Goal: Task Accomplishment & Management: Use online tool/utility

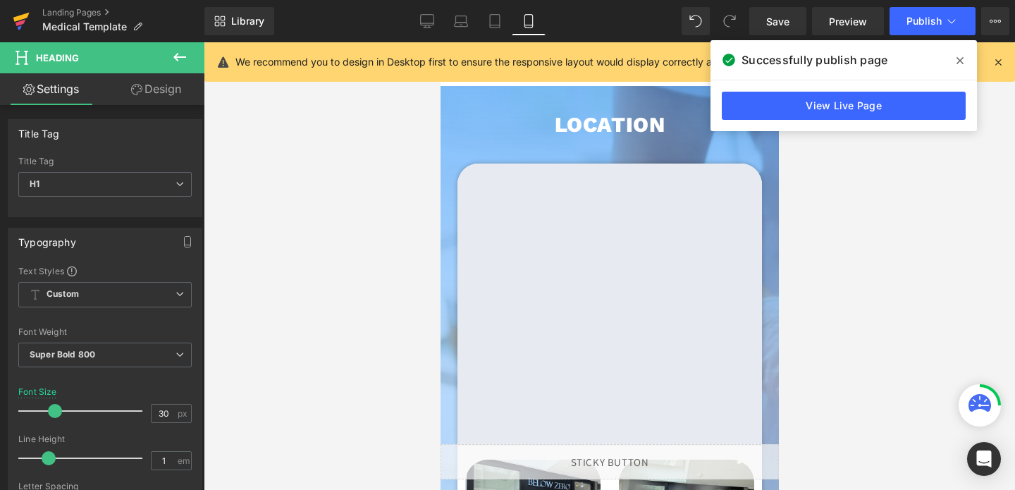
click at [25, 14] on icon at bounding box center [21, 17] width 16 height 9
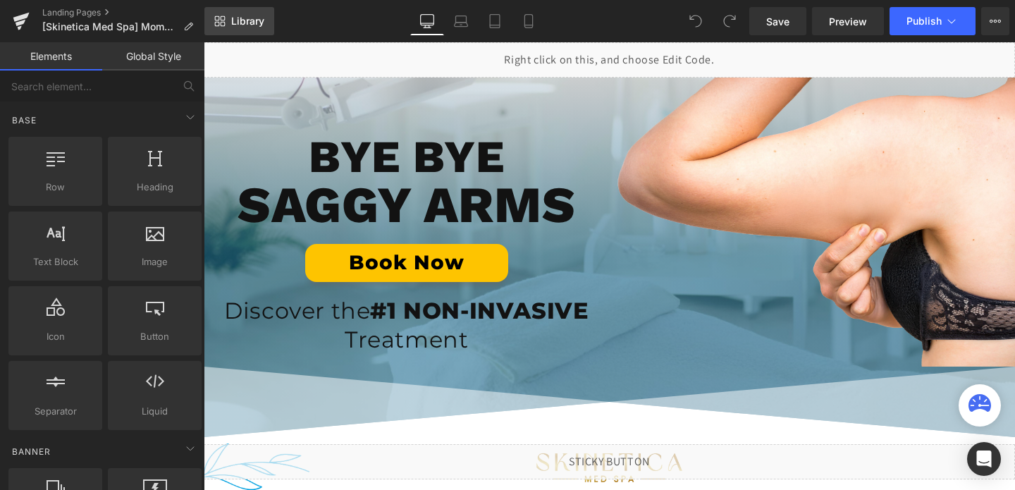
click at [243, 24] on span "Library" at bounding box center [247, 21] width 33 height 13
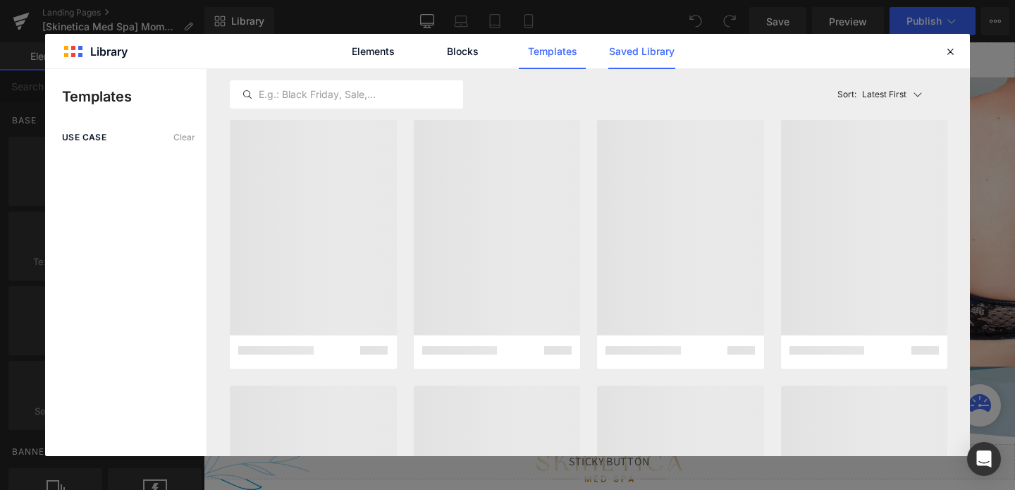
click at [614, 50] on link "Saved Library" at bounding box center [642, 51] width 67 height 35
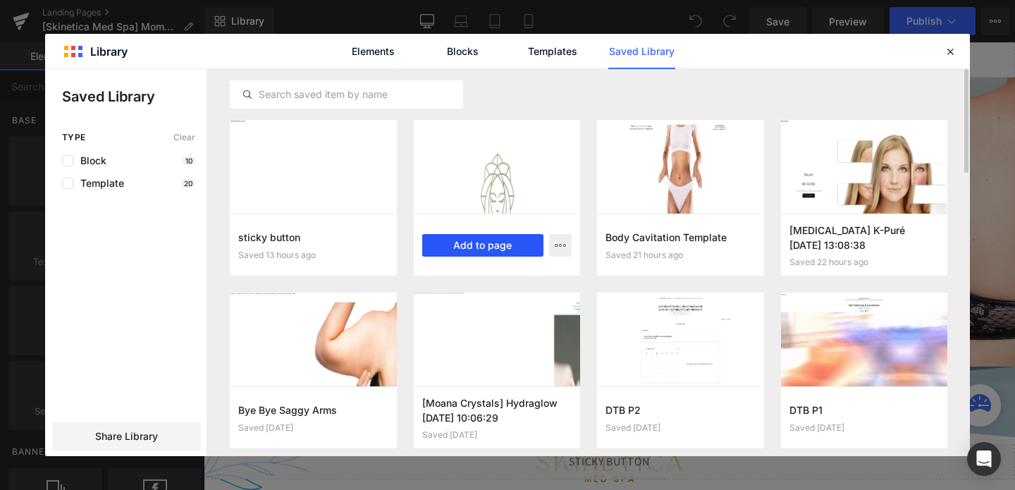
click at [487, 243] on button "Add to page" at bounding box center [483, 245] width 122 height 23
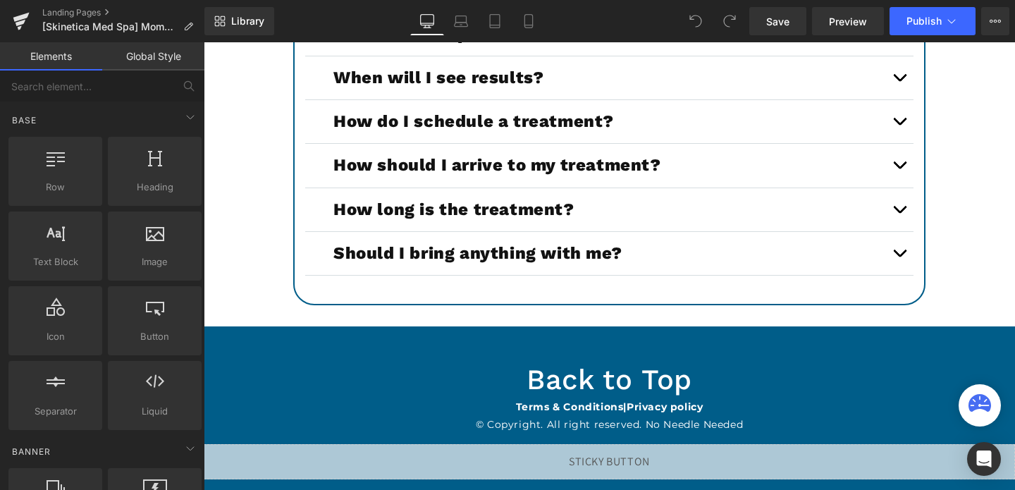
scroll to position [5297, 0]
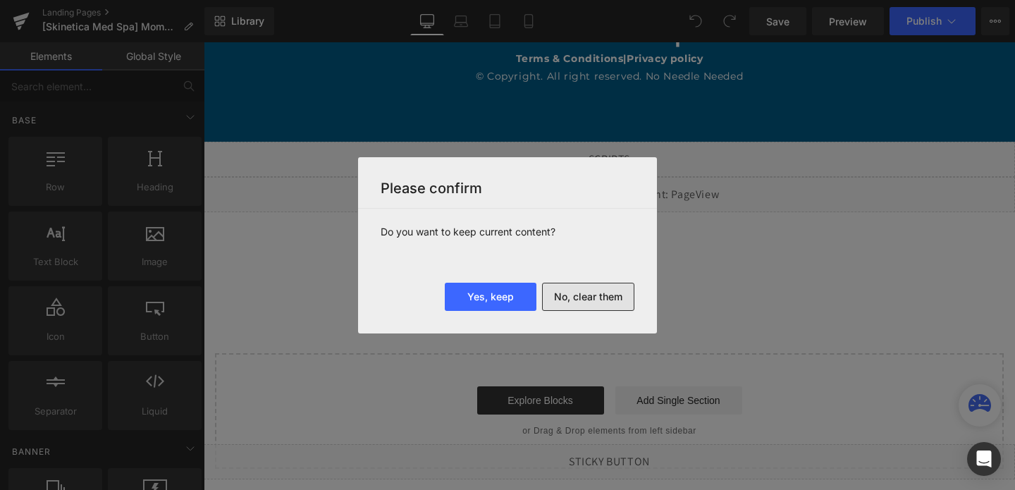
click at [558, 299] on button "No, clear them" at bounding box center [588, 297] width 92 height 28
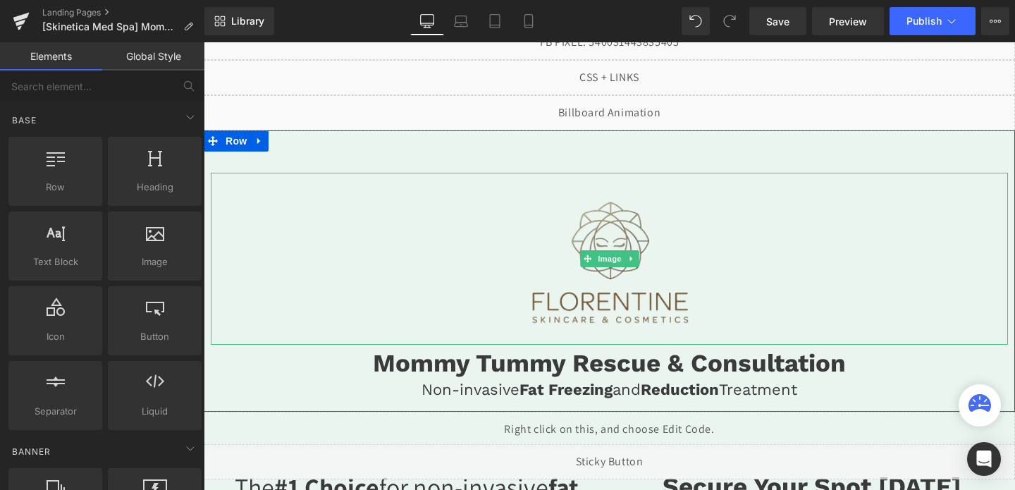
scroll to position [19, 0]
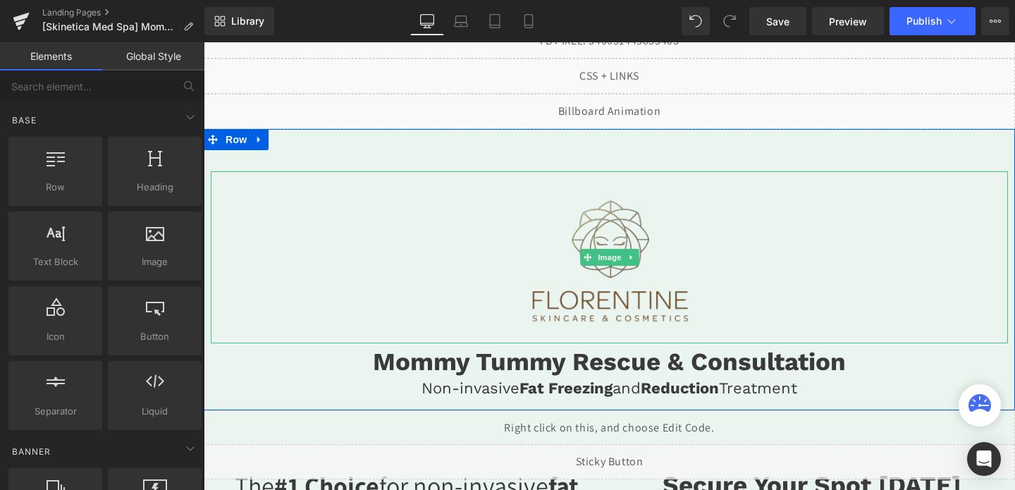
click at [566, 260] on img at bounding box center [609, 257] width 239 height 172
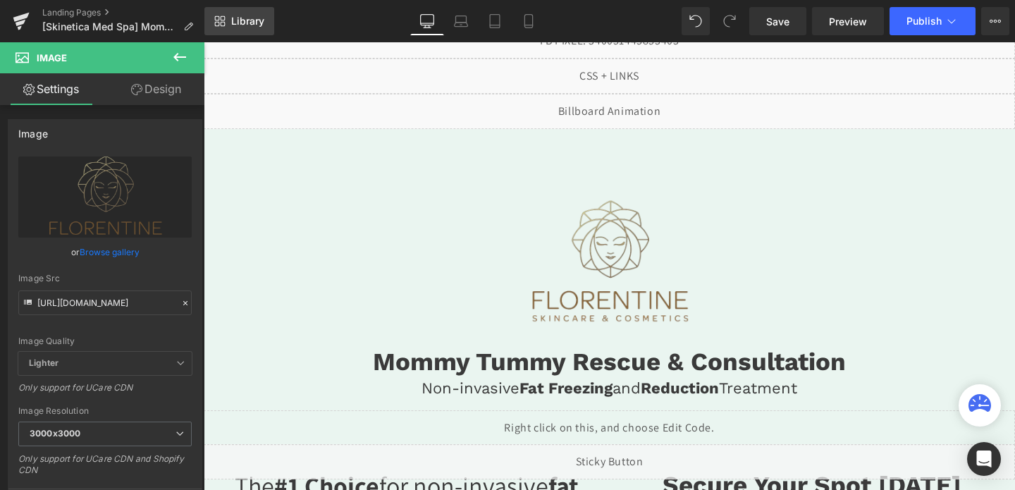
click at [230, 22] on link "Library" at bounding box center [239, 21] width 70 height 28
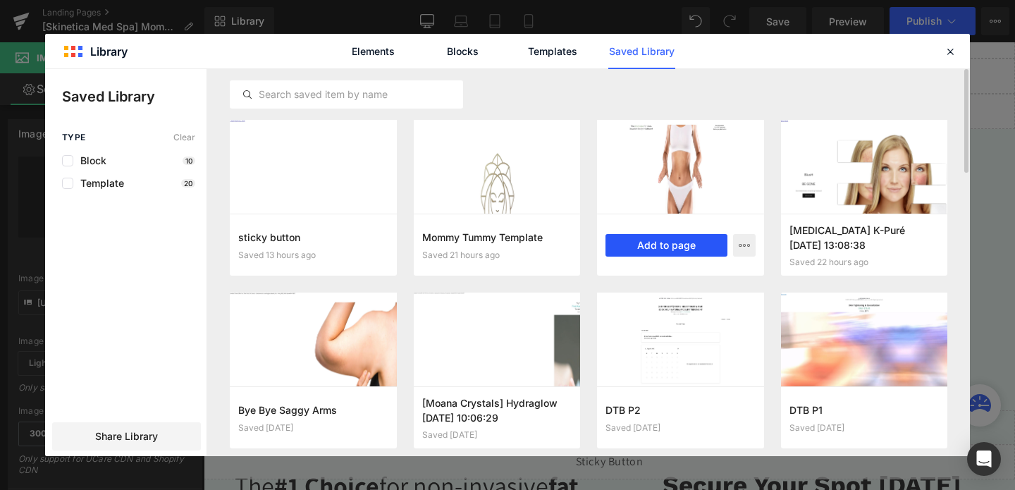
click at [642, 244] on button "Add to page" at bounding box center [667, 245] width 122 height 23
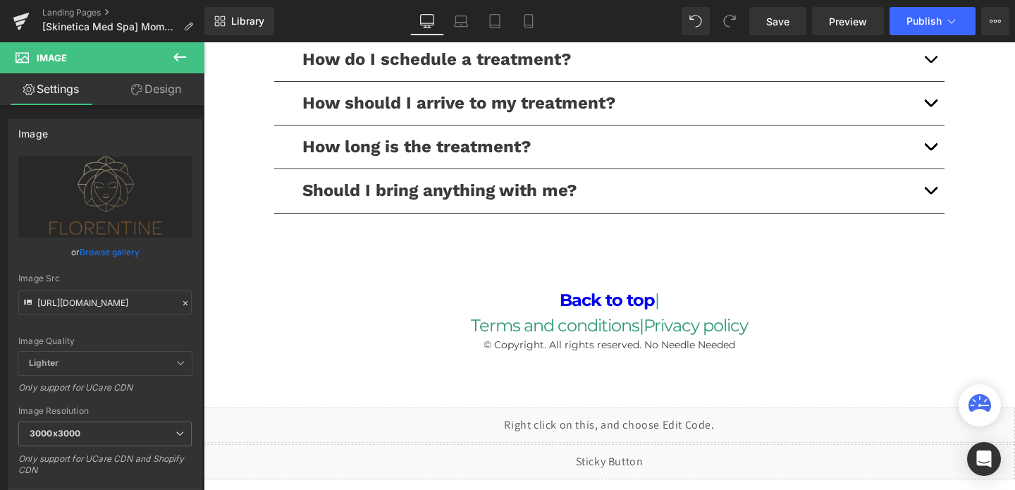
scroll to position [3475, 0]
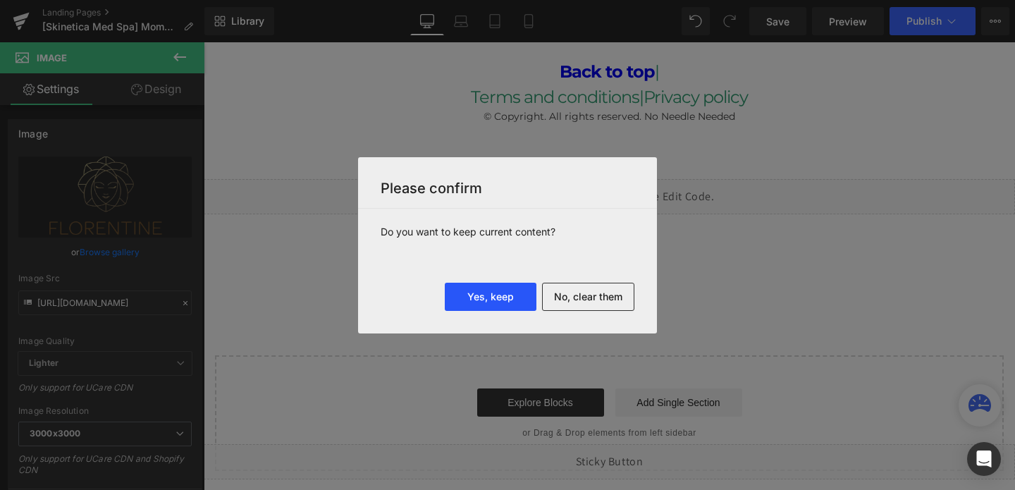
click at [501, 296] on button "Yes, keep" at bounding box center [491, 297] width 92 height 28
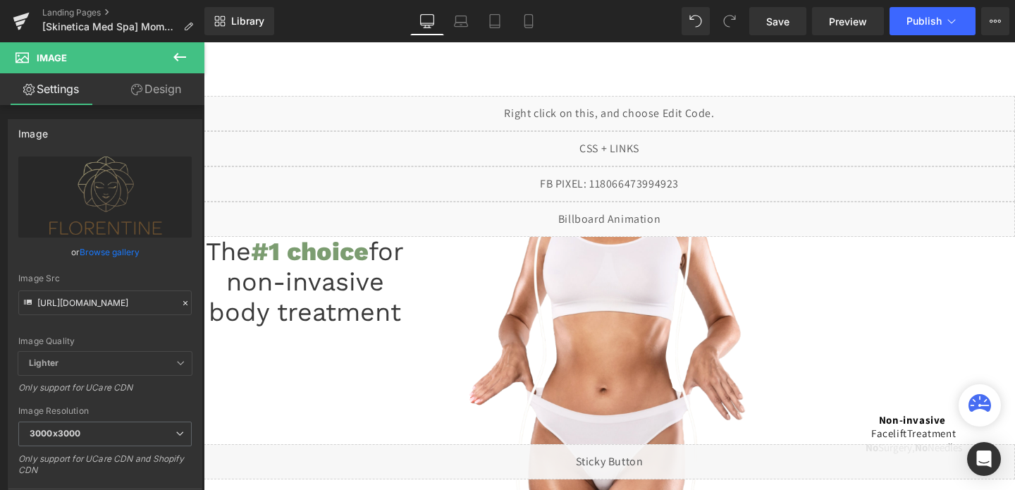
scroll to position [3561, 0]
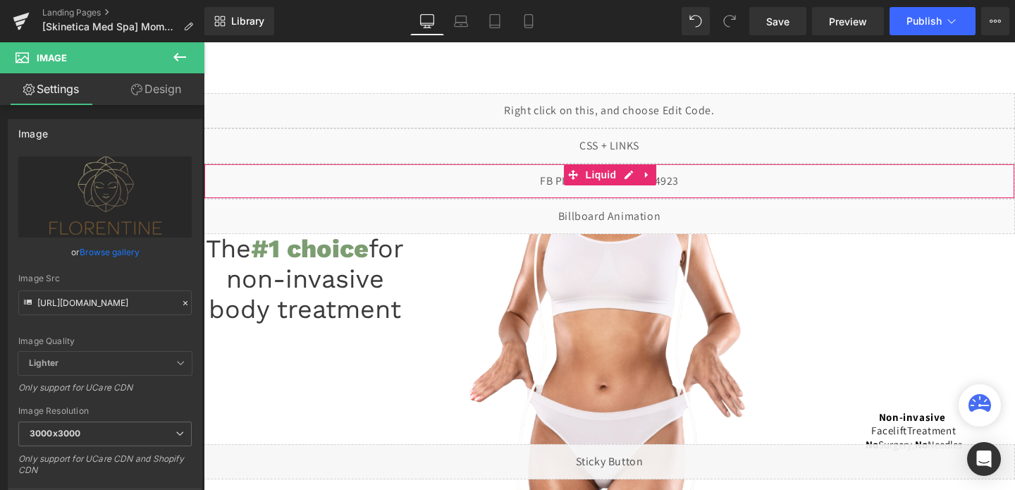
click at [236, 175] on div "Liquid" at bounding box center [610, 181] width 812 height 35
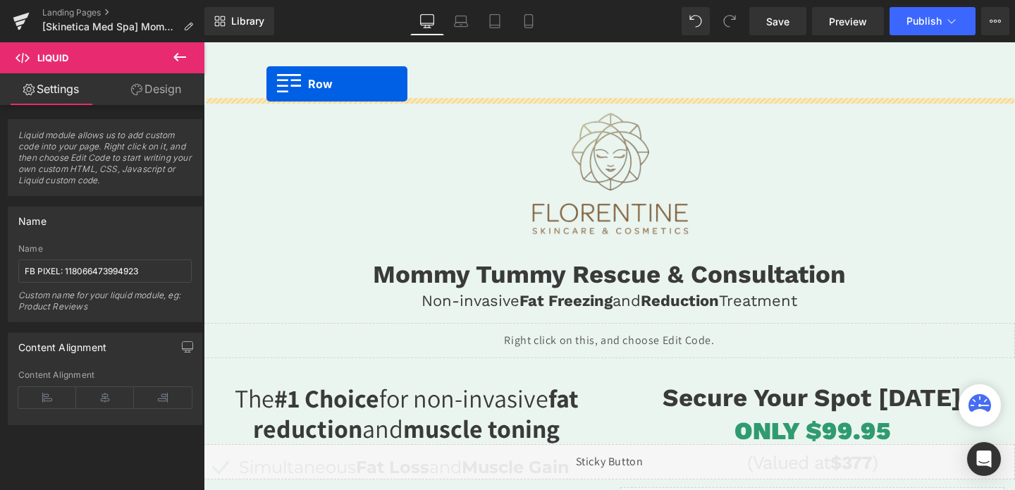
scroll to position [0, 0]
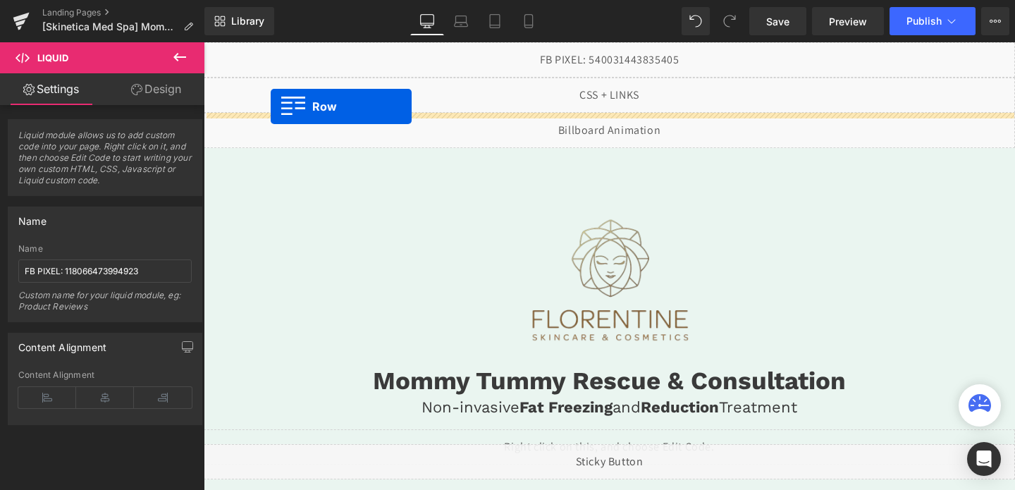
drag, startPoint x: 217, startPoint y: 208, endPoint x: 271, endPoint y: 106, distance: 114.8
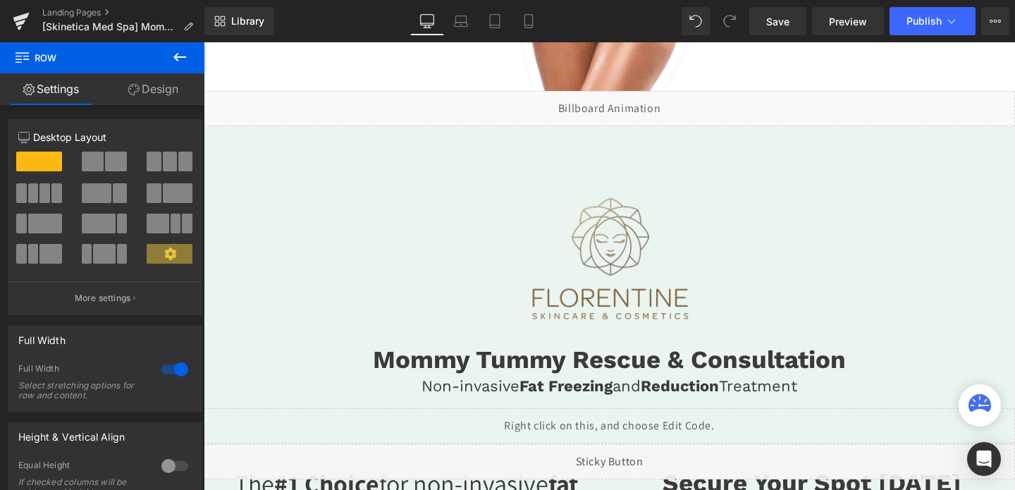
scroll to position [375, 0]
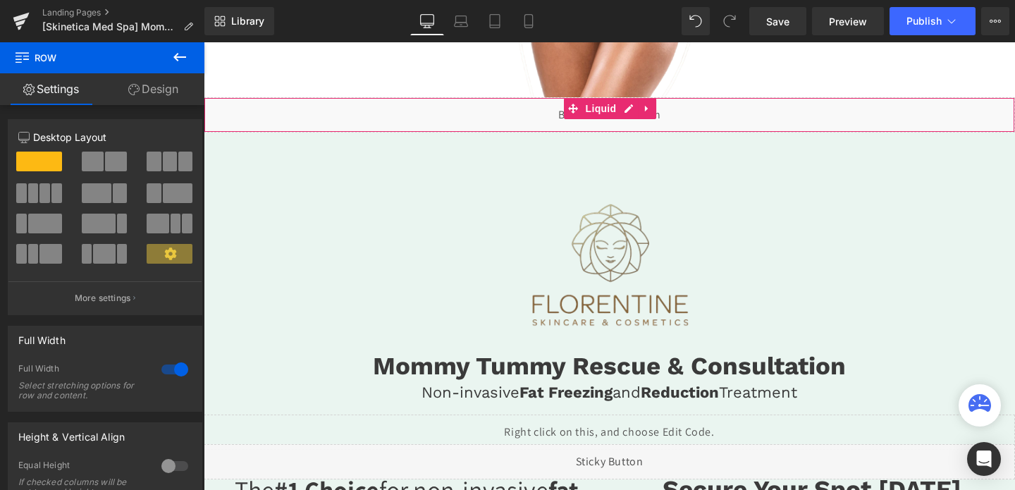
click at [347, 121] on div "Liquid" at bounding box center [610, 114] width 812 height 35
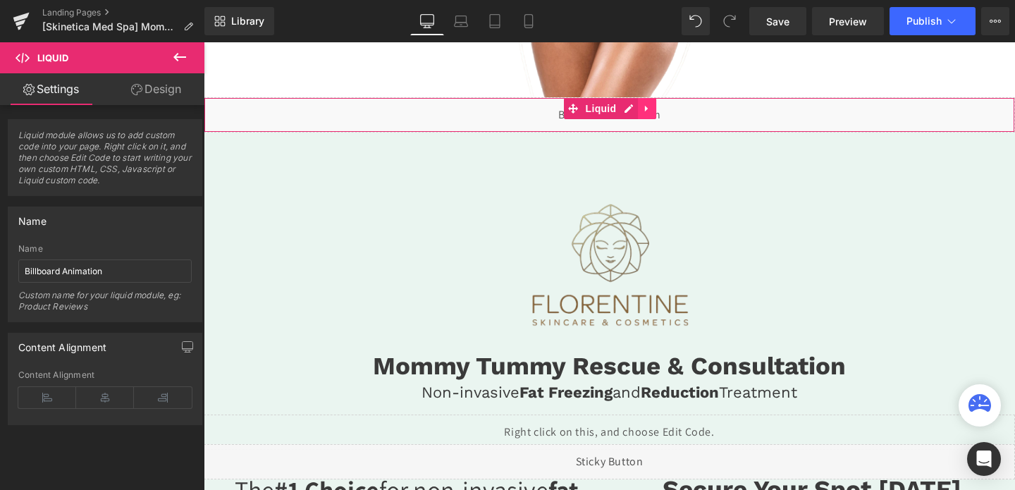
click at [655, 110] on link at bounding box center [647, 108] width 18 height 21
click at [658, 110] on icon at bounding box center [657, 109] width 10 height 11
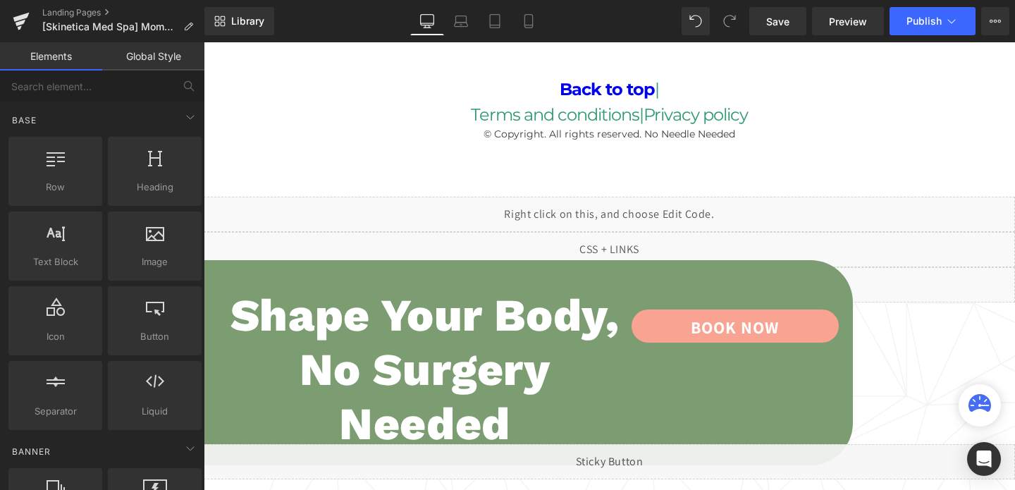
scroll to position [3727, 0]
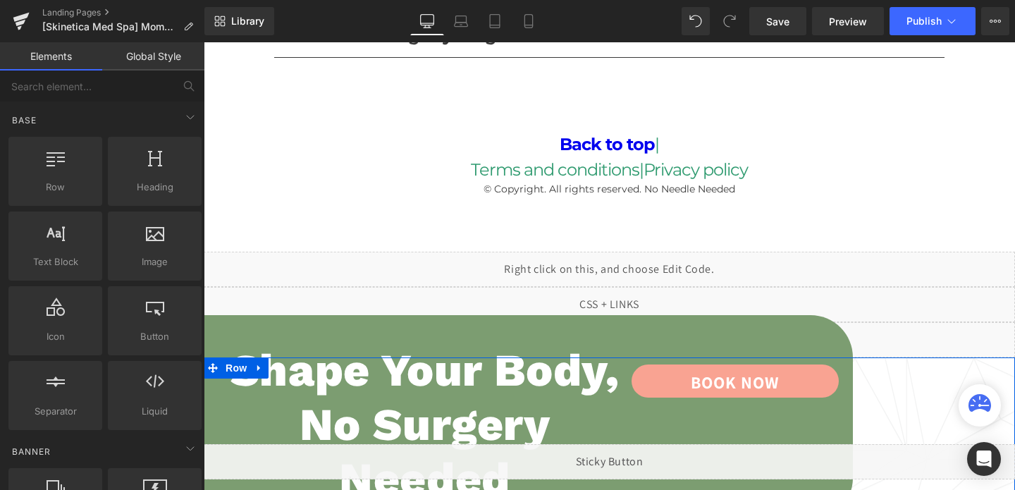
click at [269, 357] on link at bounding box center [259, 367] width 18 height 21
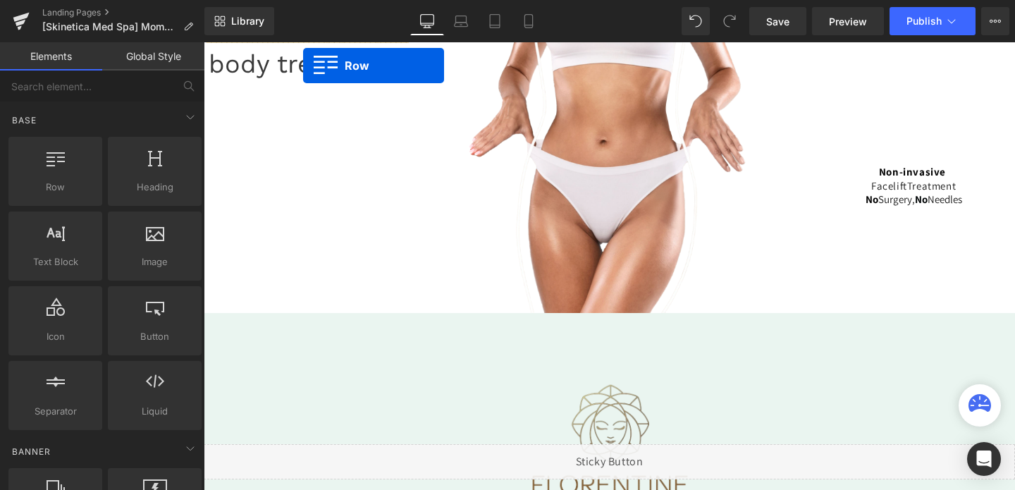
scroll to position [131, 0]
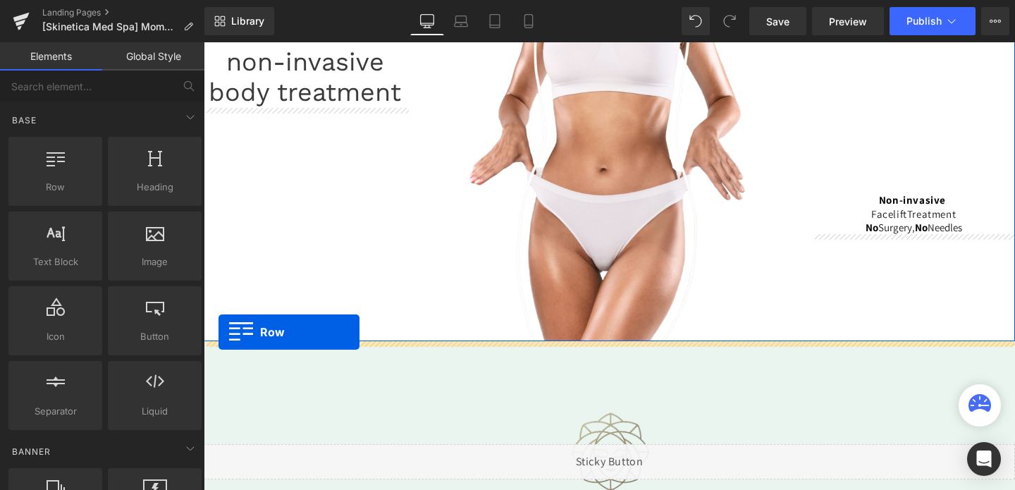
drag, startPoint x: 214, startPoint y: 365, endPoint x: 215, endPoint y: 329, distance: 35.3
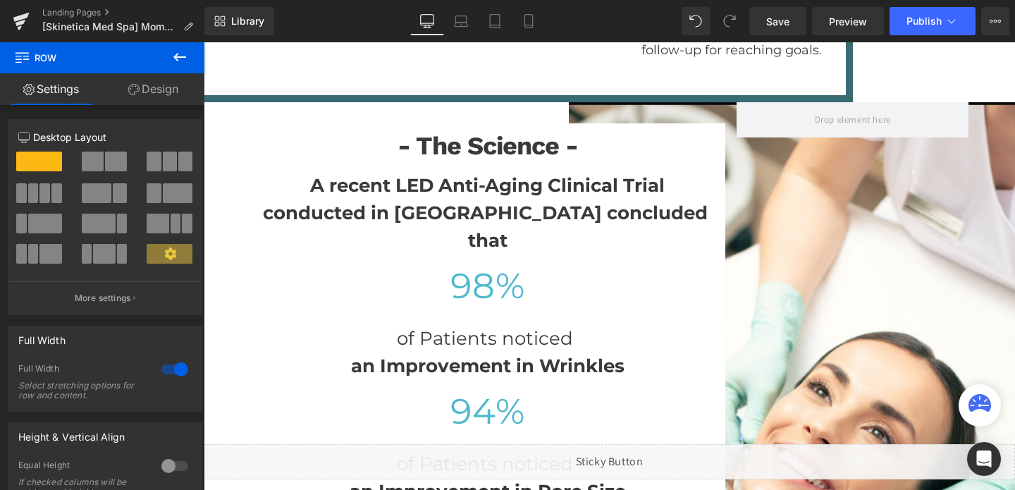
scroll to position [5465, 0]
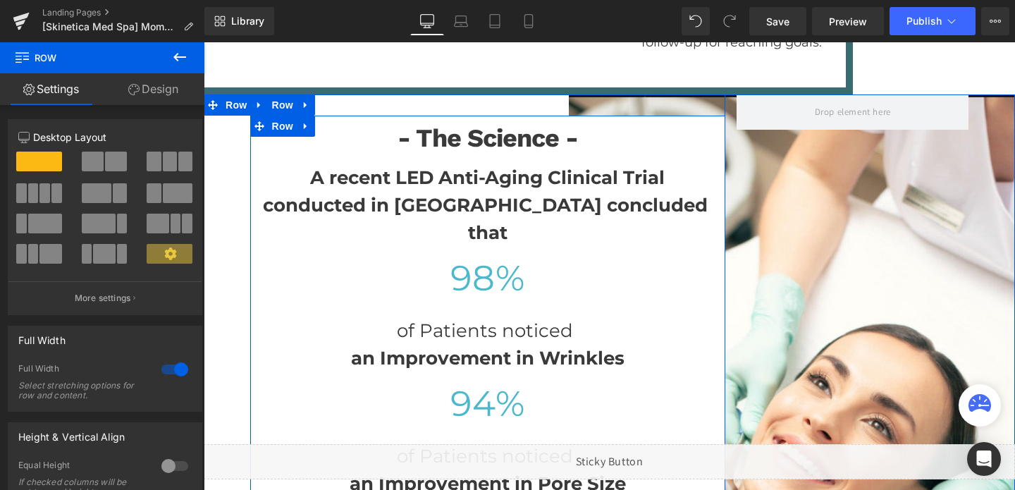
click at [281, 116] on span "Row" at bounding box center [283, 126] width 28 height 21
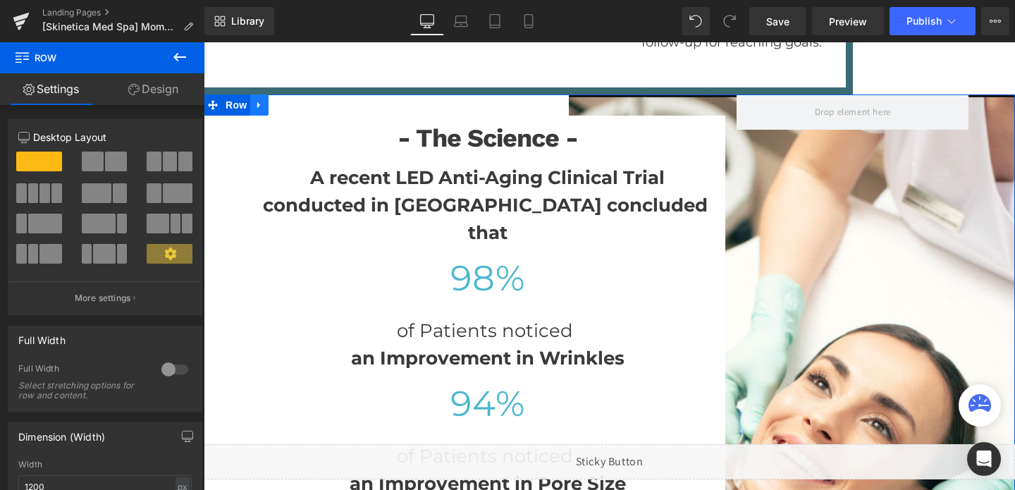
click at [252, 94] on link at bounding box center [259, 104] width 18 height 21
click at [303, 94] on link at bounding box center [296, 104] width 18 height 21
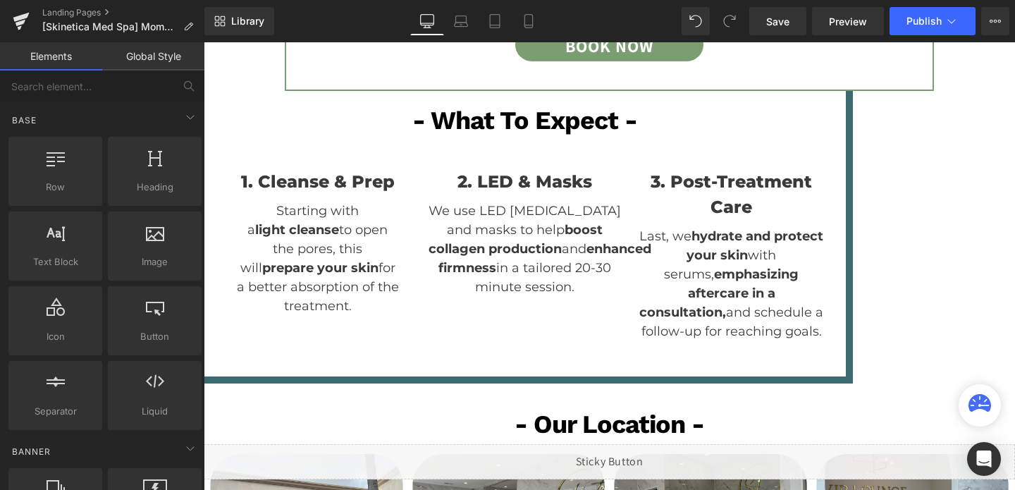
scroll to position [5143, 0]
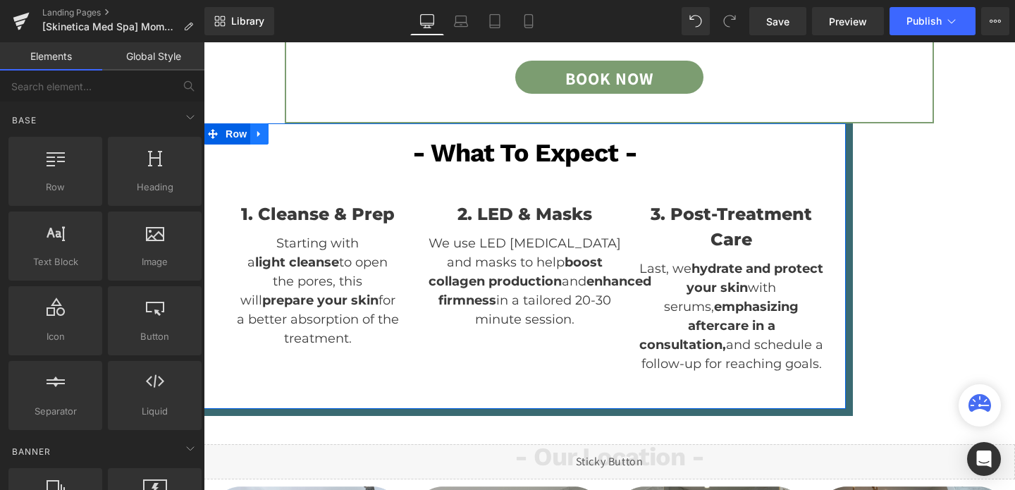
click at [262, 129] on icon at bounding box center [260, 134] width 10 height 11
click at [298, 133] on icon at bounding box center [296, 134] width 10 height 10
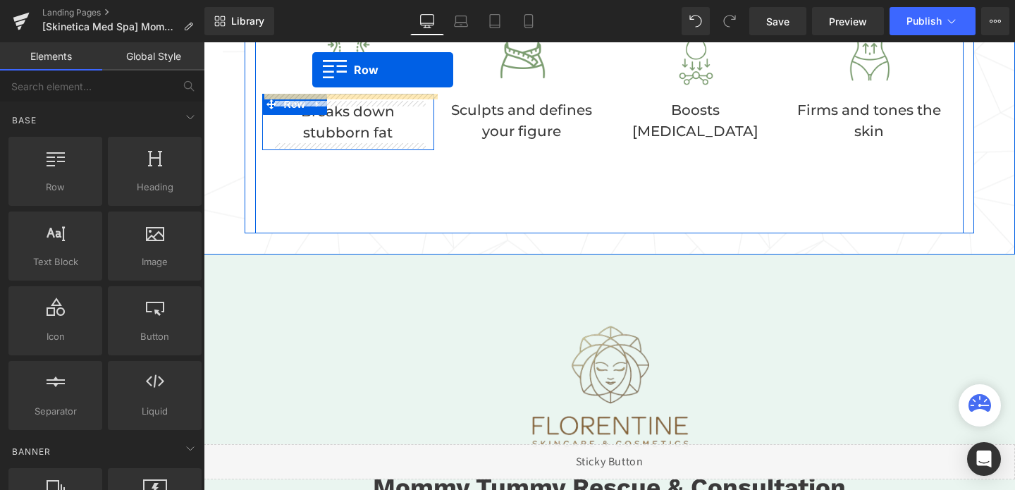
scroll to position [612, 0]
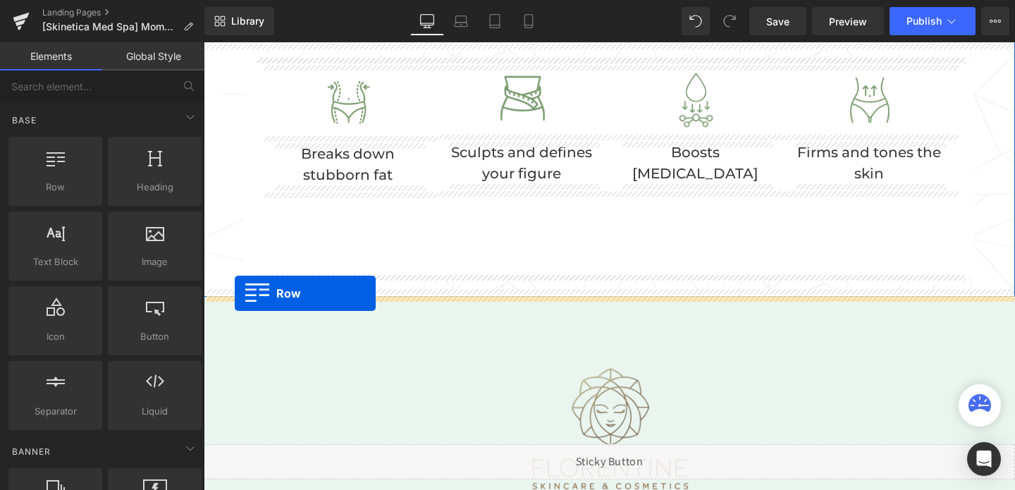
drag, startPoint x: 214, startPoint y: 164, endPoint x: 235, endPoint y: 293, distance: 131.5
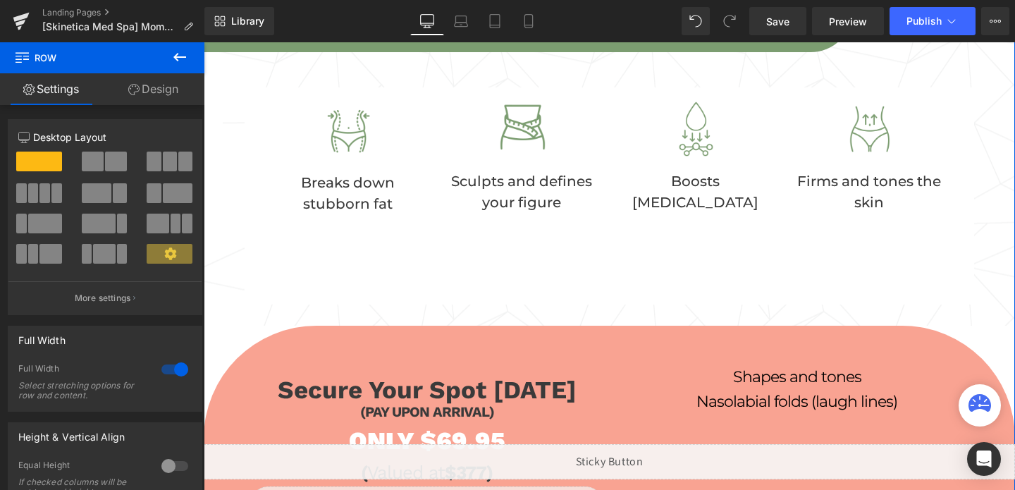
scroll to position [661, 0]
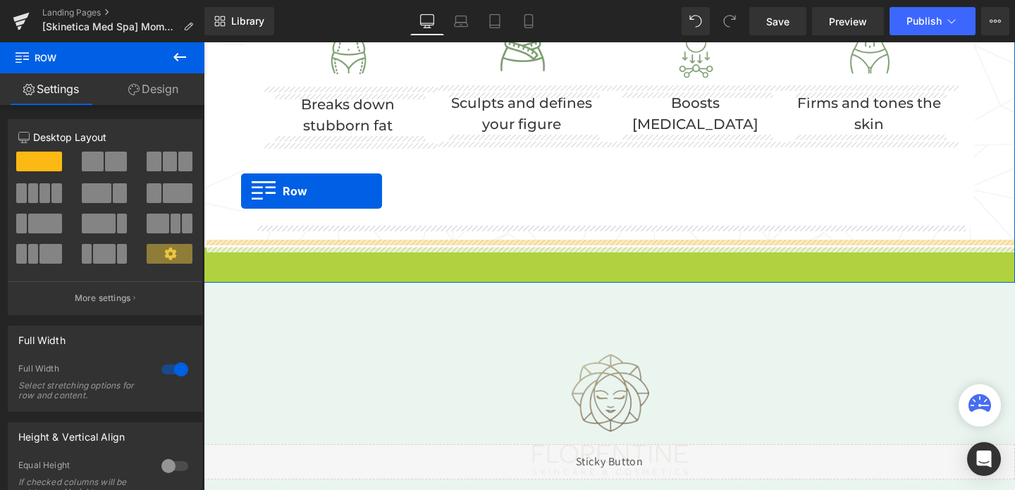
drag, startPoint x: 221, startPoint y: 257, endPoint x: 241, endPoint y: 191, distance: 69.2
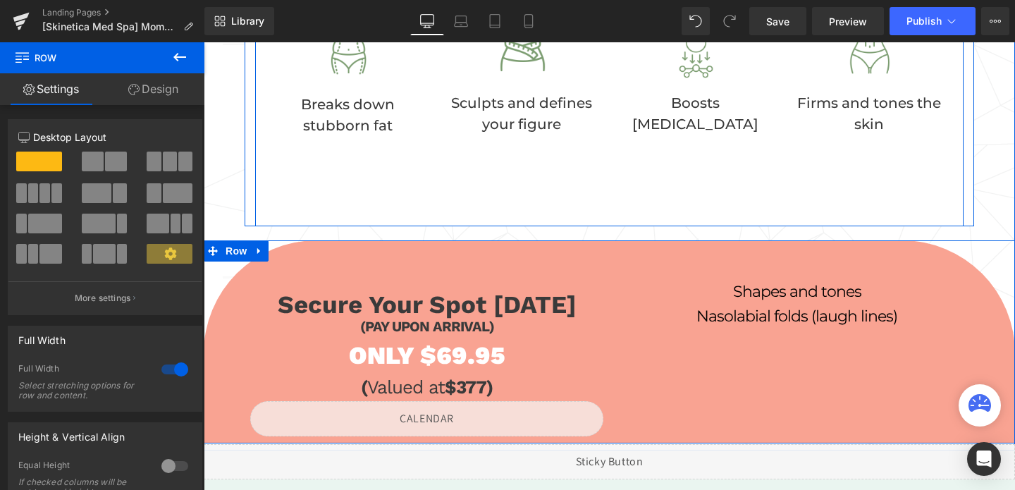
click at [356, 176] on div "Image Breaks down stubborn fat Text Block Row Image Sculpts and defines your fi…" at bounding box center [609, 117] width 709 height 217
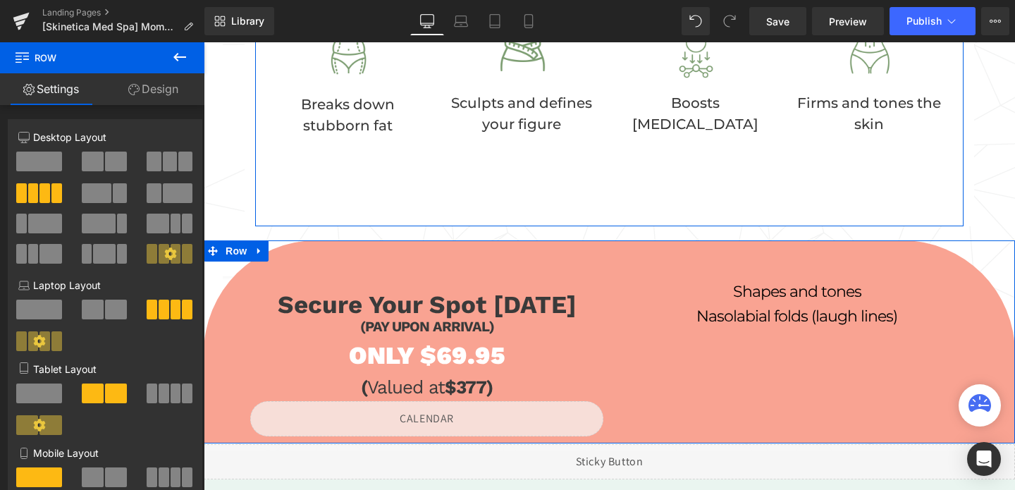
click at [139, 94] on link "Design" at bounding box center [153, 89] width 102 height 32
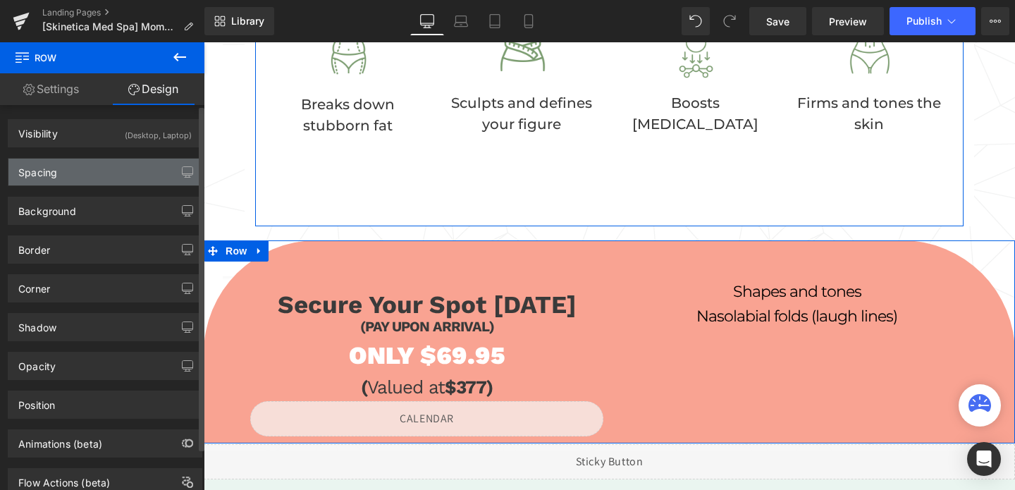
click at [92, 168] on div "Spacing" at bounding box center [104, 172] width 193 height 27
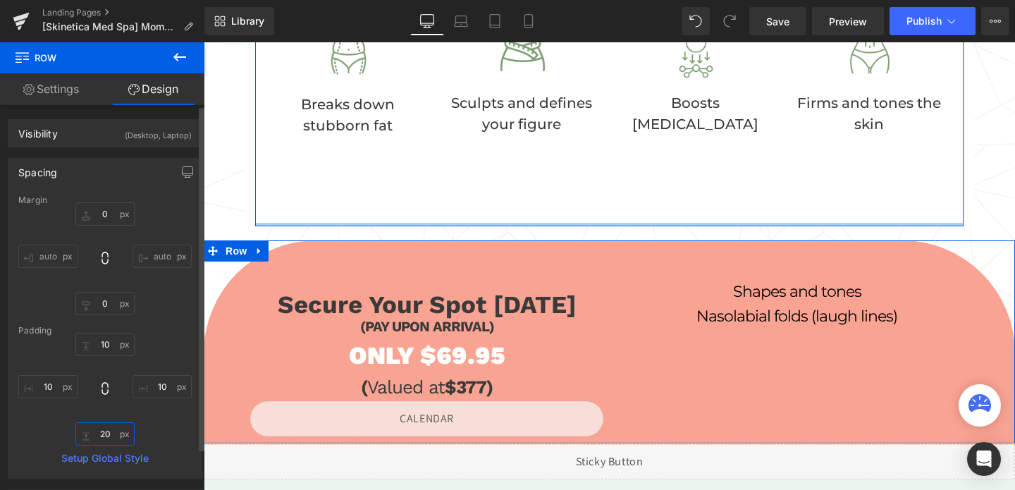
click at [102, 429] on input "20" at bounding box center [104, 433] width 59 height 23
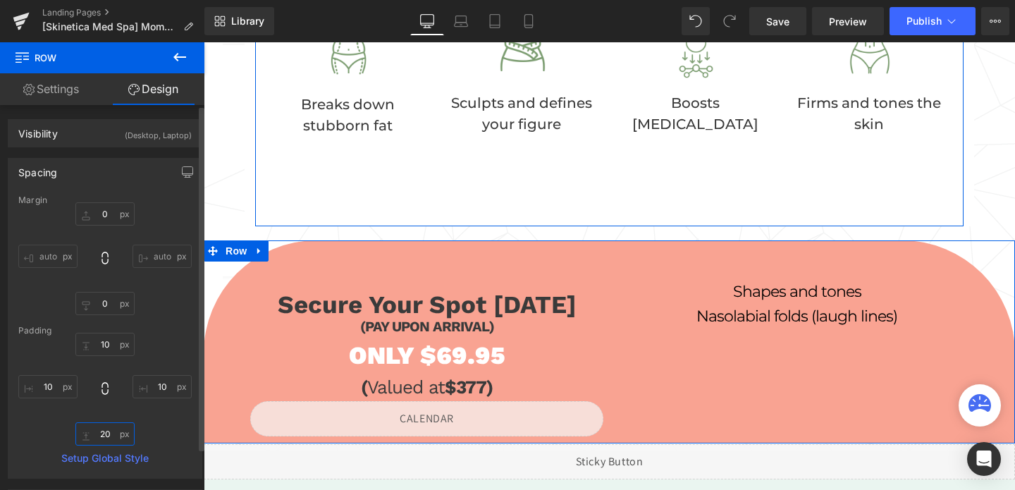
type input "0"
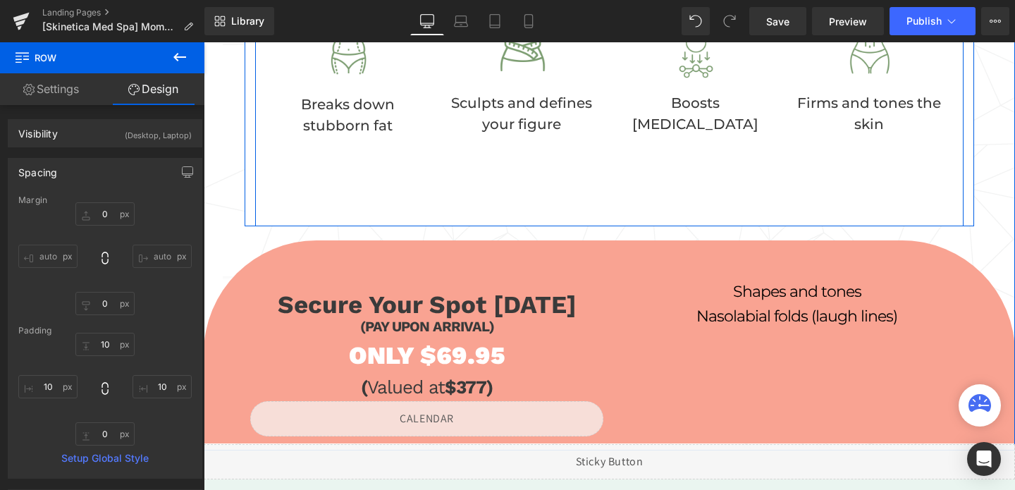
click at [399, 173] on div "Image Breaks down stubborn fat Text Block Row Image Sculpts and defines your fi…" at bounding box center [609, 117] width 709 height 217
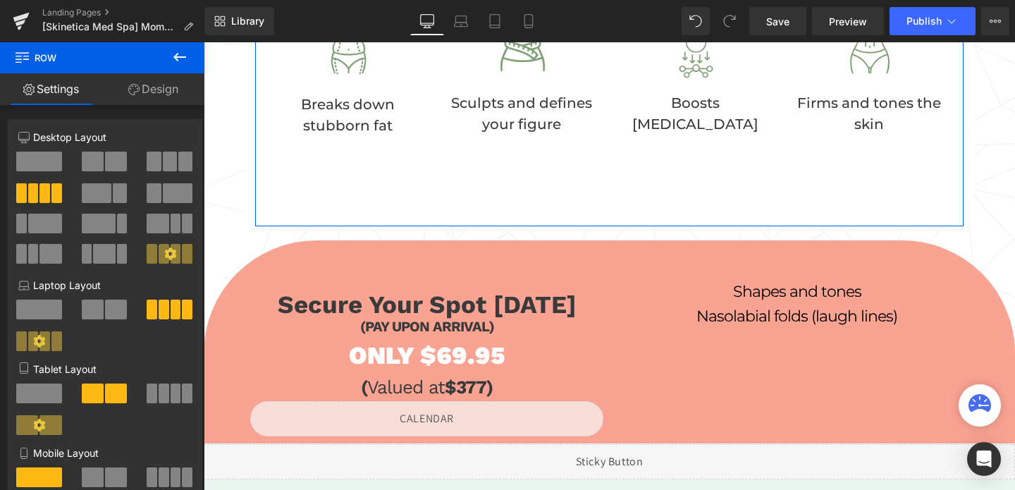
click at [158, 85] on link "Design" at bounding box center [153, 89] width 102 height 32
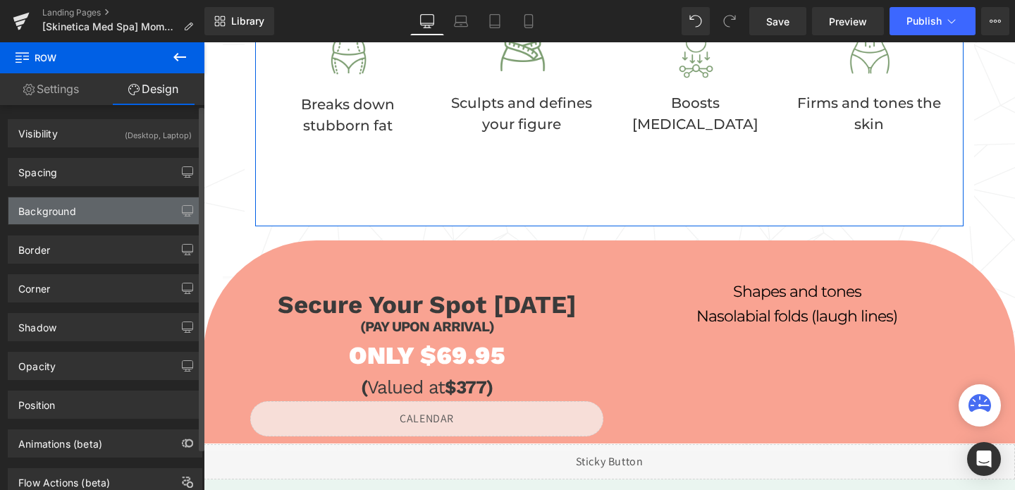
click at [36, 214] on div "Background" at bounding box center [47, 207] width 58 height 20
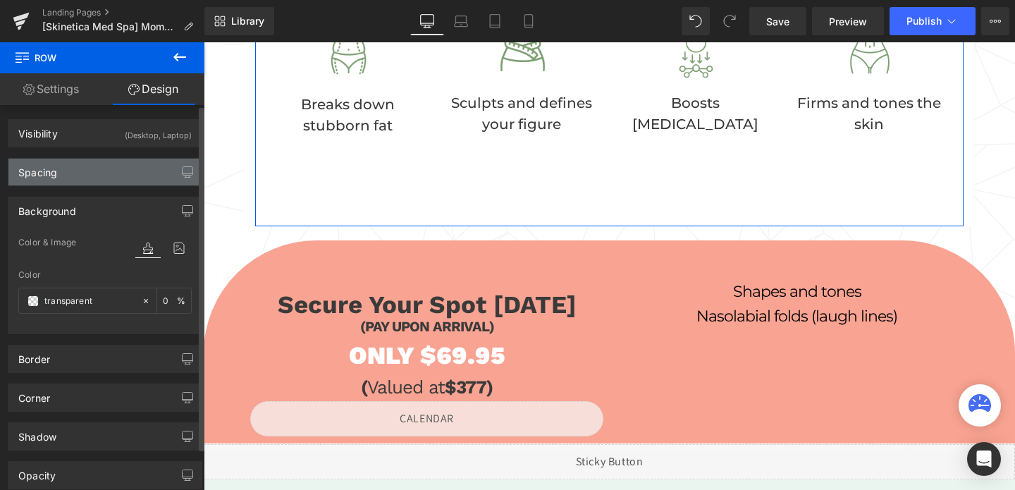
click at [75, 173] on div "Spacing" at bounding box center [104, 172] width 193 height 27
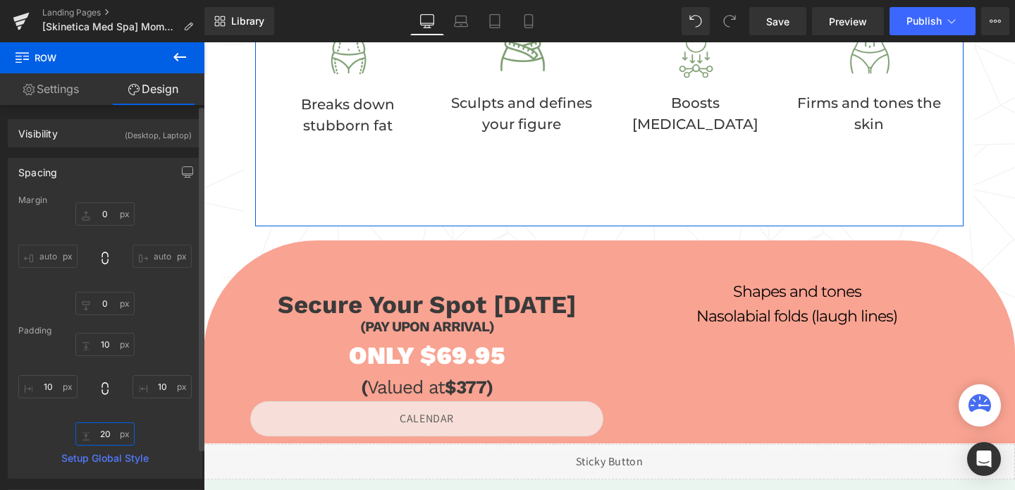
click at [99, 434] on input "20" at bounding box center [104, 433] width 59 height 23
type input "0"
click at [104, 345] on input "10" at bounding box center [104, 344] width 59 height 23
type input "0"
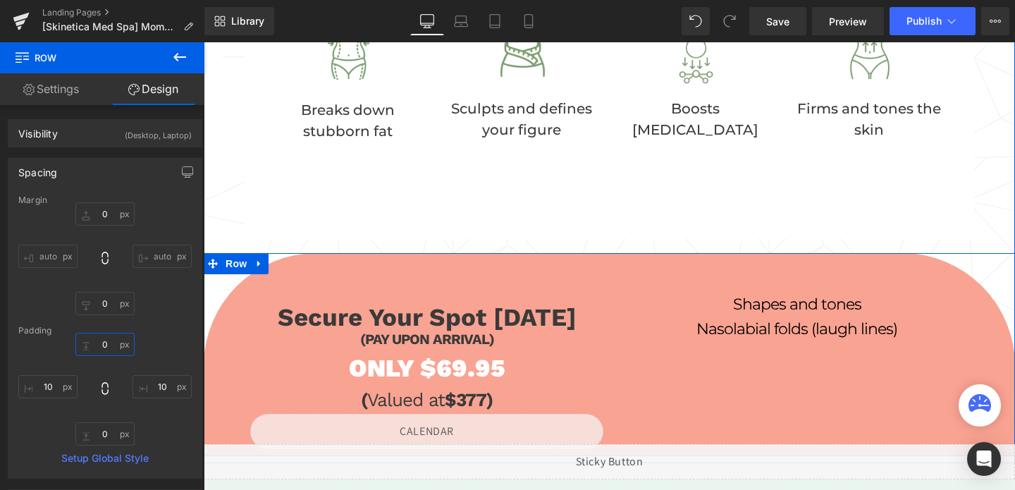
scroll to position [648, 0]
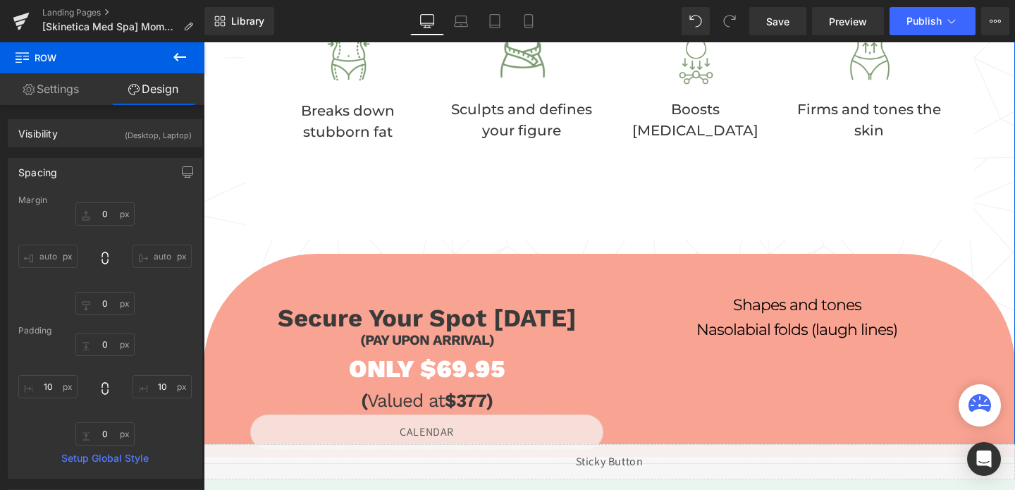
click at [465, 174] on div "Image Breaks down stubborn fat Text Block Row Image Sculpts and defines your fi…" at bounding box center [609, 131] width 709 height 217
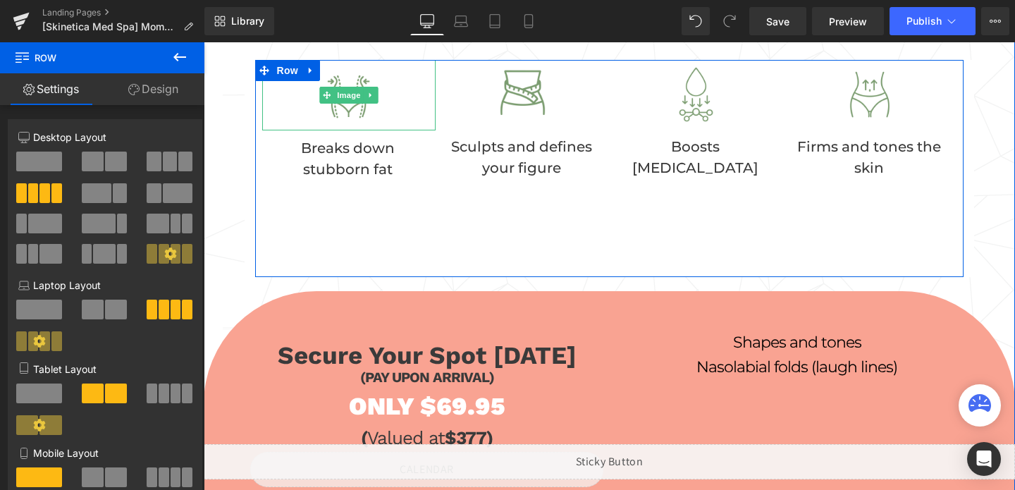
scroll to position [590, 0]
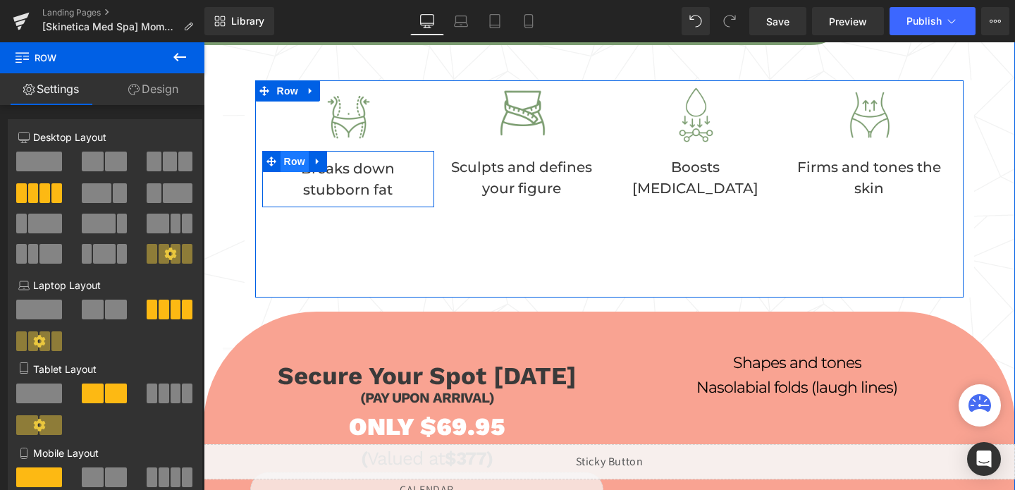
click at [291, 166] on span "Row" at bounding box center [295, 161] width 28 height 21
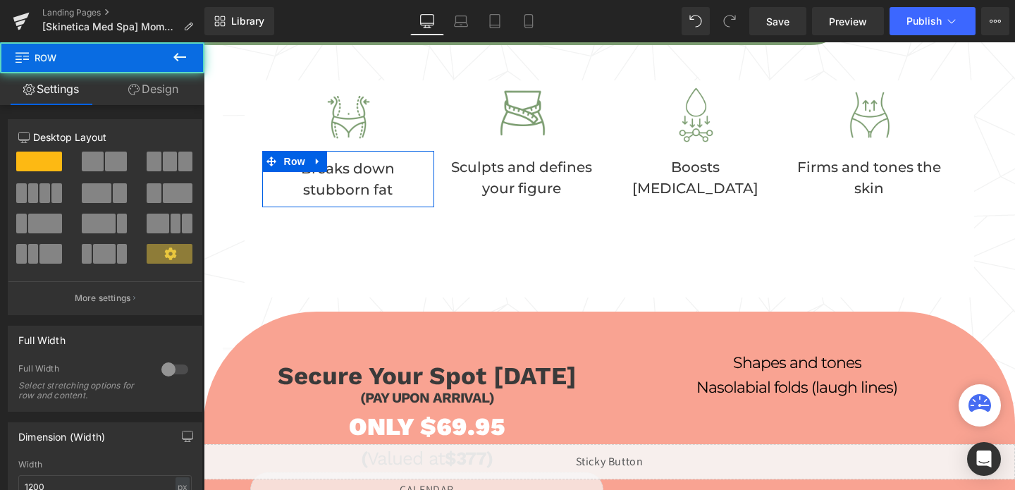
click at [149, 87] on link "Design" at bounding box center [153, 89] width 102 height 32
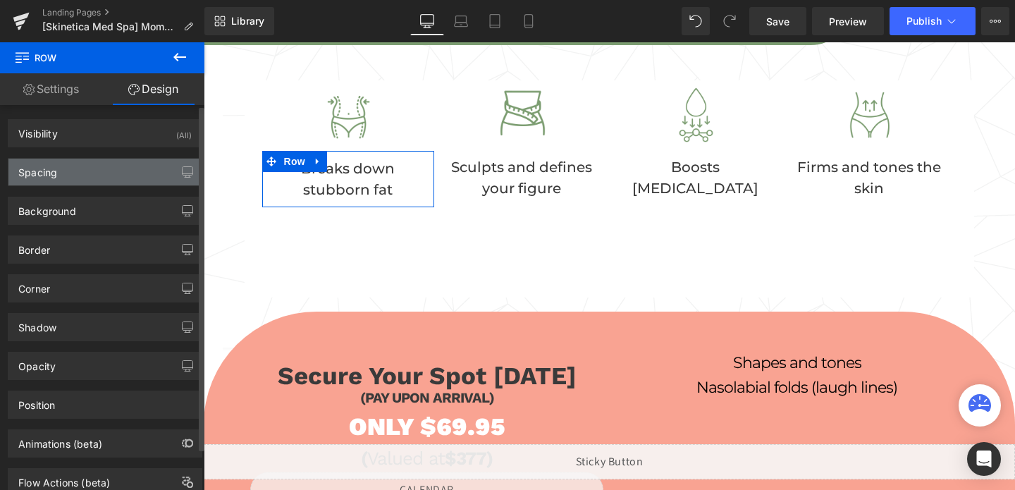
click at [93, 161] on div "Spacing" at bounding box center [104, 172] width 193 height 27
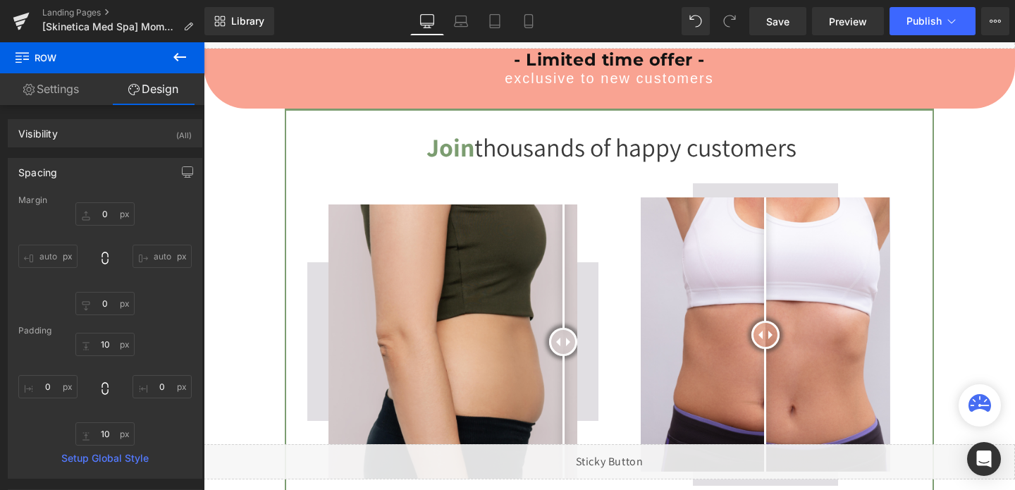
scroll to position [4658, 0]
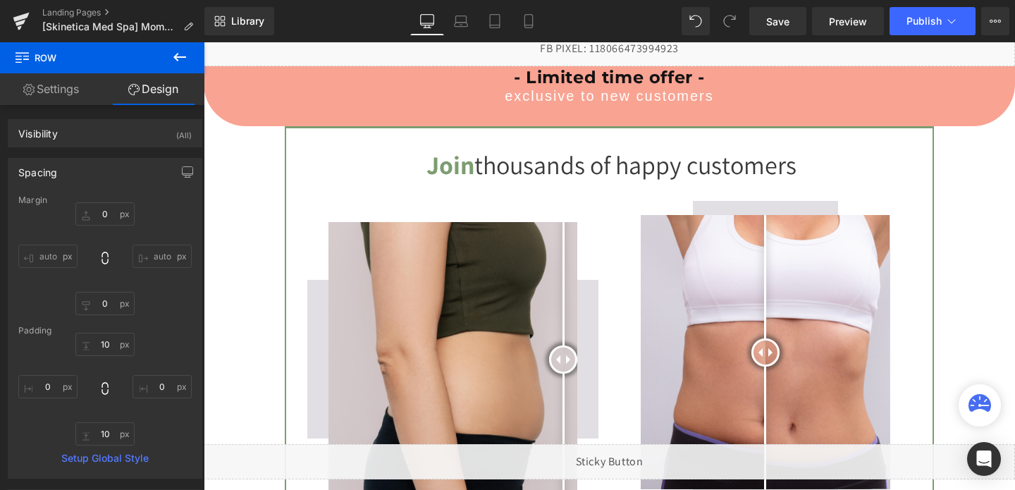
click at [315, 140] on div "Join thousands of happy customers Heading Before and After Images Before and Af…" at bounding box center [609, 367] width 649 height 482
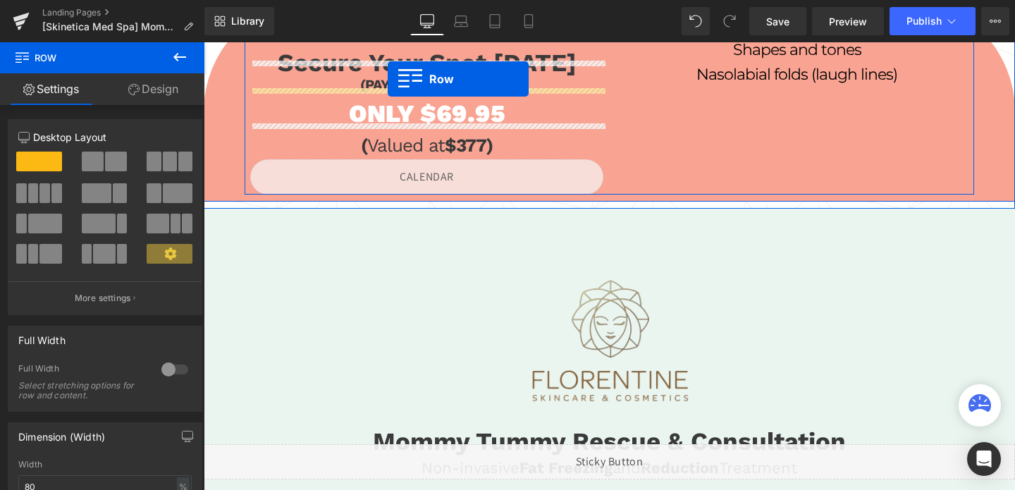
scroll to position [819, 0]
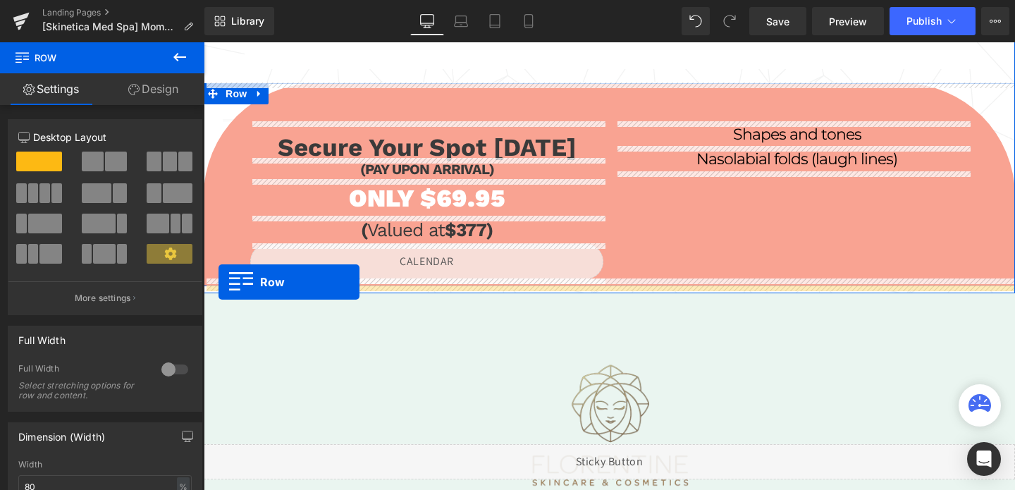
drag, startPoint x: 213, startPoint y: 263, endPoint x: 219, endPoint y: 282, distance: 19.9
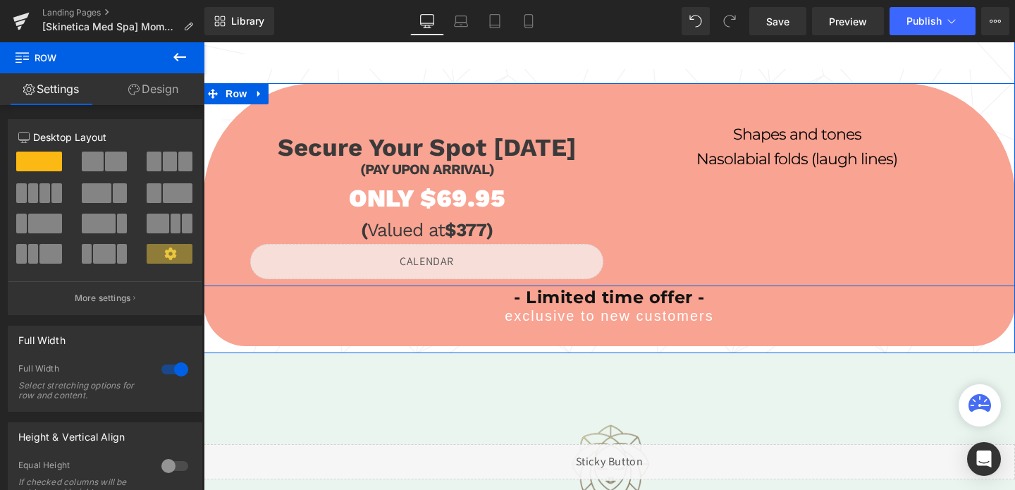
click at [596, 97] on div "Secure Your Spot Today Heading (PAY UPON ARRIVAL) Heading ONLY $69.95 Heading (…" at bounding box center [610, 181] width 812 height 196
click at [236, 95] on span "Row" at bounding box center [236, 93] width 28 height 21
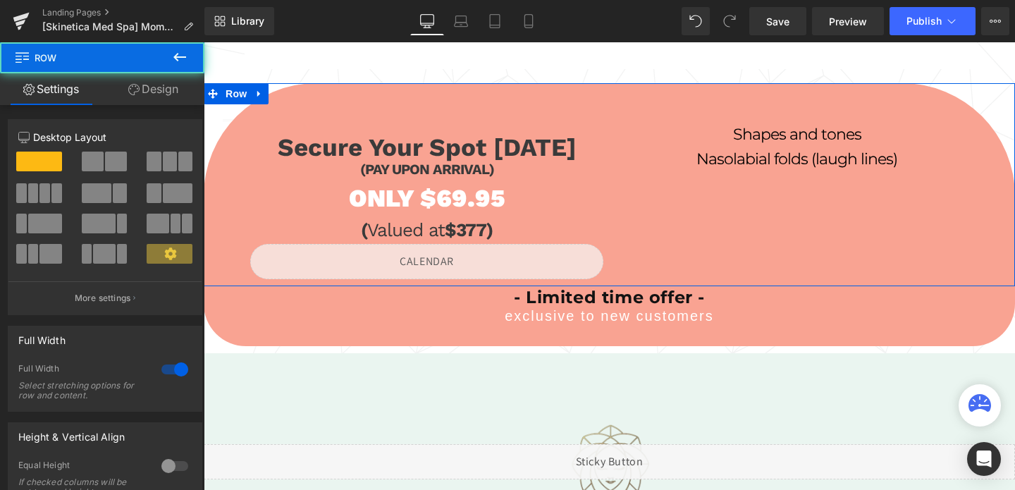
click at [152, 88] on link "Design" at bounding box center [153, 89] width 102 height 32
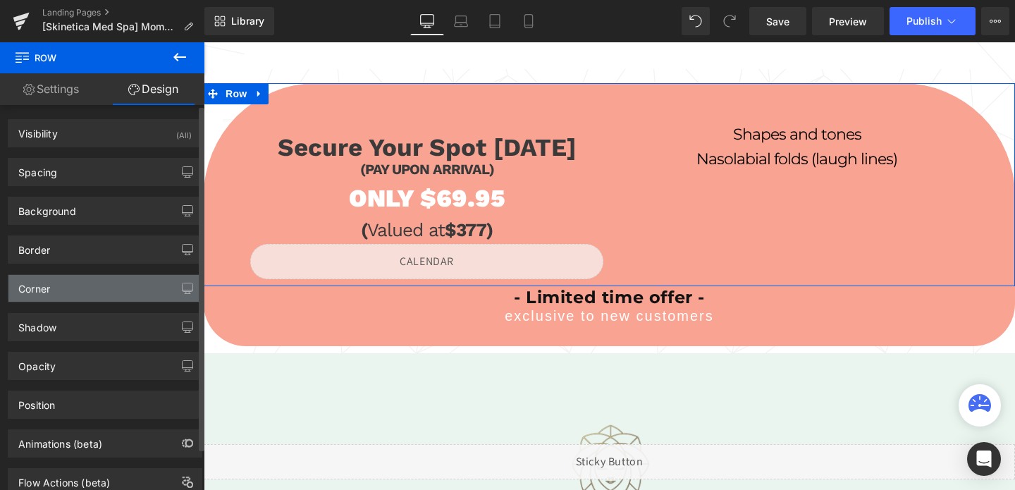
click at [59, 291] on div "Corner" at bounding box center [104, 288] width 193 height 27
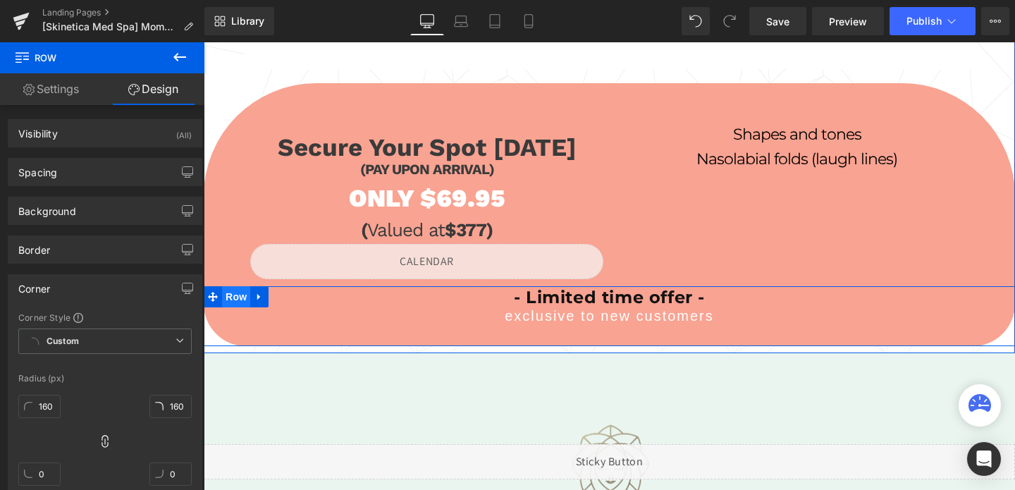
click at [236, 295] on span "Row" at bounding box center [236, 296] width 28 height 21
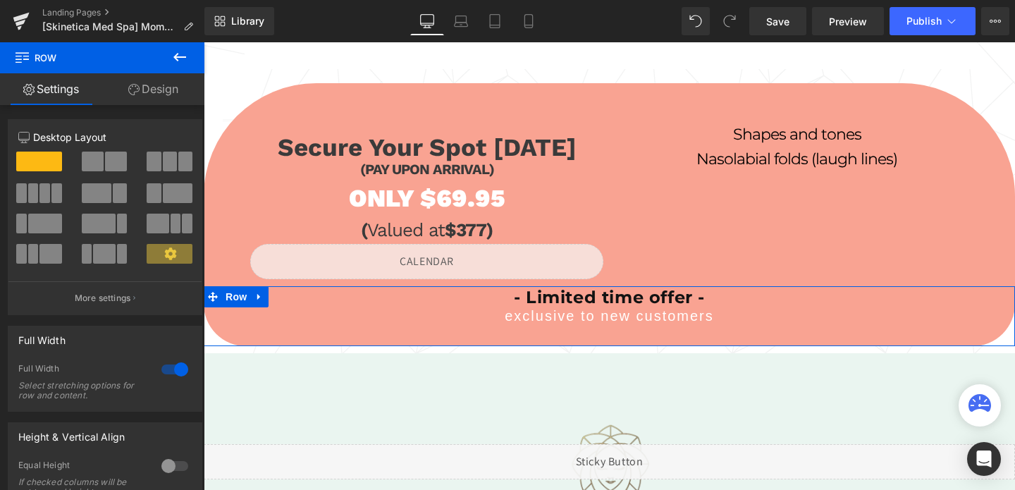
click at [174, 97] on link "Design" at bounding box center [153, 89] width 102 height 32
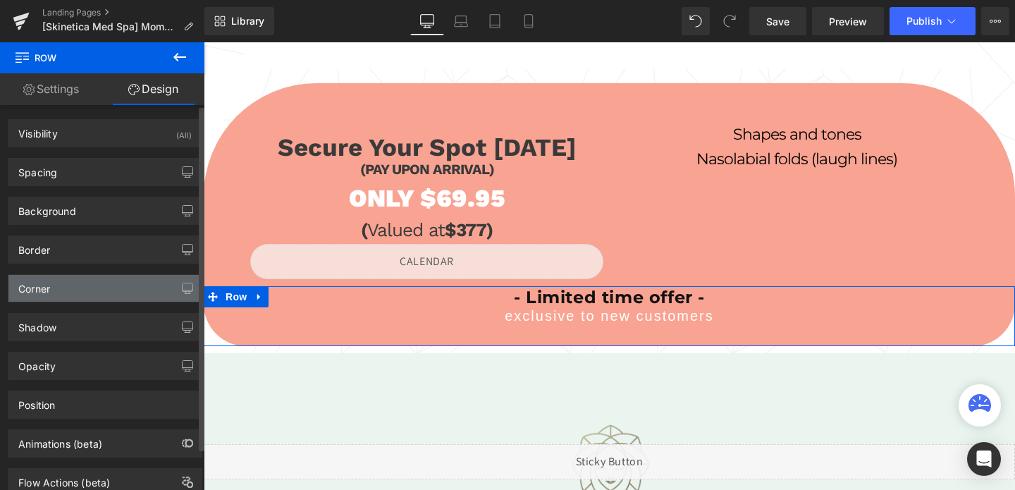
click at [77, 283] on div "Corner" at bounding box center [104, 288] width 193 height 27
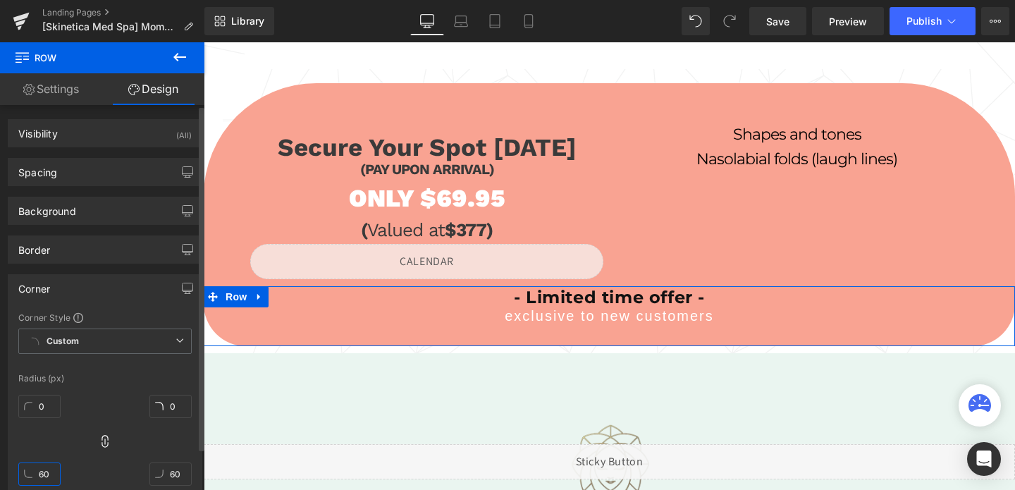
click at [39, 473] on input "60" at bounding box center [39, 474] width 42 height 23
type input "160"
click at [98, 441] on icon at bounding box center [105, 441] width 14 height 14
click at [42, 410] on input "0" at bounding box center [39, 406] width 42 height 23
type input "0"
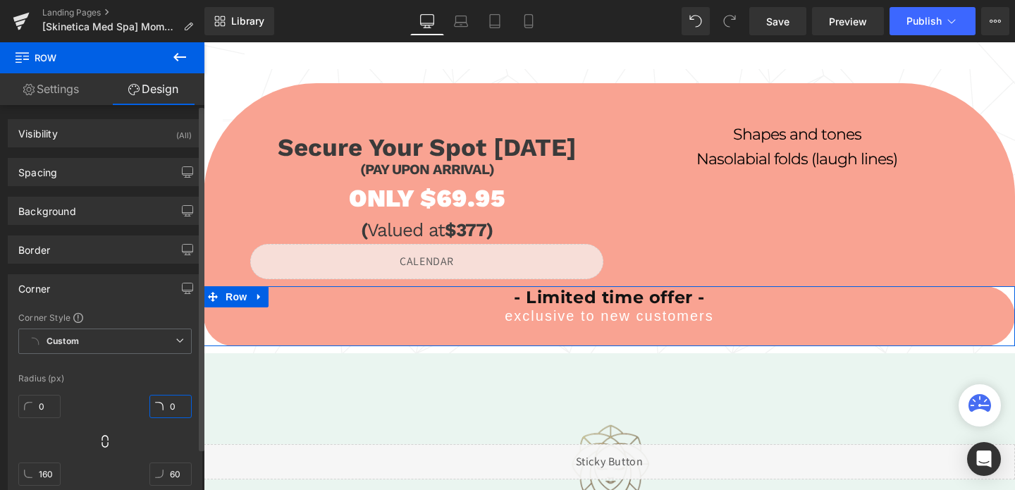
click at [169, 406] on input "0" at bounding box center [170, 406] width 42 height 23
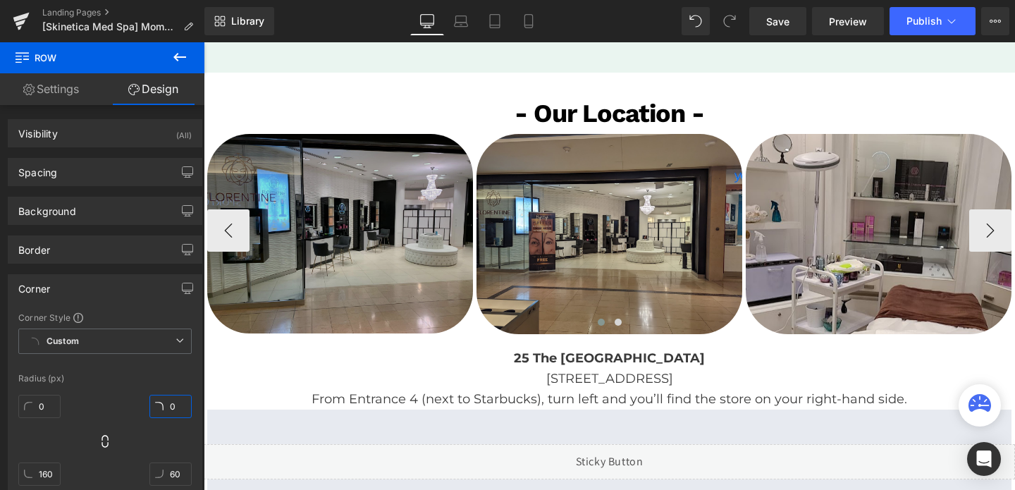
scroll to position [1815, 0]
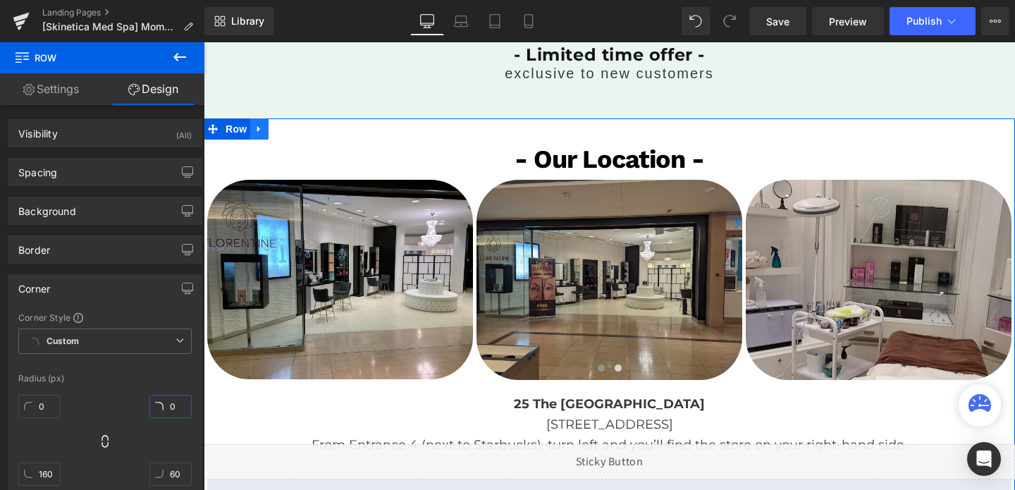
type input "0"
click at [258, 126] on icon at bounding box center [258, 129] width 3 height 6
click at [298, 131] on icon at bounding box center [296, 129] width 10 height 10
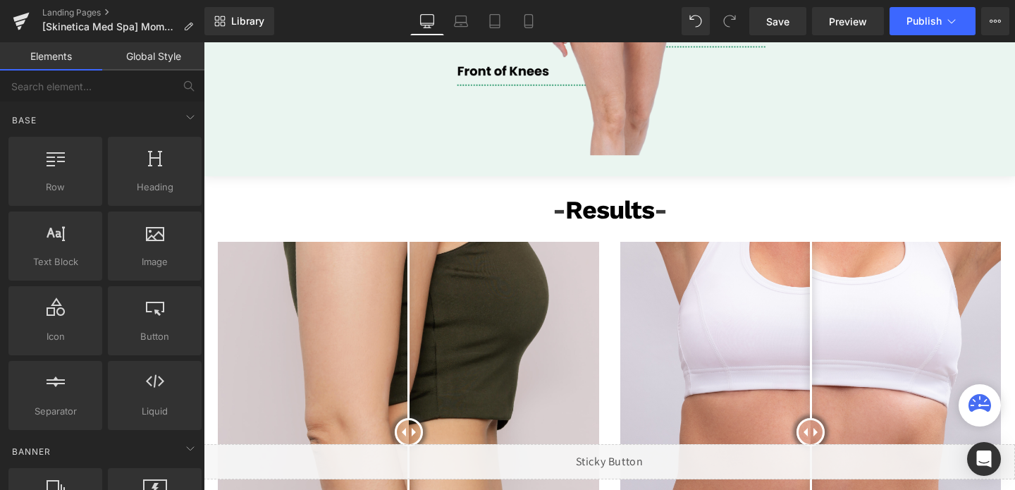
scroll to position [2485, 0]
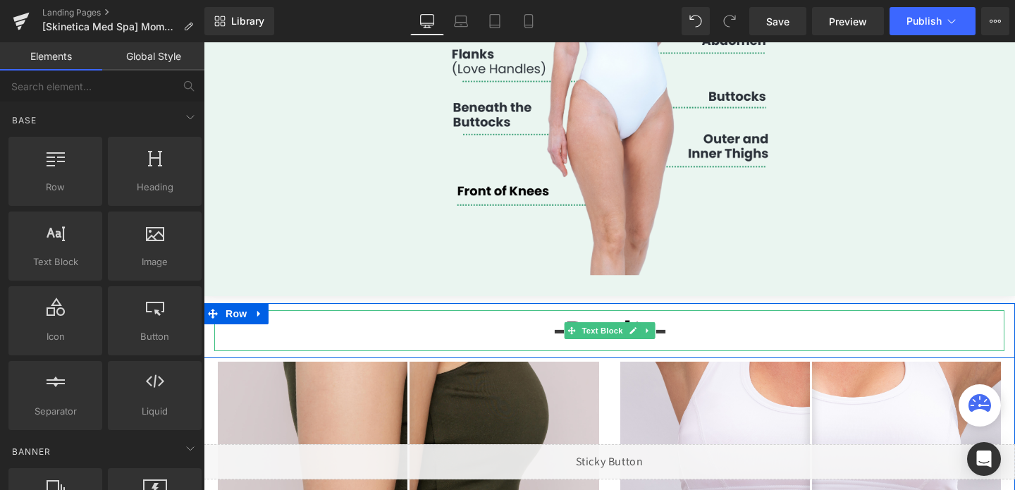
click at [279, 329] on p "- Results -" at bounding box center [609, 330] width 790 height 41
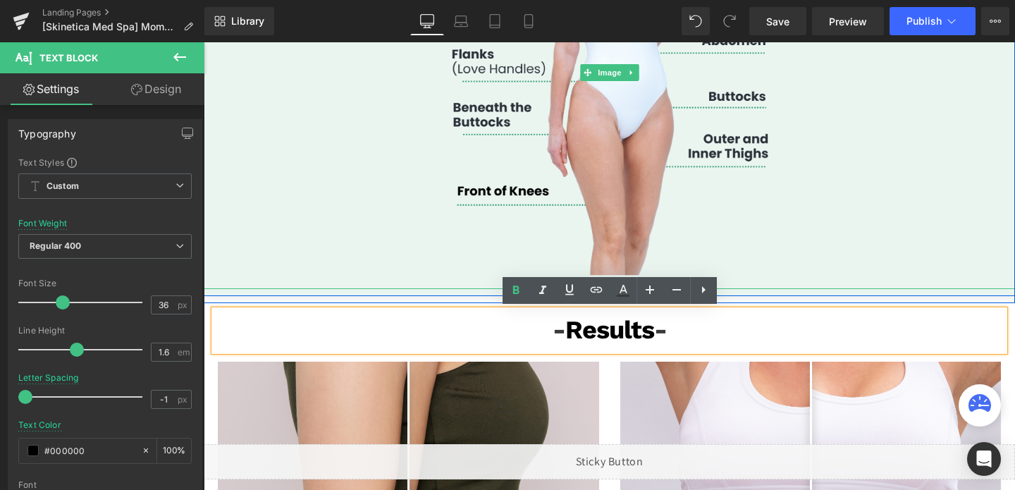
click at [267, 225] on div at bounding box center [610, 72] width 812 height 433
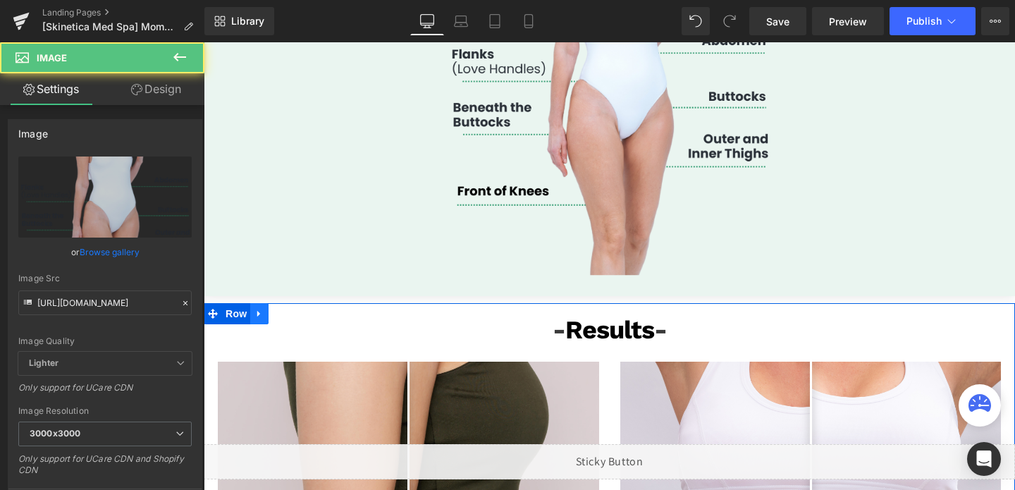
click at [255, 319] on link at bounding box center [259, 313] width 18 height 21
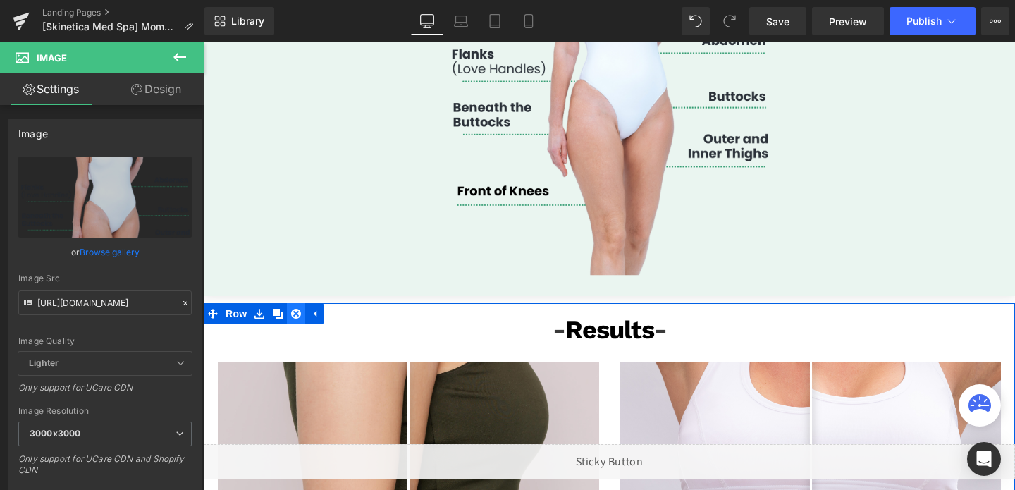
click at [298, 310] on icon at bounding box center [296, 314] width 10 height 10
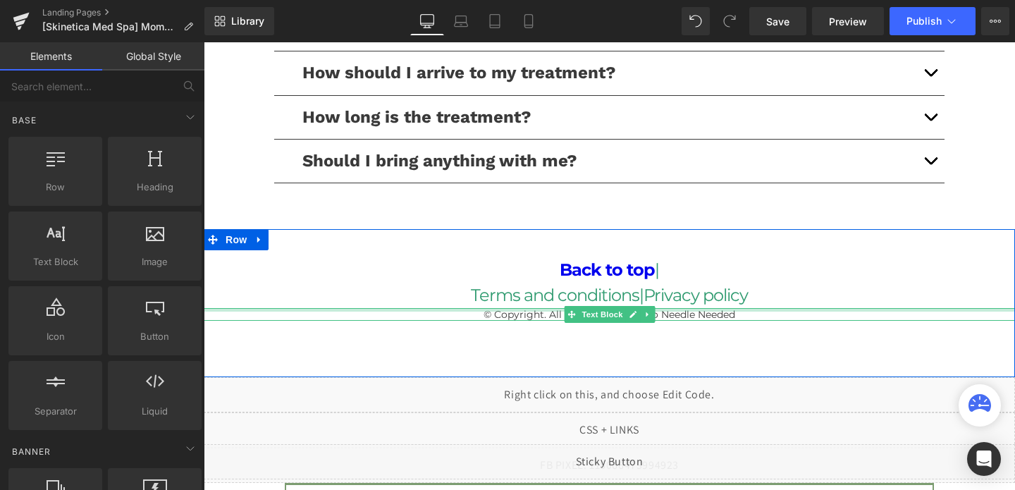
scroll to position [3272, 0]
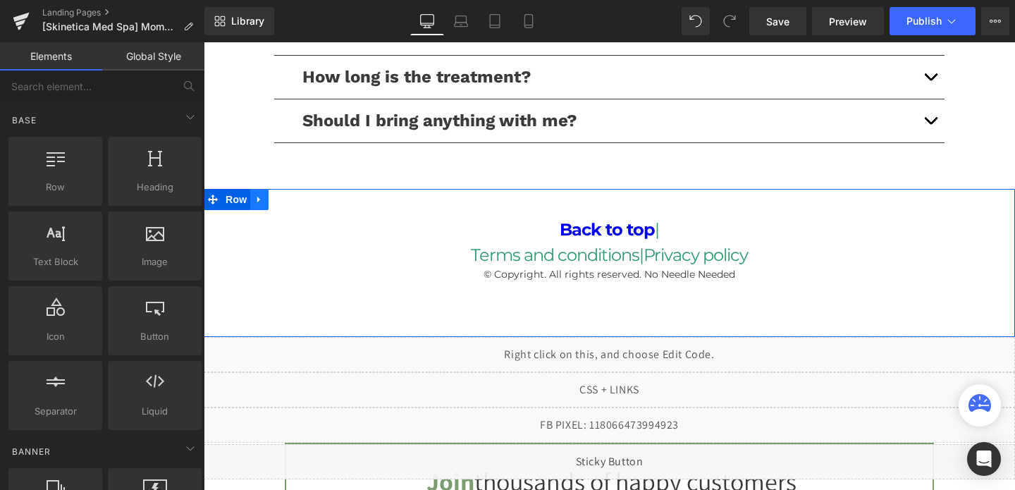
click at [260, 200] on icon at bounding box center [260, 199] width 10 height 11
click at [293, 200] on icon at bounding box center [296, 200] width 10 height 10
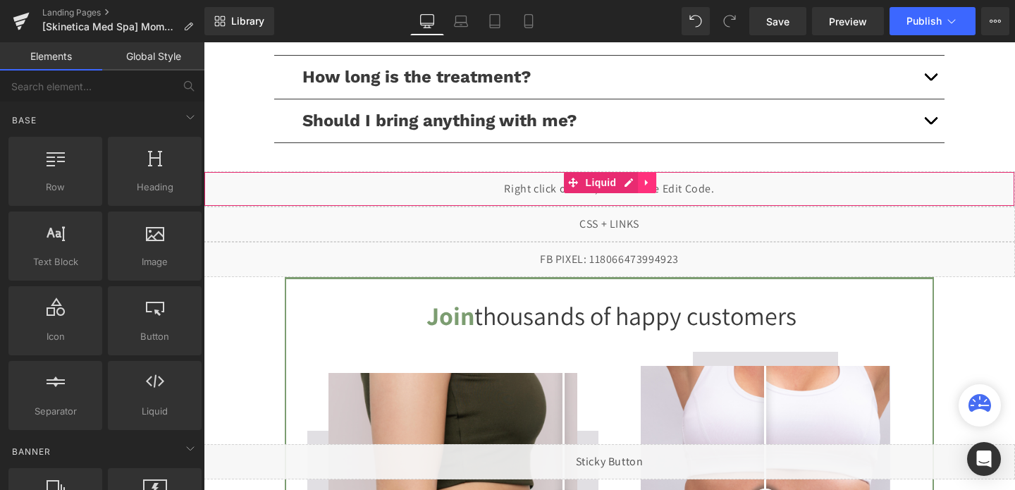
click at [652, 177] on icon at bounding box center [647, 182] width 10 height 11
click at [659, 179] on icon at bounding box center [657, 183] width 10 height 10
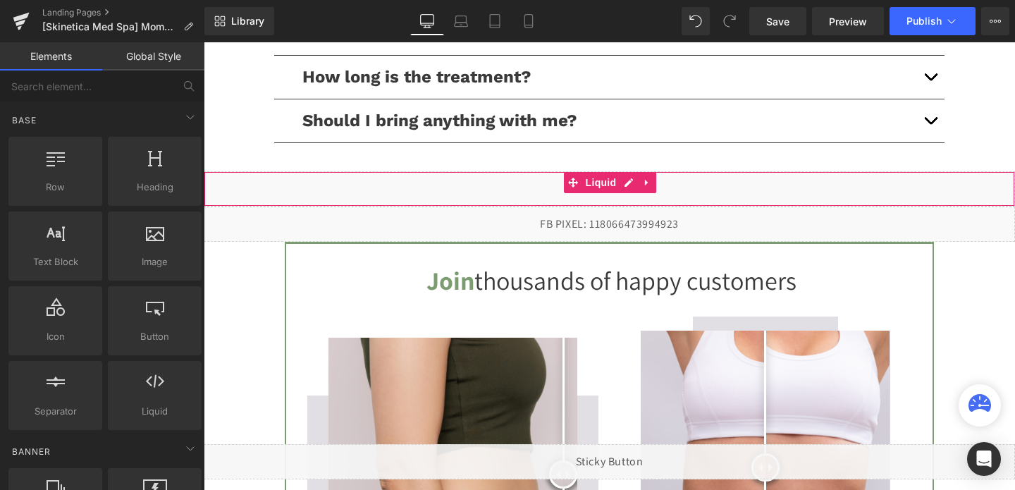
click at [659, 179] on div "Liquid" at bounding box center [610, 188] width 812 height 35
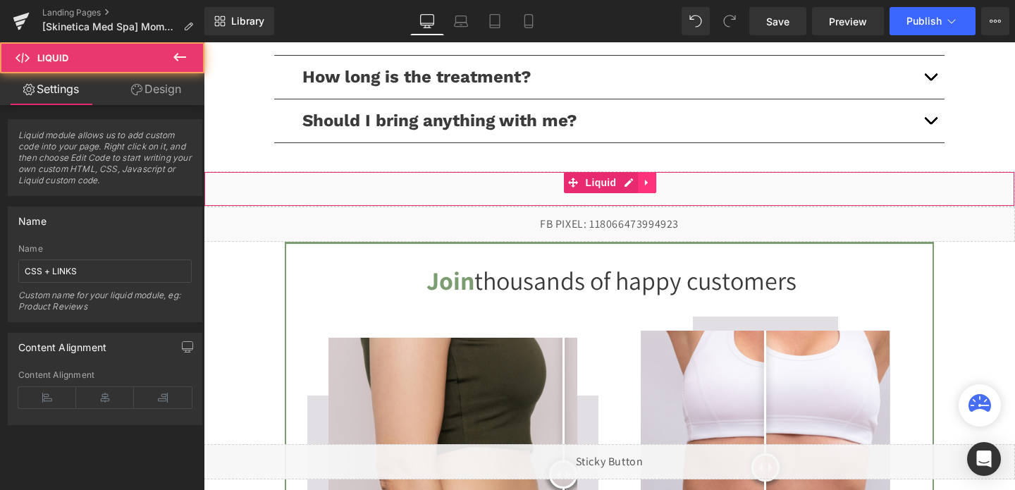
click at [652, 179] on icon at bounding box center [647, 182] width 10 height 11
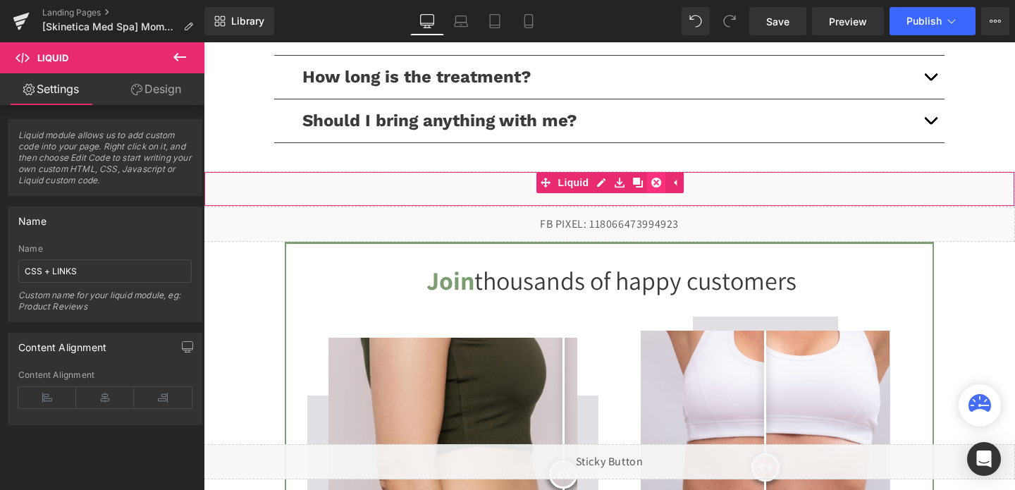
click at [653, 179] on icon at bounding box center [657, 183] width 10 height 10
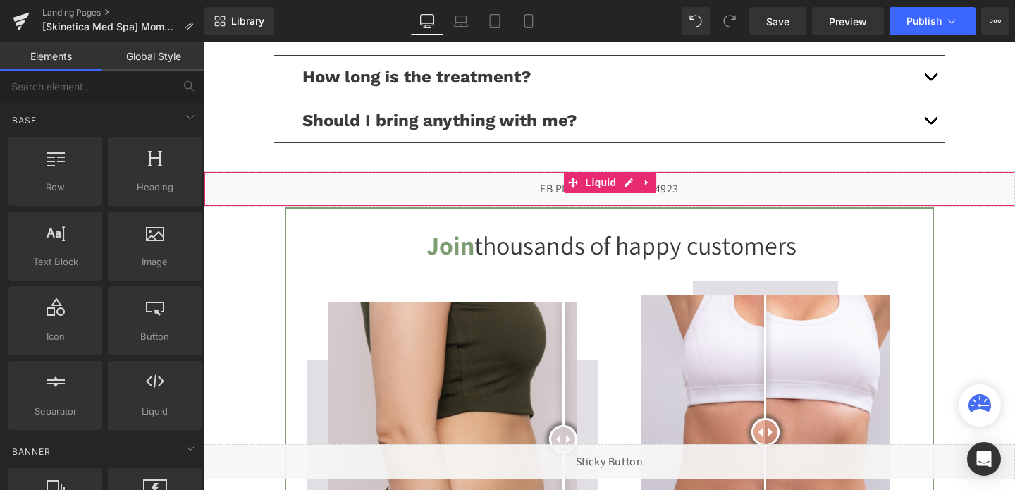
click at [653, 179] on link at bounding box center [647, 182] width 18 height 21
click at [653, 179] on icon at bounding box center [657, 183] width 10 height 10
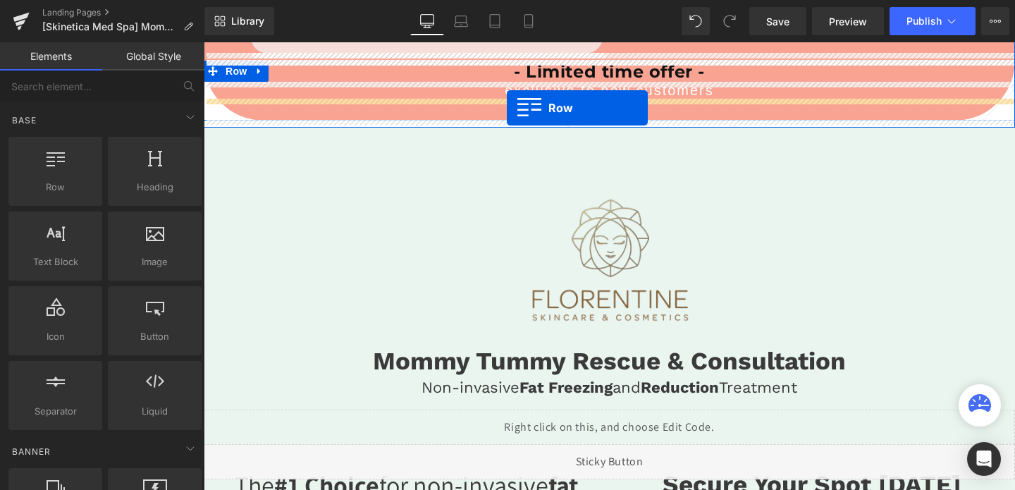
scroll to position [931, 0]
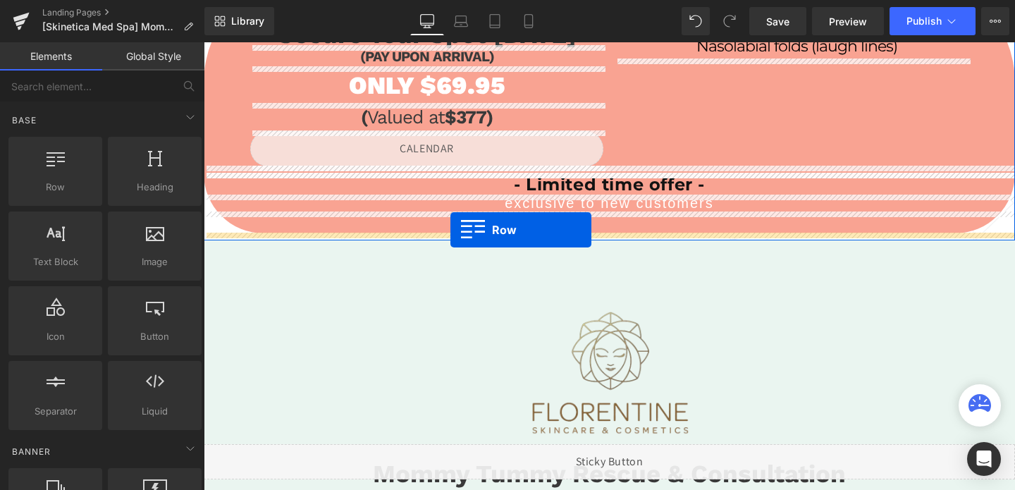
drag, startPoint x: 297, startPoint y: 181, endPoint x: 451, endPoint y: 230, distance: 161.4
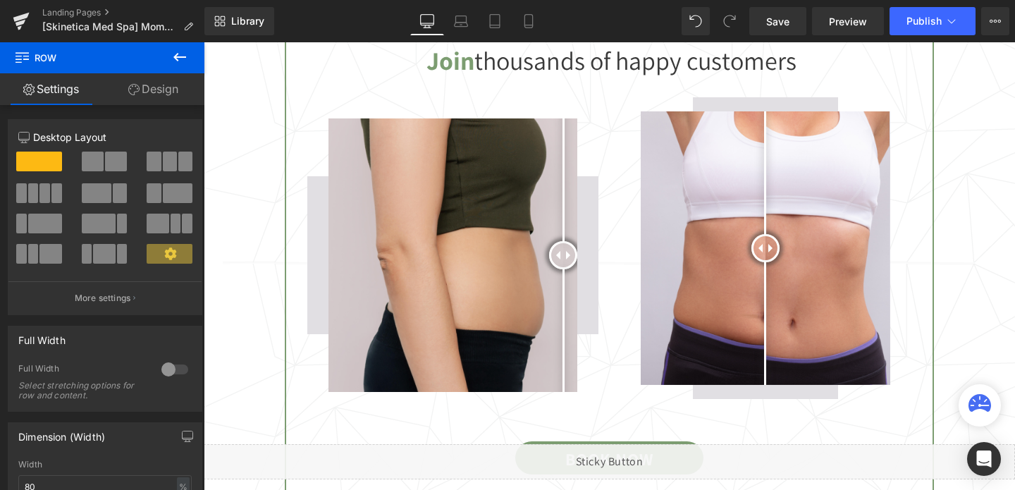
scroll to position [789, 0]
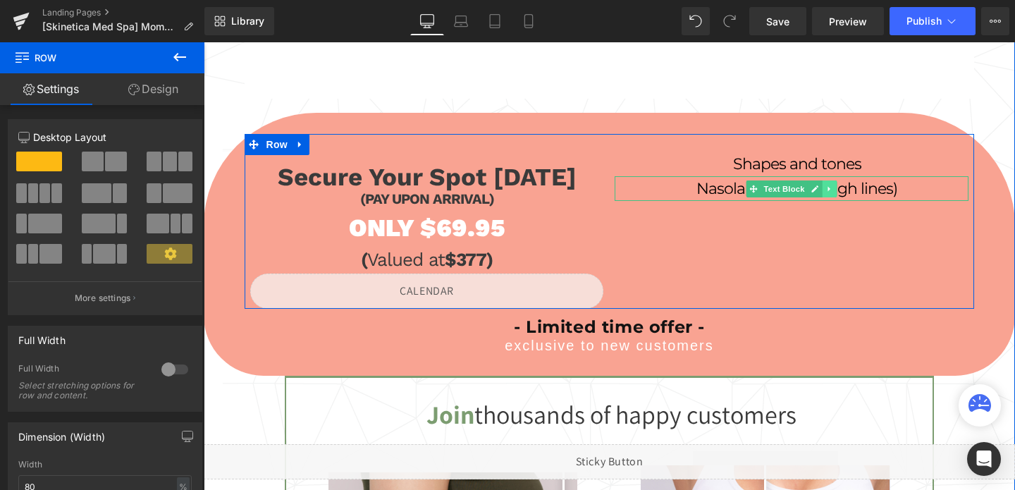
click at [831, 192] on icon at bounding box center [830, 189] width 8 height 8
click at [831, 192] on link at bounding box center [837, 189] width 15 height 17
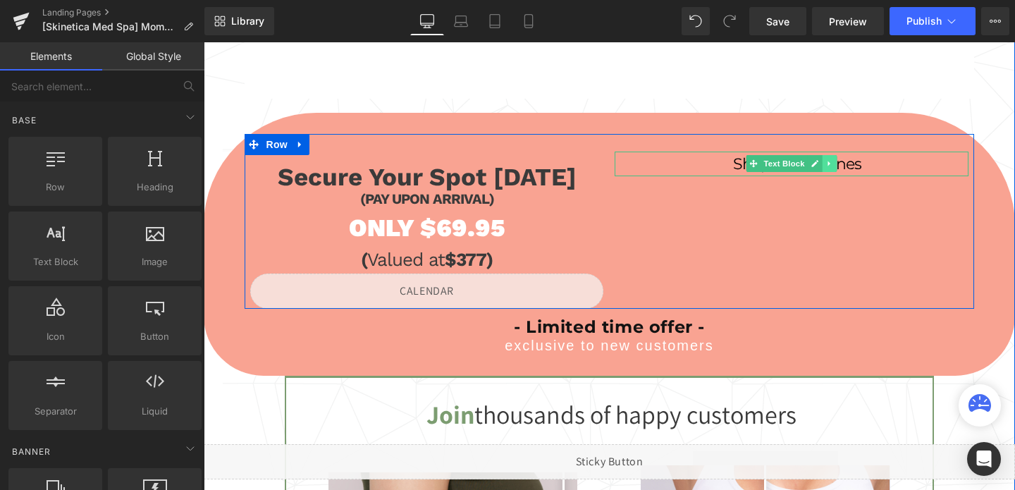
click at [831, 170] on link at bounding box center [830, 163] width 15 height 17
click at [831, 170] on link at bounding box center [837, 163] width 15 height 17
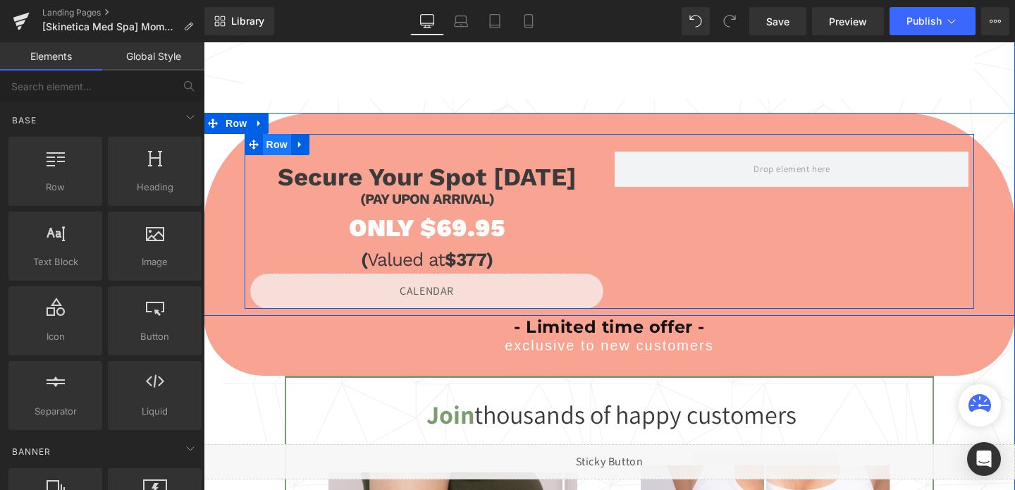
click at [285, 147] on span "Row" at bounding box center [277, 144] width 28 height 21
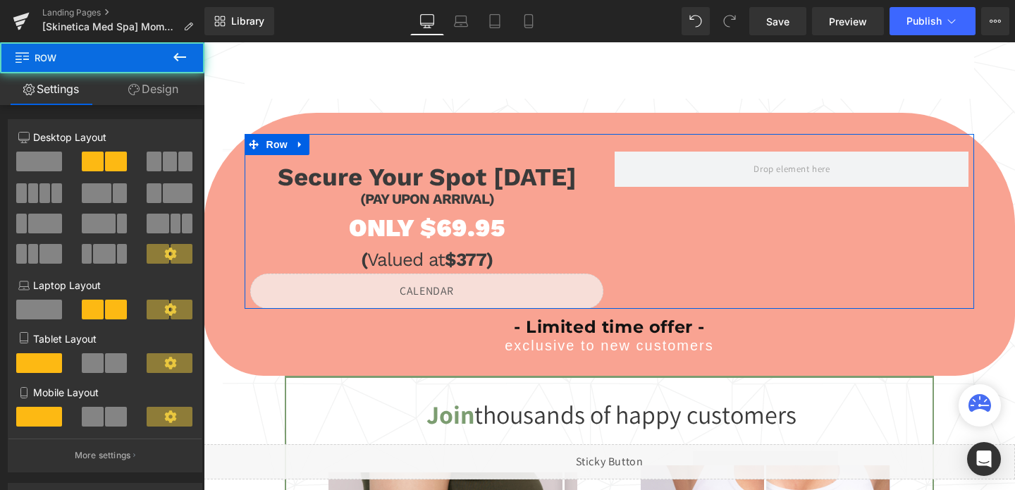
click at [45, 167] on span at bounding box center [39, 162] width 46 height 20
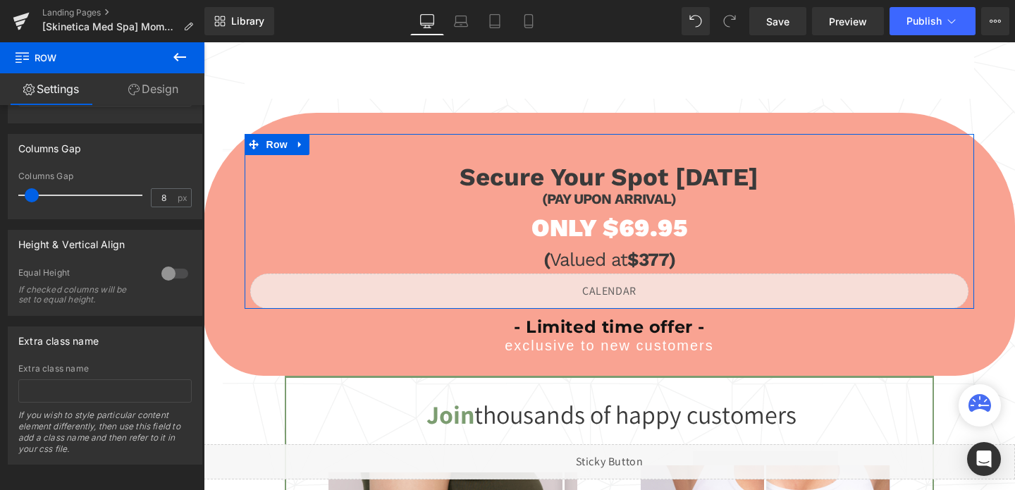
scroll to position [407, 0]
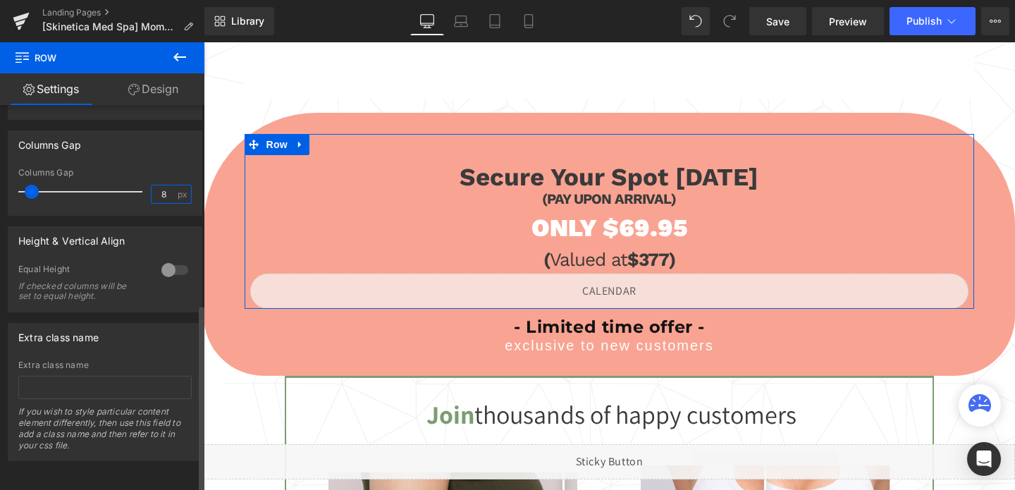
click at [166, 185] on input "8" at bounding box center [164, 194] width 25 height 18
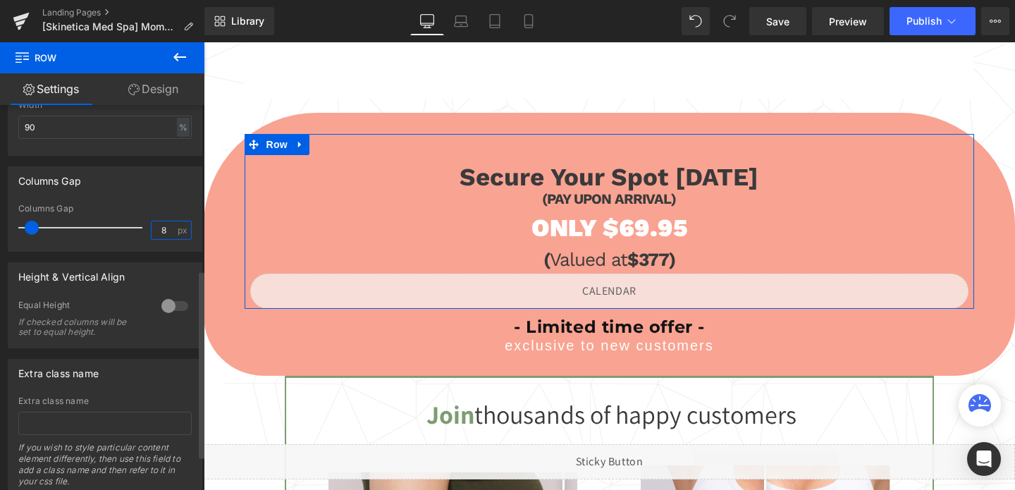
scroll to position [313, 0]
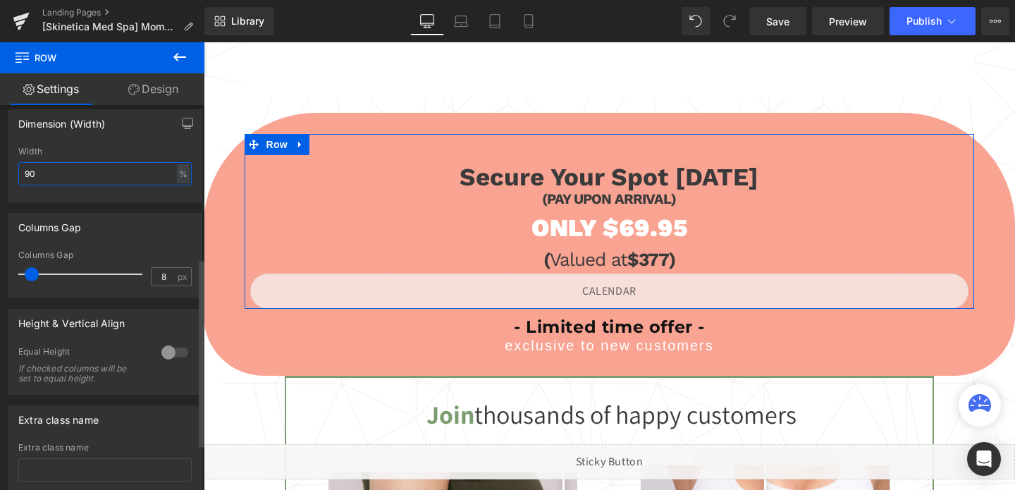
click at [116, 178] on input "90" at bounding box center [104, 173] width 173 height 23
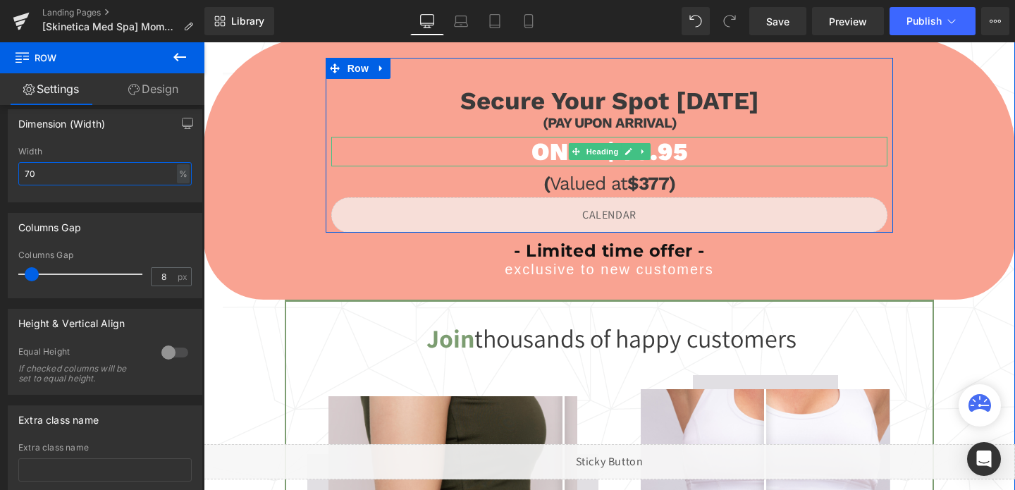
scroll to position [864, 0]
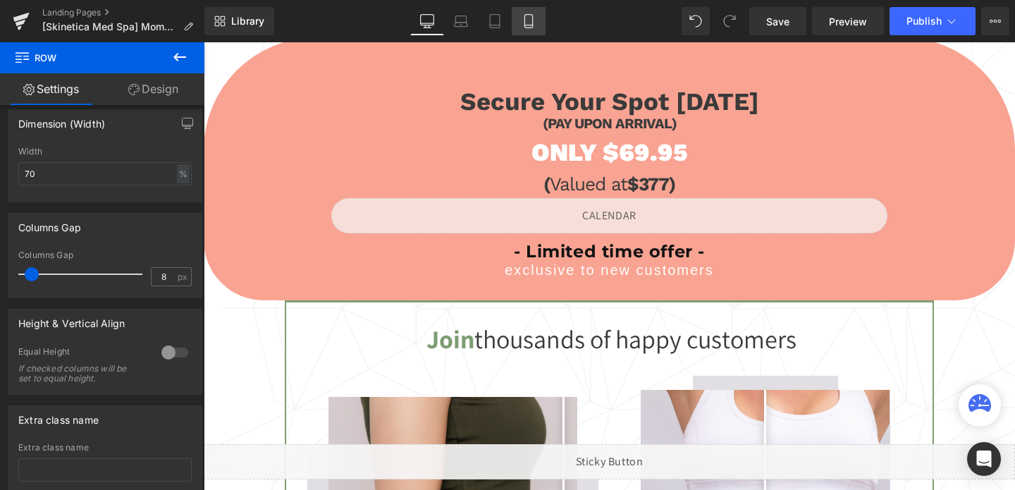
click at [539, 27] on link "Mobile" at bounding box center [529, 21] width 34 height 28
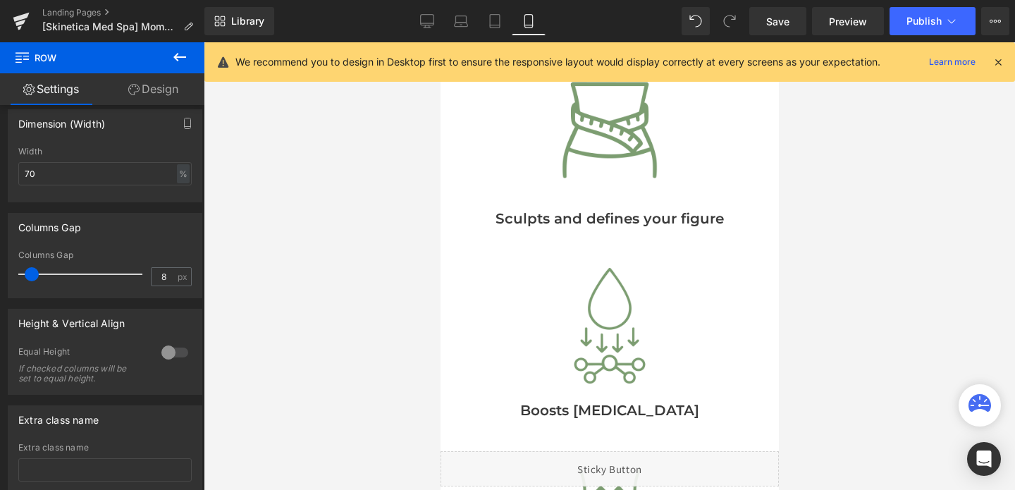
scroll to position [1340, 0]
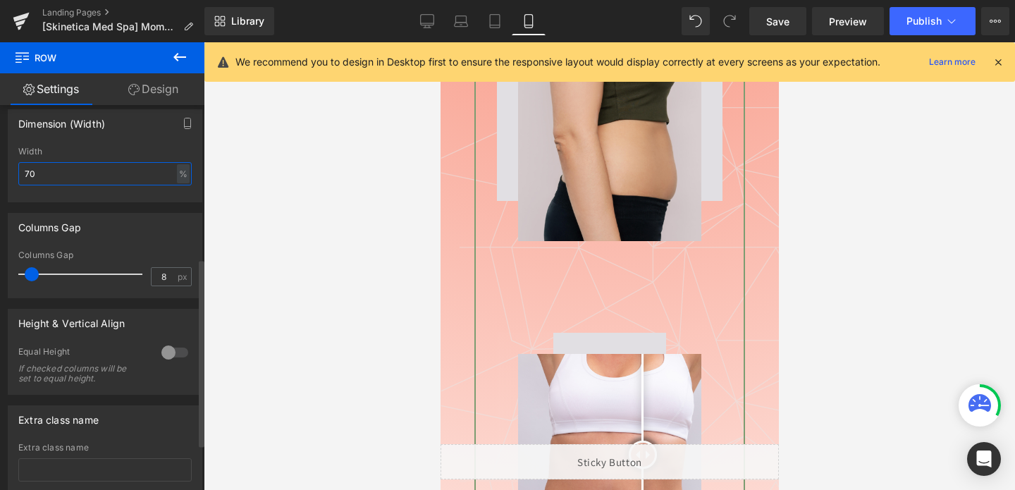
click at [118, 181] on input "70" at bounding box center [104, 173] width 173 height 23
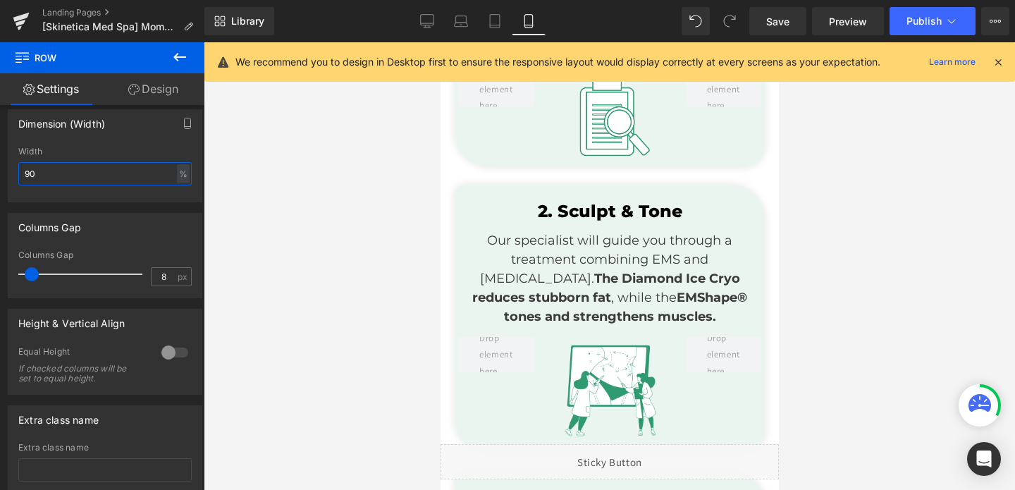
scroll to position [2910, 0]
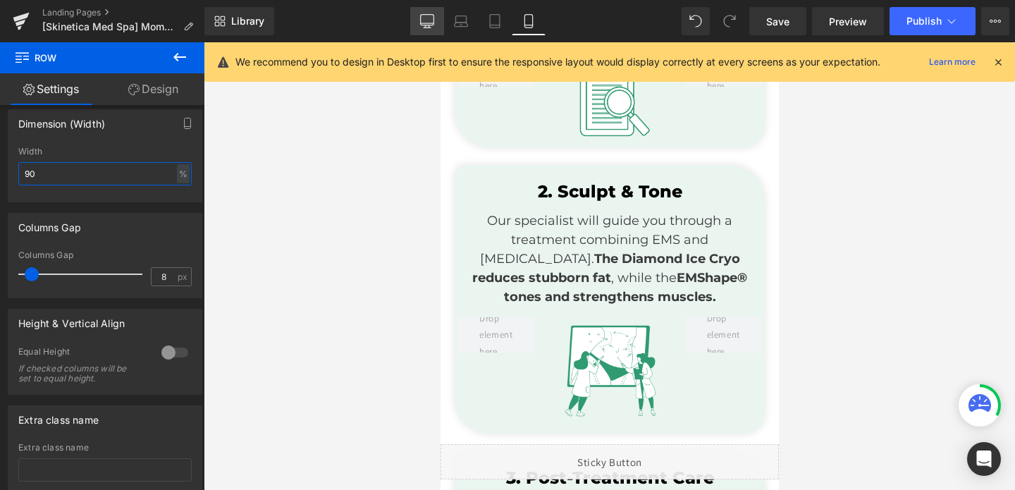
type input "90"
click at [435, 17] on link "Desktop" at bounding box center [427, 21] width 34 height 28
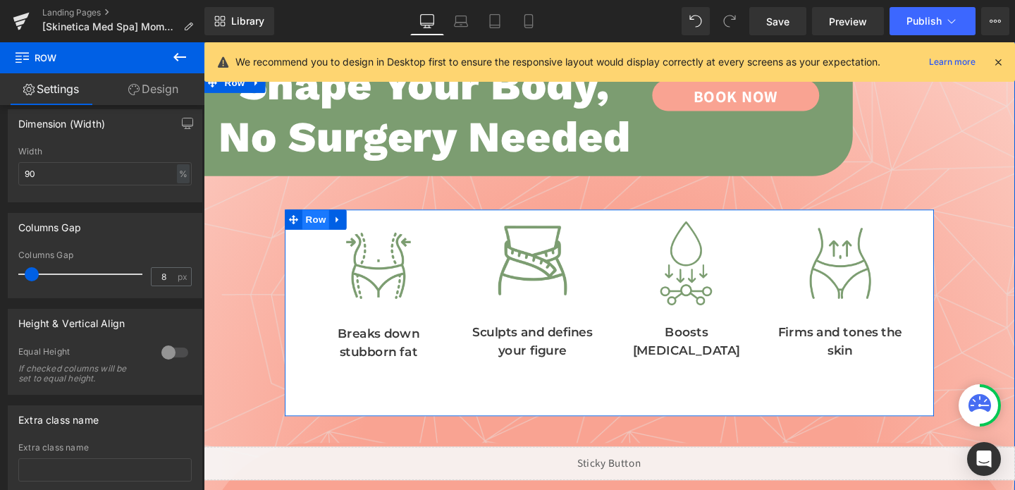
scroll to position [415, 0]
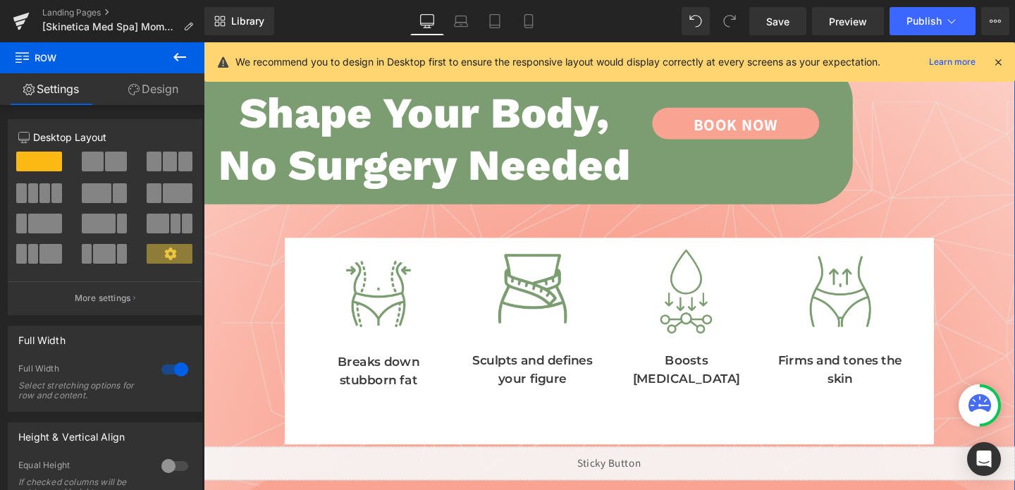
scroll to position [379, 0]
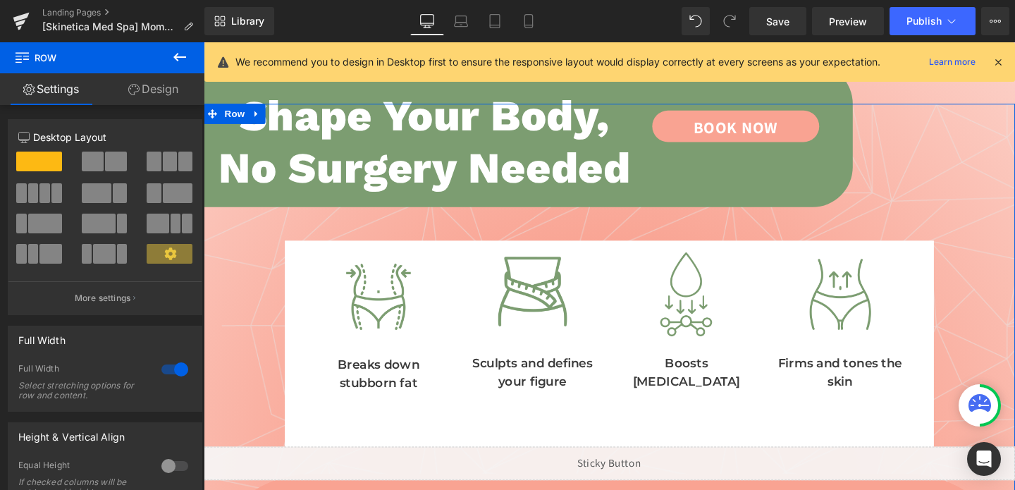
click at [156, 99] on link "Design" at bounding box center [153, 89] width 102 height 32
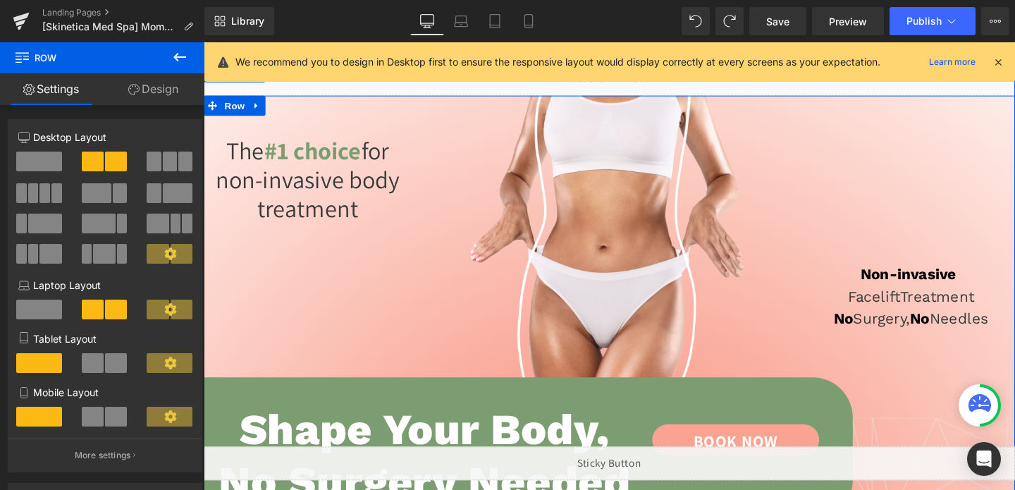
scroll to position [0, 0]
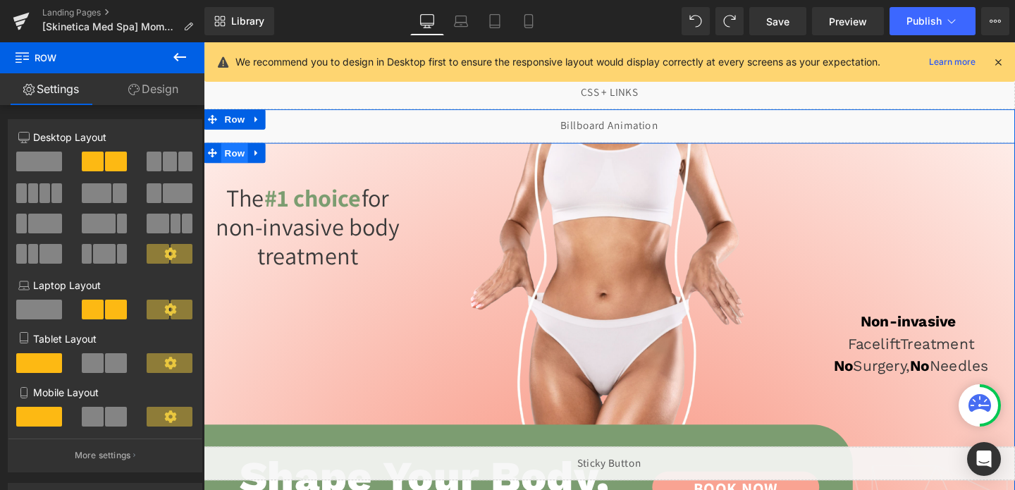
click at [240, 159] on span "Row" at bounding box center [236, 158] width 28 height 21
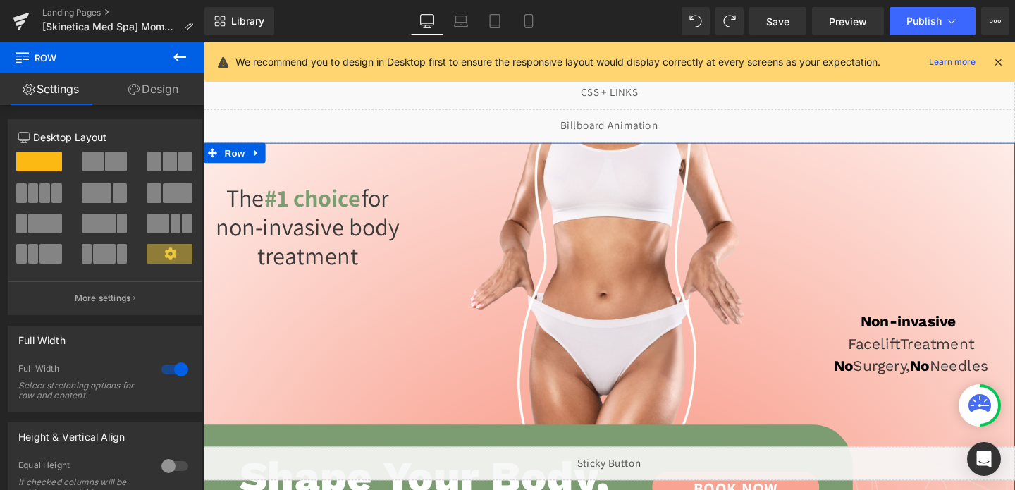
click at [147, 106] on div "12 12 12 Column Size Customizer 12 Desktop Layout Laptop Layout Tablet Layout M…" at bounding box center [105, 381] width 211 height 552
click at [149, 101] on link "Design" at bounding box center [153, 89] width 102 height 32
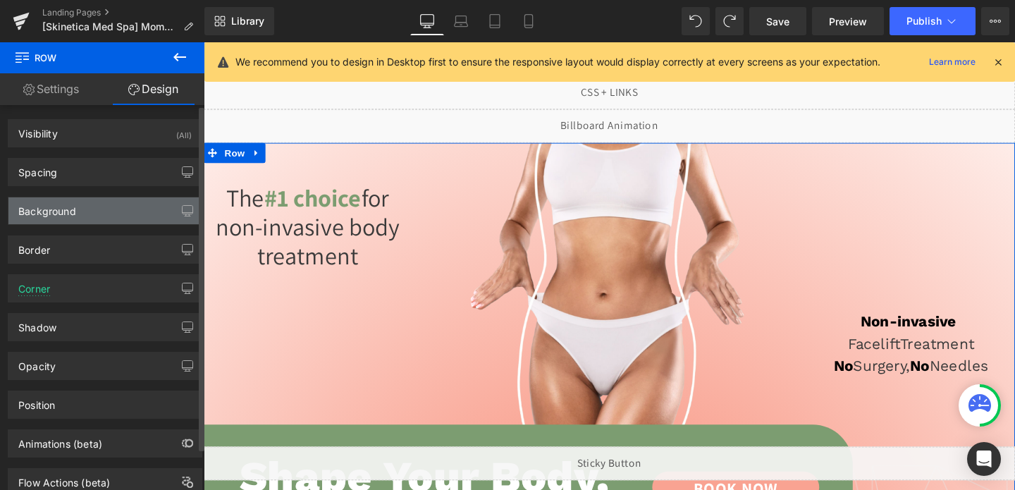
click at [49, 214] on div "Background" at bounding box center [47, 207] width 58 height 20
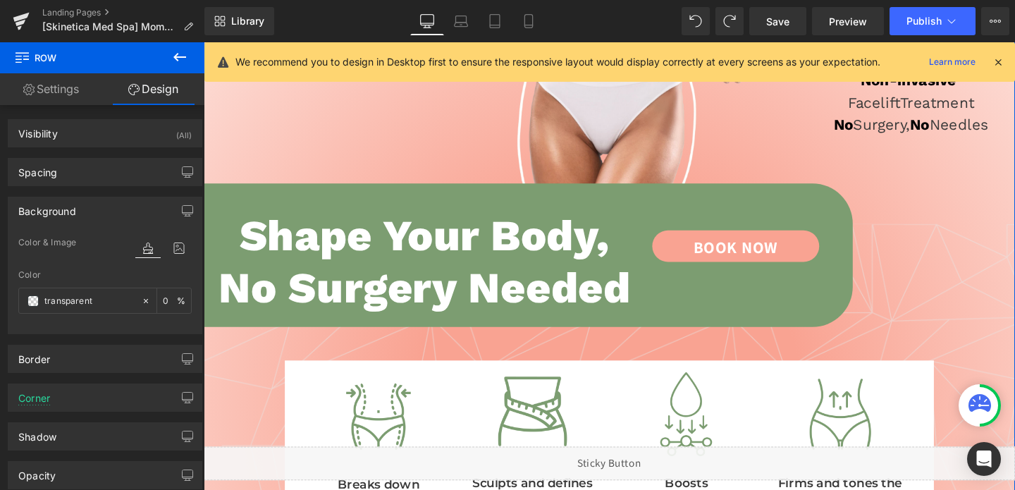
scroll to position [255, 0]
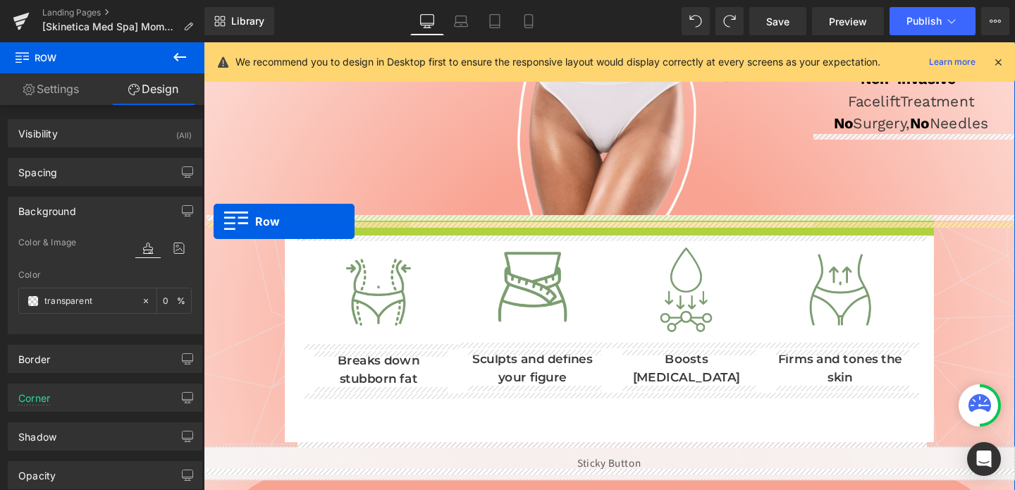
drag, startPoint x: 218, startPoint y: 202, endPoint x: 214, endPoint y: 231, distance: 28.4
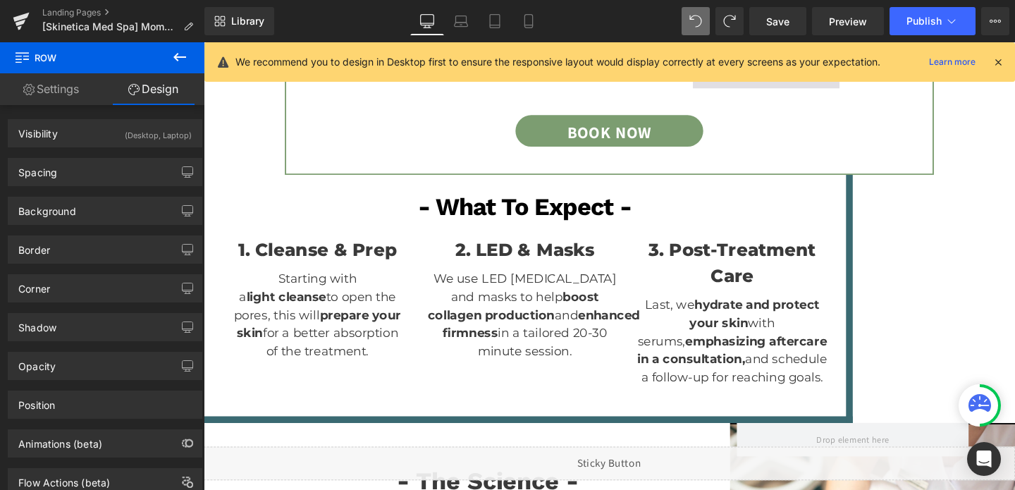
scroll to position [5379, 0]
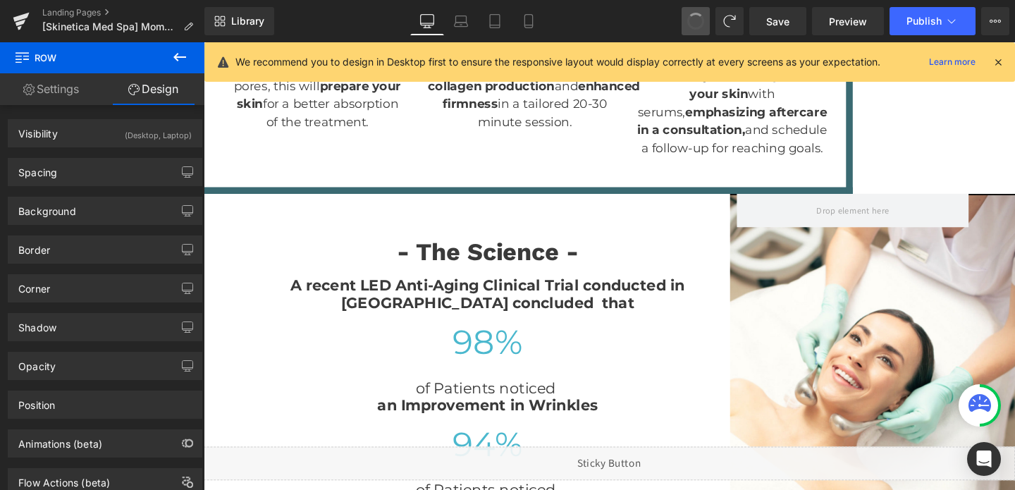
click at [705, 10] on button at bounding box center [696, 21] width 28 height 28
click at [698, 16] on span at bounding box center [695, 21] width 17 height 17
click at [698, 16] on span at bounding box center [696, 21] width 20 height 20
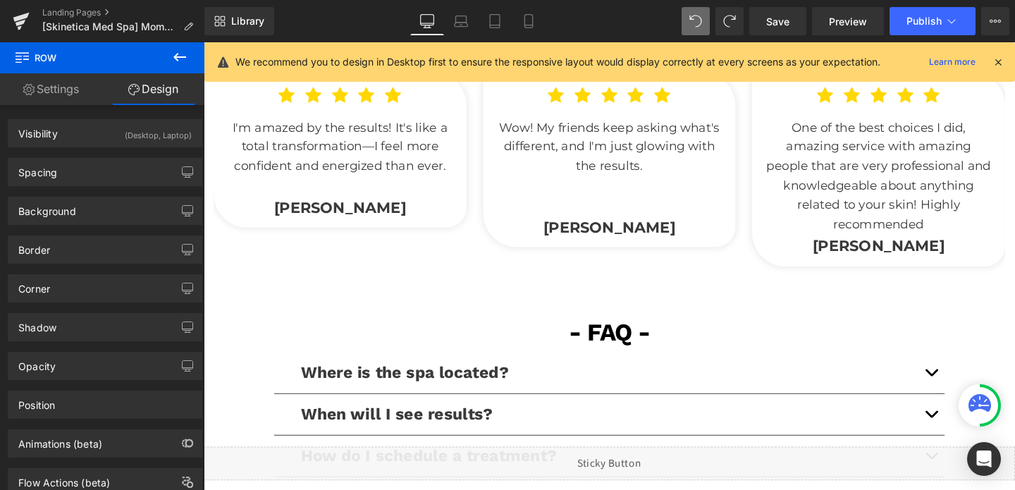
scroll to position [3317, 0]
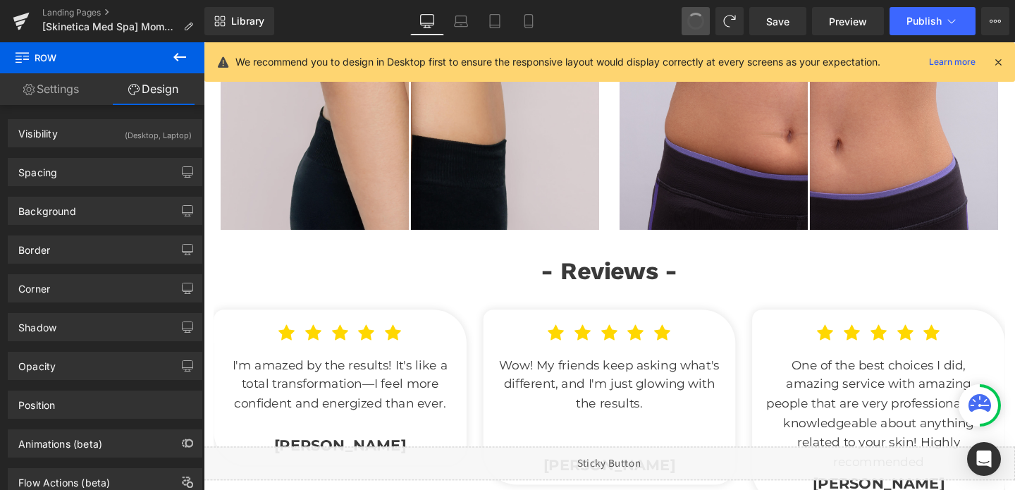
click at [692, 24] on span at bounding box center [696, 21] width 24 height 24
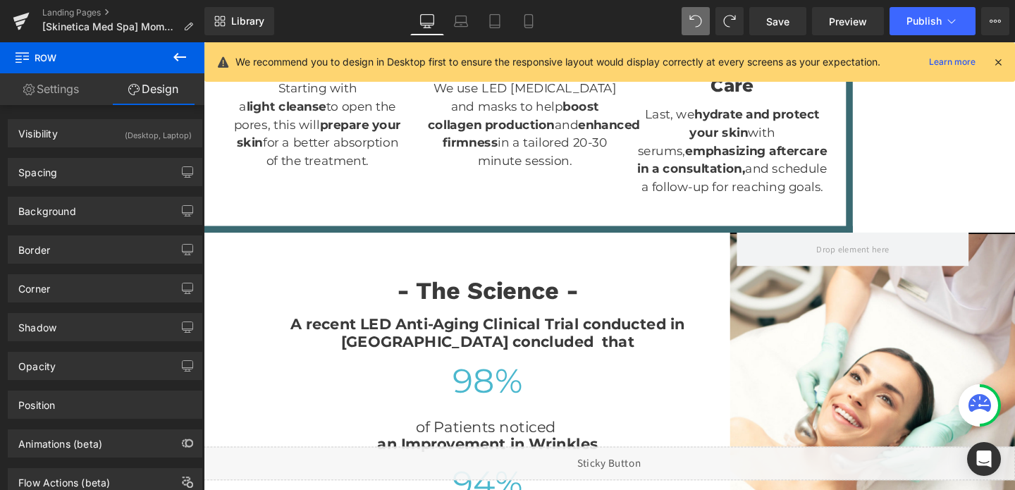
scroll to position [5379, 0]
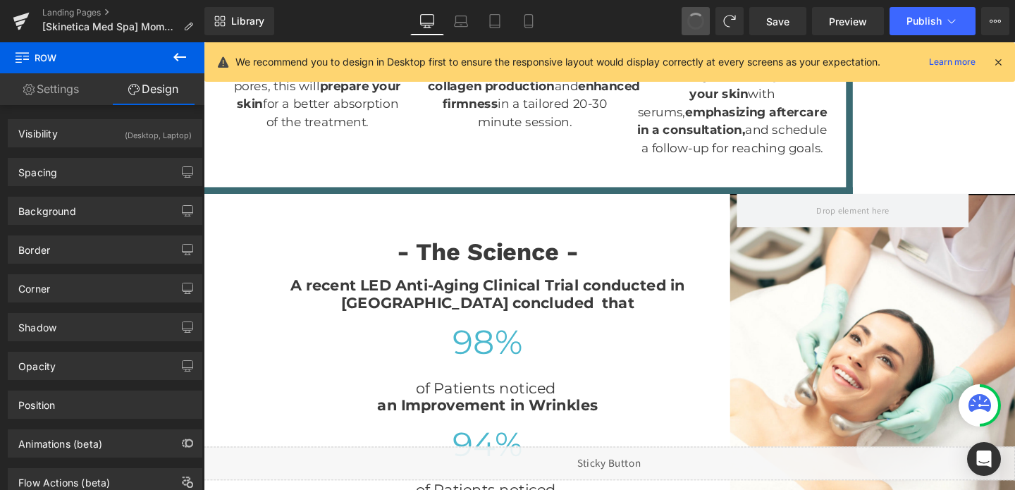
click at [692, 24] on span at bounding box center [696, 21] width 18 height 18
click at [695, 17] on span at bounding box center [696, 21] width 18 height 18
click at [695, 17] on span at bounding box center [696, 21] width 23 height 23
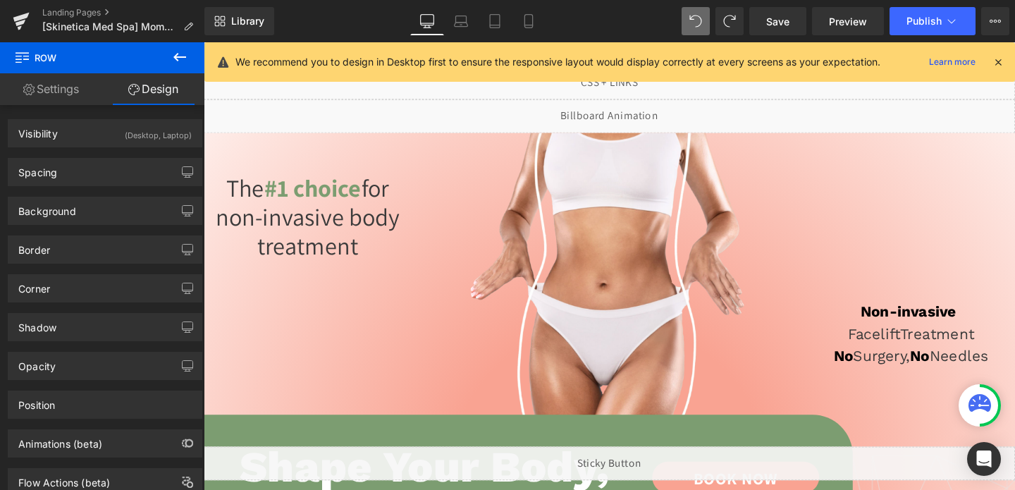
scroll to position [8, 0]
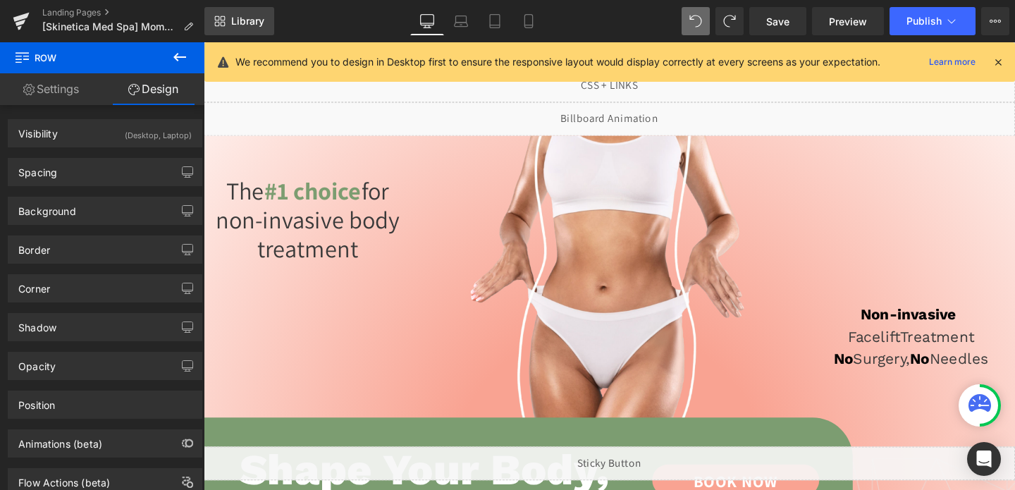
click at [231, 25] on span "Library" at bounding box center [247, 21] width 33 height 13
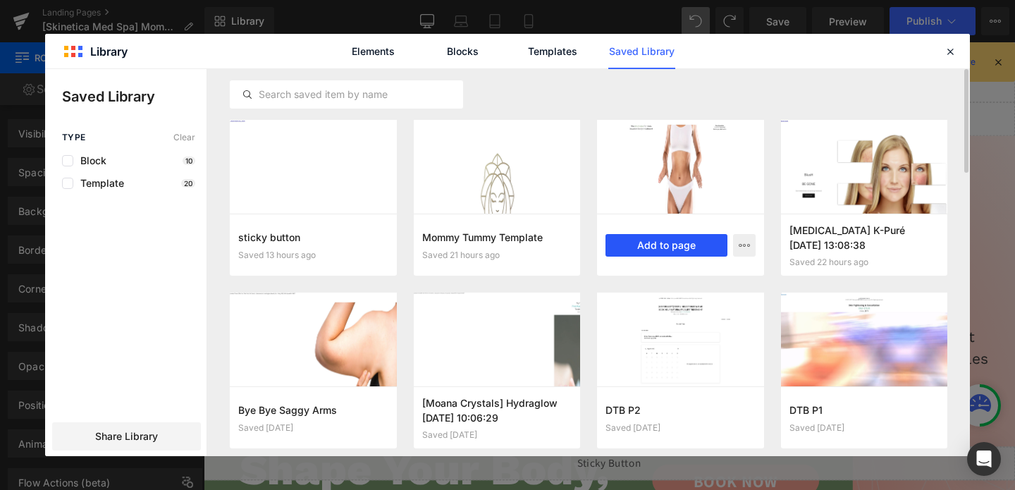
click at [647, 240] on button "Add to page" at bounding box center [667, 245] width 122 height 23
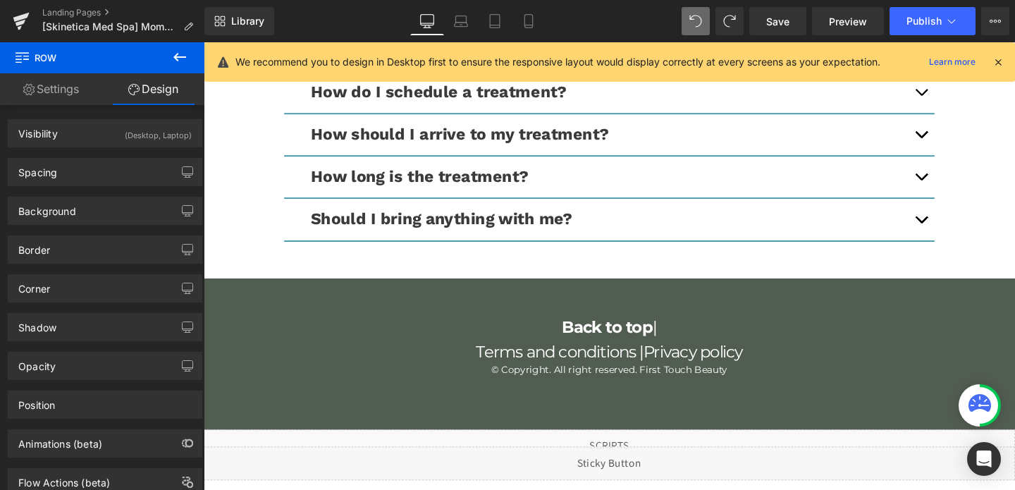
scroll to position [6902, 0]
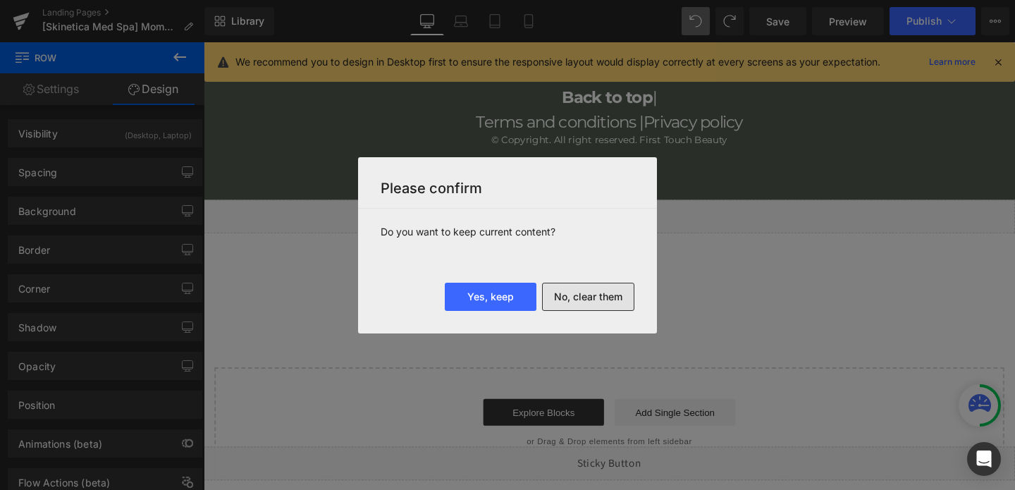
click at [553, 301] on button "No, clear them" at bounding box center [588, 297] width 92 height 28
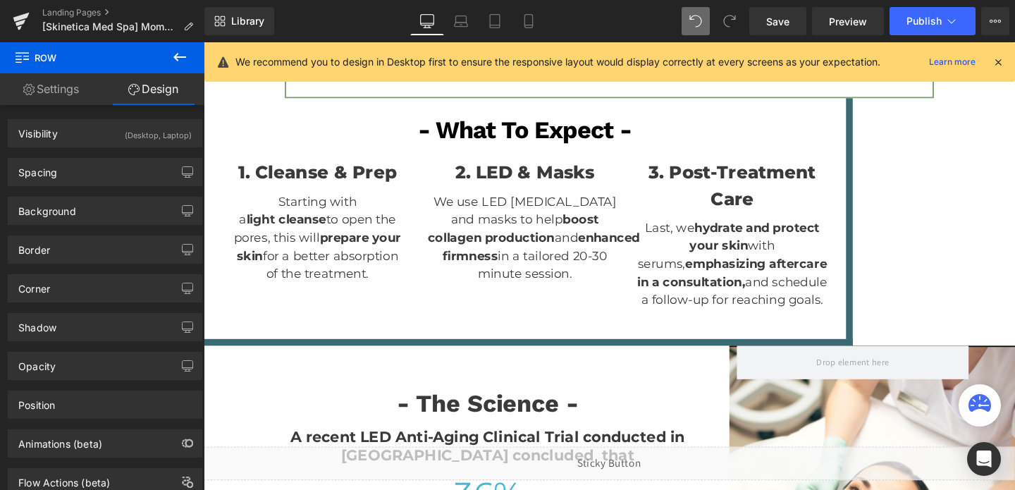
scroll to position [1574, 0]
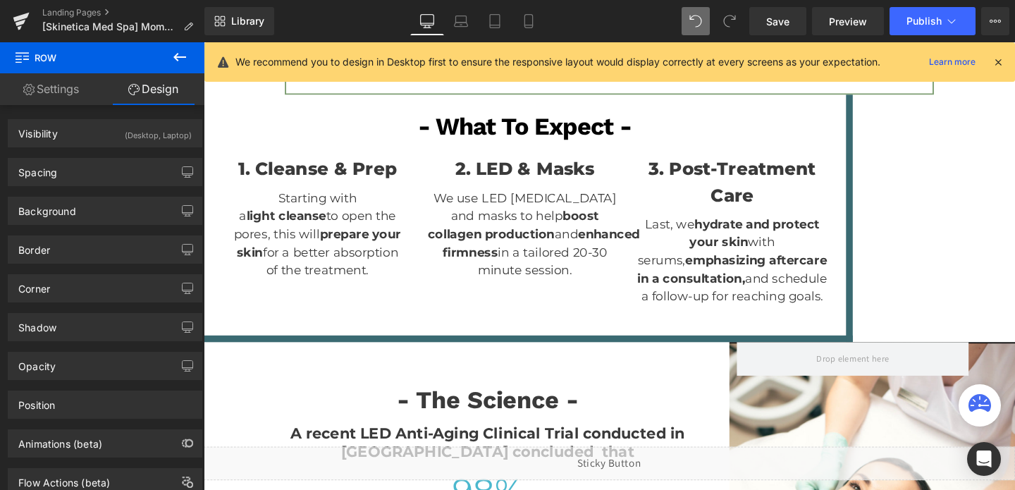
click at [307, 219] on strong "light cleanse" at bounding box center [291, 225] width 84 height 16
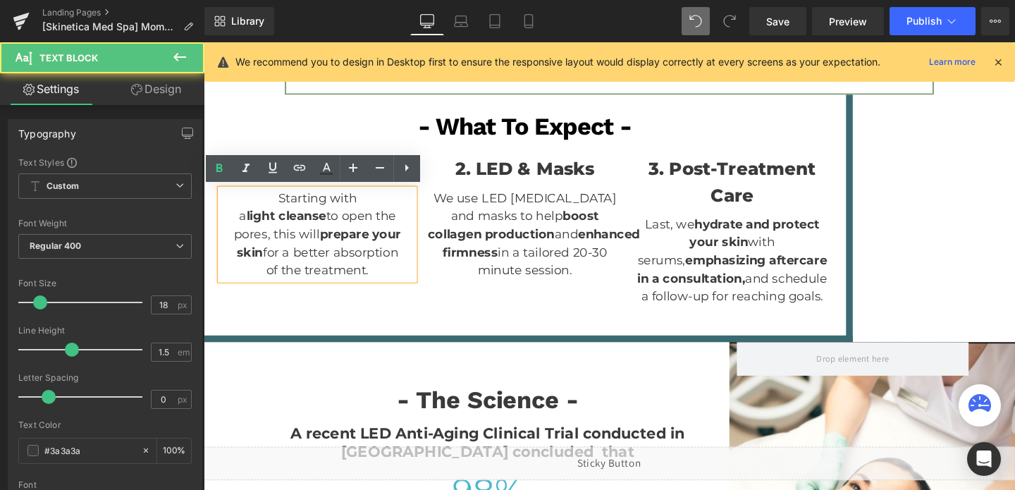
click at [239, 97] on div "- What To Expect - Text Block 1. Cleanse & Prep Heading Starting with a light c…" at bounding box center [541, 224] width 675 height 254
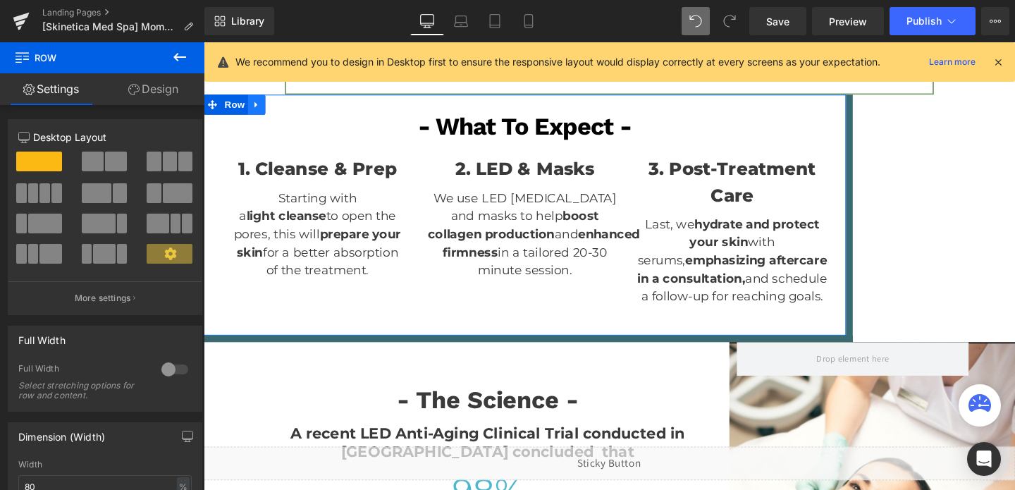
click at [260, 112] on link at bounding box center [259, 107] width 18 height 21
click at [298, 116] on link at bounding box center [296, 107] width 18 height 21
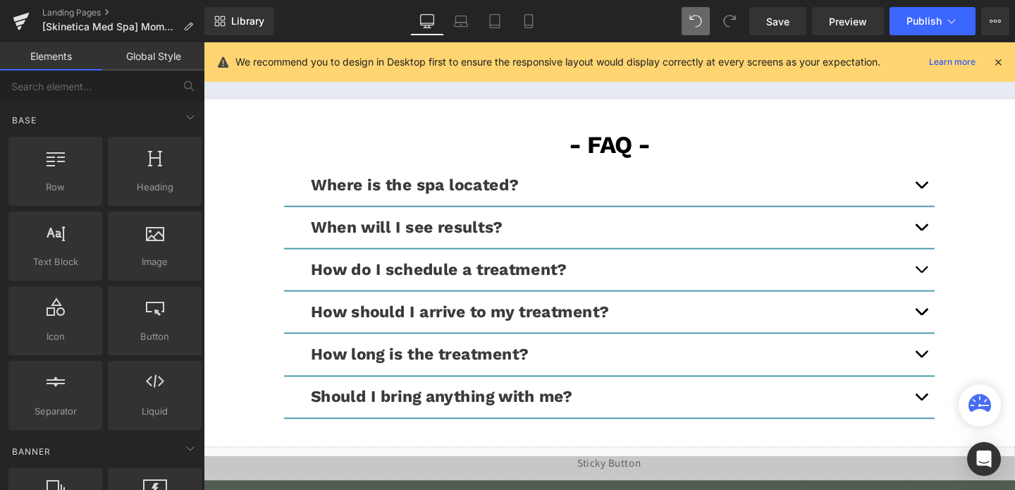
scroll to position [2464, 0]
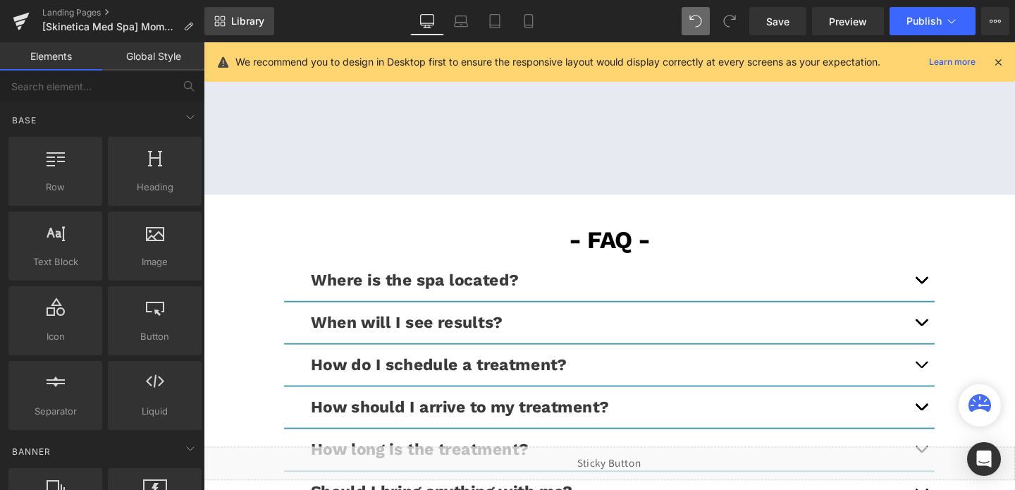
click at [256, 32] on link "Library" at bounding box center [239, 21] width 70 height 28
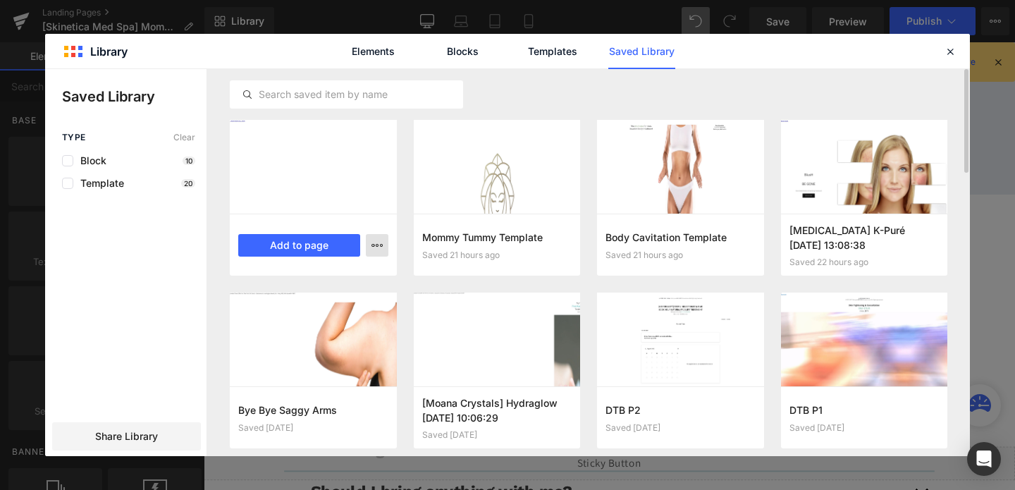
click at [377, 246] on icon "button" at bounding box center [377, 245] width 11 height 11
click at [336, 314] on div "Delete" at bounding box center [308, 307] width 161 height 30
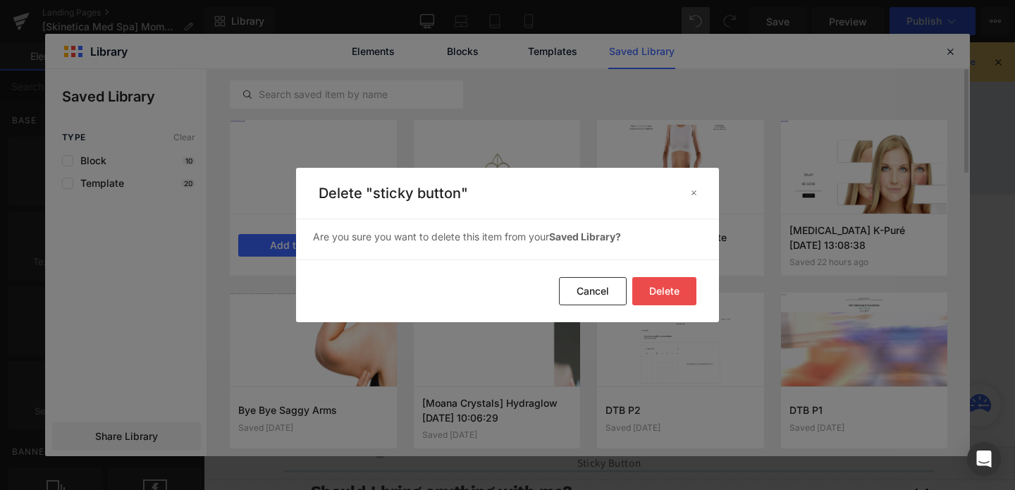
click at [661, 298] on button "Delete" at bounding box center [664, 291] width 64 height 28
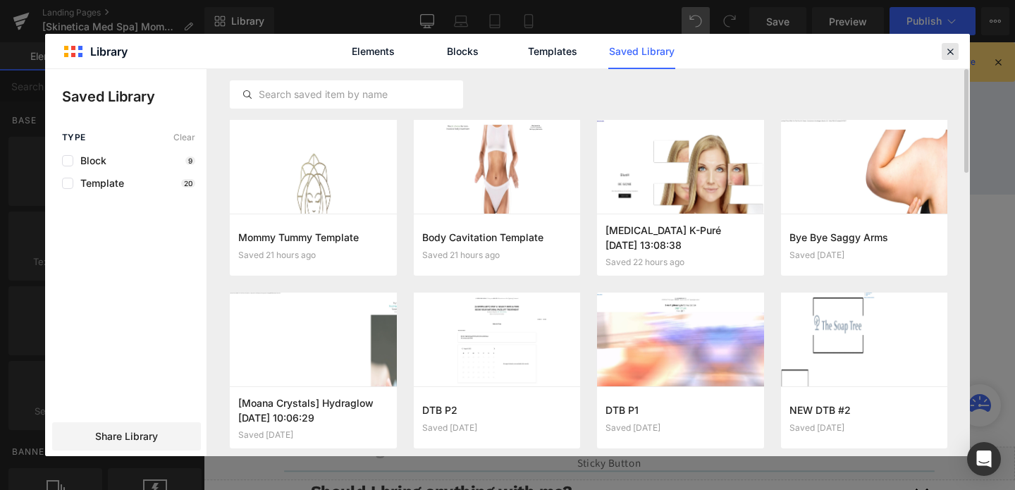
click at [950, 46] on icon at bounding box center [950, 51] width 13 height 13
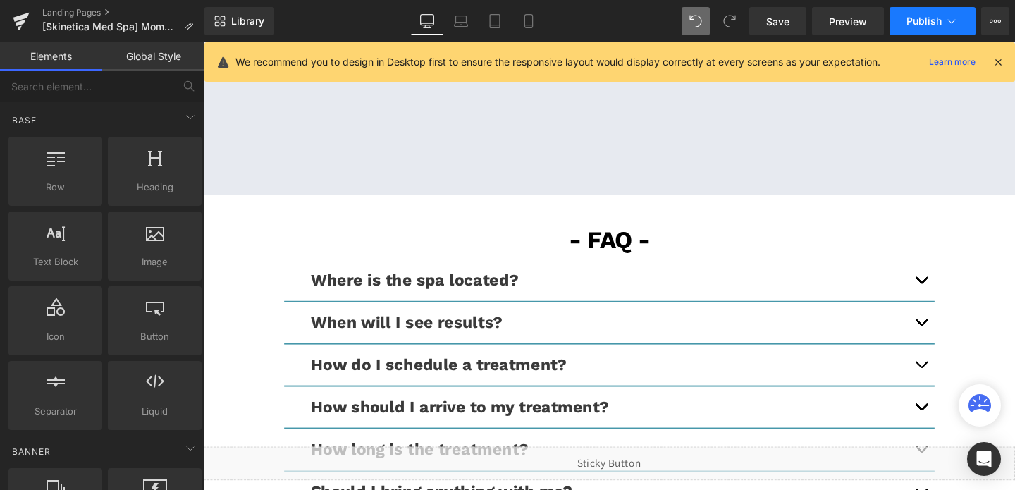
click at [922, 27] on button "Publish" at bounding box center [933, 21] width 86 height 28
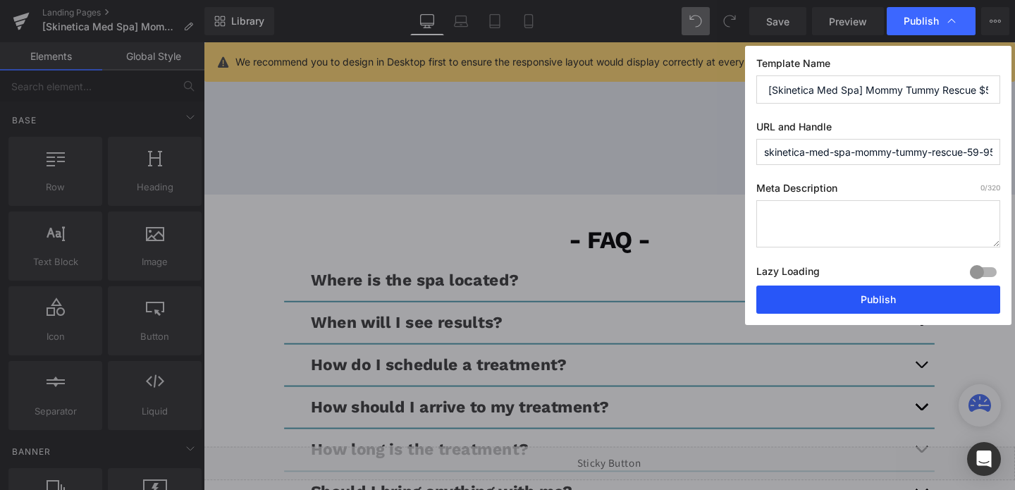
click at [840, 295] on button "Publish" at bounding box center [879, 300] width 244 height 28
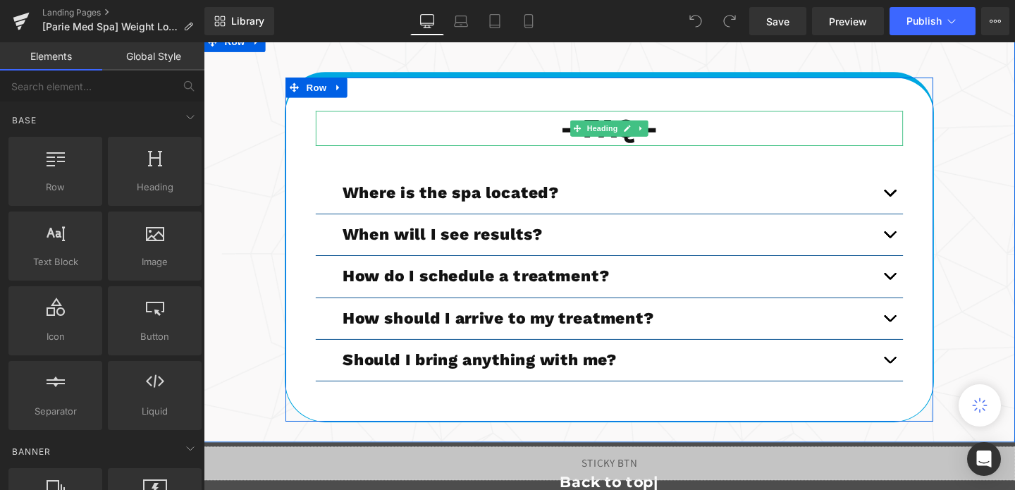
scroll to position [3992, 0]
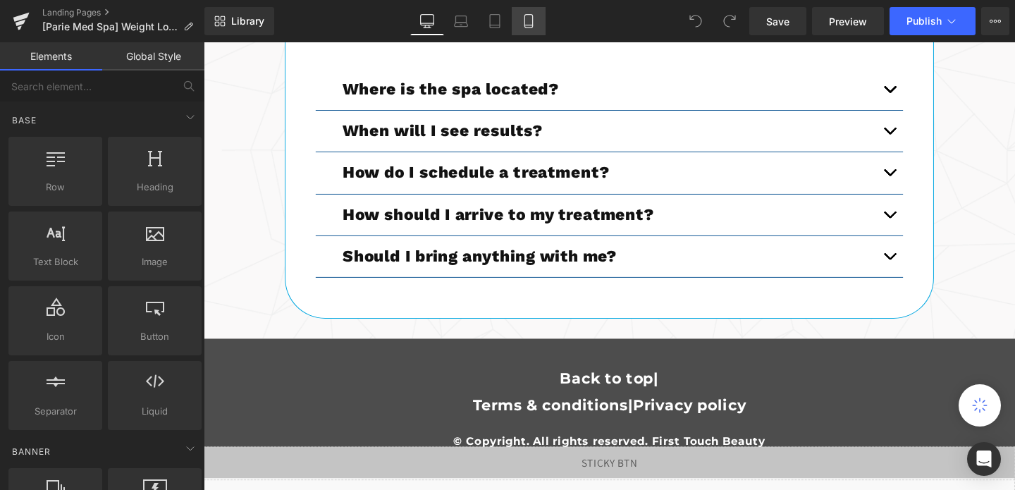
click at [537, 32] on link "Mobile" at bounding box center [529, 21] width 34 height 28
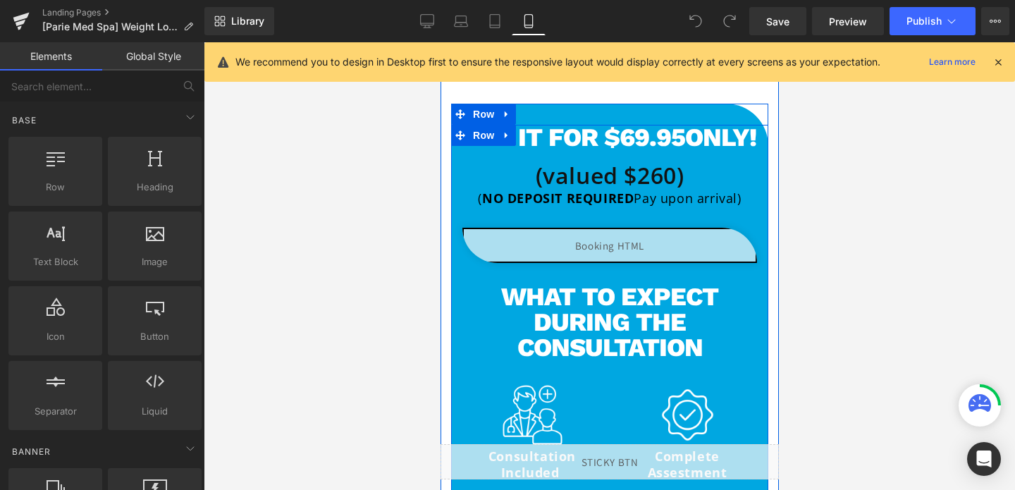
scroll to position [750, 0]
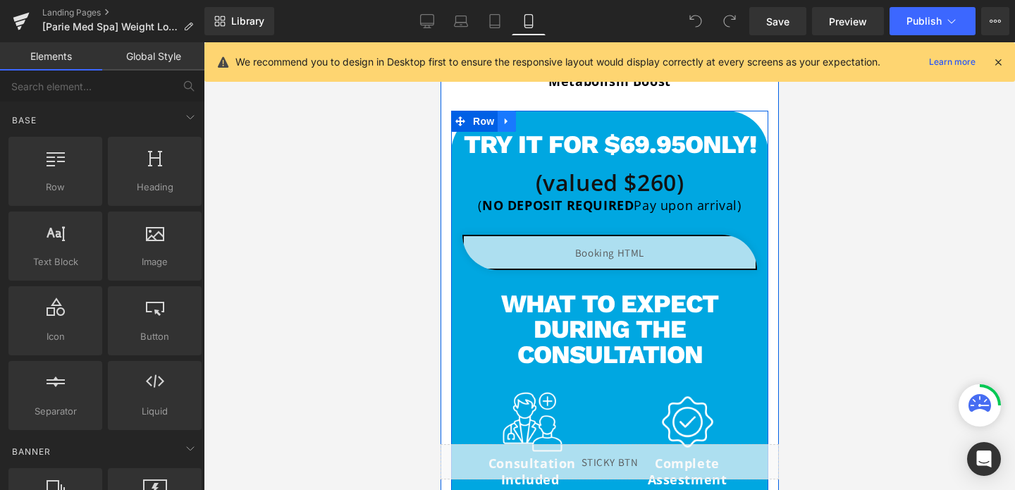
click at [508, 120] on icon at bounding box center [506, 121] width 10 height 11
click at [510, 122] on icon at bounding box center [506, 121] width 10 height 11
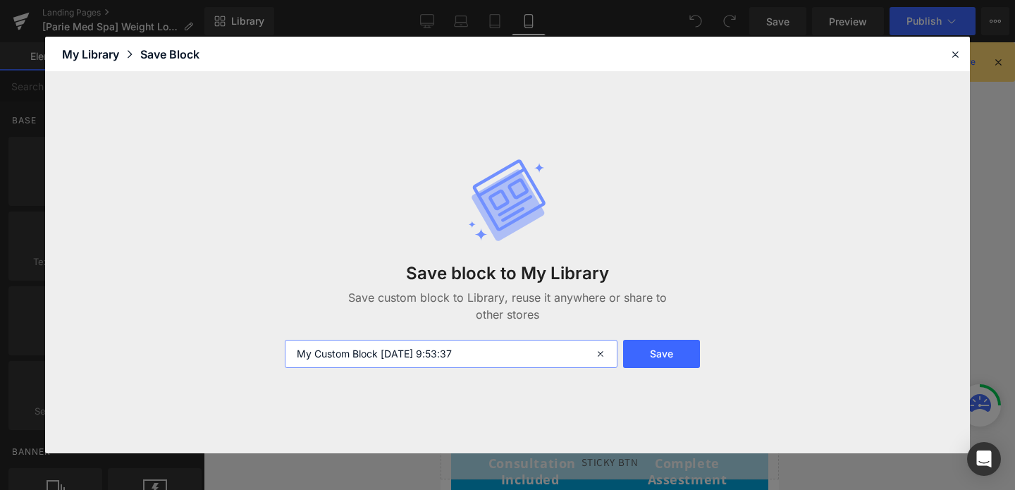
click at [485, 344] on input "My Custom Block 2025-09-17 9:53:37" at bounding box center [451, 354] width 333 height 28
type input "calendar"
click at [636, 349] on button "Save" at bounding box center [661, 354] width 77 height 28
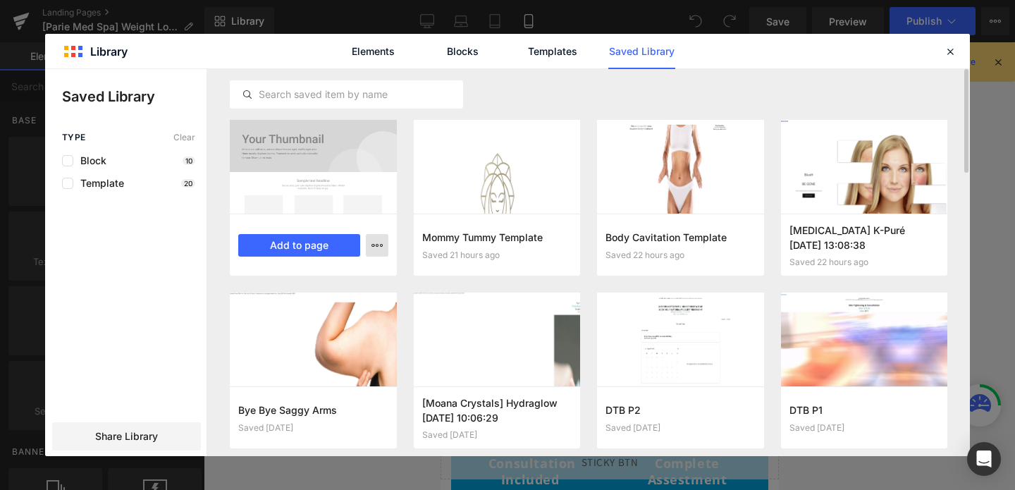
click at [372, 240] on icon "button" at bounding box center [377, 245] width 11 height 11
click at [276, 305] on p "Delete" at bounding box center [271, 306] width 30 height 13
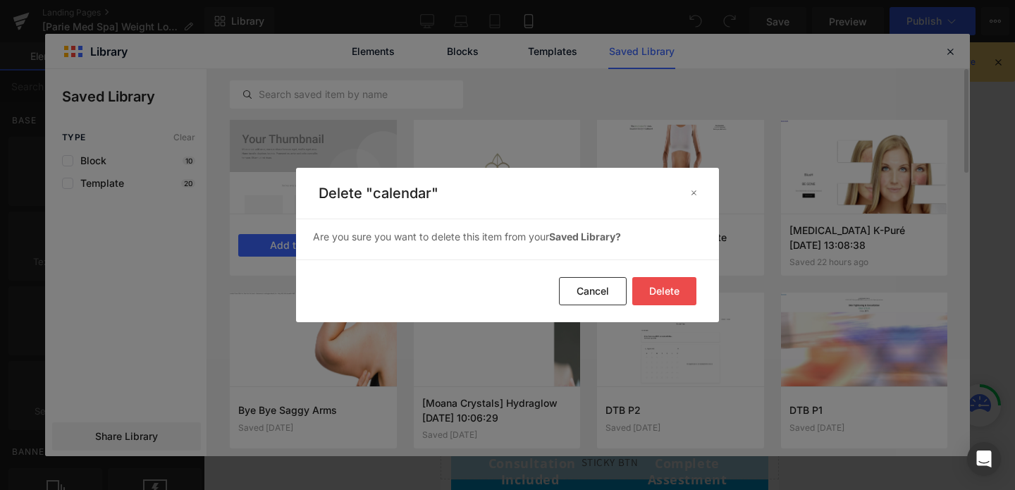
click at [667, 291] on button "Delete" at bounding box center [664, 291] width 64 height 28
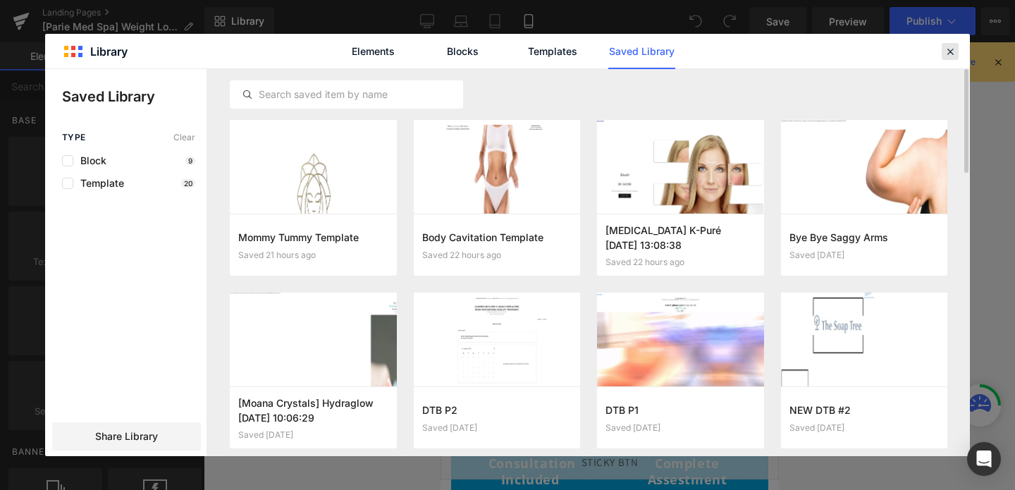
click at [948, 51] on icon at bounding box center [950, 51] width 13 height 13
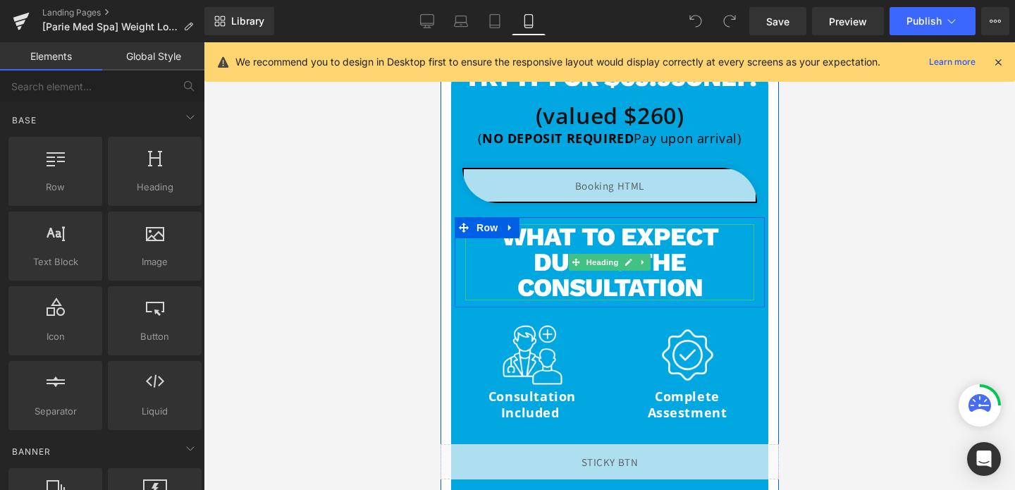
scroll to position [818, 0]
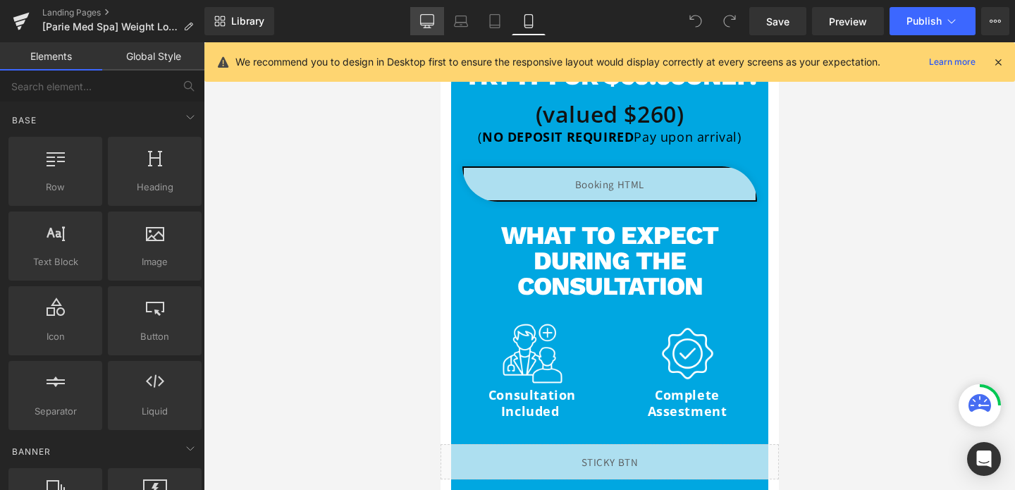
click at [422, 23] on icon at bounding box center [427, 21] width 14 height 14
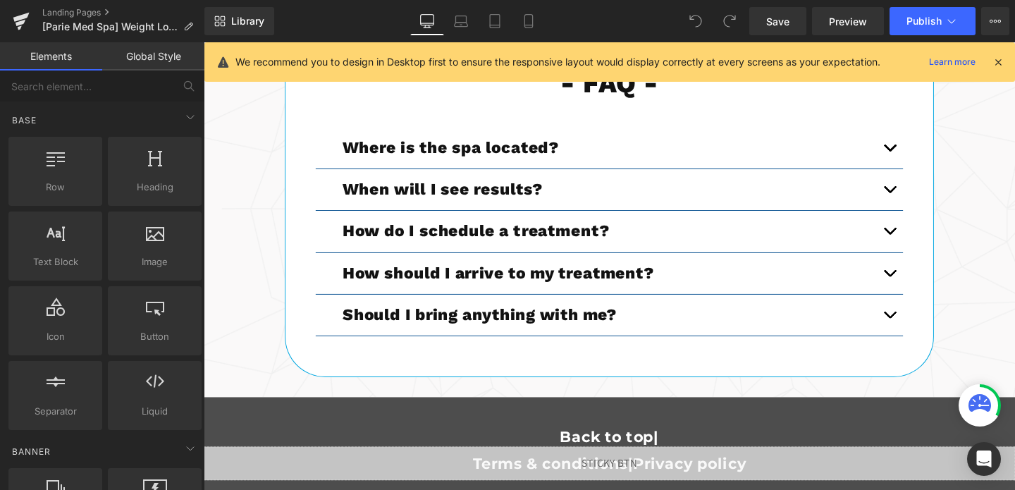
scroll to position [4111, 0]
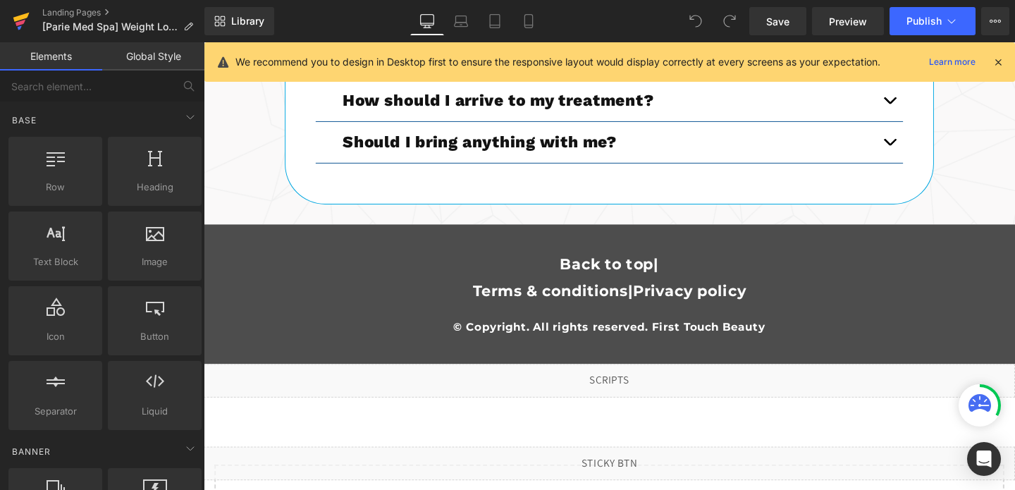
click at [27, 25] on icon at bounding box center [21, 21] width 17 height 35
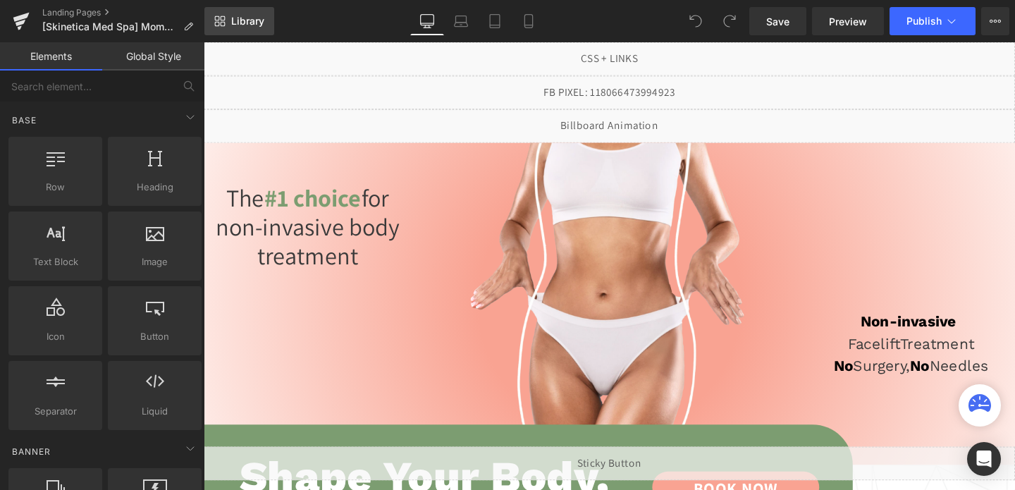
click at [226, 23] on link "Library" at bounding box center [239, 21] width 70 height 28
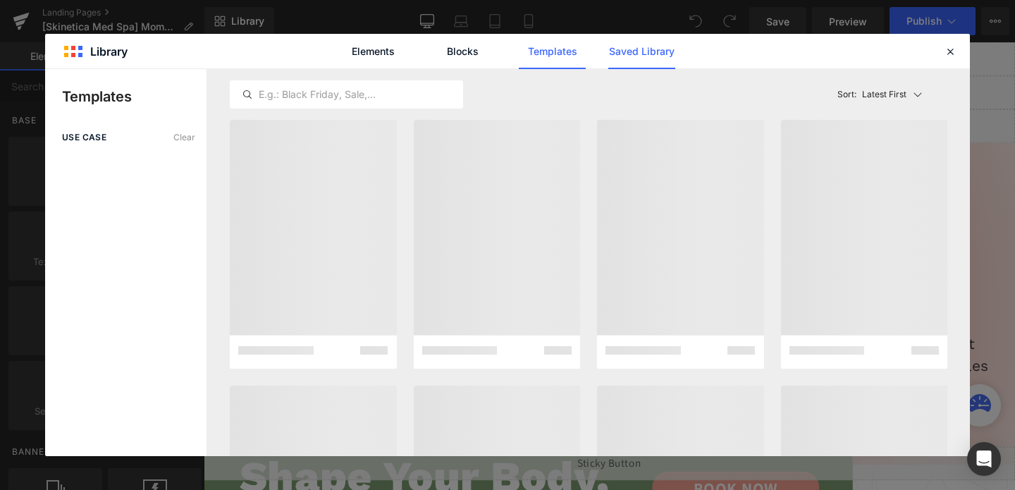
click at [643, 53] on link "Saved Library" at bounding box center [642, 51] width 67 height 35
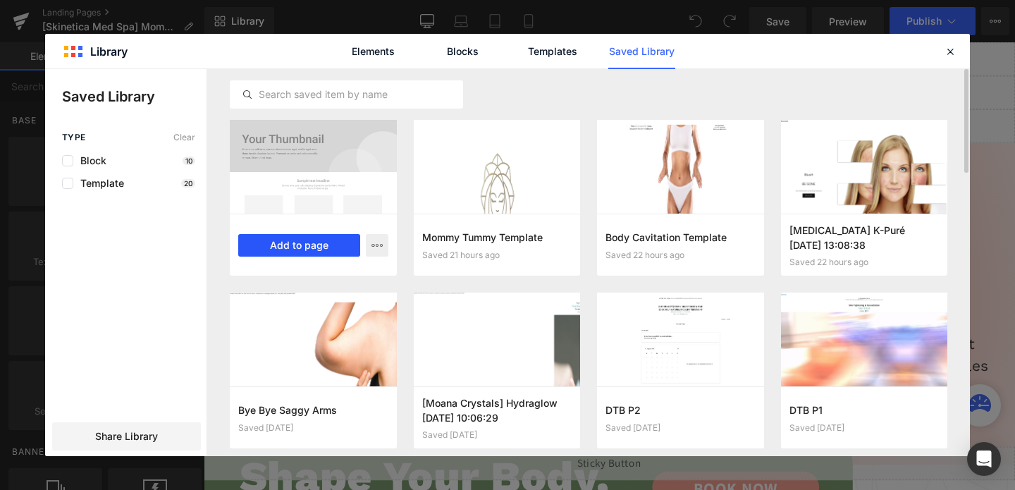
click at [306, 241] on button "Add to page" at bounding box center [299, 245] width 122 height 23
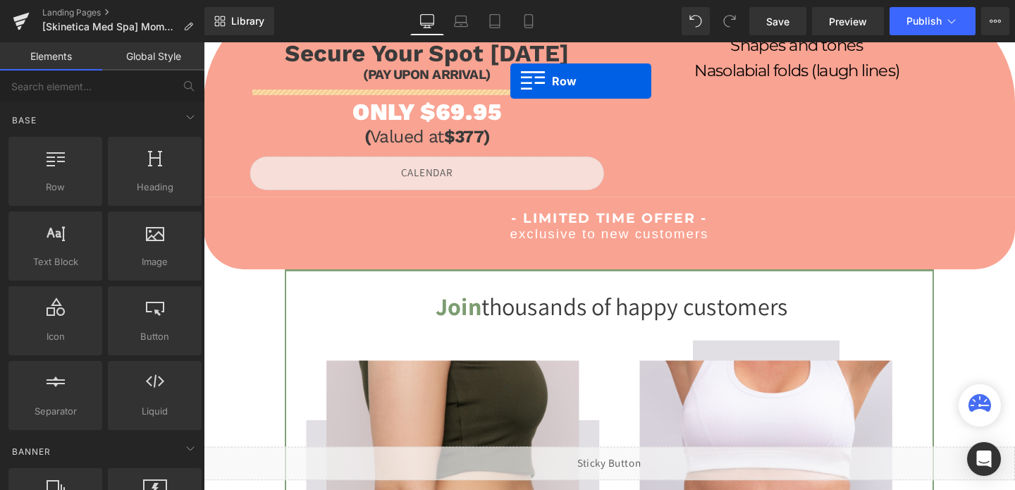
scroll to position [707, 0]
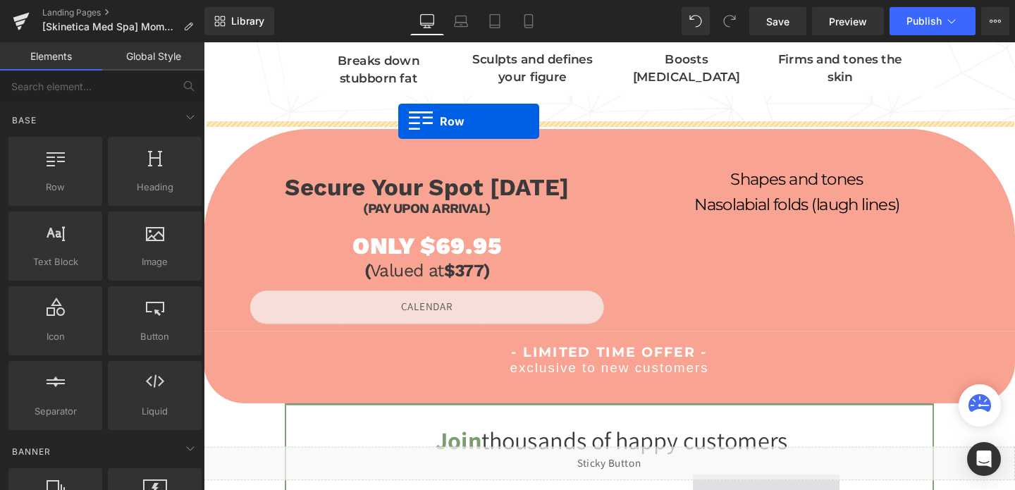
drag, startPoint x: 300, startPoint y: 249, endPoint x: 407, endPoint y: 123, distance: 165.0
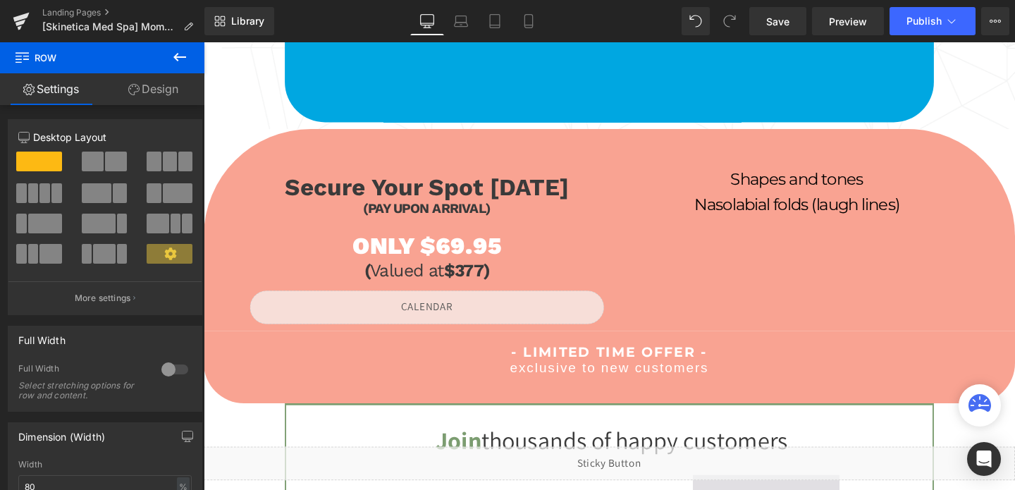
scroll to position [1133, 0]
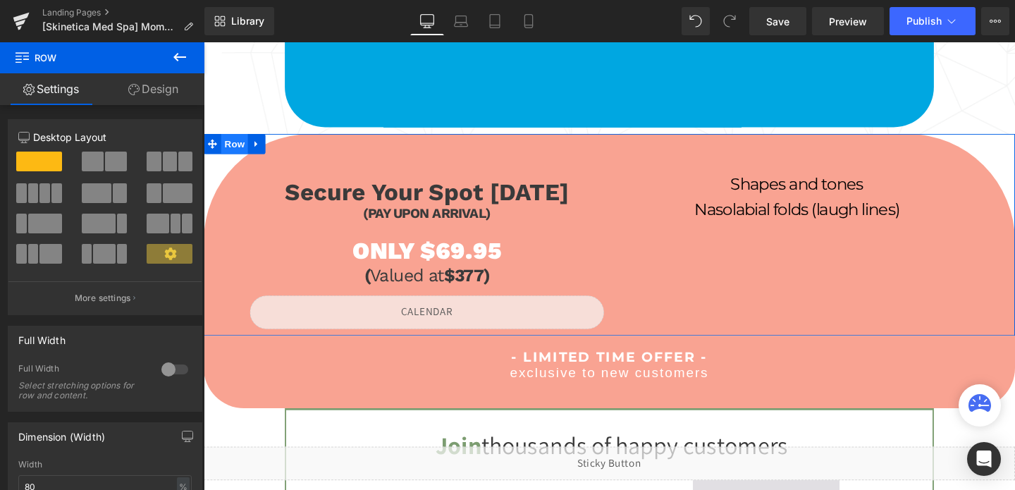
click at [240, 154] on span "Row" at bounding box center [236, 149] width 28 height 21
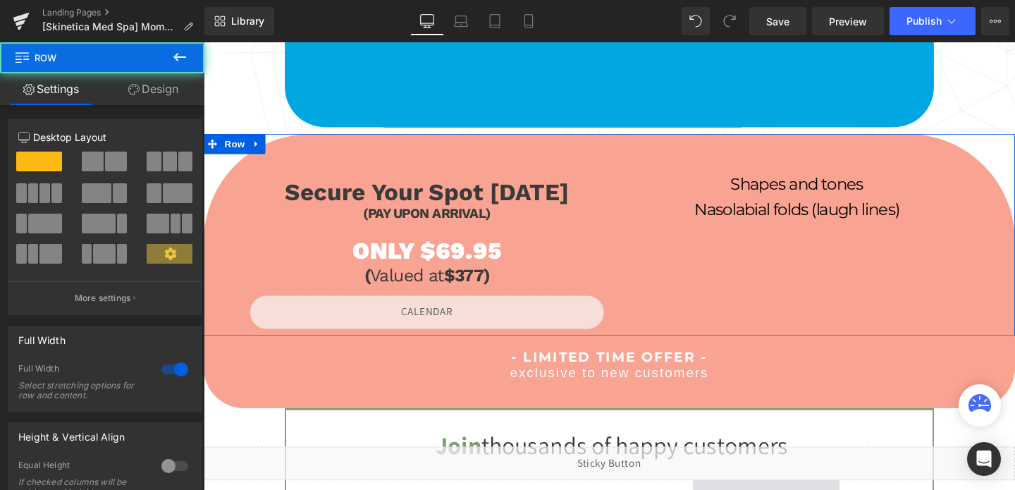
click at [152, 95] on link "Design" at bounding box center [153, 89] width 102 height 32
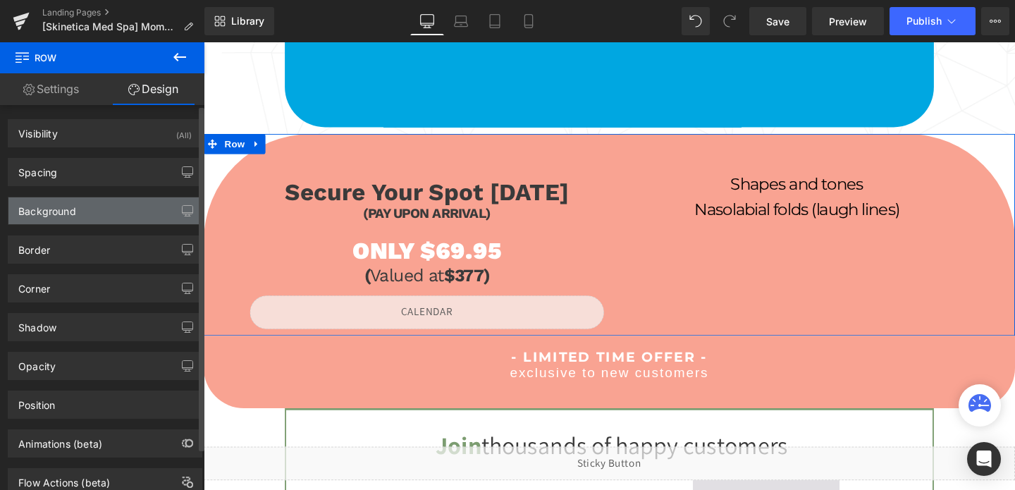
click at [99, 214] on div "Background" at bounding box center [104, 210] width 193 height 27
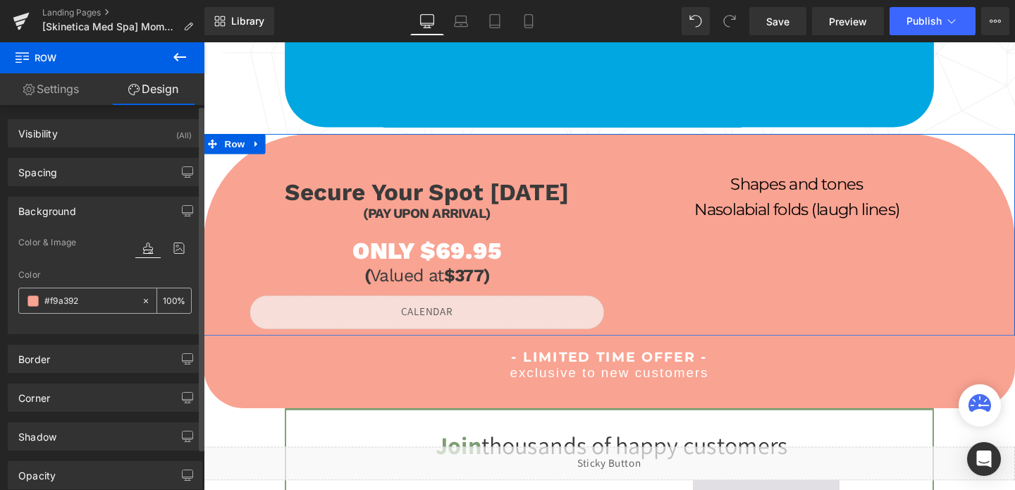
click at [72, 304] on input "#f9a392" at bounding box center [89, 301] width 90 height 16
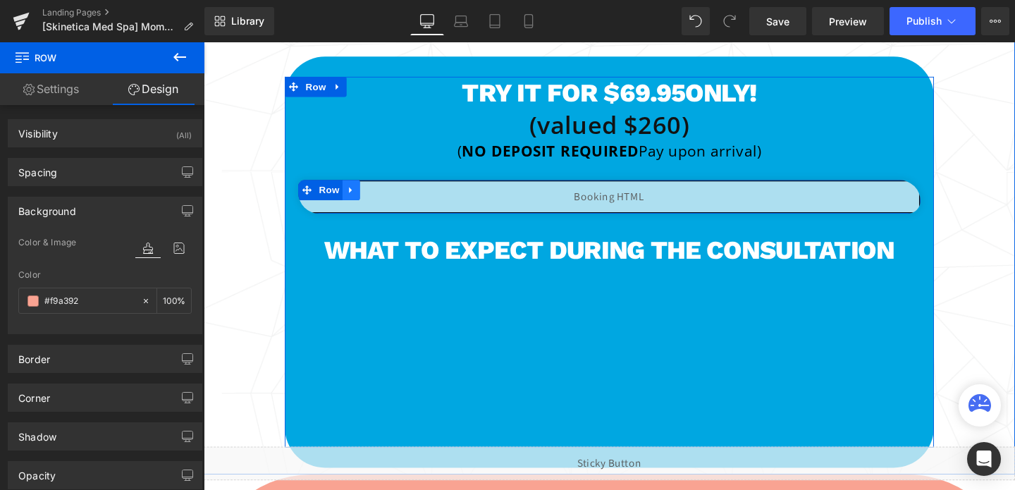
scroll to position [676, 0]
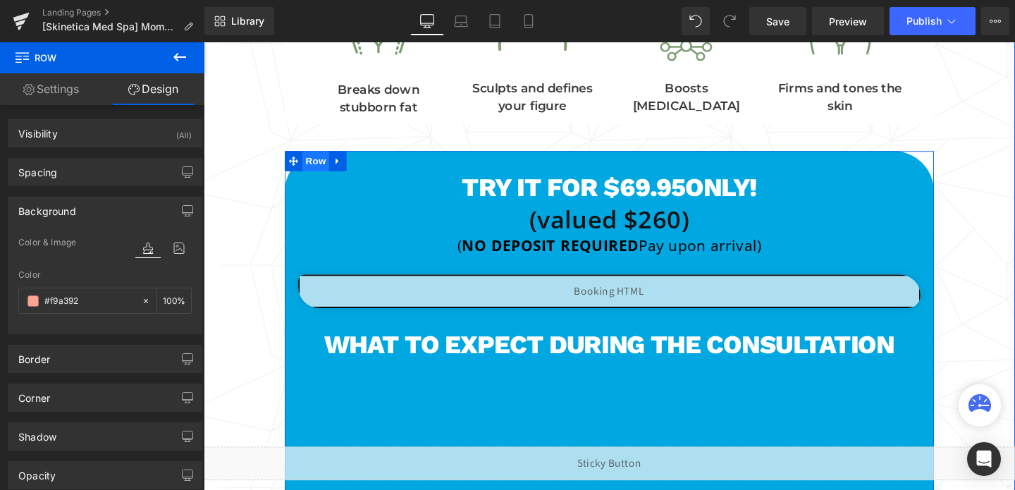
click at [320, 164] on span "Row" at bounding box center [321, 167] width 28 height 21
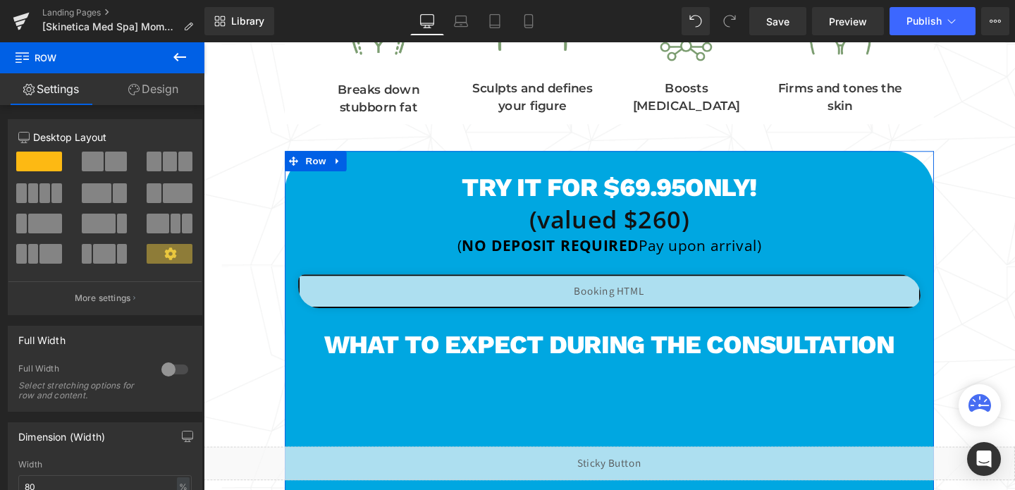
click at [147, 92] on link "Design" at bounding box center [153, 89] width 102 height 32
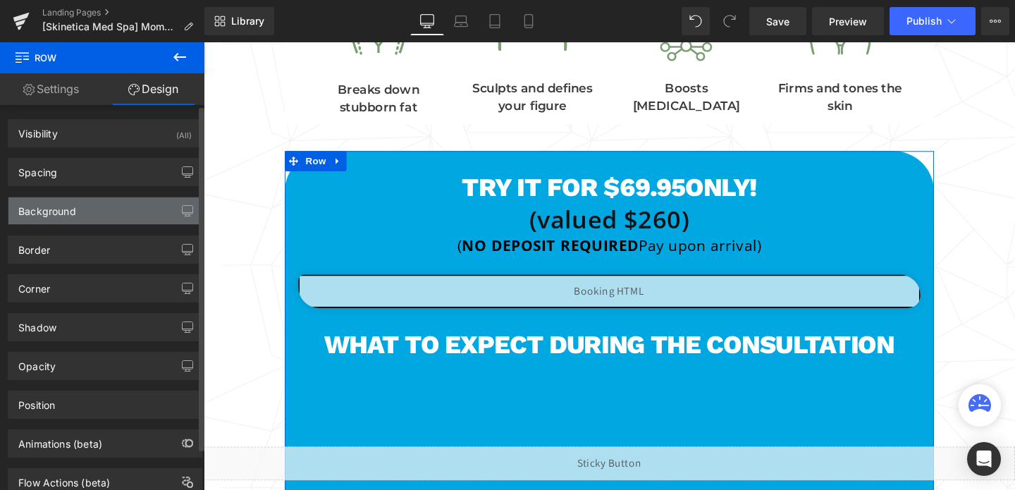
click at [81, 200] on div "Background" at bounding box center [104, 210] width 193 height 27
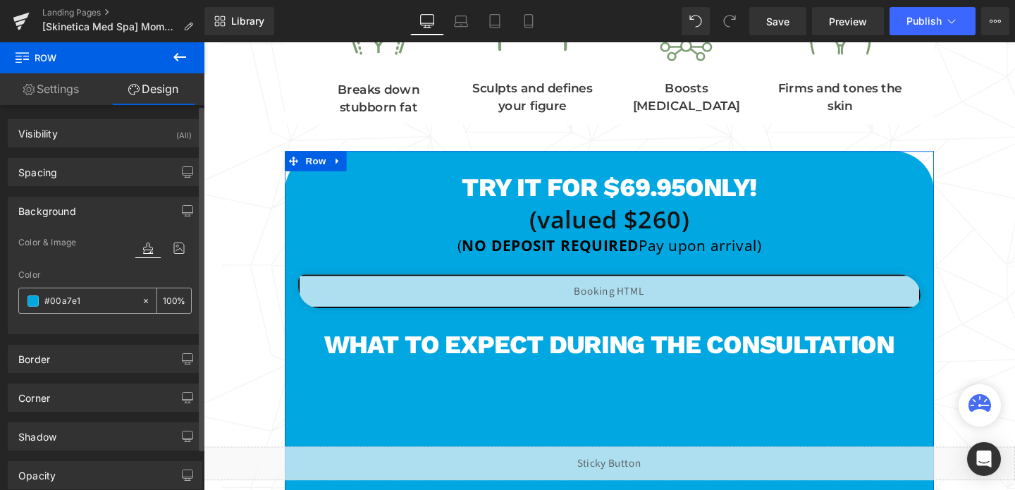
click at [96, 301] on input "#00a7e1" at bounding box center [89, 301] width 90 height 16
paste input "f9a392"
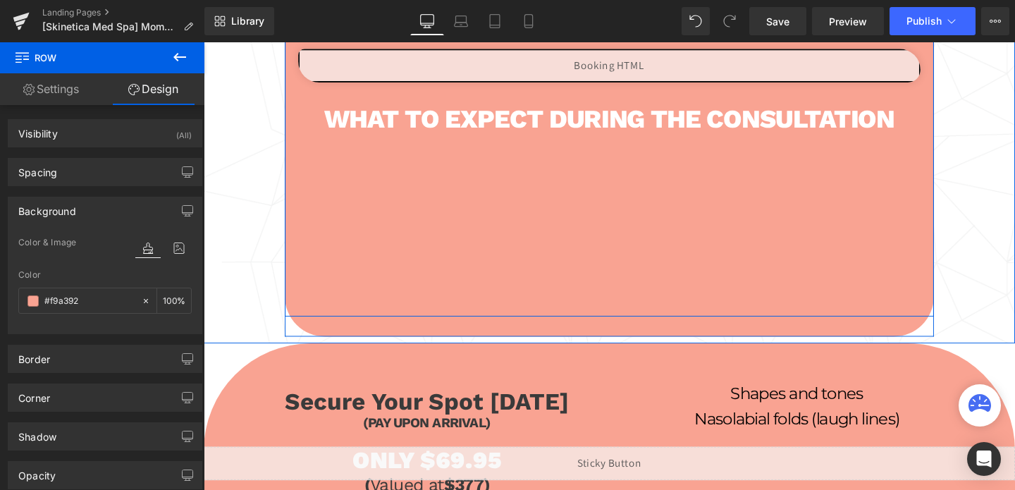
scroll to position [1010, 0]
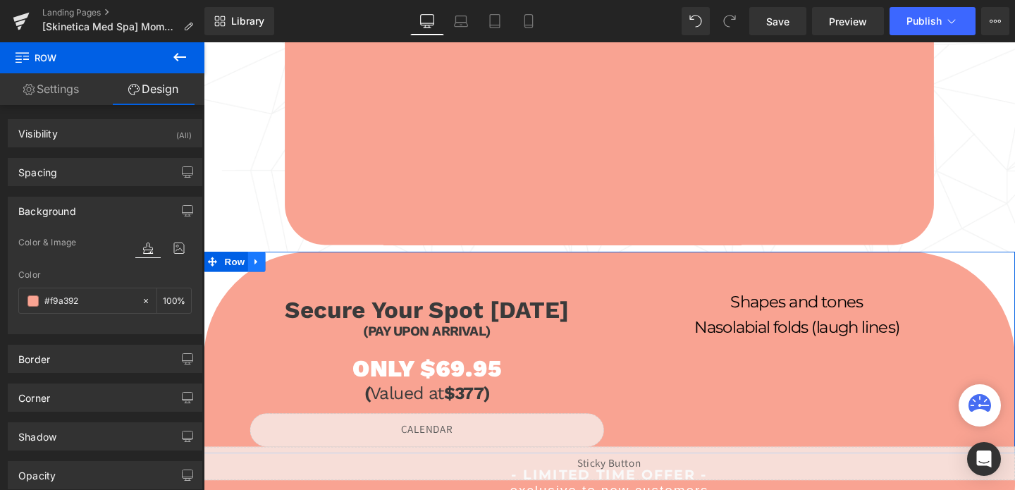
type input "#f9a392"
click at [259, 270] on icon at bounding box center [260, 272] width 10 height 11
click at [300, 279] on link at bounding box center [296, 272] width 18 height 21
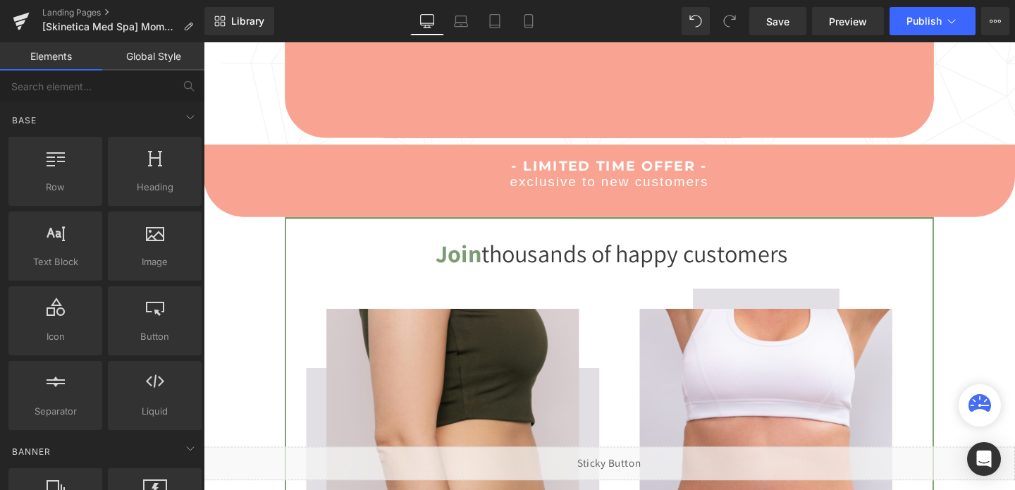
scroll to position [1118, 0]
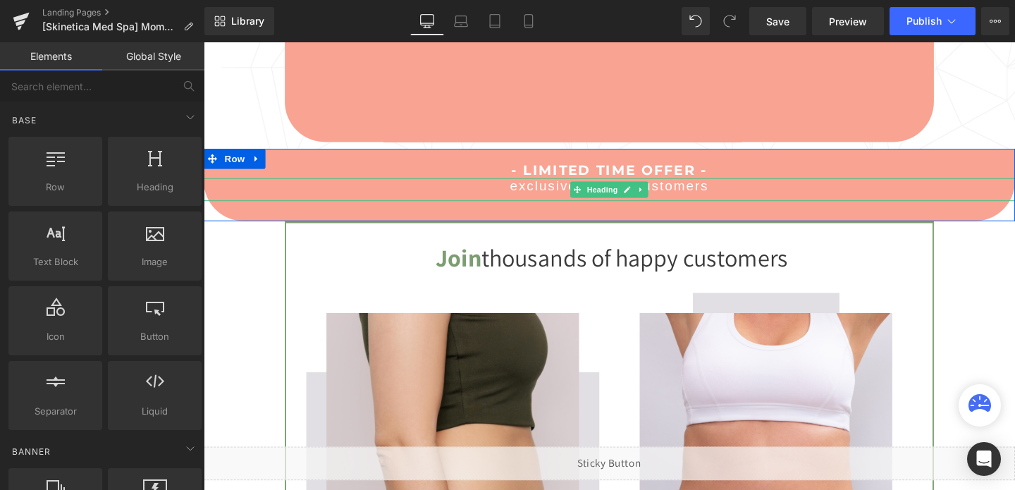
click at [312, 191] on h4 "exclusive to new customers" at bounding box center [630, 194] width 853 height 18
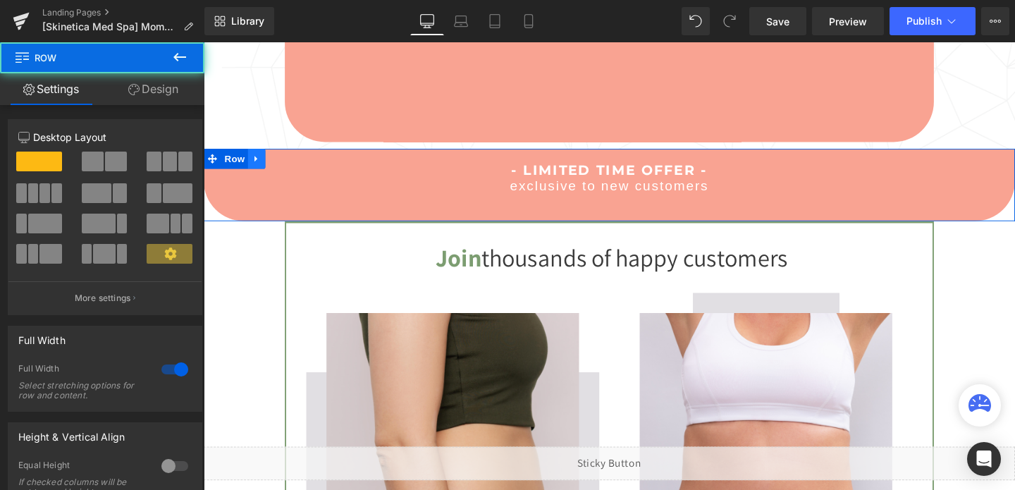
click at [260, 164] on icon at bounding box center [260, 164] width 10 height 11
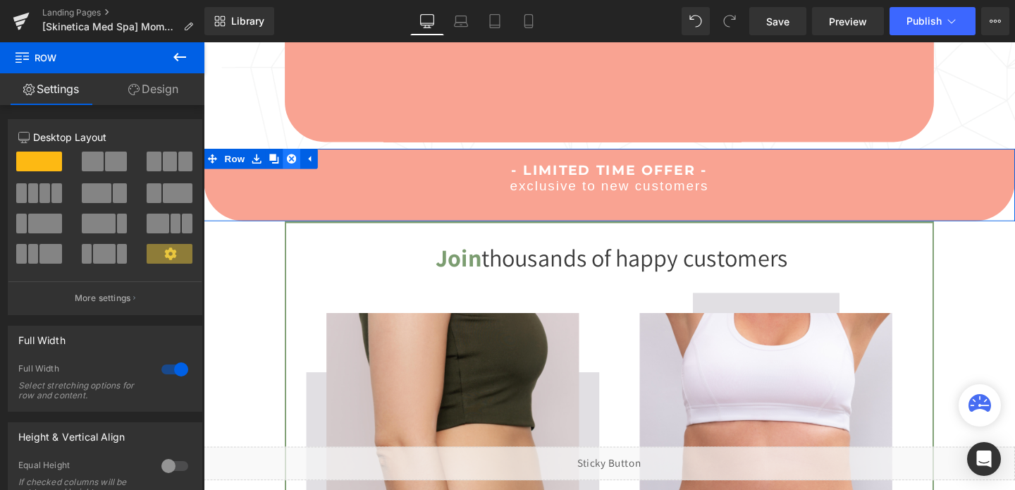
click at [299, 166] on icon at bounding box center [296, 165] width 10 height 10
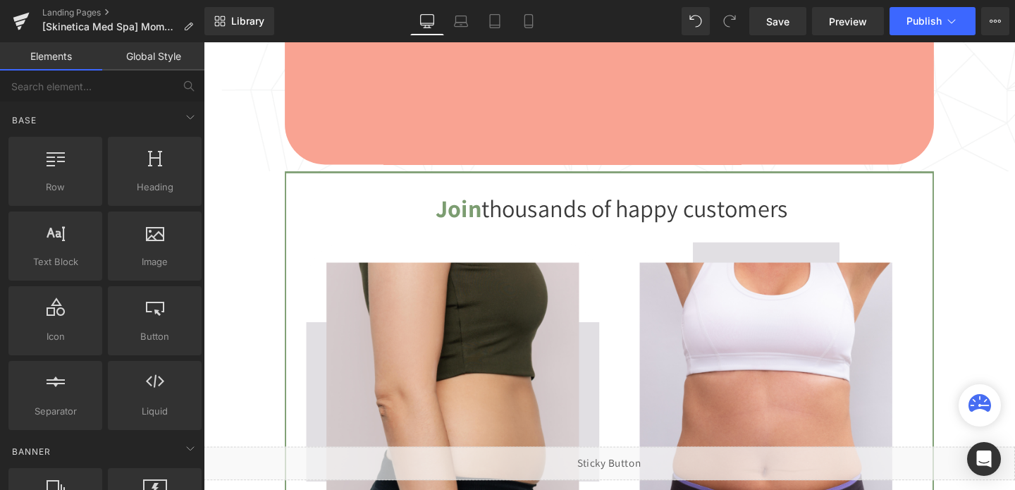
scroll to position [1553, 0]
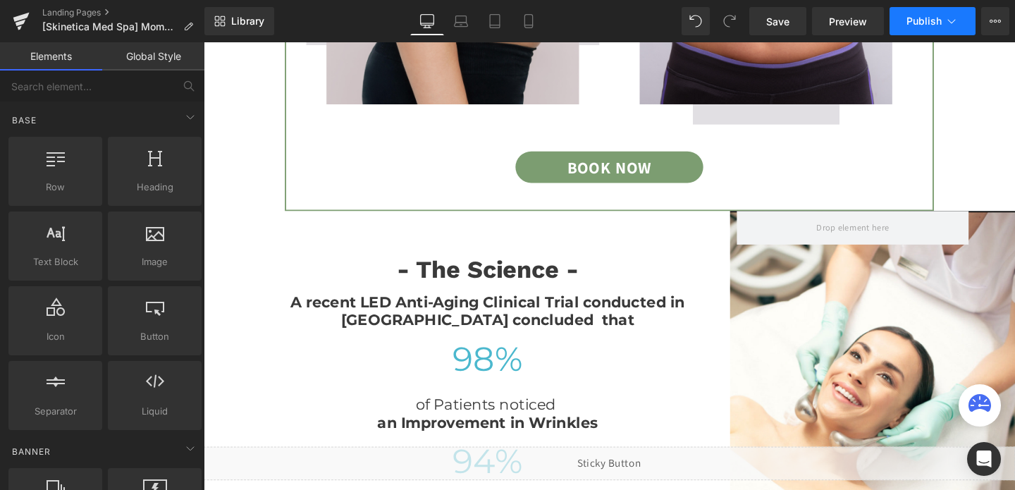
click at [924, 29] on button "Publish" at bounding box center [933, 21] width 86 height 28
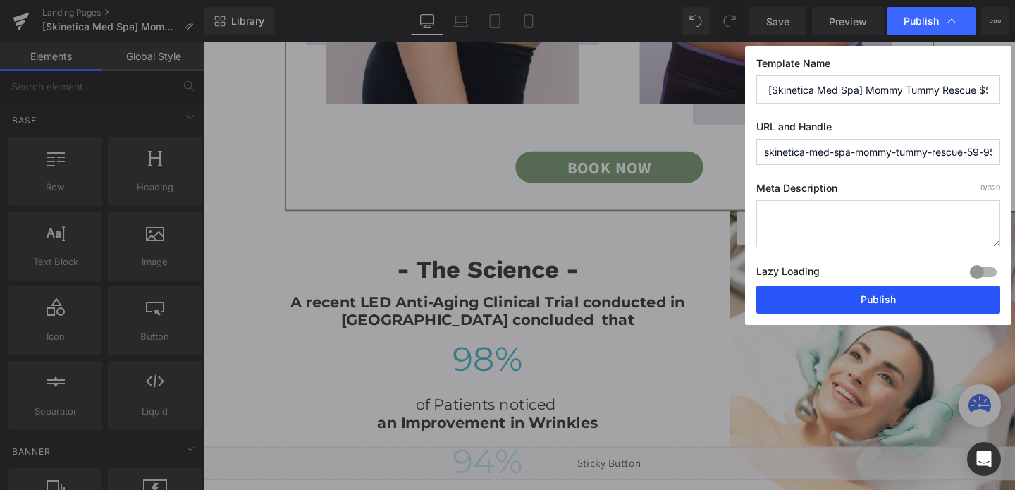
click at [836, 293] on button "Publish" at bounding box center [879, 300] width 244 height 28
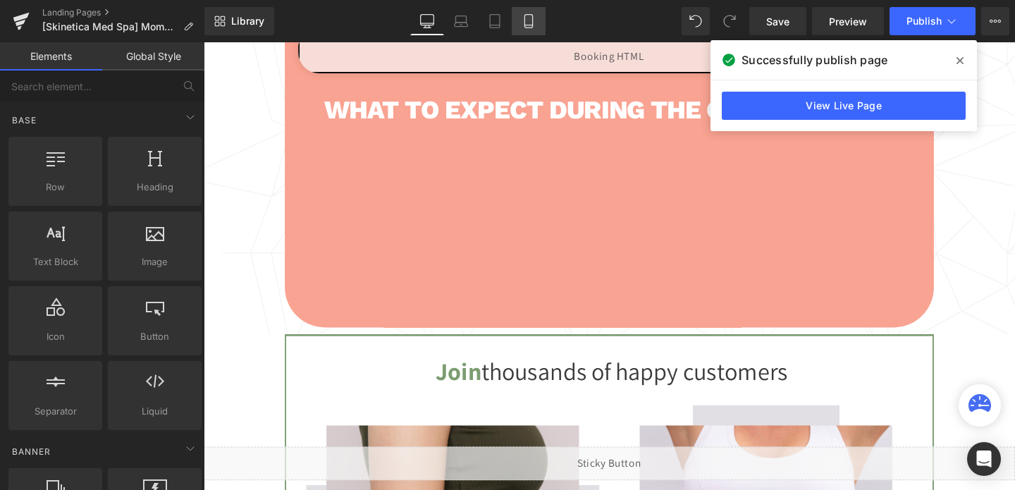
scroll to position [892, 0]
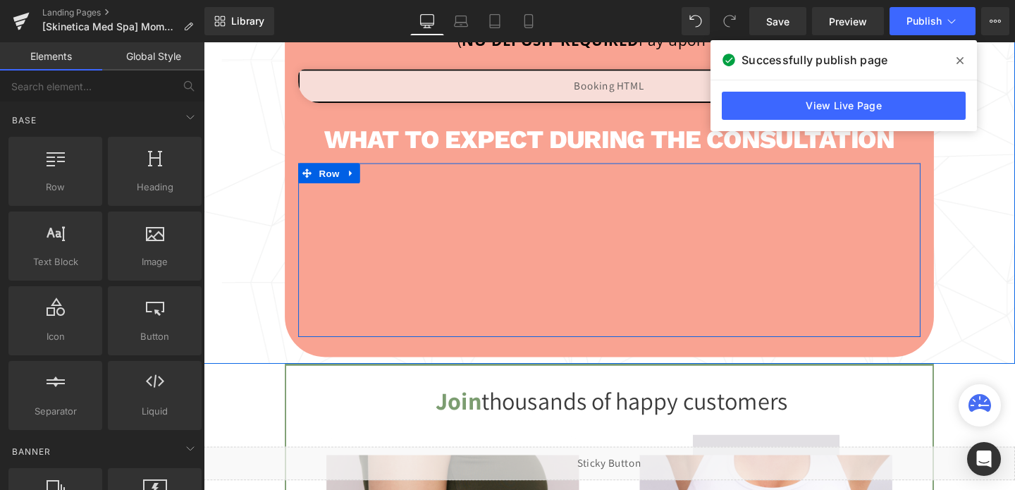
click at [557, 178] on div at bounding box center [549, 179] width 164 height 7
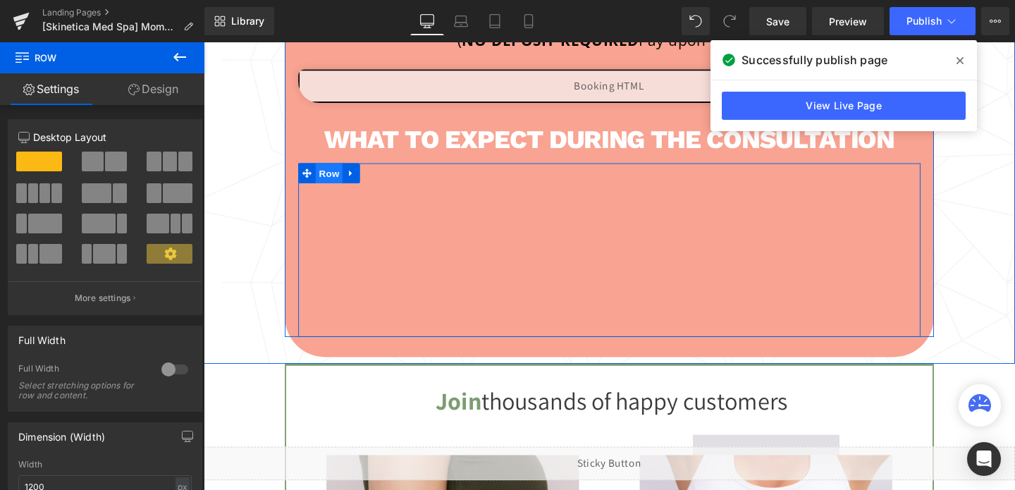
click at [341, 180] on span "Row" at bounding box center [336, 179] width 28 height 21
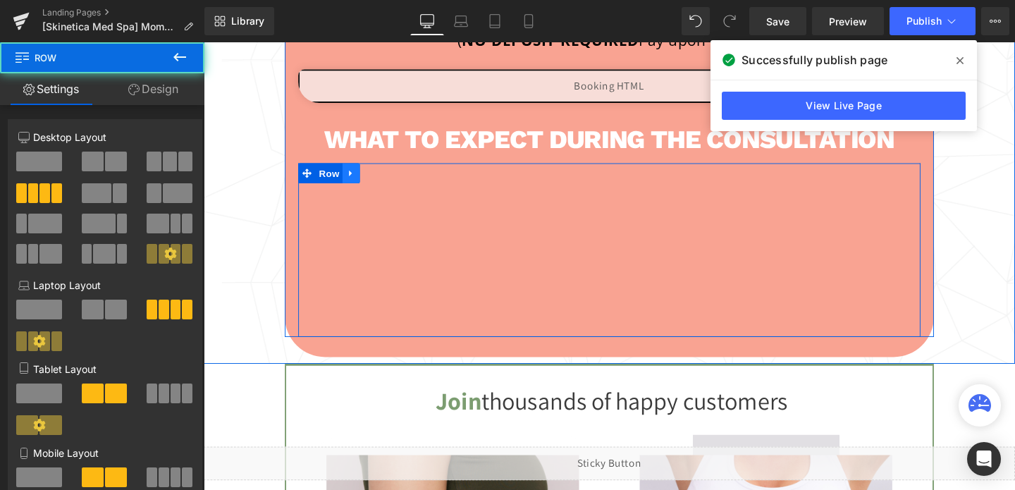
click at [357, 182] on icon at bounding box center [358, 180] width 3 height 6
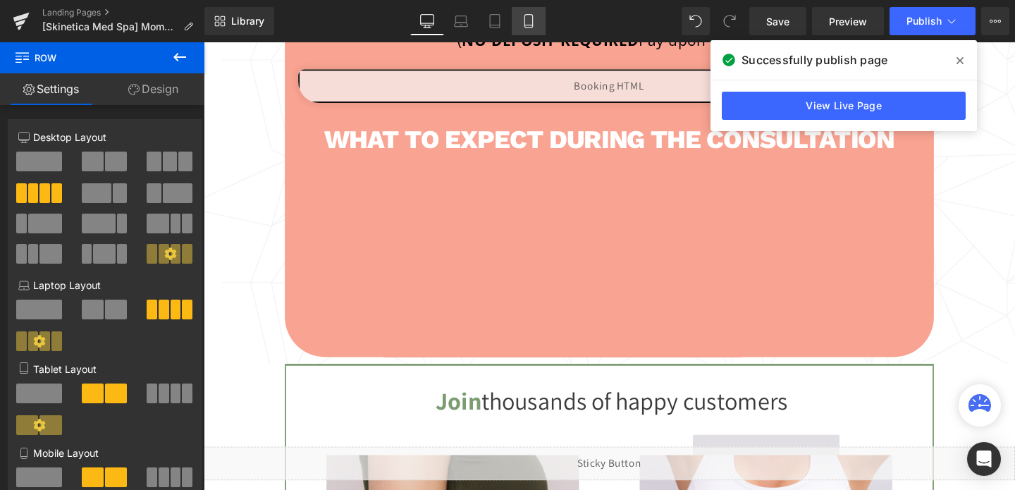
click at [525, 20] on icon at bounding box center [529, 21] width 8 height 13
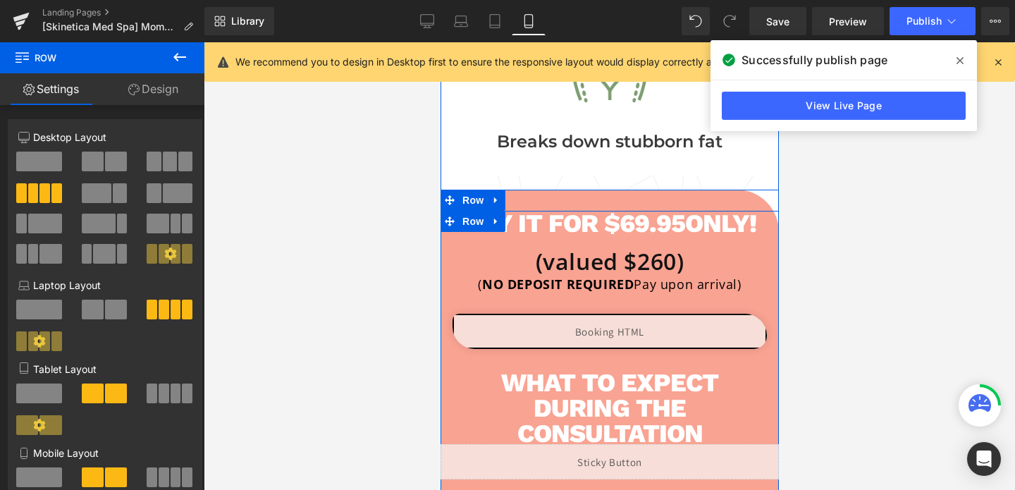
scroll to position [990, 0]
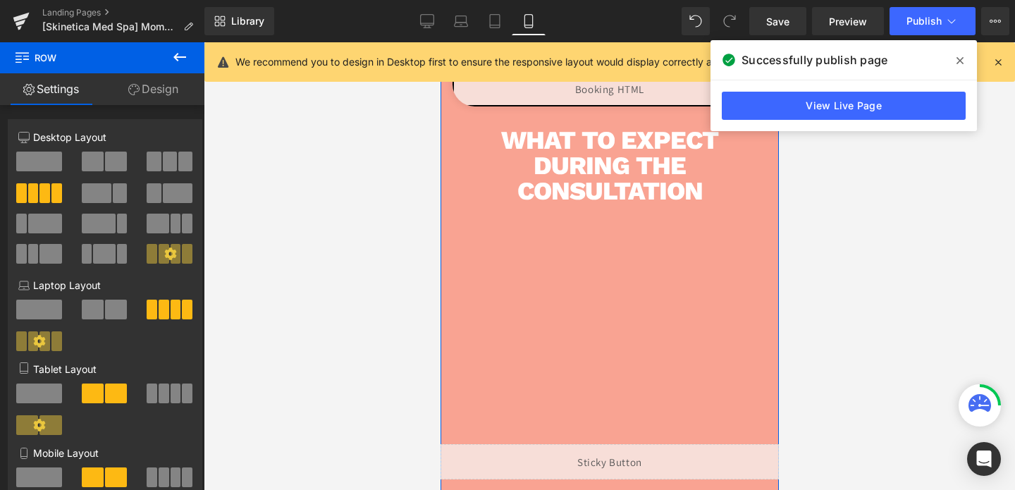
click at [568, 249] on div at bounding box center [526, 261] width 145 height 73
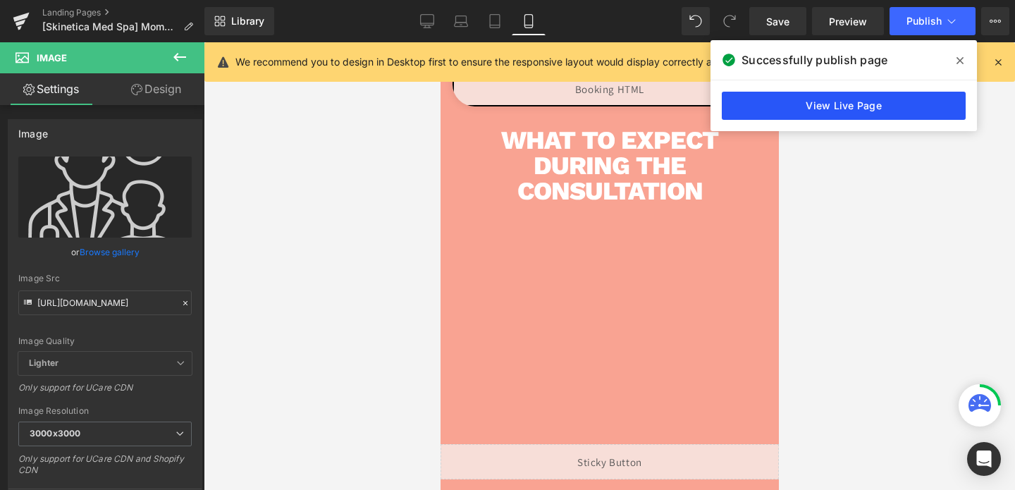
click at [843, 108] on link "View Live Page" at bounding box center [844, 106] width 244 height 28
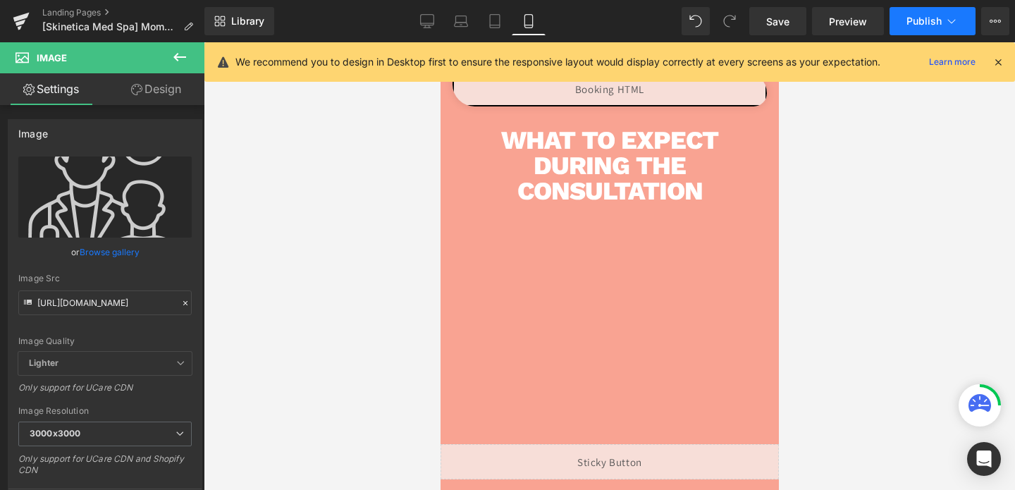
click at [903, 13] on button "Publish" at bounding box center [933, 21] width 86 height 28
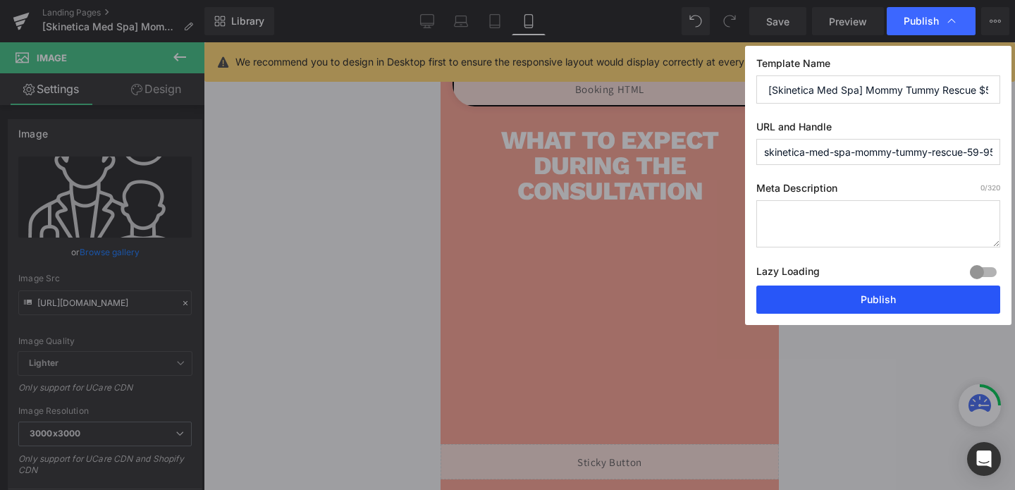
click at [888, 306] on button "Publish" at bounding box center [879, 300] width 244 height 28
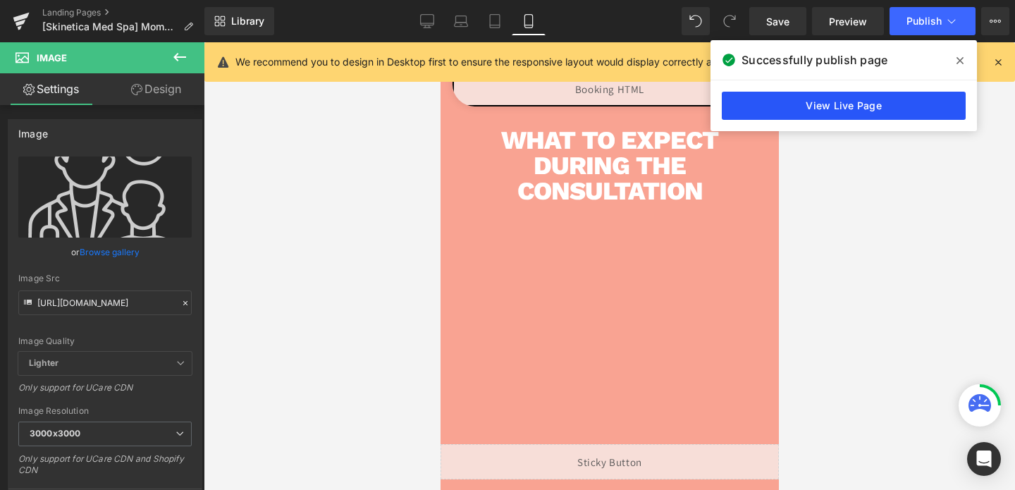
click at [843, 102] on link "View Live Page" at bounding box center [844, 106] width 244 height 28
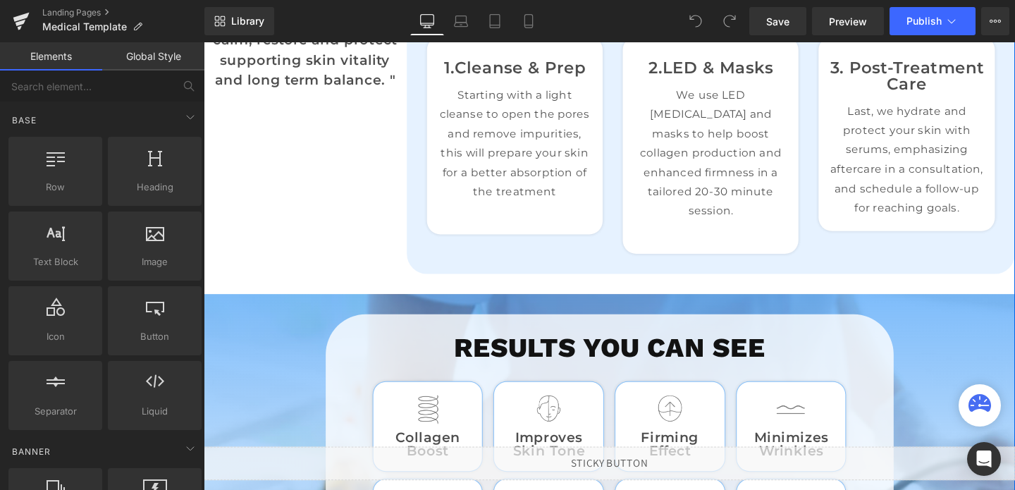
scroll to position [1226, 0]
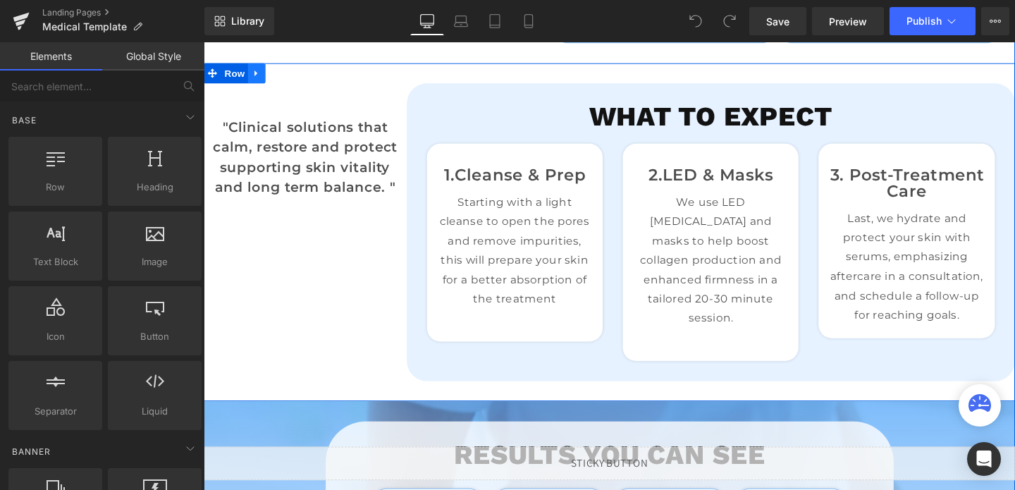
click at [263, 77] on icon at bounding box center [260, 74] width 10 height 11
click at [264, 78] on link at bounding box center [259, 74] width 18 height 21
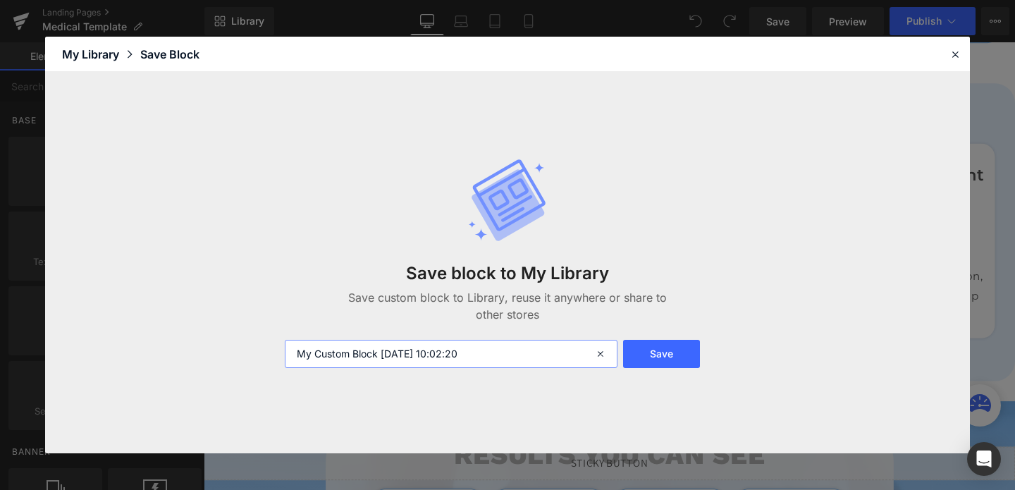
click at [346, 356] on input "My Custom Block 2025-09-17 10:02:20" at bounding box center [451, 354] width 333 height 28
type input "WAT TO EXPECT"
click at [662, 342] on button "Save" at bounding box center [661, 354] width 77 height 28
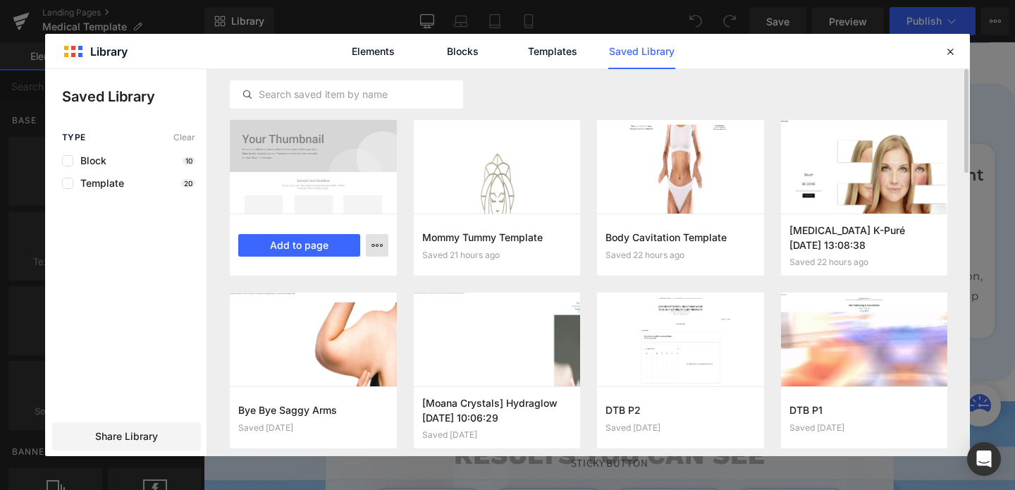
click at [372, 251] on button "button" at bounding box center [377, 245] width 23 height 23
click at [319, 309] on div "Delete" at bounding box center [308, 307] width 161 height 30
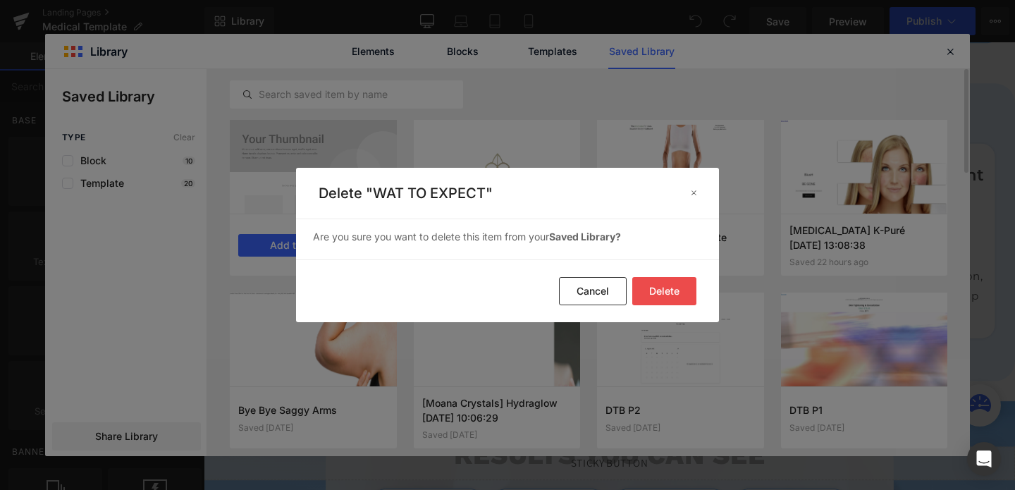
click at [658, 295] on button "Delete" at bounding box center [664, 291] width 64 height 28
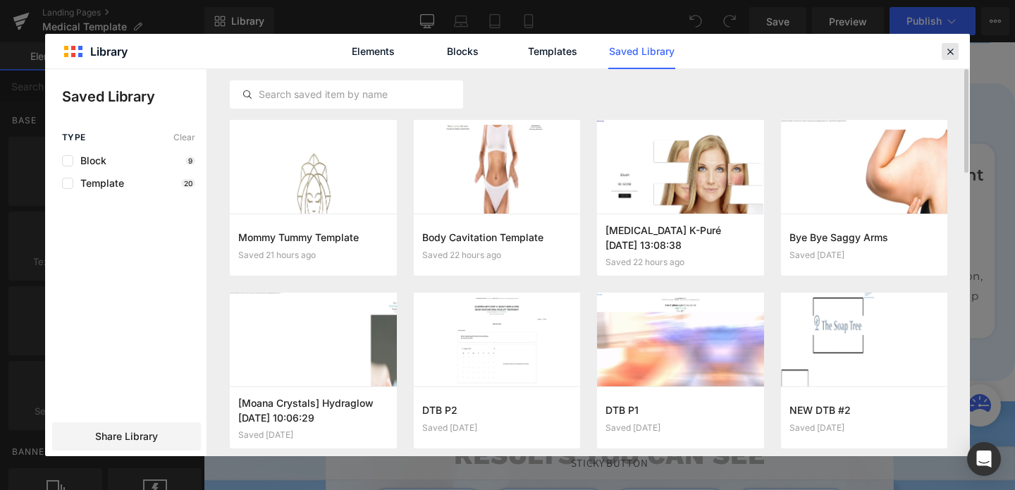
click at [951, 51] on icon at bounding box center [950, 51] width 13 height 13
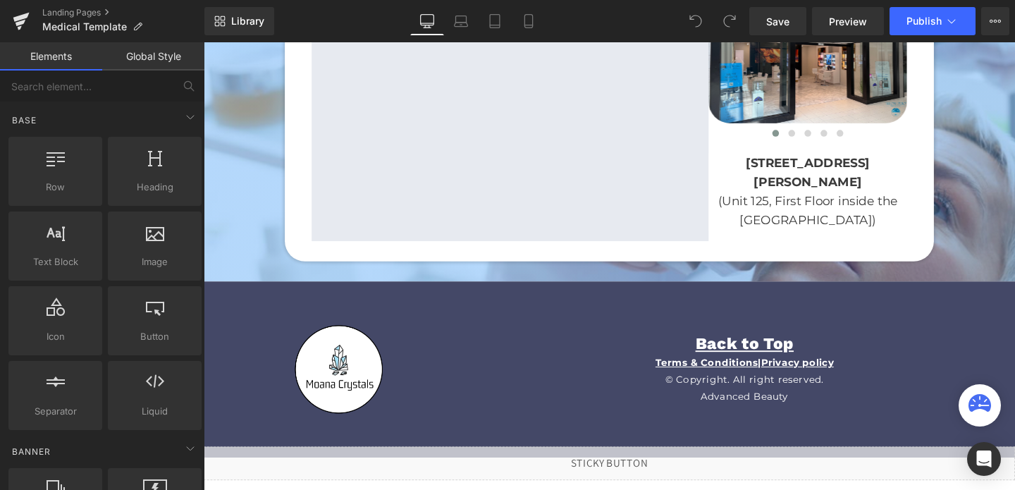
scroll to position [3354, 0]
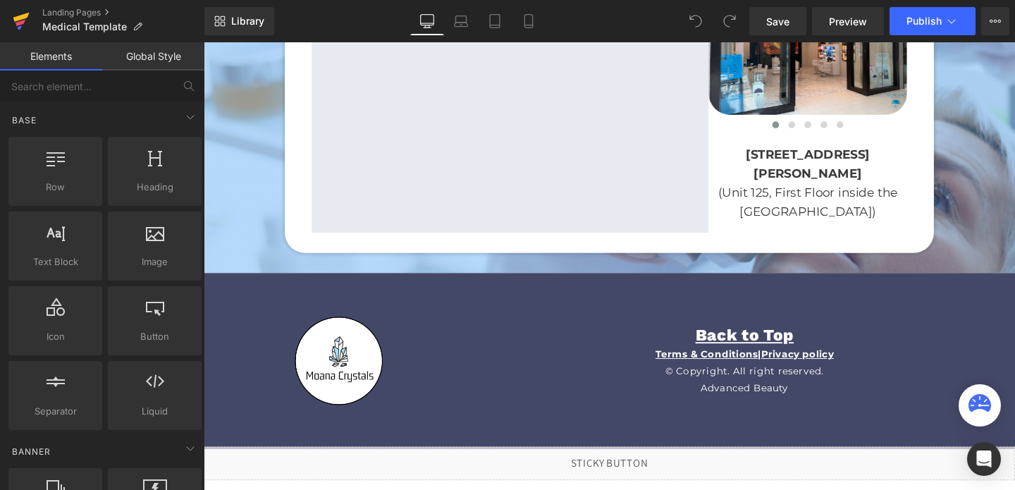
click at [29, 20] on icon at bounding box center [21, 21] width 17 height 35
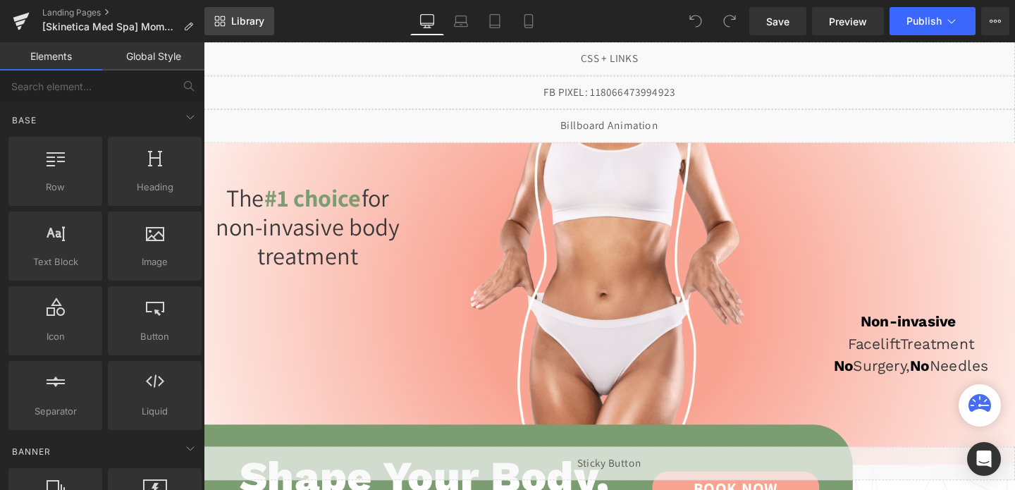
click at [250, 23] on span "Library" at bounding box center [247, 21] width 33 height 13
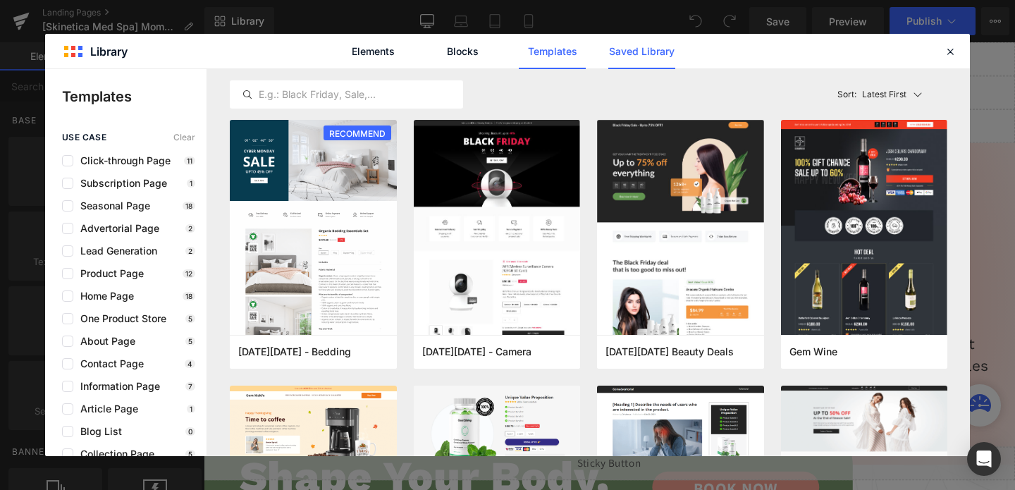
click at [646, 54] on link "Saved Library" at bounding box center [642, 51] width 67 height 35
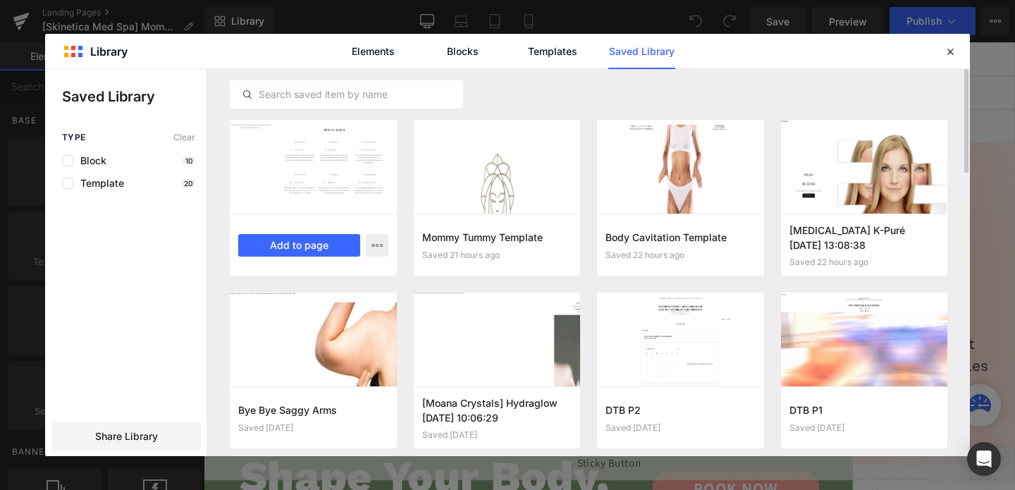
click at [308, 259] on div "WAT TO EXPECT Saved 10 seconds ago Add to page" at bounding box center [313, 245] width 167 height 62
click at [310, 250] on button "Add to page" at bounding box center [299, 245] width 122 height 23
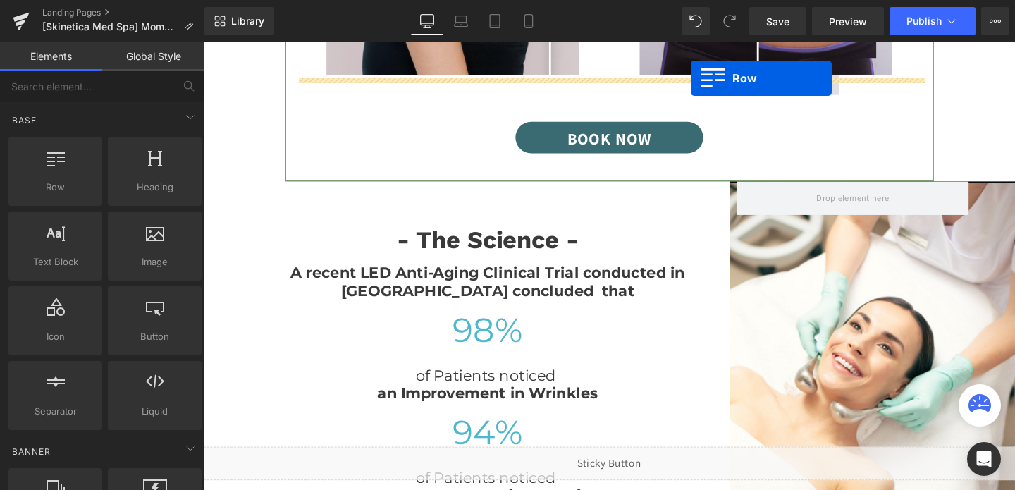
scroll to position [1570, 0]
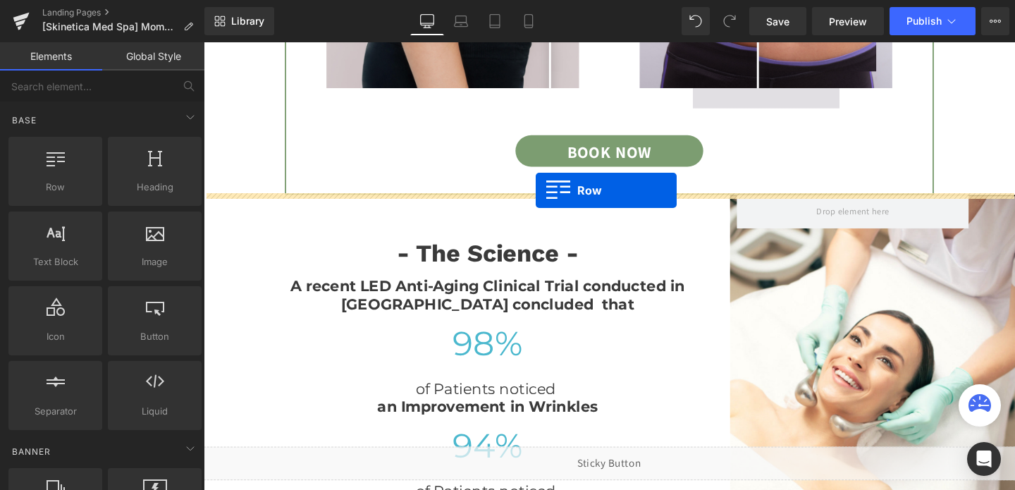
drag, startPoint x: 216, startPoint y: 243, endPoint x: 551, endPoint y: 197, distance: 338.1
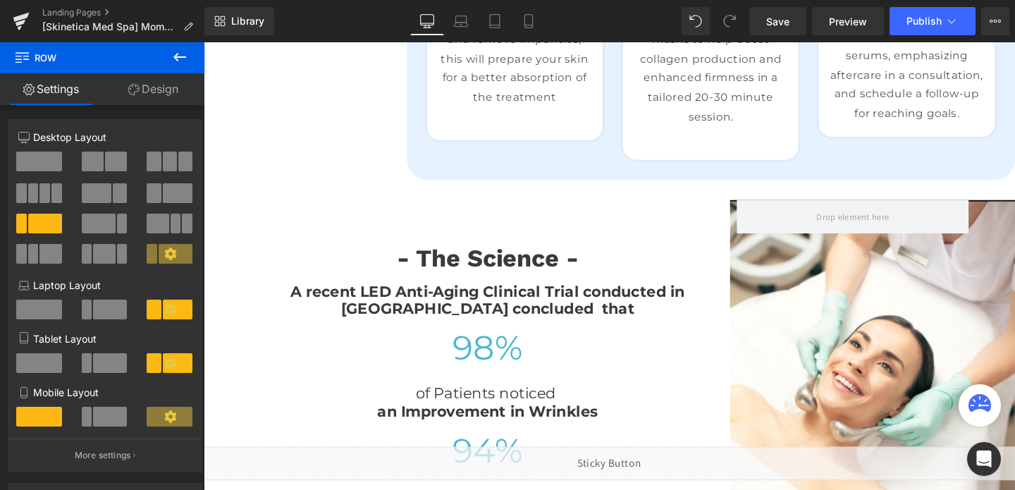
scroll to position [1935, 0]
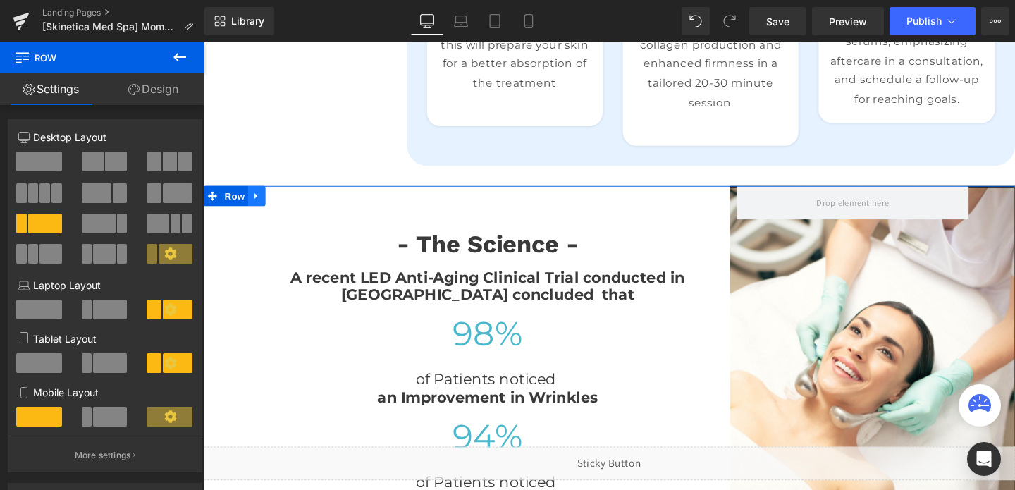
click at [257, 200] on icon at bounding box center [258, 203] width 3 height 6
click at [293, 199] on icon at bounding box center [296, 204] width 10 height 10
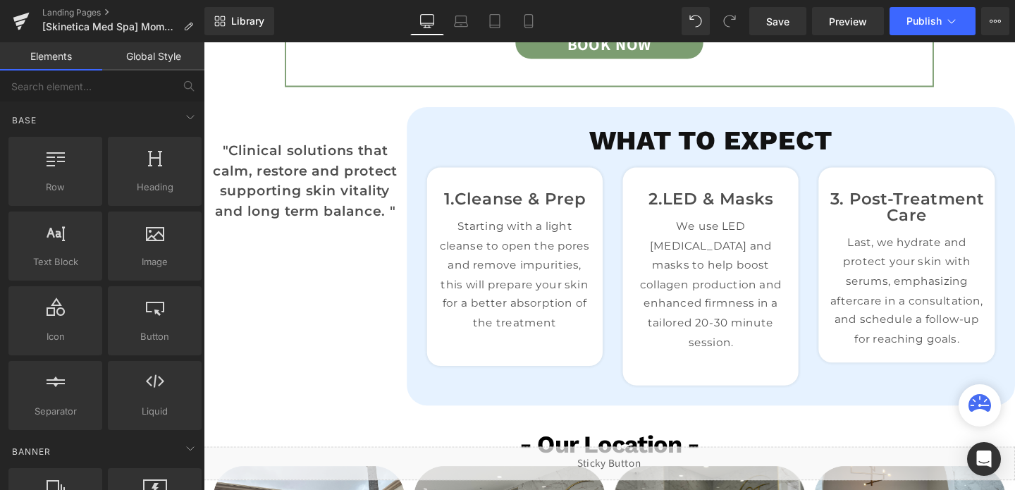
scroll to position [1675, 0]
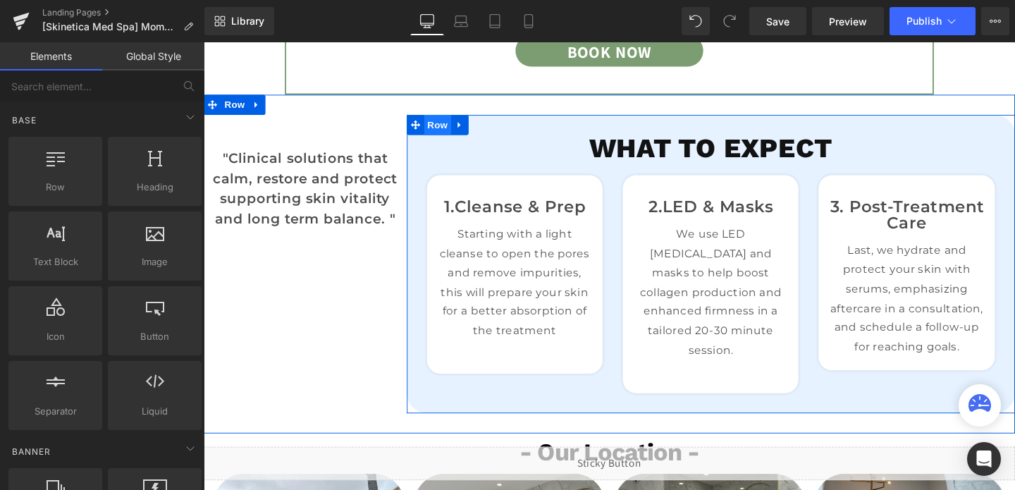
click at [457, 127] on span "Row" at bounding box center [450, 128] width 28 height 21
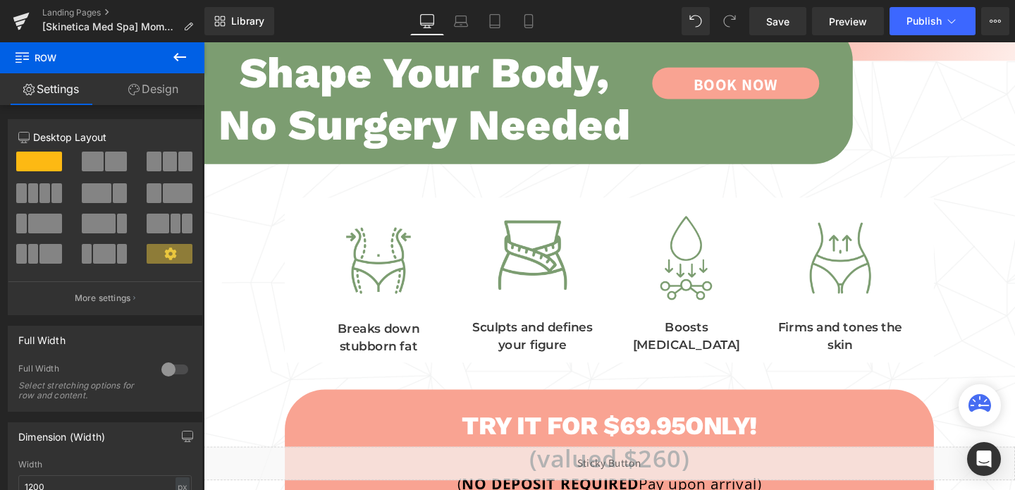
scroll to position [322, 0]
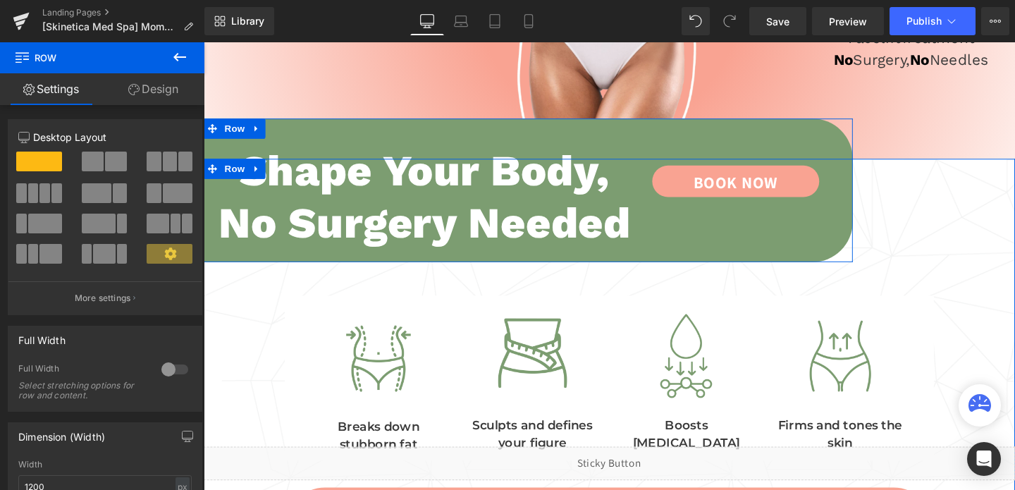
click at [339, 146] on div "Shape Your Body, No Surgery Needed Heading Book Now Button Row" at bounding box center [545, 198] width 683 height 151
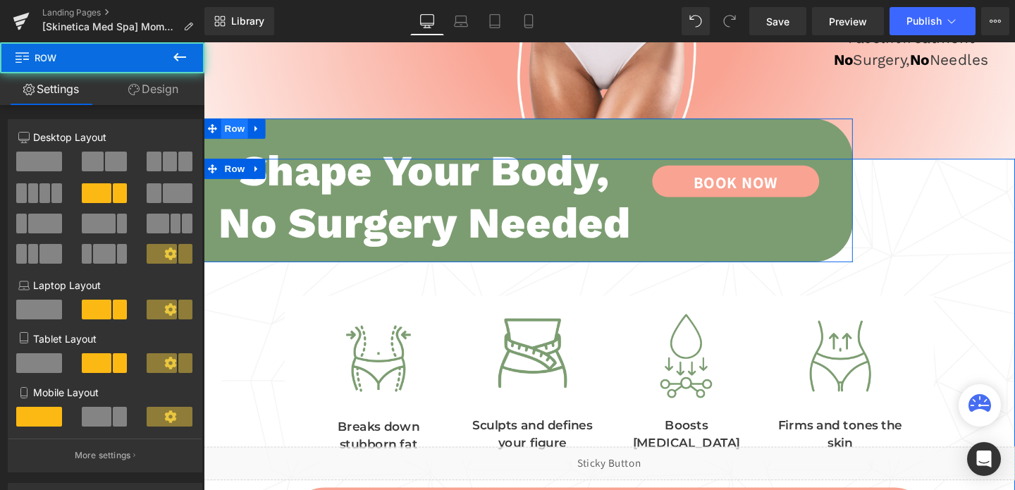
click at [234, 133] on span "Row" at bounding box center [236, 133] width 28 height 21
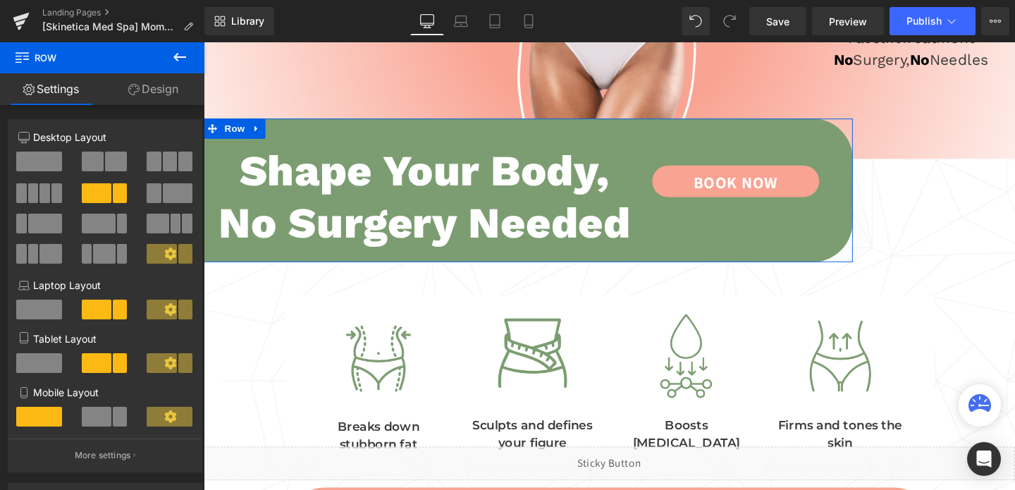
click at [156, 93] on link "Design" at bounding box center [153, 89] width 102 height 32
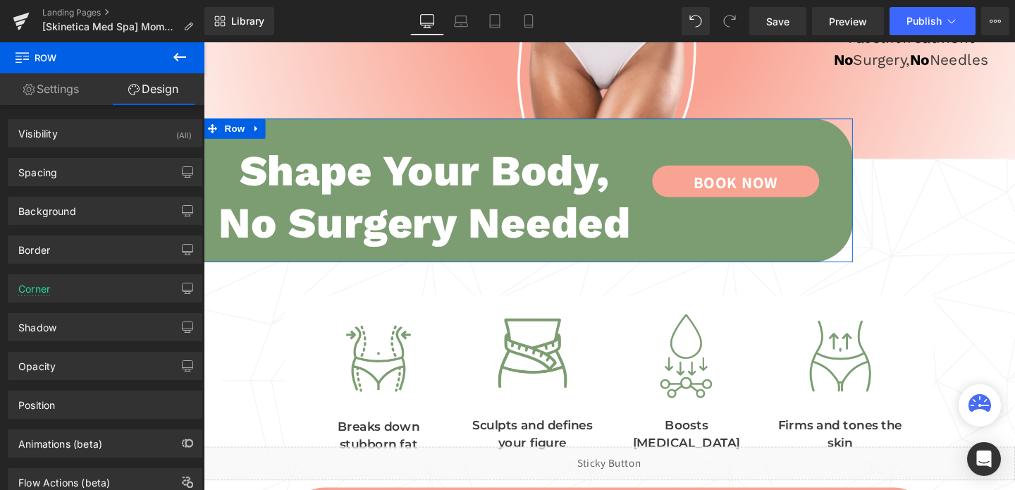
type input "#7c9d71"
type input "100"
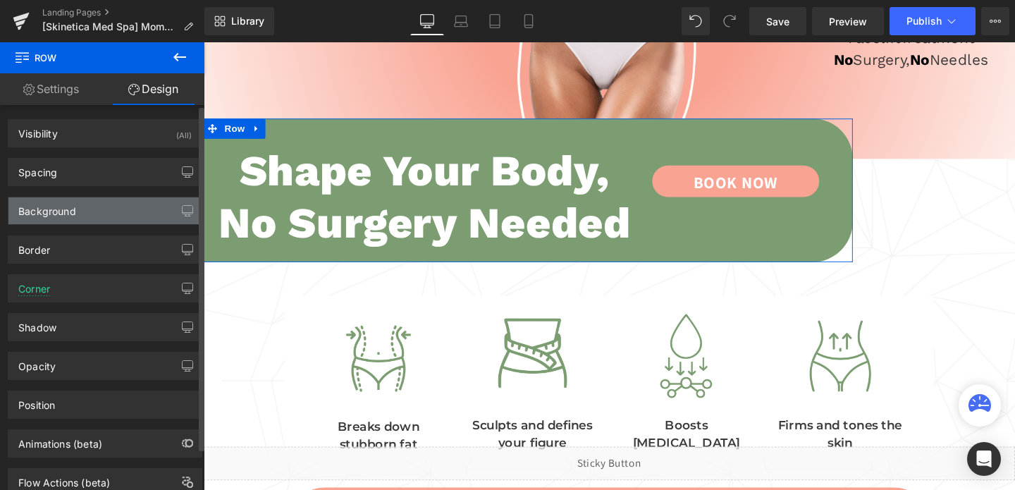
click at [80, 219] on div "Background" at bounding box center [104, 210] width 193 height 27
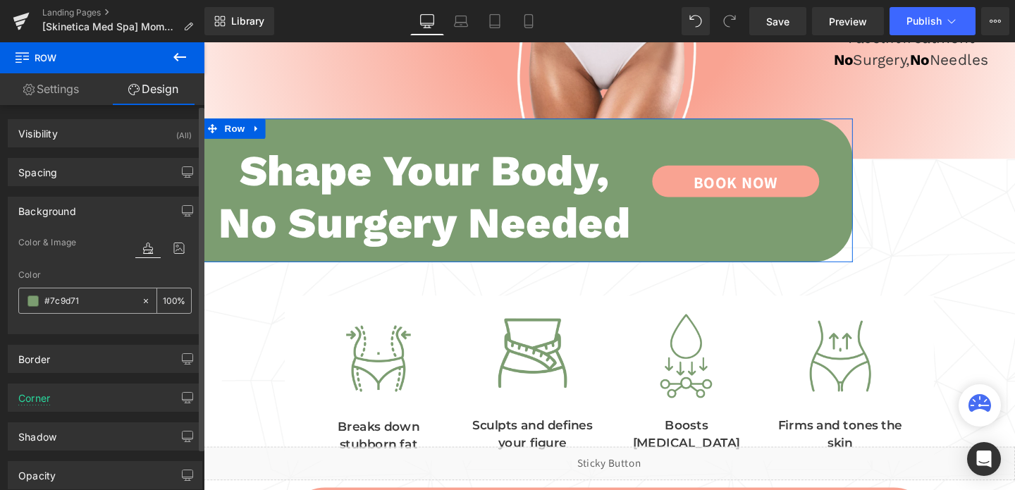
click at [94, 304] on input "#7c9d71" at bounding box center [89, 301] width 90 height 16
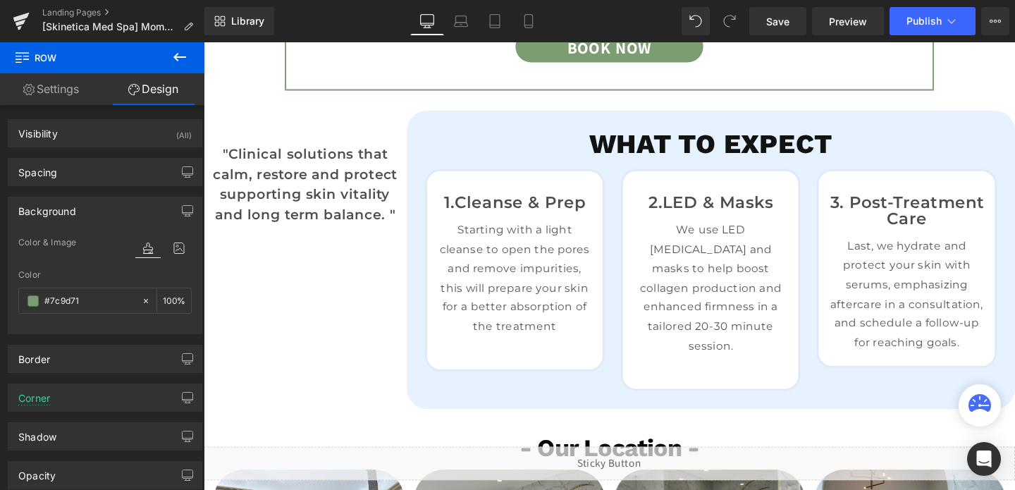
scroll to position [1717, 0]
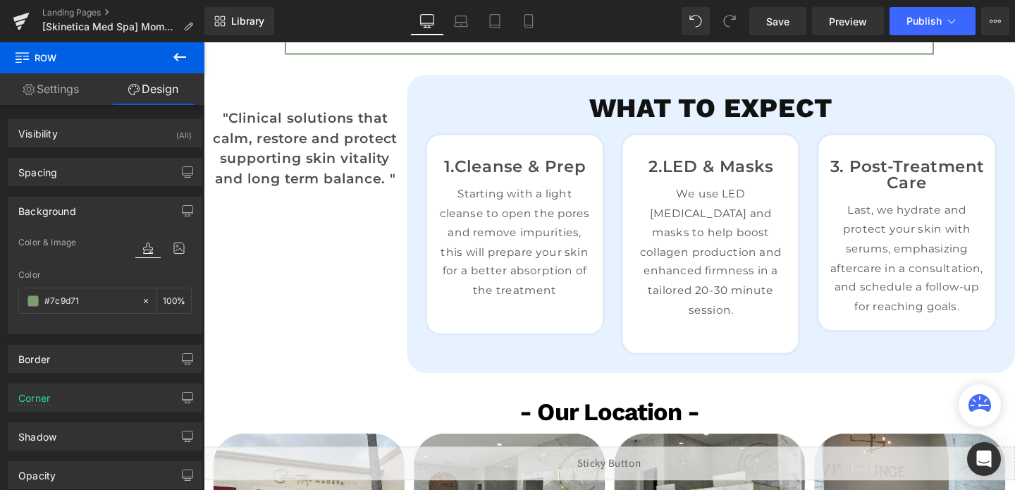
click at [486, 89] on div "what to expect Heading 1. Cleanse & Prep Text Block 01 Text Block Cleanse & Pre…" at bounding box center [737, 232] width 640 height 313
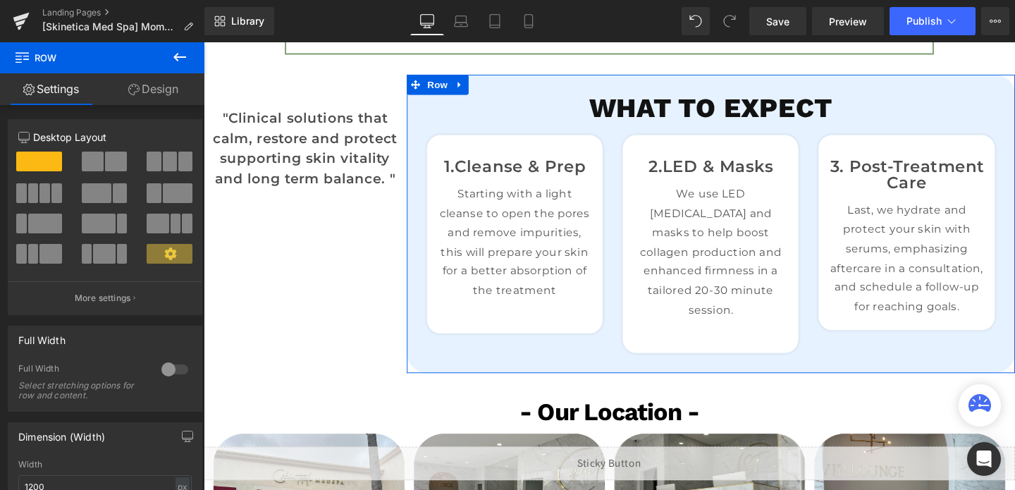
click at [165, 81] on link "Design" at bounding box center [153, 89] width 102 height 32
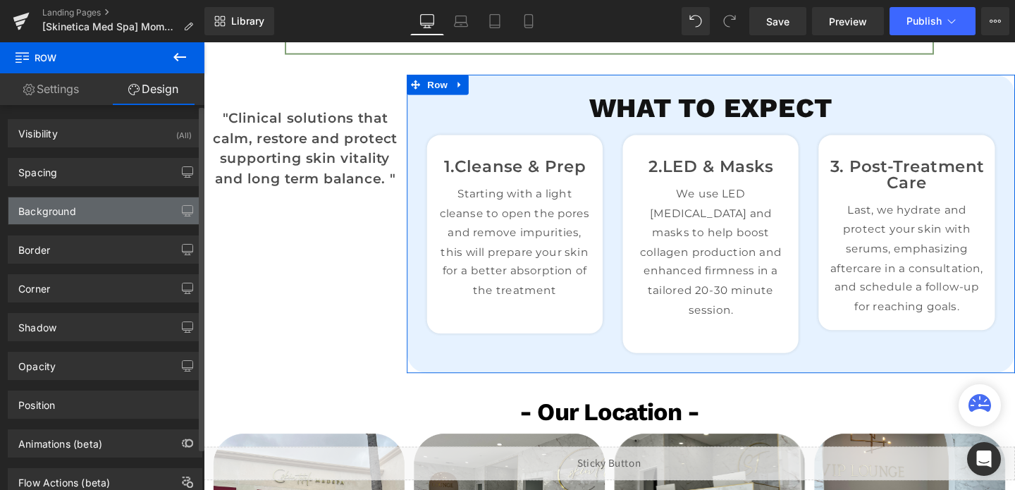
click at [78, 214] on div "Background" at bounding box center [104, 210] width 193 height 27
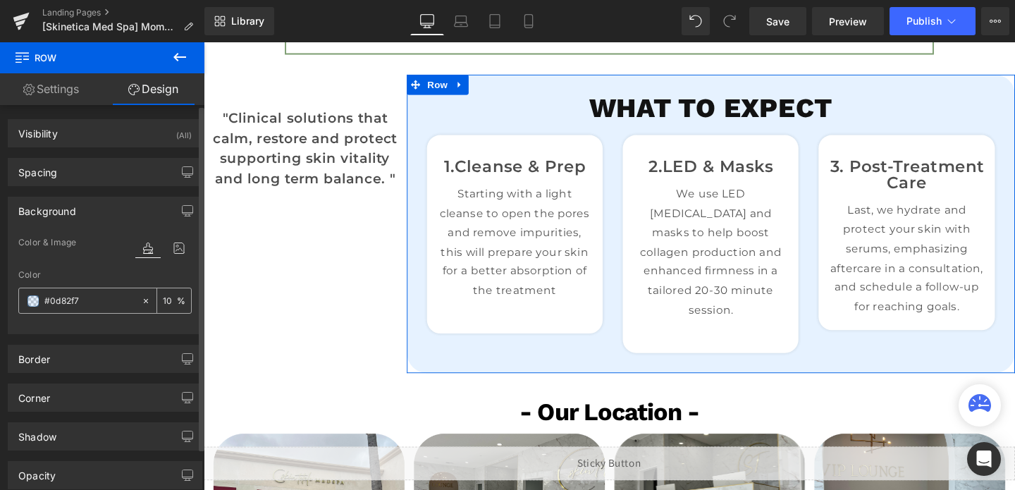
click at [95, 304] on input "#0d82f7" at bounding box center [89, 301] width 90 height 16
paste input "7c9d71"
type input "#7c9d71"
type input "100"
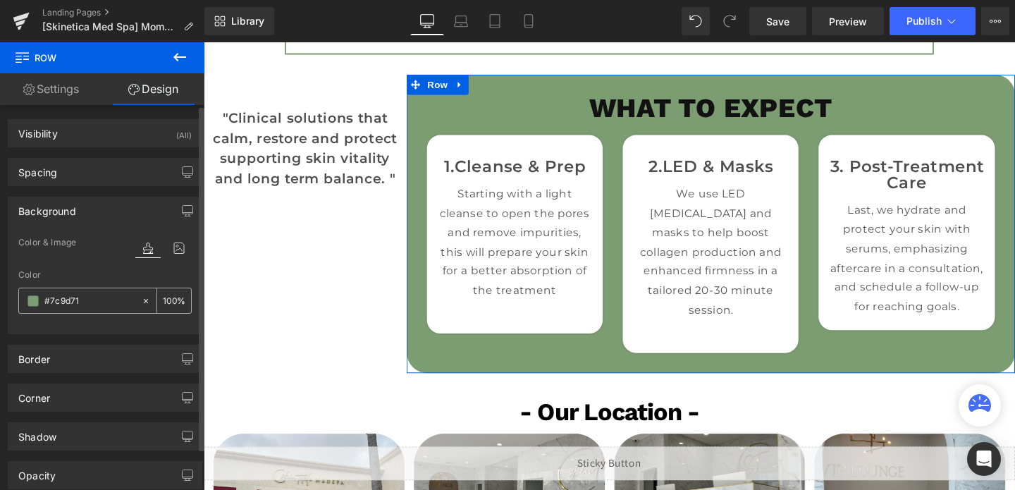
type input "#7c9d71"
click at [164, 298] on input "100" at bounding box center [170, 301] width 14 height 16
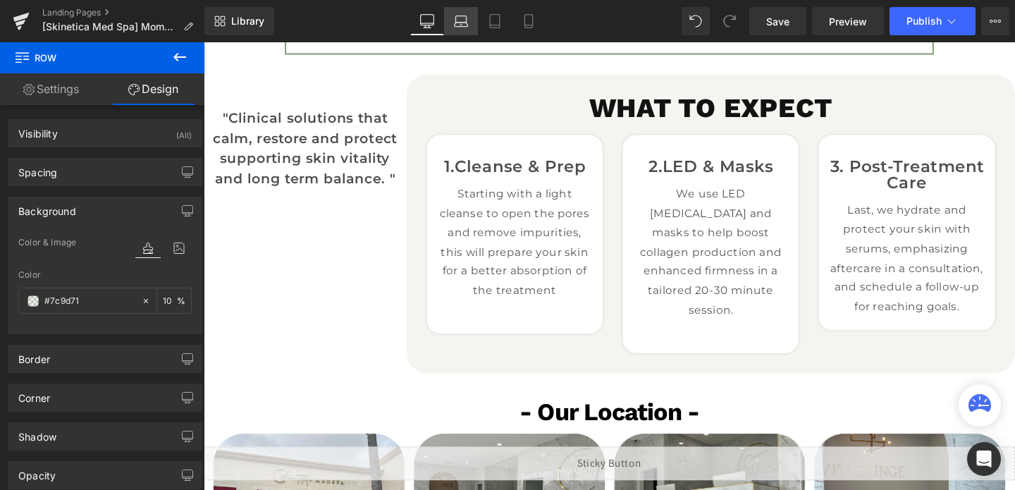
click at [475, 22] on link "Laptop" at bounding box center [461, 21] width 34 height 28
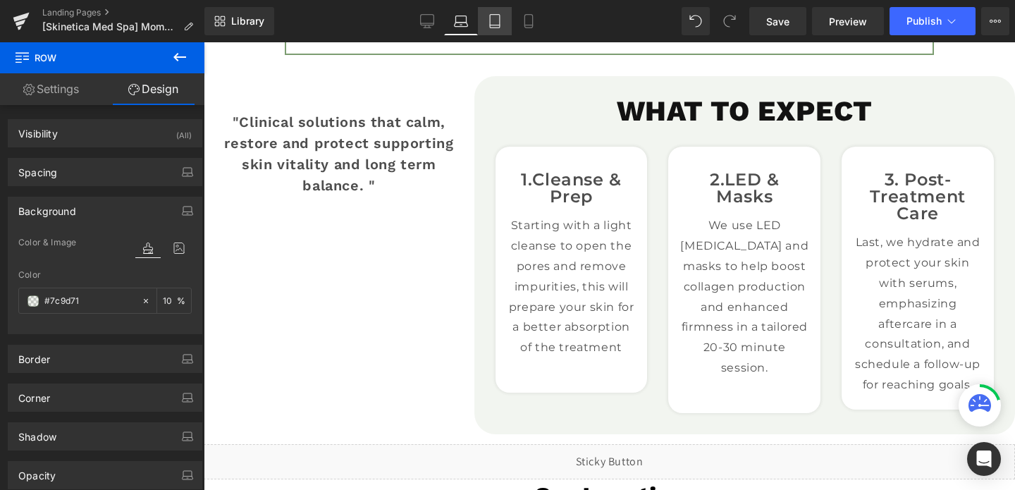
click at [503, 25] on link "Tablet" at bounding box center [495, 21] width 34 height 28
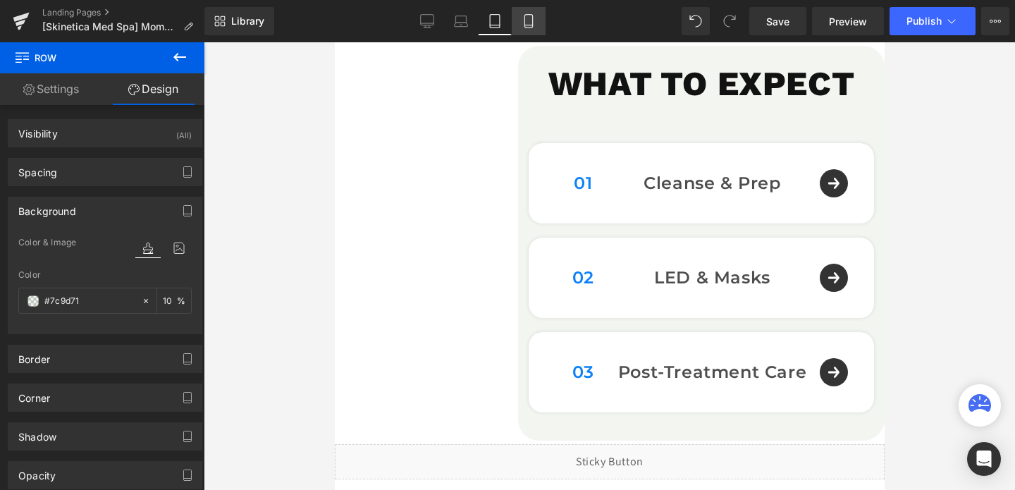
scroll to position [2147, 0]
click at [528, 25] on icon at bounding box center [529, 25] width 8 height 0
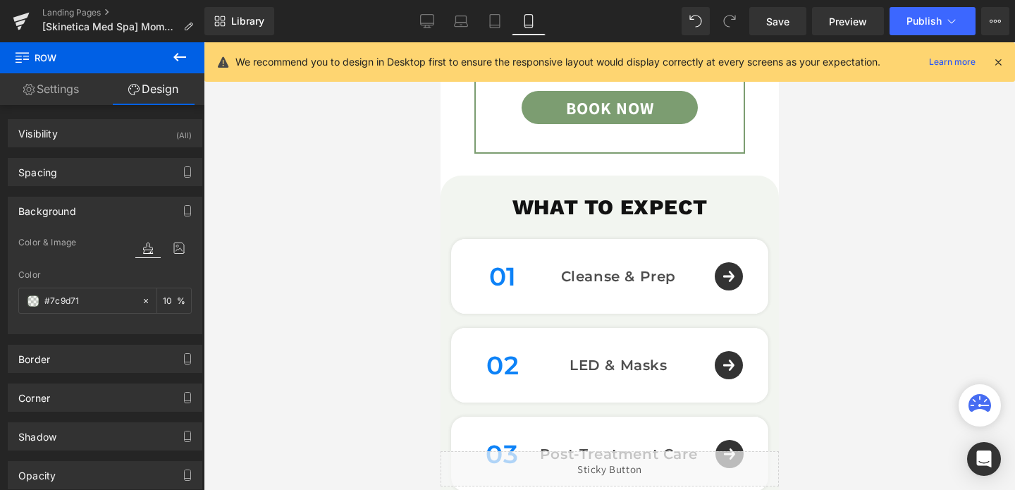
type input "10"
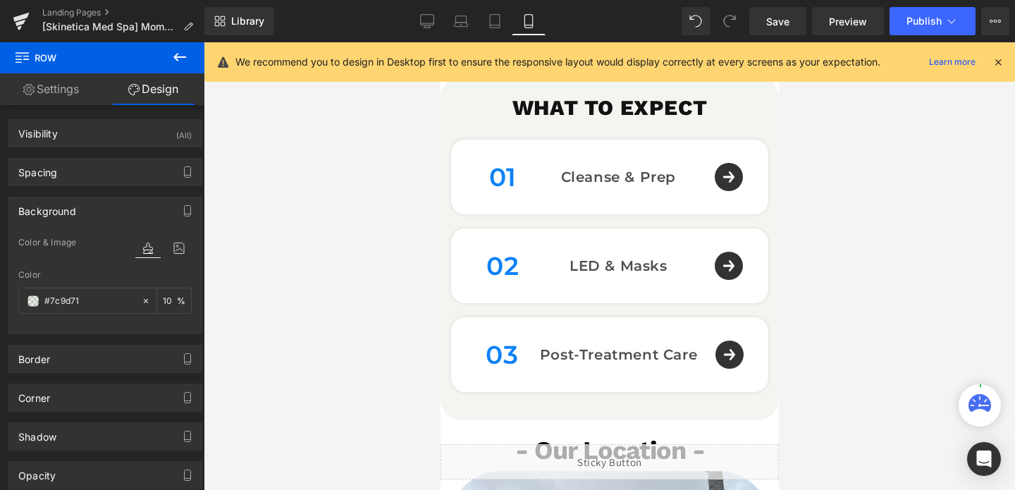
scroll to position [2273, 0]
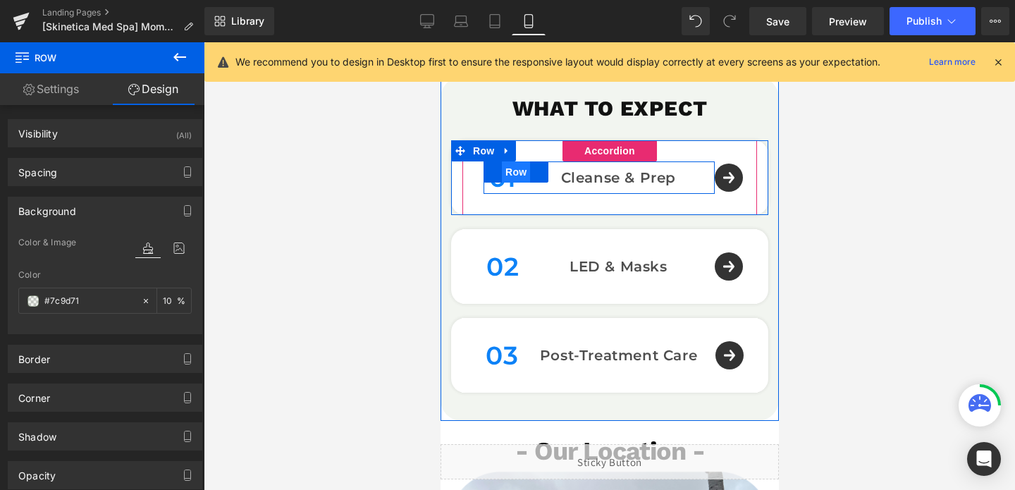
click at [502, 173] on span "Row" at bounding box center [515, 171] width 28 height 21
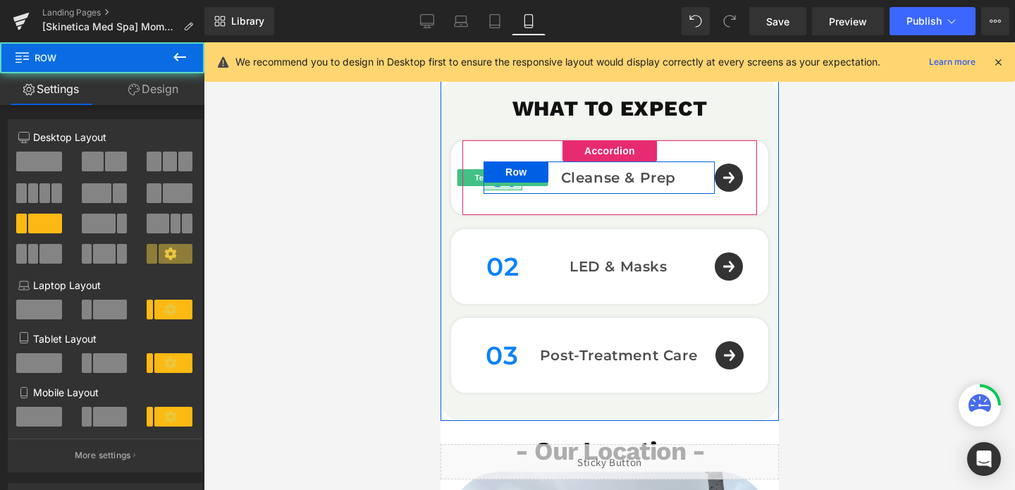
click at [501, 187] on div at bounding box center [502, 189] width 39 height 4
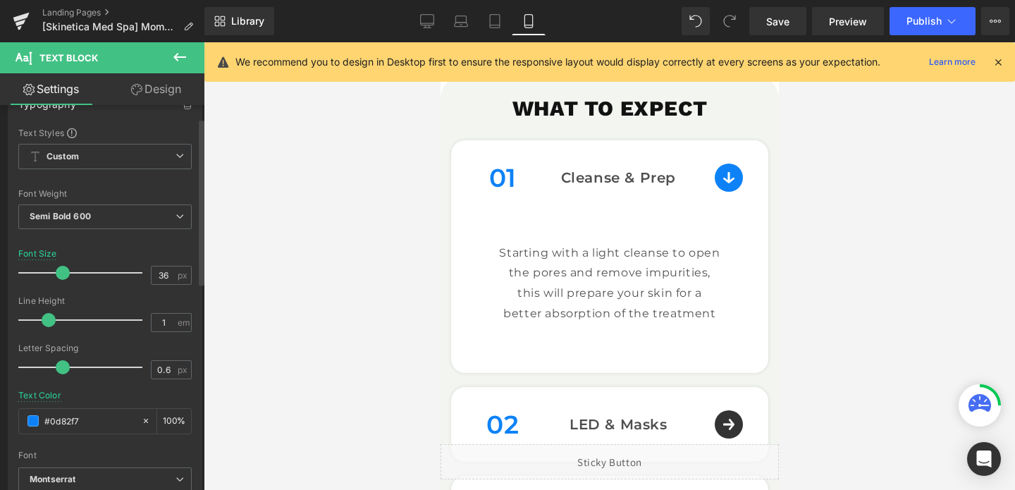
scroll to position [32, 0]
click at [78, 417] on input "#0d82f7" at bounding box center [89, 418] width 90 height 16
paste input "#7c9d71"
type input "##7c9d71"
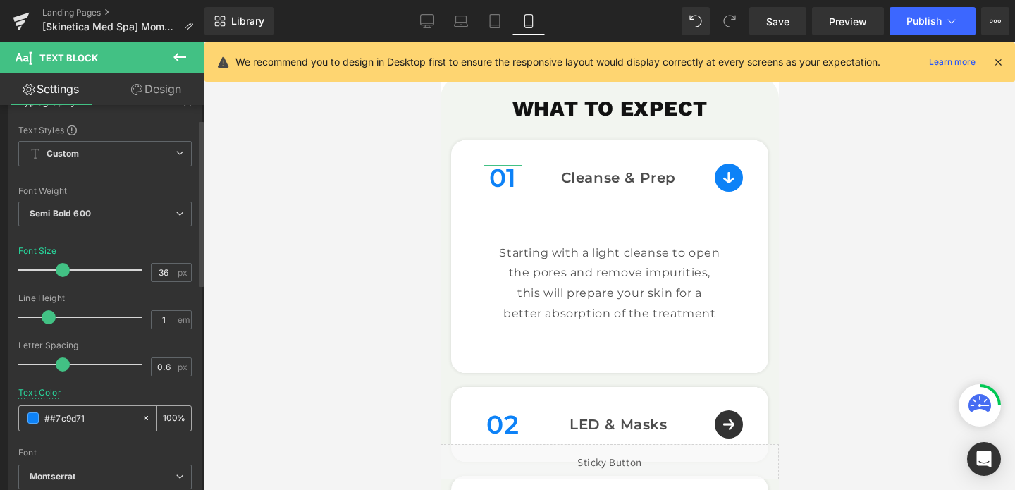
type input "0"
click at [42, 413] on div "##7c9d71" at bounding box center [80, 418] width 122 height 25
click at [54, 423] on input "##7c9d71" at bounding box center [89, 418] width 90 height 16
click at [50, 415] on input "##7c9d71" at bounding box center [89, 418] width 90 height 16
type input "#7c9d71"
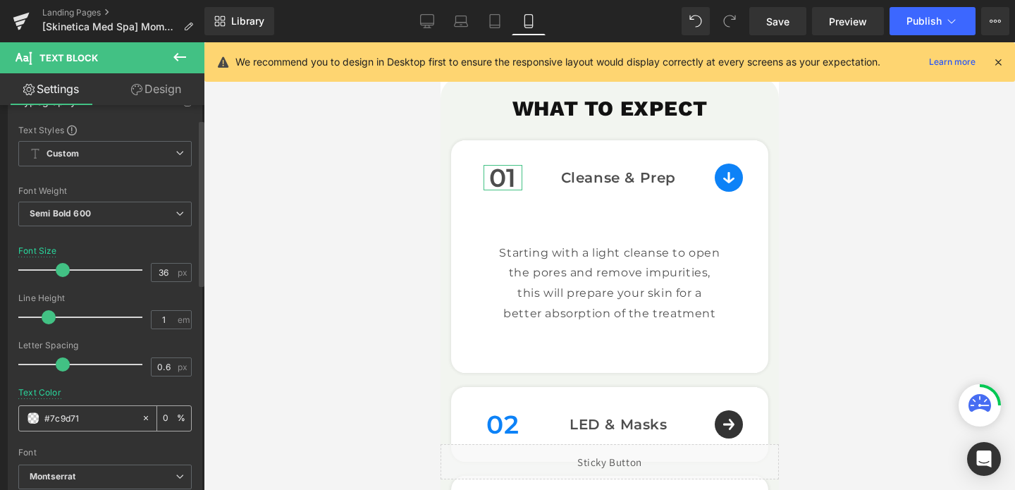
type input "100"
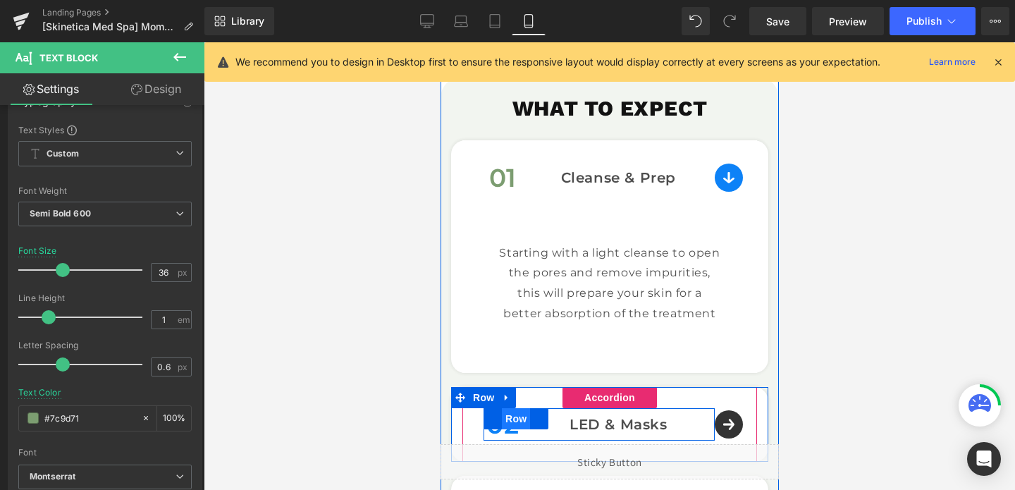
click at [504, 419] on span "Row" at bounding box center [515, 418] width 28 height 21
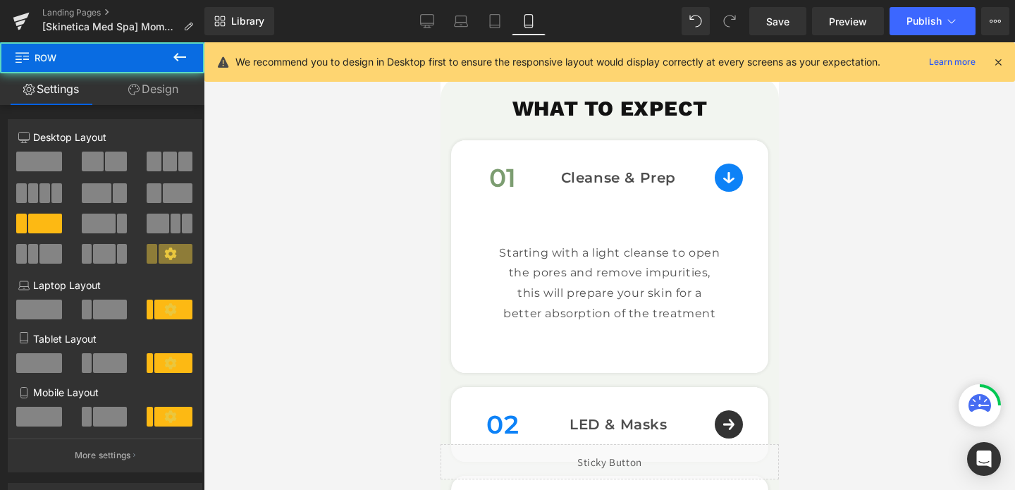
click at [501, 429] on div "Rendering Content" at bounding box center [508, 435] width 87 height 16
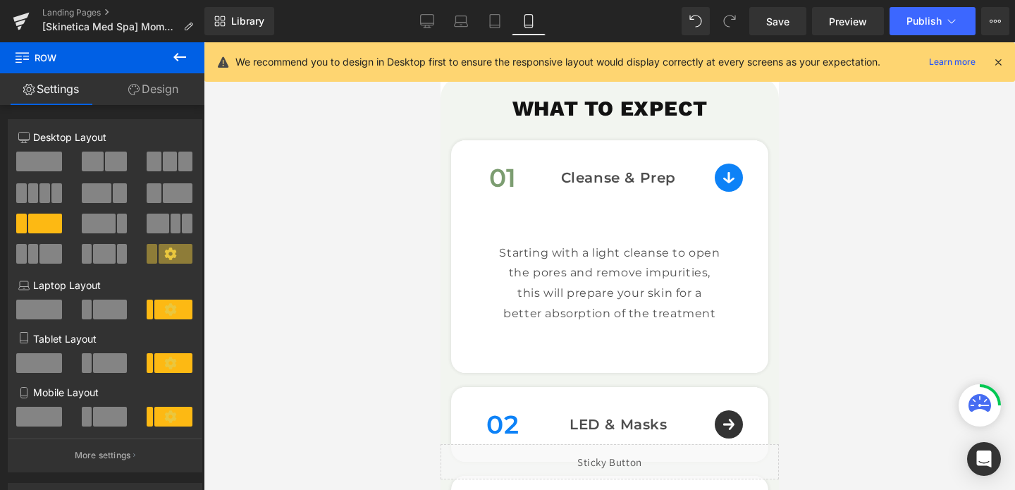
click at [501, 432] on div "Rendering Content" at bounding box center [508, 435] width 87 height 16
click at [510, 428] on div "Rendering Content" at bounding box center [508, 435] width 87 height 16
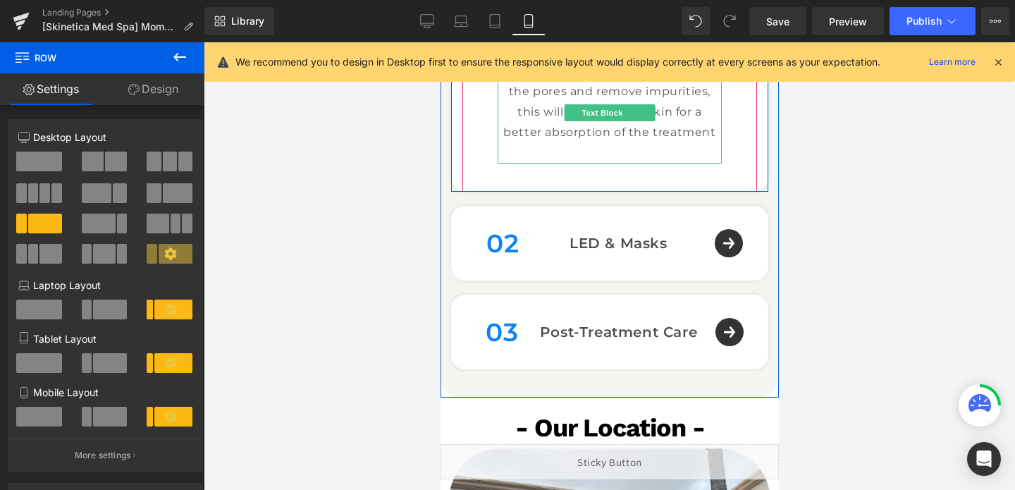
scroll to position [2497, 0]
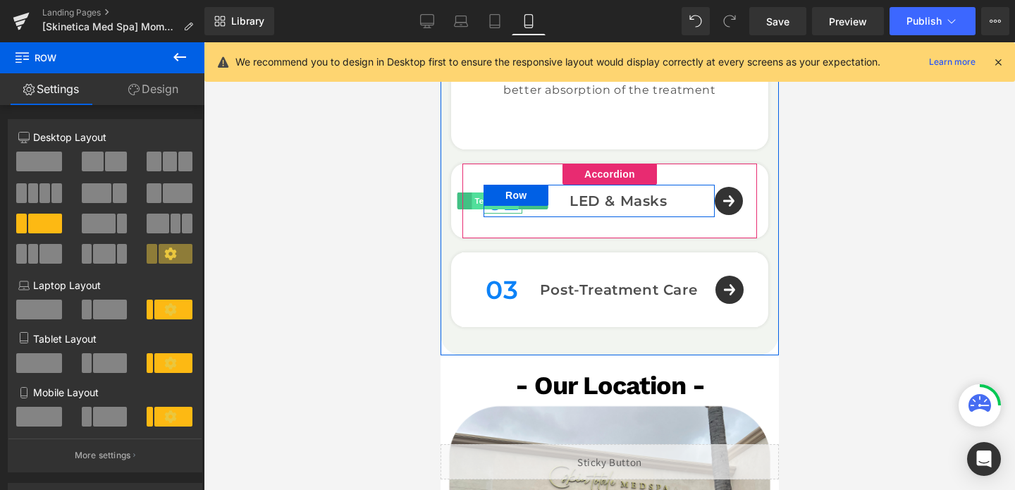
click at [496, 207] on span "Text Block" at bounding box center [495, 200] width 47 height 17
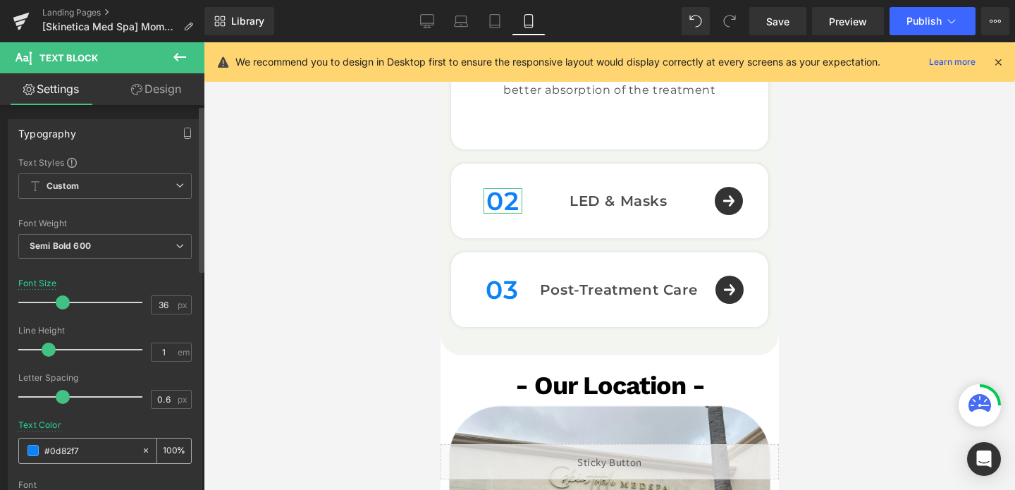
click at [63, 458] on div "#0d82f7" at bounding box center [80, 451] width 122 height 25
click at [71, 448] on input "#0d82f7" at bounding box center [89, 451] width 90 height 16
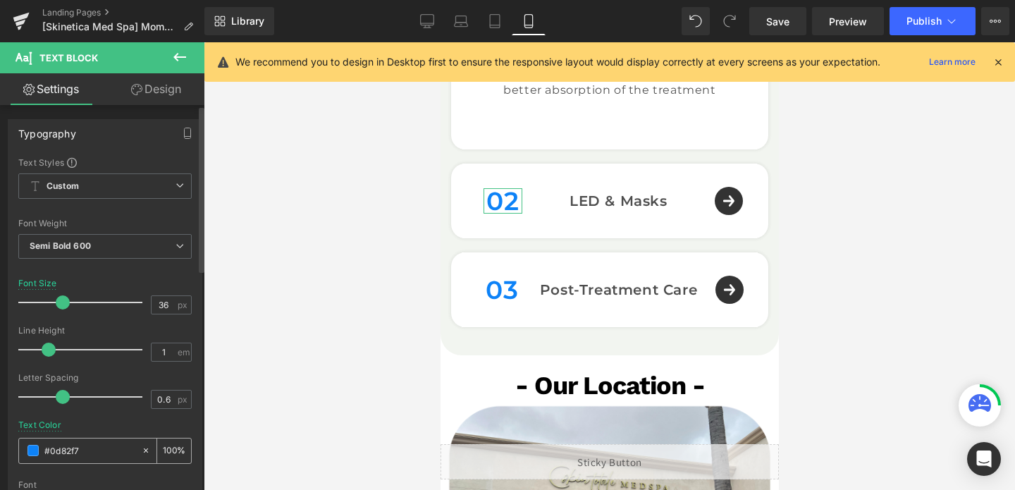
click at [71, 448] on input "#0d82f7" at bounding box center [89, 451] width 90 height 16
paste input "7c9d71"
type input "#7c9d71"
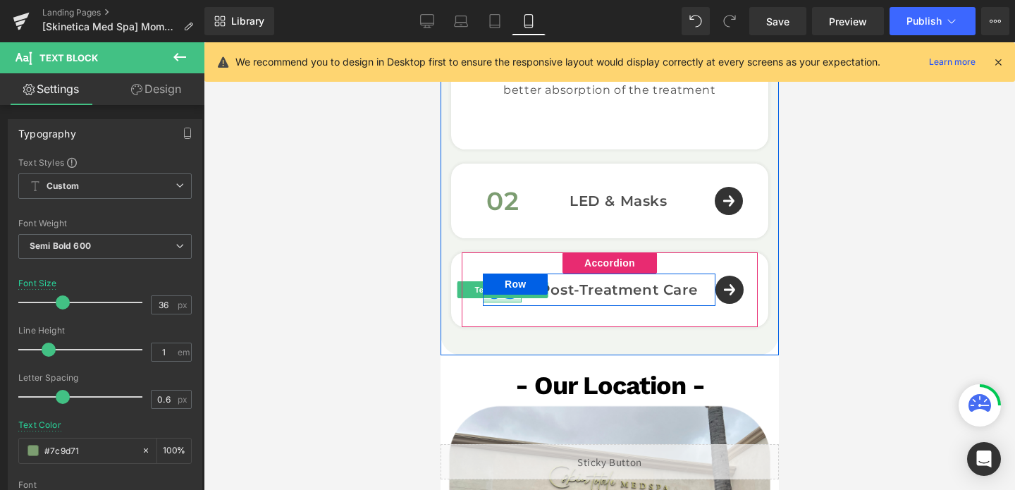
click at [500, 299] on div at bounding box center [501, 301] width 39 height 4
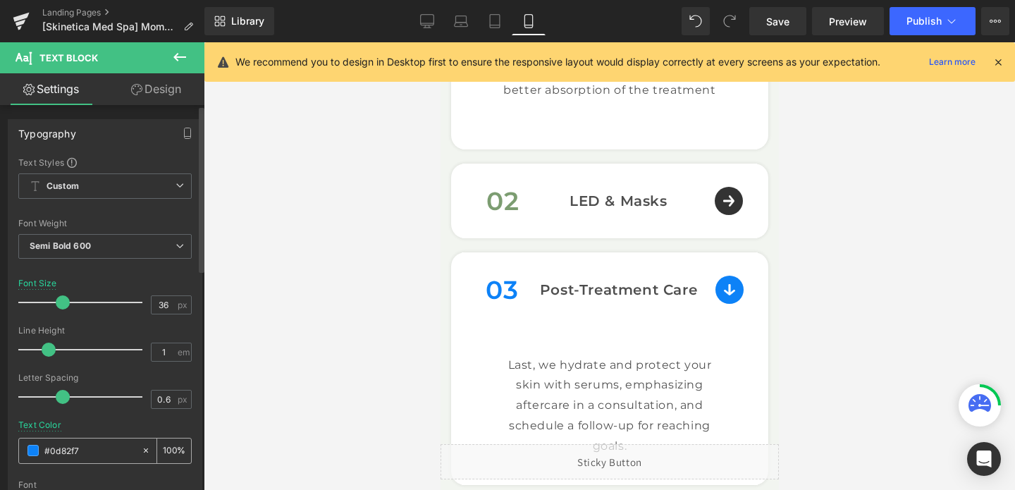
click at [95, 451] on input "#0d82f7" at bounding box center [89, 451] width 90 height 16
paste input "#7c9d71"
type input "#0d82f7#7c9d71"
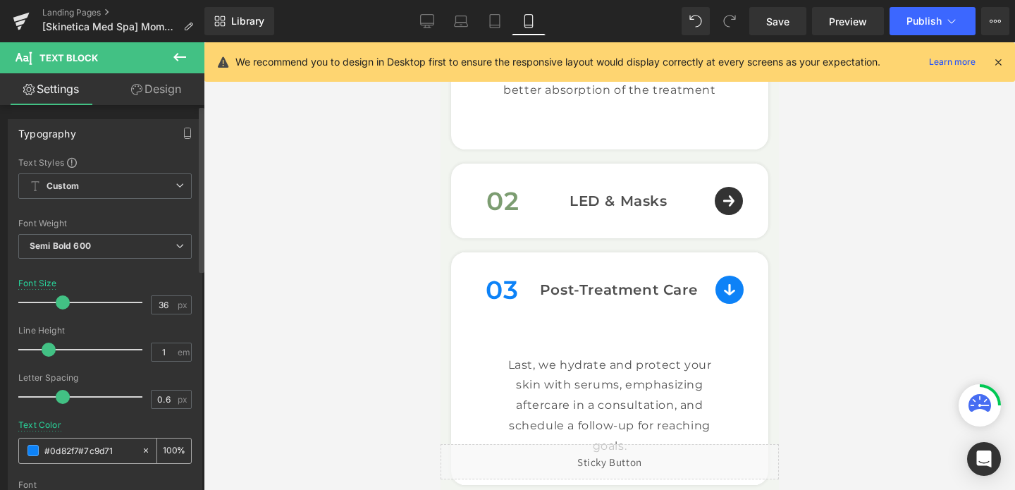
type input "0"
click at [63, 455] on input "#0d82f7#7c9d71" at bounding box center [89, 451] width 90 height 16
paste input "text"
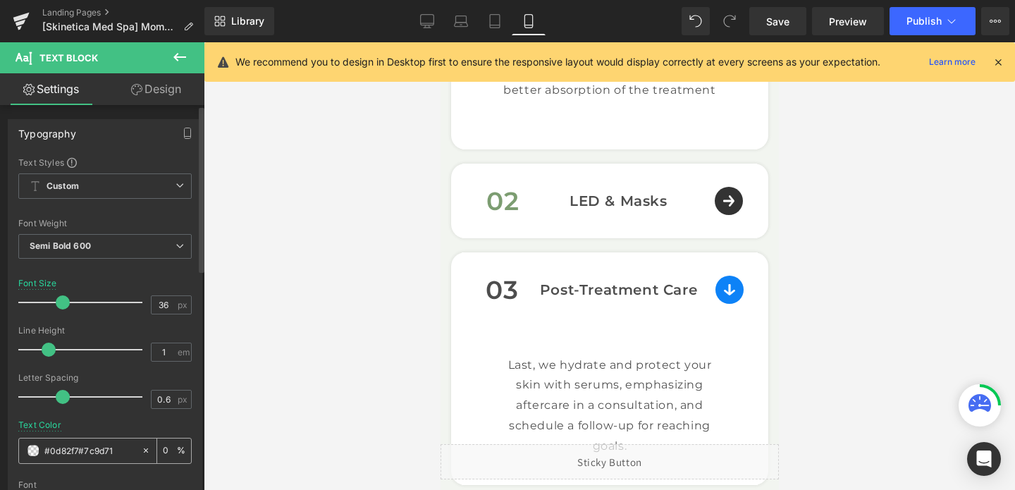
type input "#7c9d71"
type input "100"
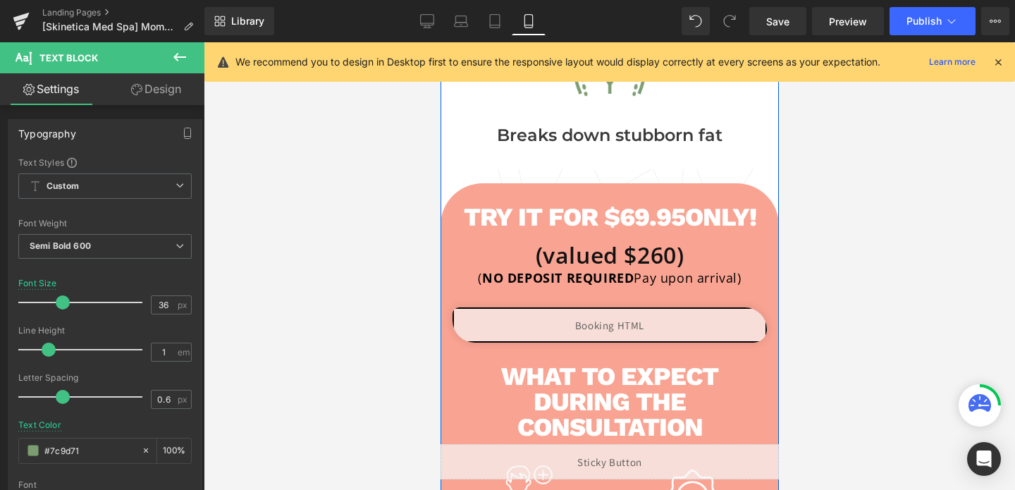
scroll to position [737, 0]
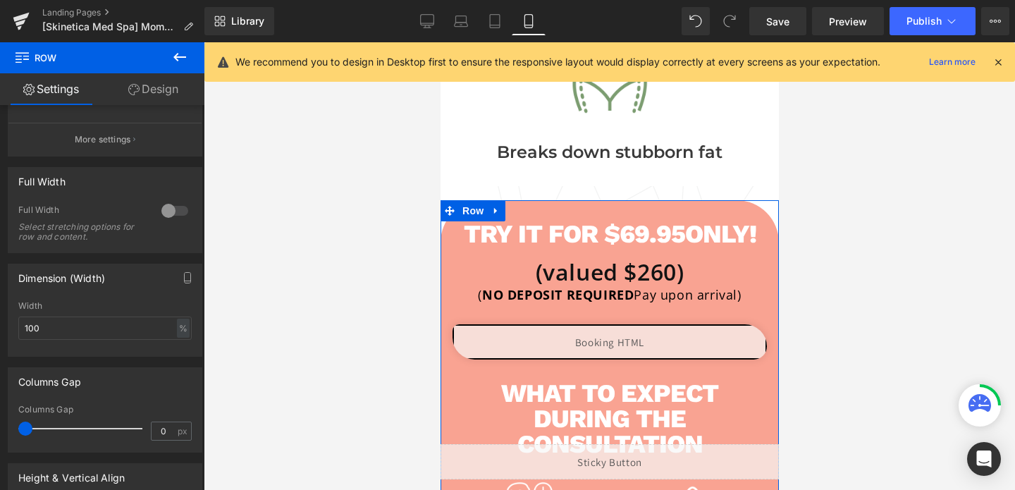
scroll to position [187, 0]
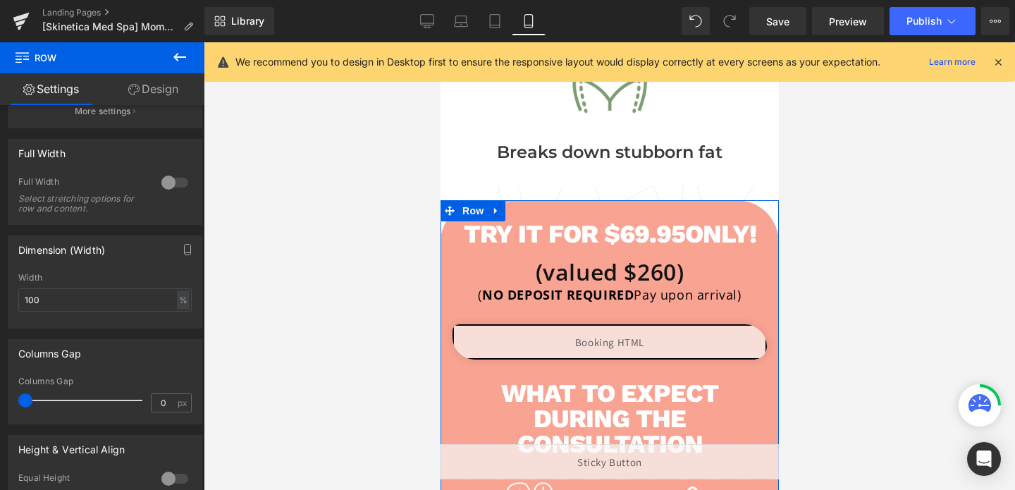
click at [142, 91] on link "Design" at bounding box center [153, 89] width 102 height 32
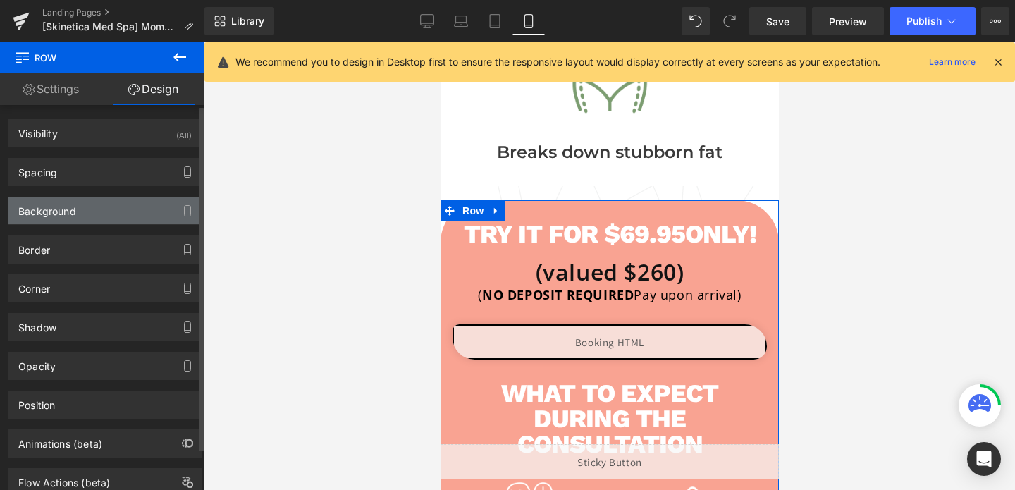
click at [95, 207] on div "Background" at bounding box center [104, 210] width 193 height 27
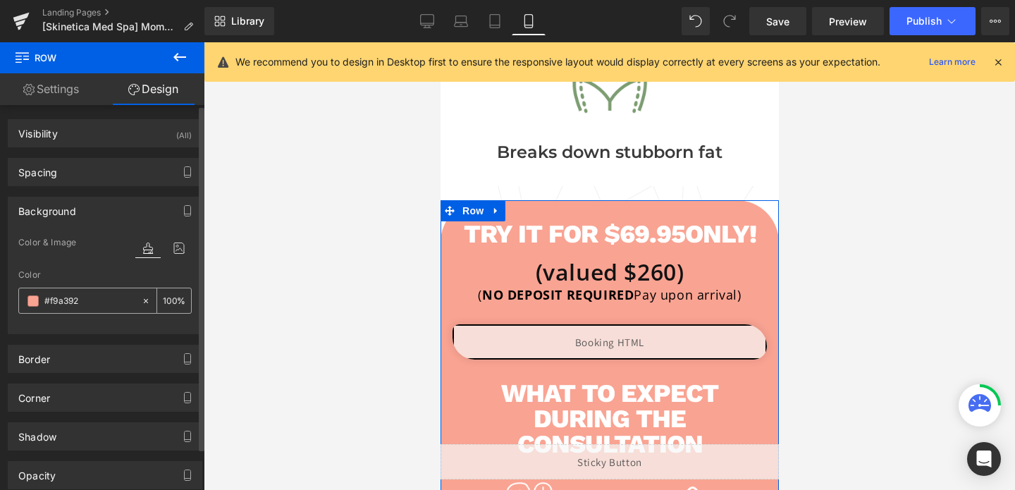
click at [64, 301] on input "#f9a392" at bounding box center [89, 301] width 90 height 16
click at [106, 301] on input "#f9a392" at bounding box center [89, 301] width 90 height 16
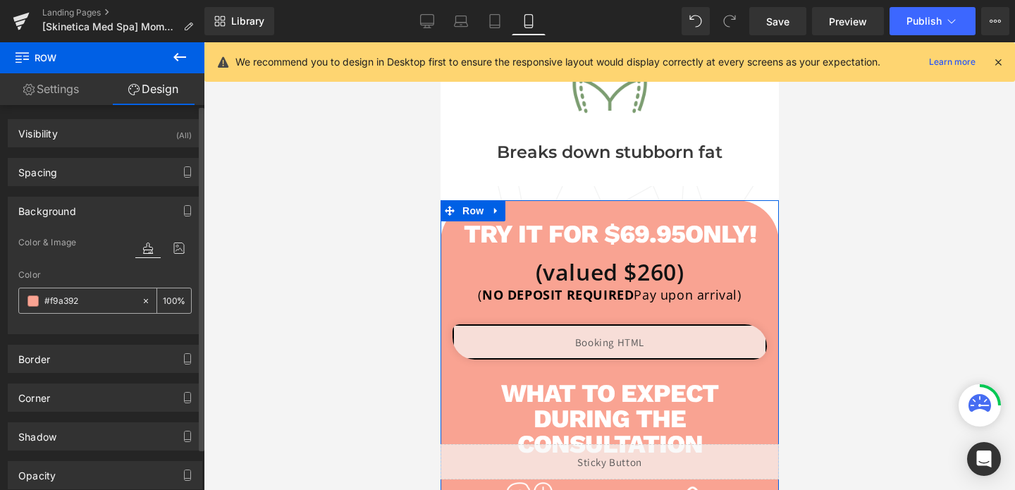
click at [106, 301] on input "#f9a392" at bounding box center [89, 301] width 90 height 16
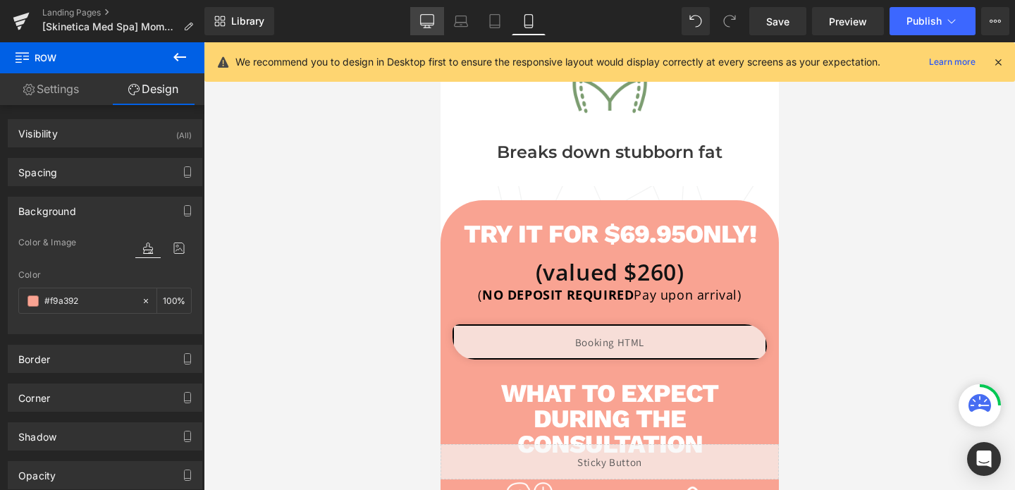
click at [443, 23] on link "Desktop" at bounding box center [427, 21] width 34 height 28
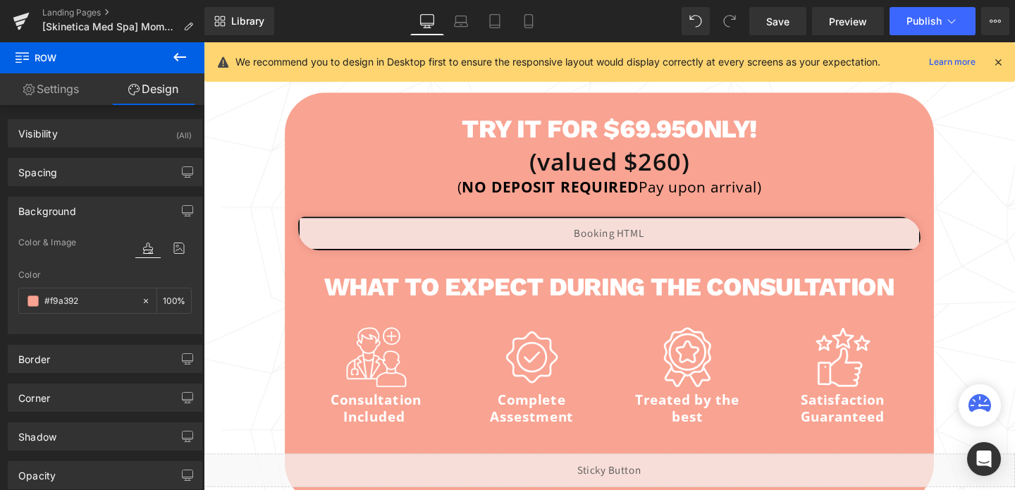
type input "100"
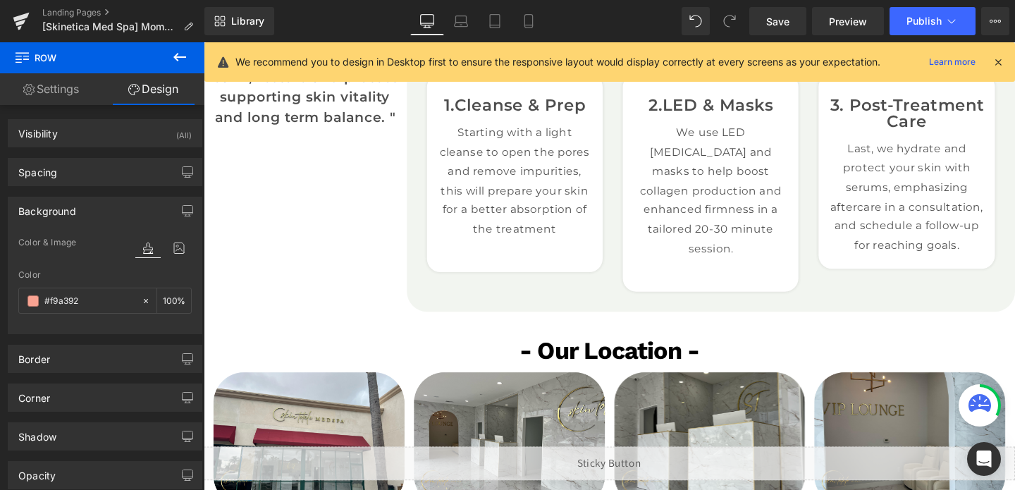
scroll to position [1701, 0]
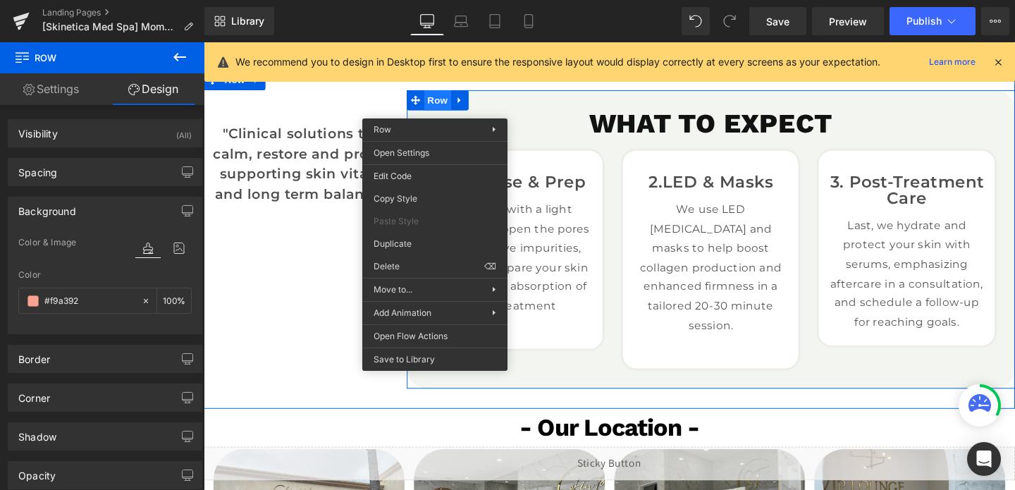
click at [444, 108] on span "Row" at bounding box center [450, 102] width 28 height 21
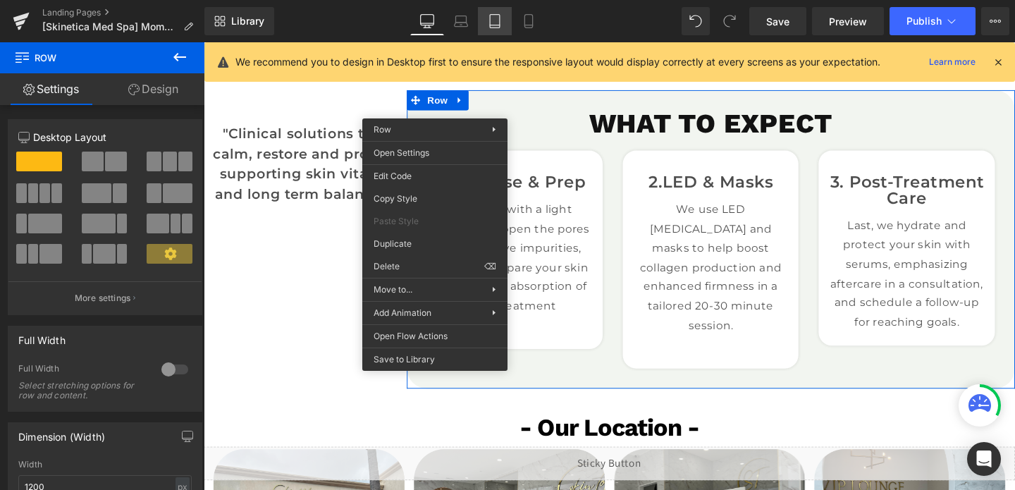
click at [508, 21] on link "Tablet" at bounding box center [495, 21] width 34 height 28
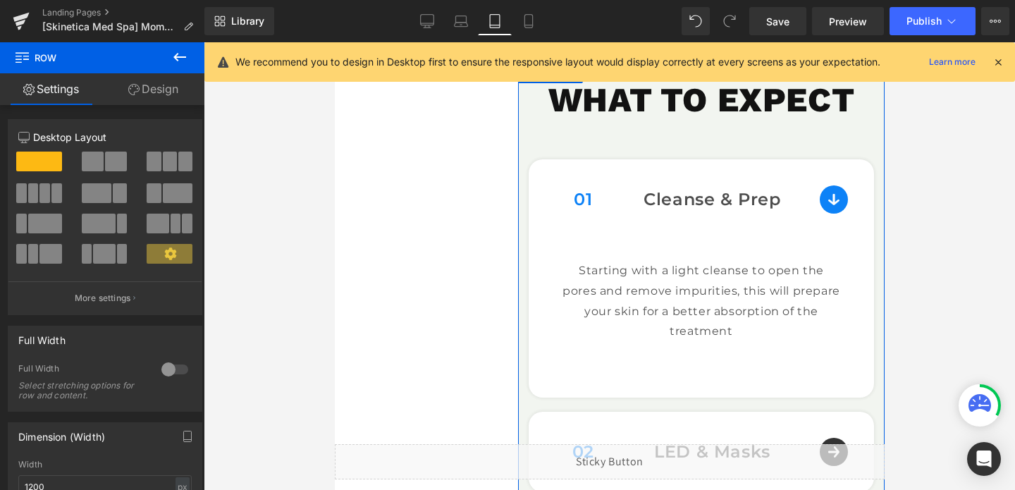
scroll to position [2131, 0]
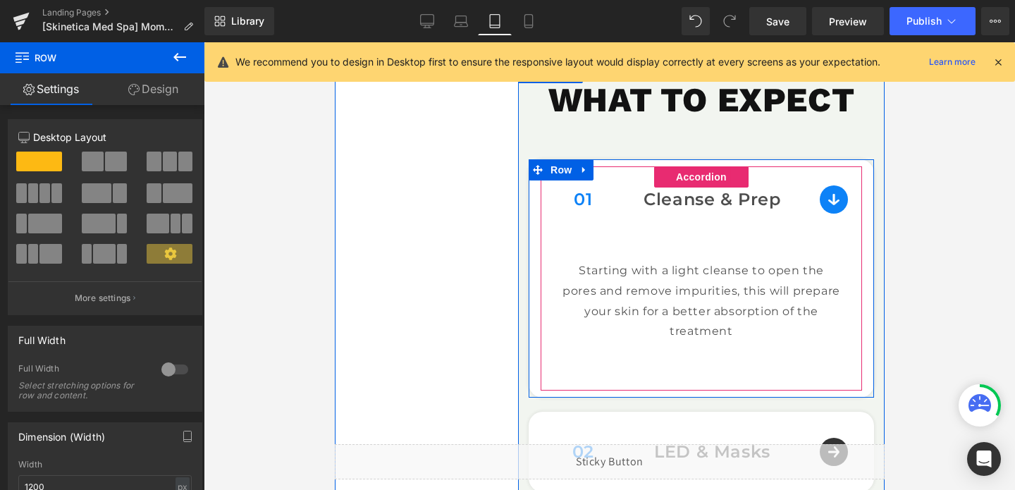
click at [639, 215] on div "01 Text Block Cleanse & Prep Text Block Row" at bounding box center [701, 199] width 322 height 66
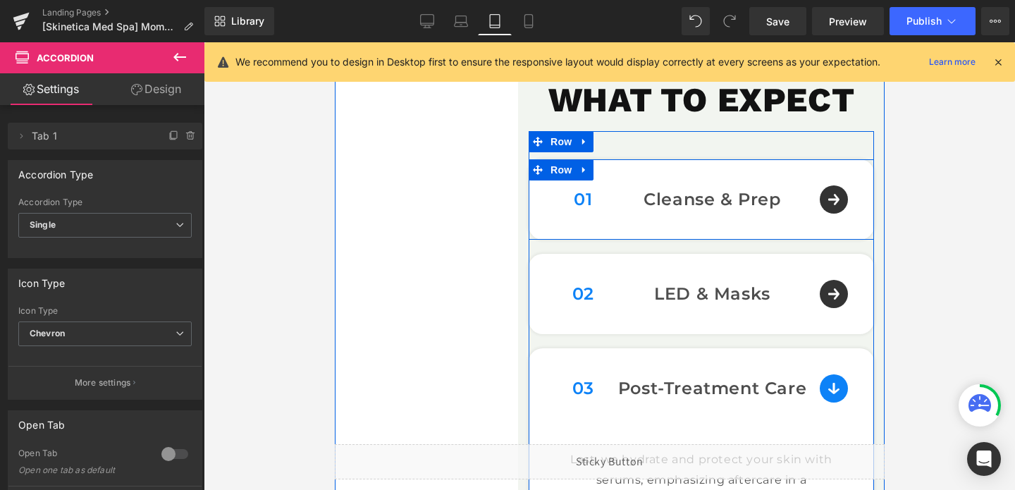
click at [714, 185] on span "Accordion" at bounding box center [701, 177] width 47 height 17
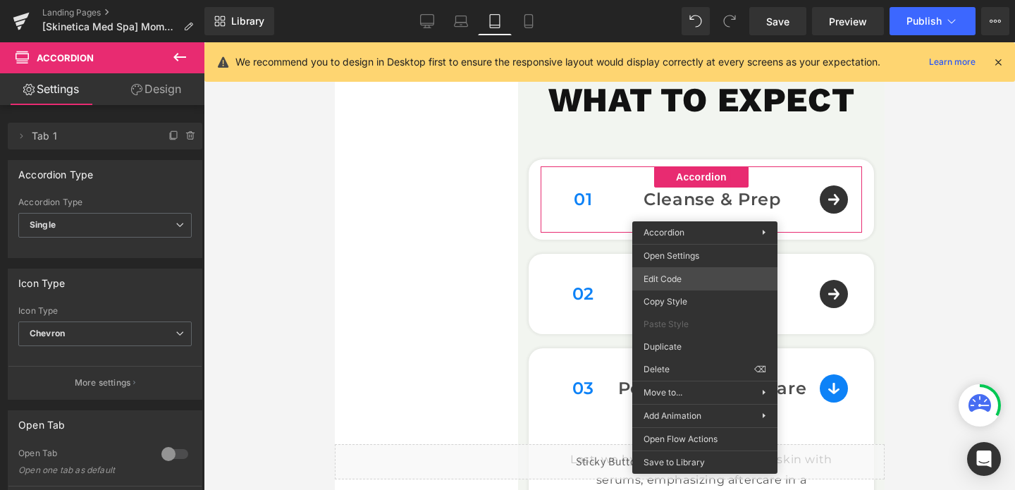
click at [677, 0] on div "Accordion You are previewing how the will restyle your page. You can not edit E…" at bounding box center [507, 0] width 1015 height 0
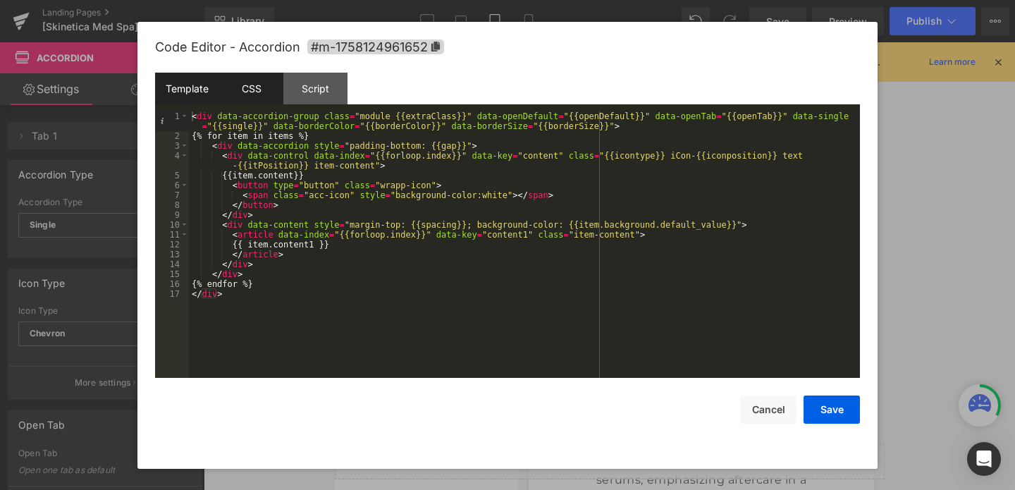
click at [245, 90] on div "CSS" at bounding box center [251, 89] width 64 height 32
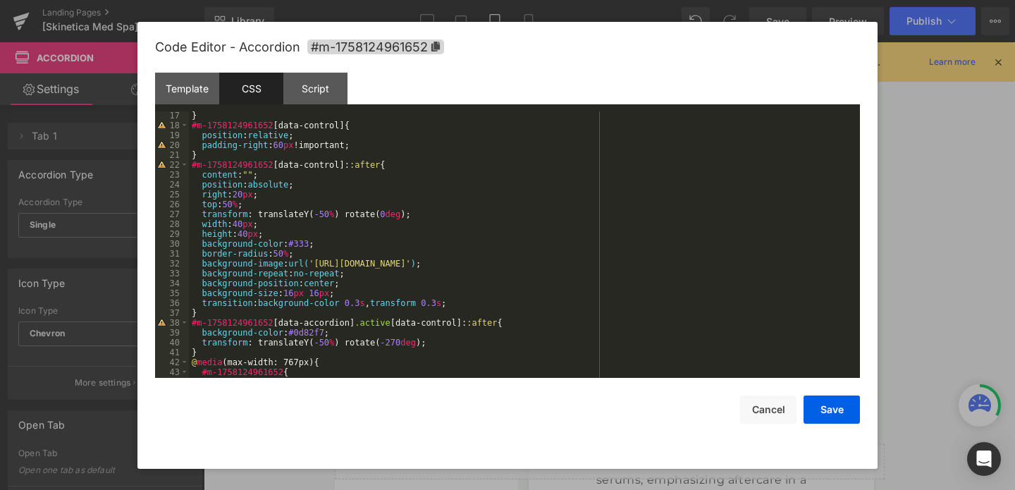
scroll to position [159, 0]
drag, startPoint x: 323, startPoint y: 334, endPoint x: 286, endPoint y: 333, distance: 36.7
click at [286, 333] on div "} #m-1758124961652 [ data-control ] { position : relative ; padding-right : 60 …" at bounding box center [522, 254] width 666 height 286
click at [824, 410] on button "Save" at bounding box center [832, 410] width 56 height 28
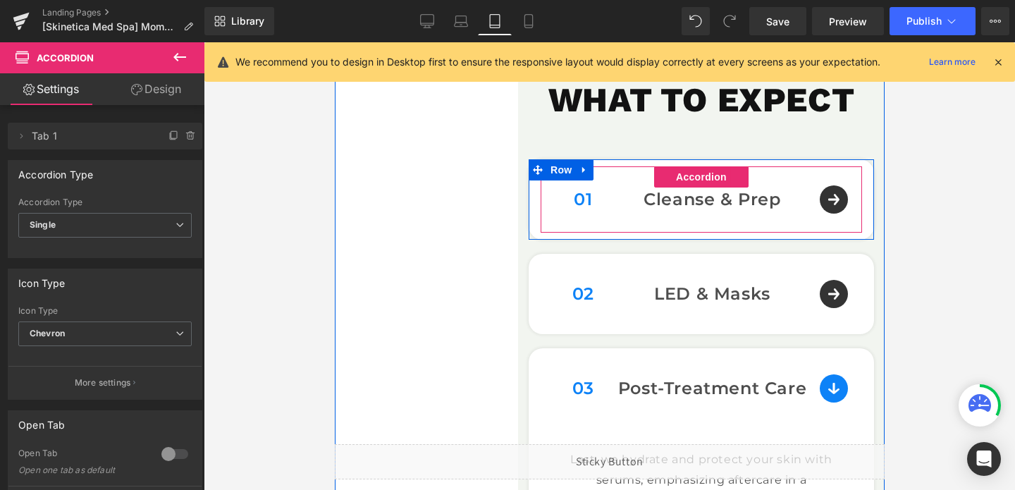
click at [828, 224] on div "01 Text Block Cleanse & Prep Text Block Row" at bounding box center [701, 199] width 322 height 66
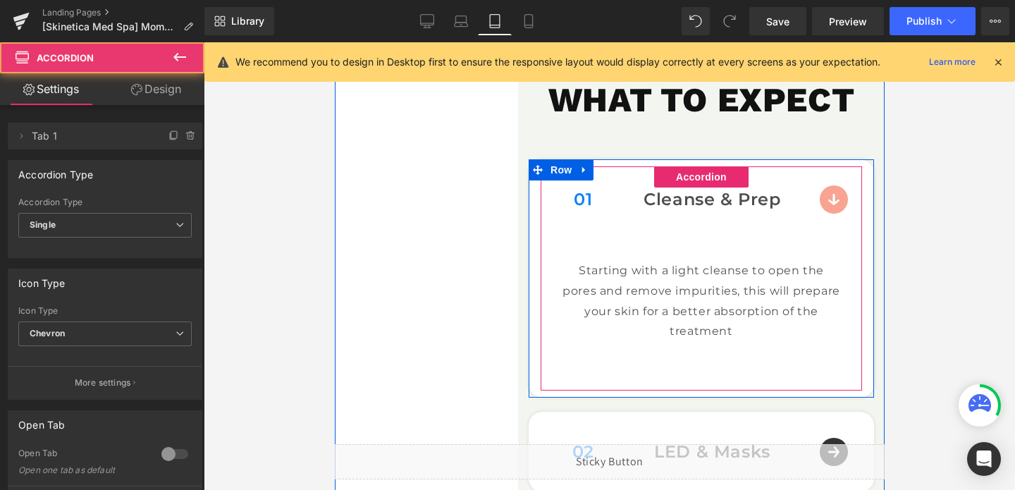
click at [828, 224] on div "01 Text Block Cleanse & Prep Text Block Row" at bounding box center [701, 199] width 322 height 66
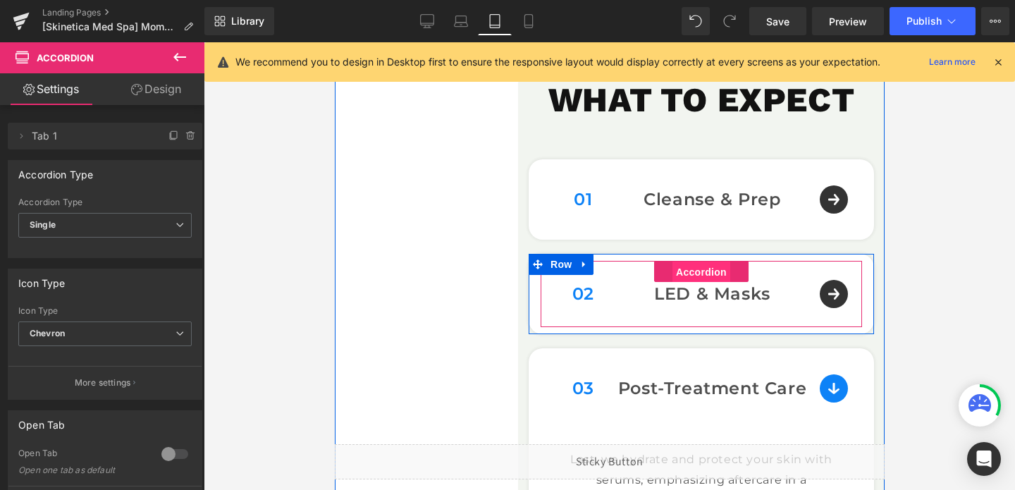
click at [690, 283] on span "Accordion" at bounding box center [701, 272] width 58 height 21
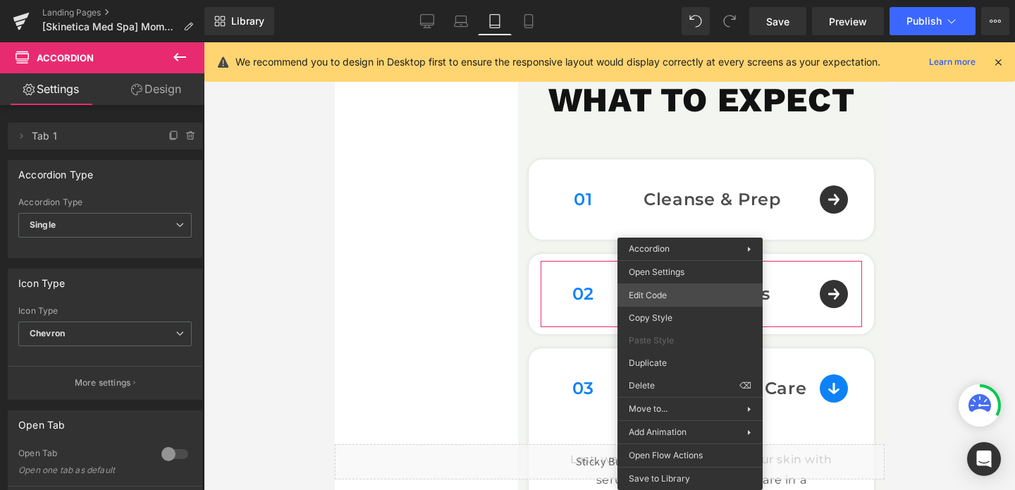
click at [680, 0] on div "Accordion You are previewing how the will restyle your page. You can not edit E…" at bounding box center [507, 0] width 1015 height 0
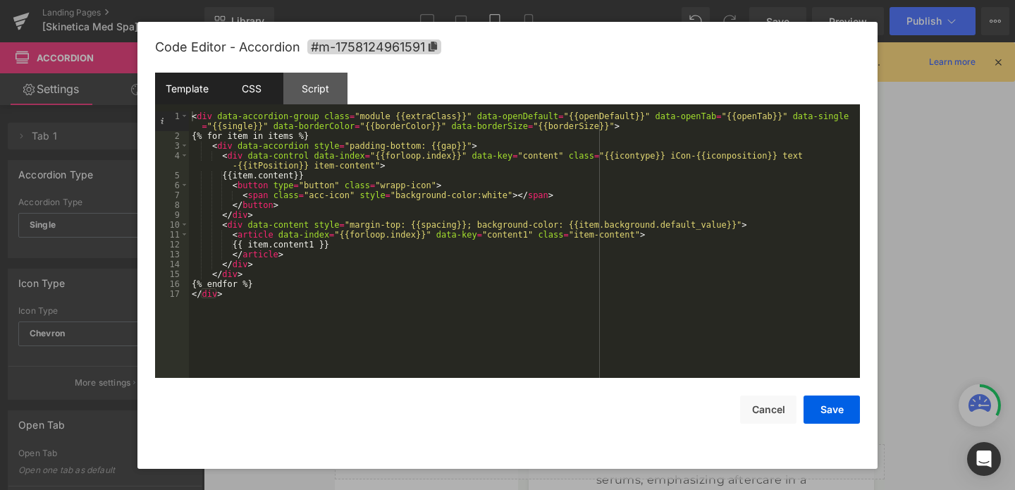
click at [249, 78] on div "CSS" at bounding box center [251, 89] width 64 height 32
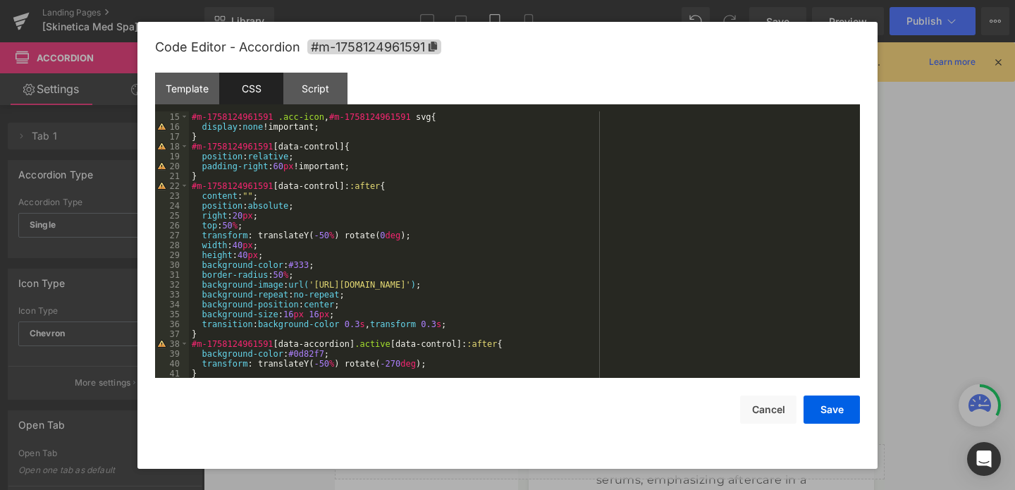
scroll to position [178, 0]
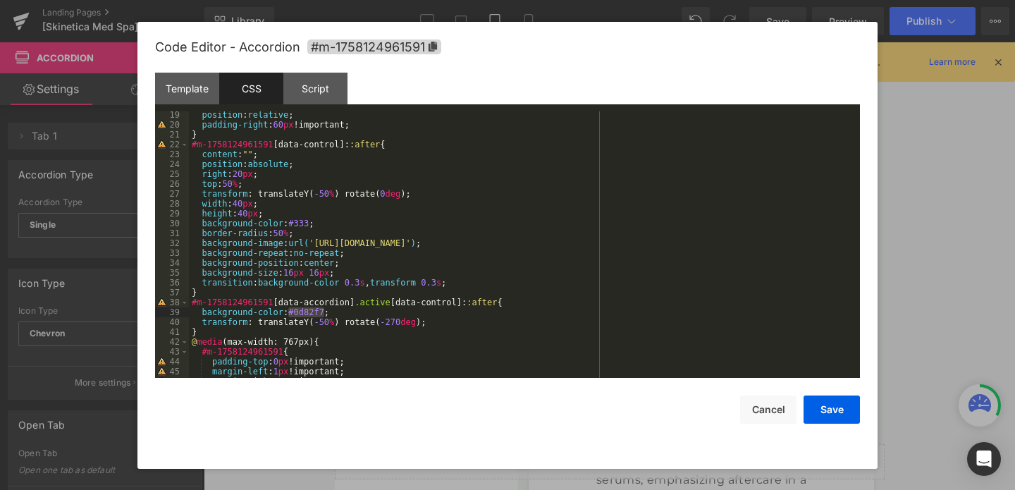
drag, startPoint x: 324, startPoint y: 313, endPoint x: 286, endPoint y: 312, distance: 37.4
click at [286, 312] on div "position : relative ; padding-right : 60 px !important; } #m-1758124961591 [ da…" at bounding box center [522, 253] width 666 height 286
click at [823, 408] on button "Save" at bounding box center [832, 410] width 56 height 28
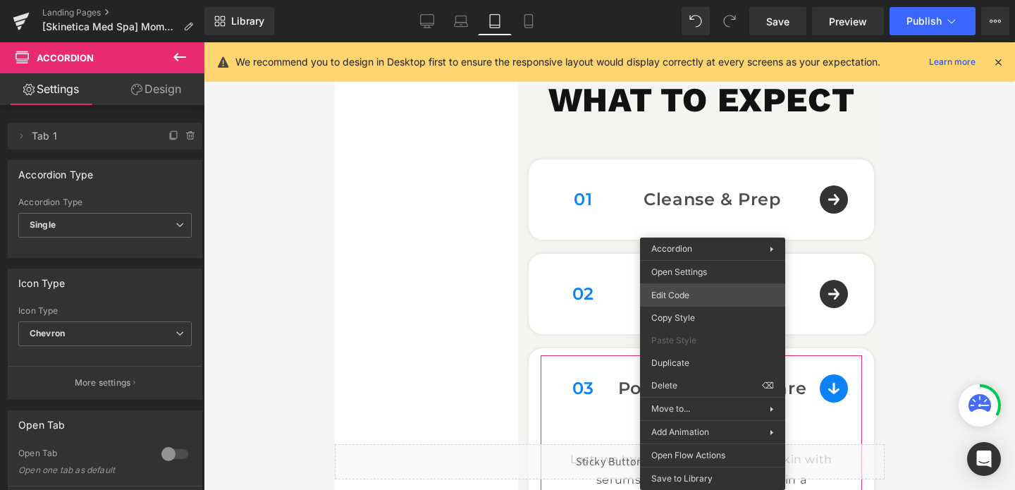
click at [692, 0] on div "Accordion You are previewing how the will restyle your page. You can not edit E…" at bounding box center [507, 0] width 1015 height 0
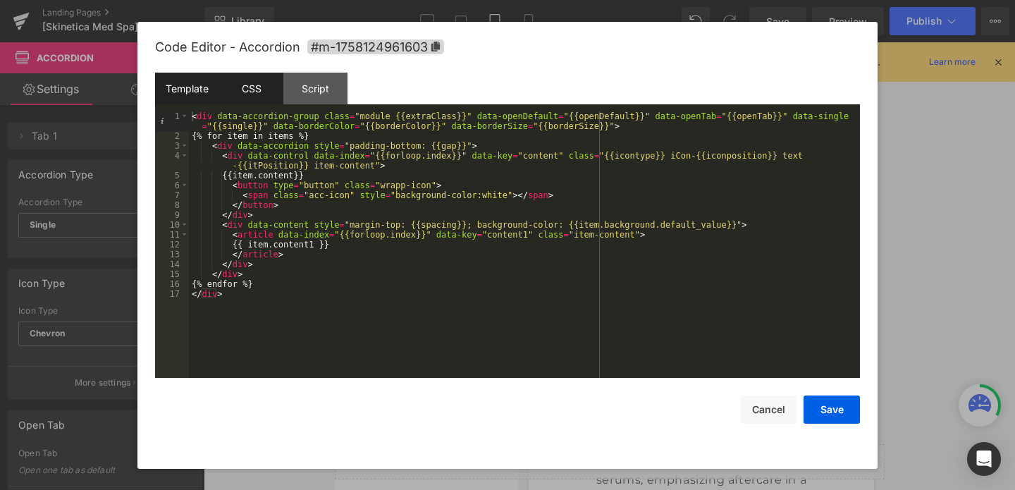
click at [250, 101] on div "CSS" at bounding box center [251, 89] width 64 height 32
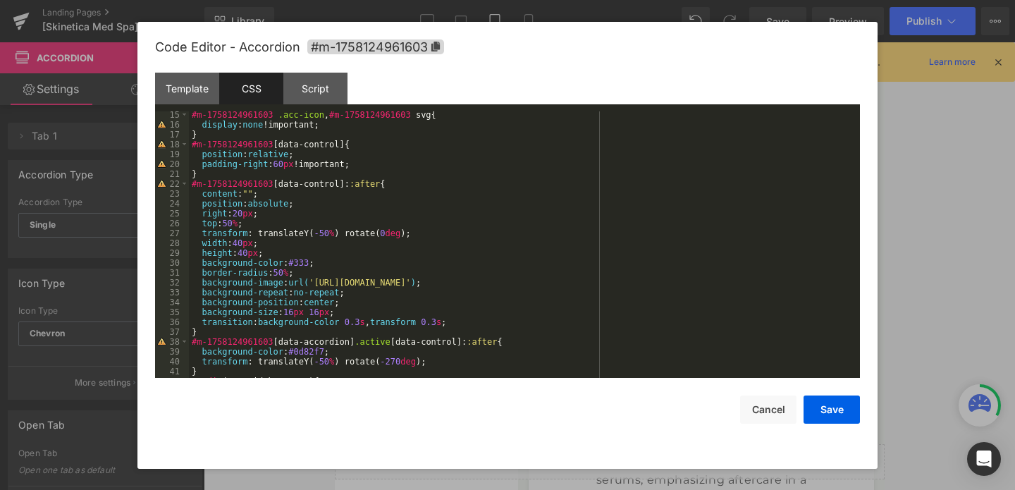
scroll to position [142, 0]
drag, startPoint x: 324, startPoint y: 350, endPoint x: 290, endPoint y: 350, distance: 33.9
click at [290, 350] on div "#m-1758124961603 .acc-icon , #m-1758124961603 svg { display : none !important; …" at bounding box center [522, 251] width 666 height 286
click at [824, 417] on button "Save" at bounding box center [832, 410] width 56 height 28
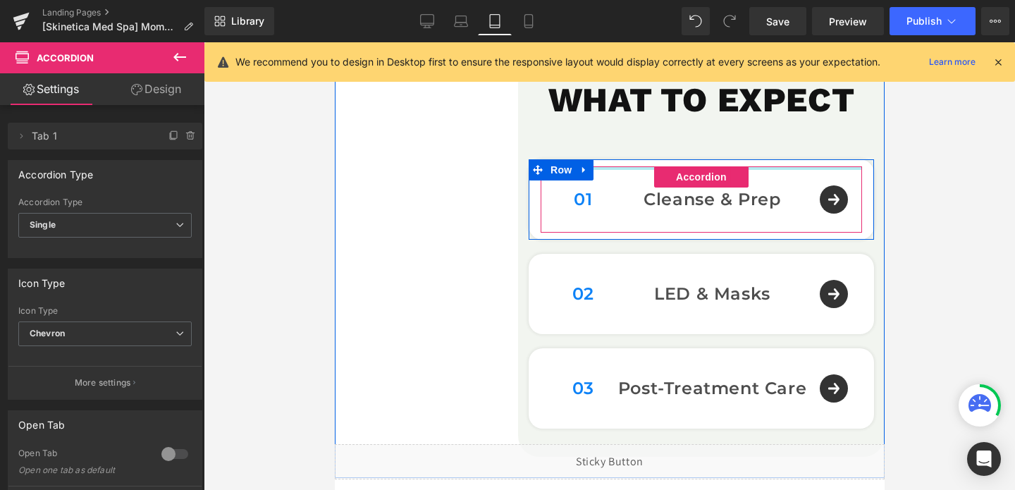
scroll to position [1978, 0]
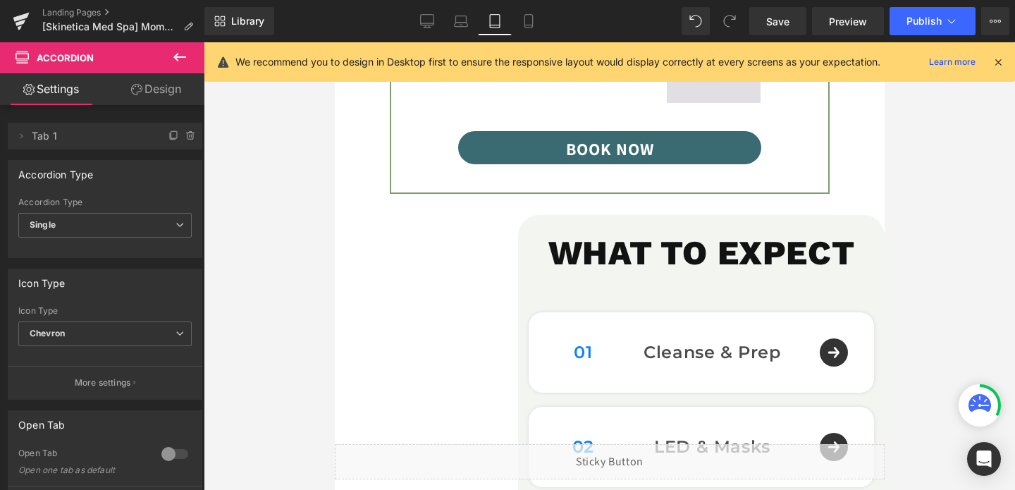
click at [610, 157] on span "Button" at bounding box center [609, 148] width 32 height 17
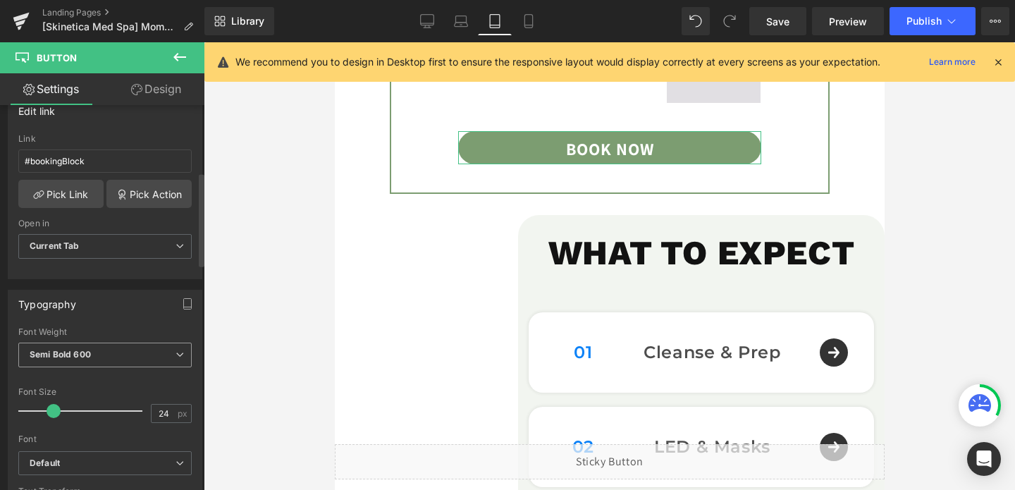
scroll to position [451, 0]
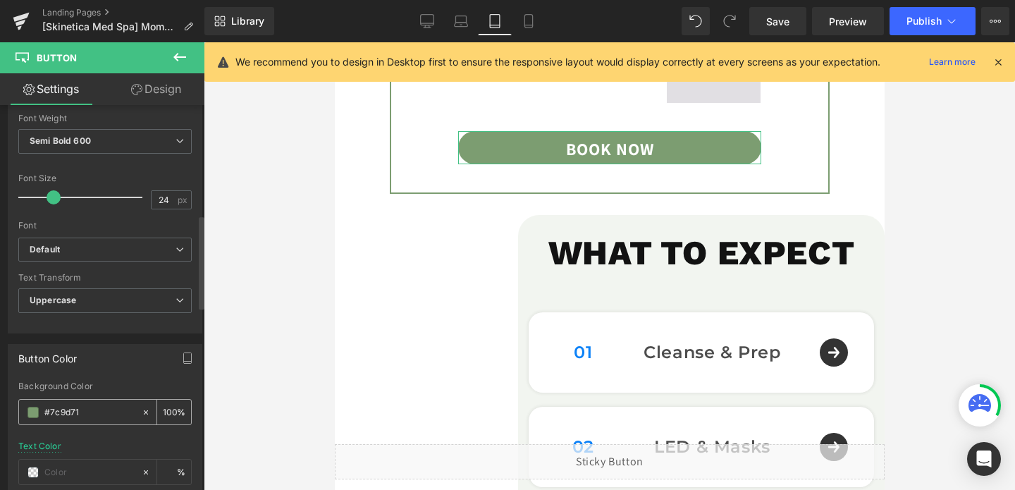
click at [75, 417] on input "#7c9d71" at bounding box center [89, 413] width 90 height 16
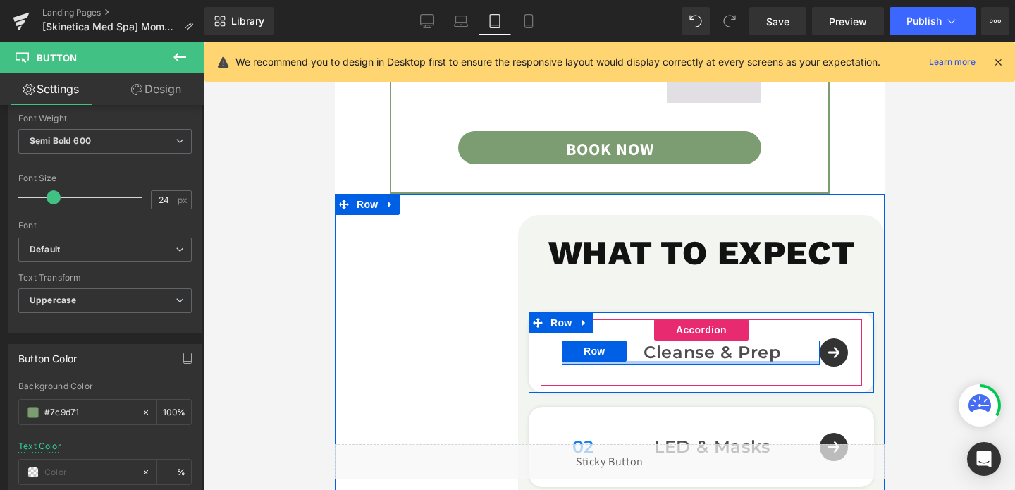
click at [585, 365] on div at bounding box center [690, 363] width 258 height 4
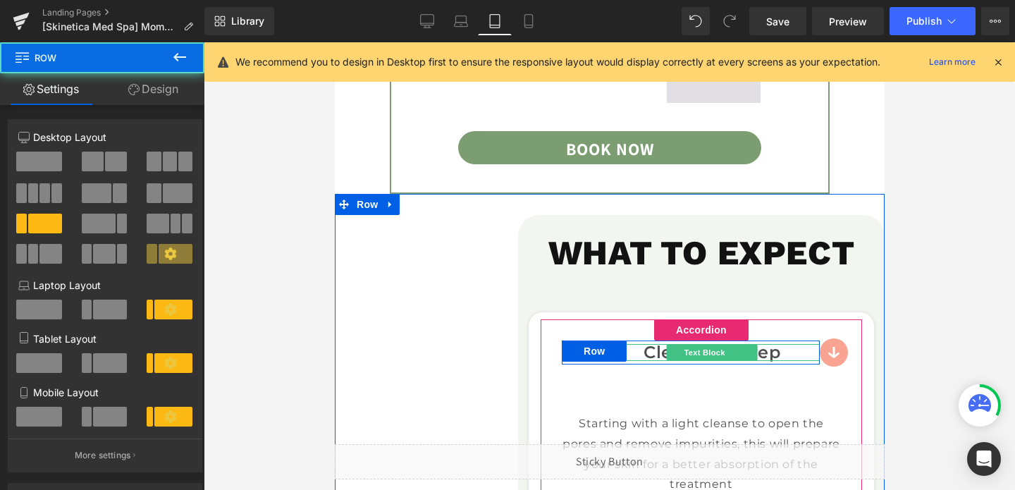
click at [634, 361] on p "Cleanse & Prep" at bounding box center [711, 352] width 215 height 17
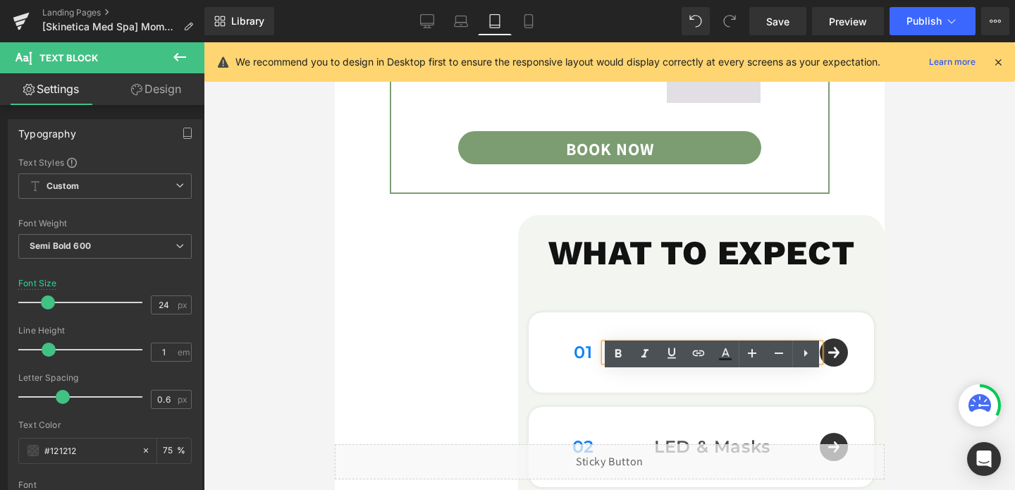
click at [587, 360] on span "Row" at bounding box center [593, 351] width 23 height 17
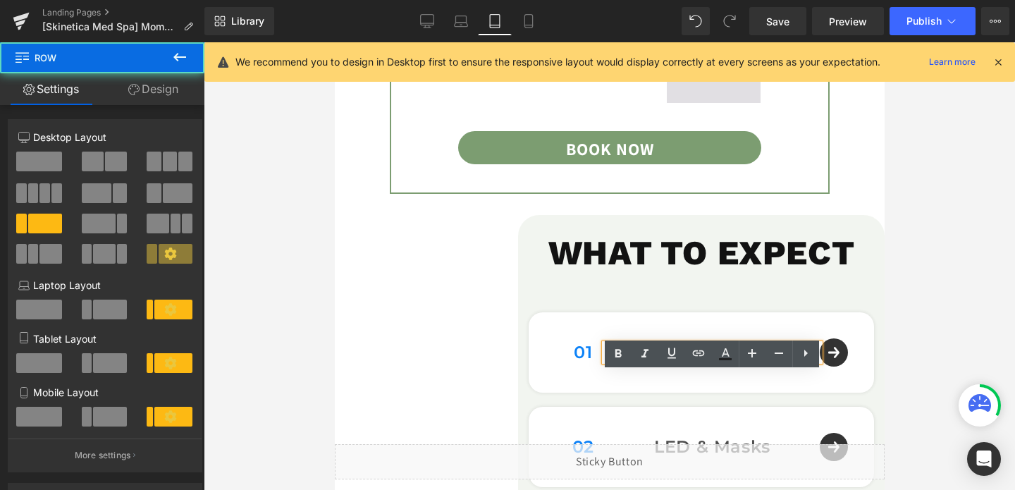
click at [582, 360] on span "Row" at bounding box center [593, 351] width 23 height 17
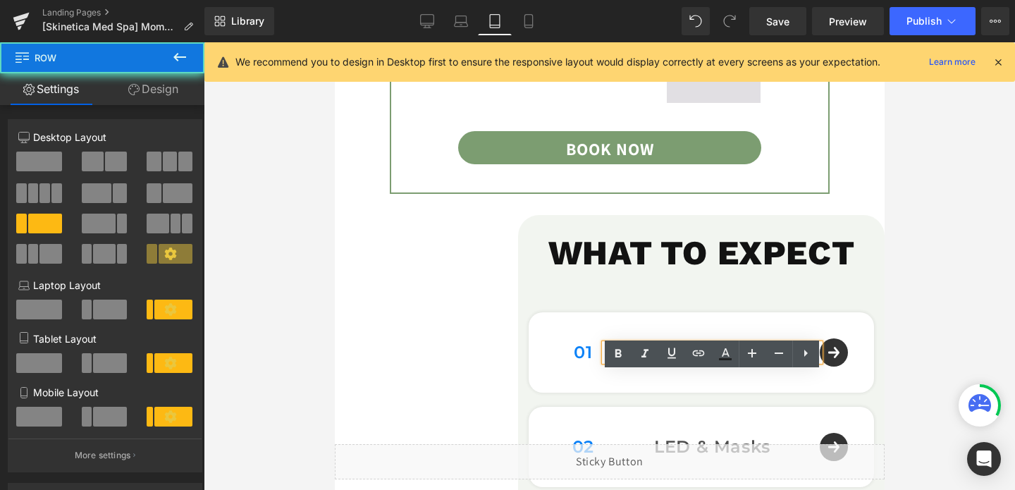
click at [582, 360] on span "Row" at bounding box center [593, 351] width 23 height 17
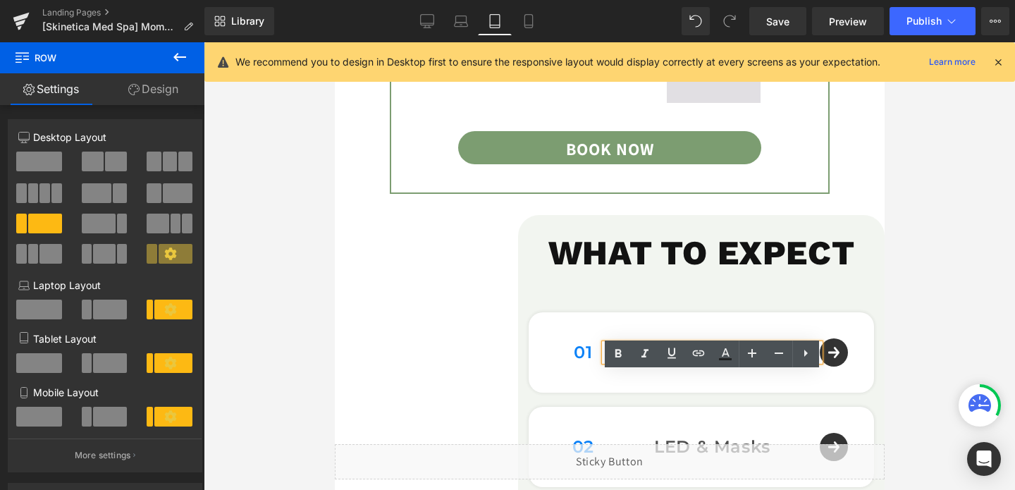
click at [576, 360] on span at bounding box center [575, 351] width 15 height 17
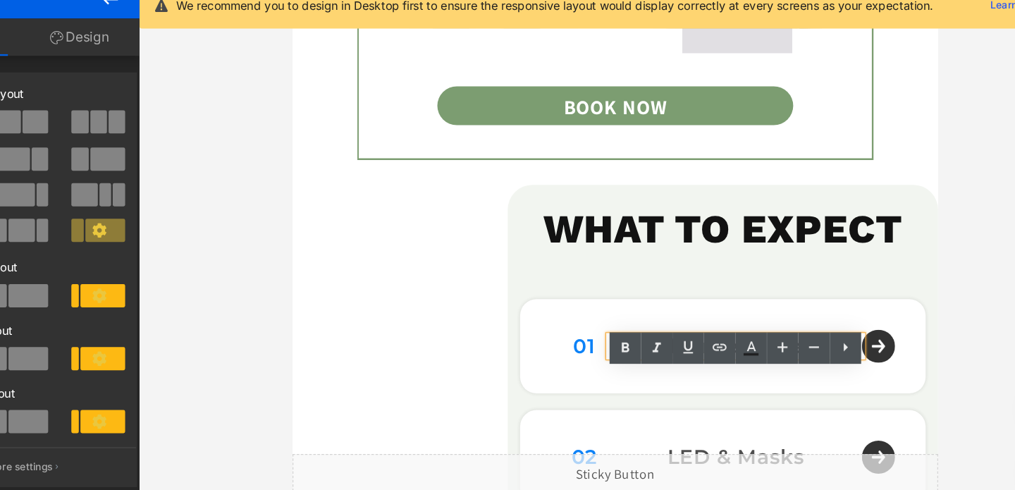
click at [486, 292] on div "1. Cleanse & Prep Text Block 01 Text Block Cleanse & Prep Text Block Row" at bounding box center [659, 292] width 346 height 66
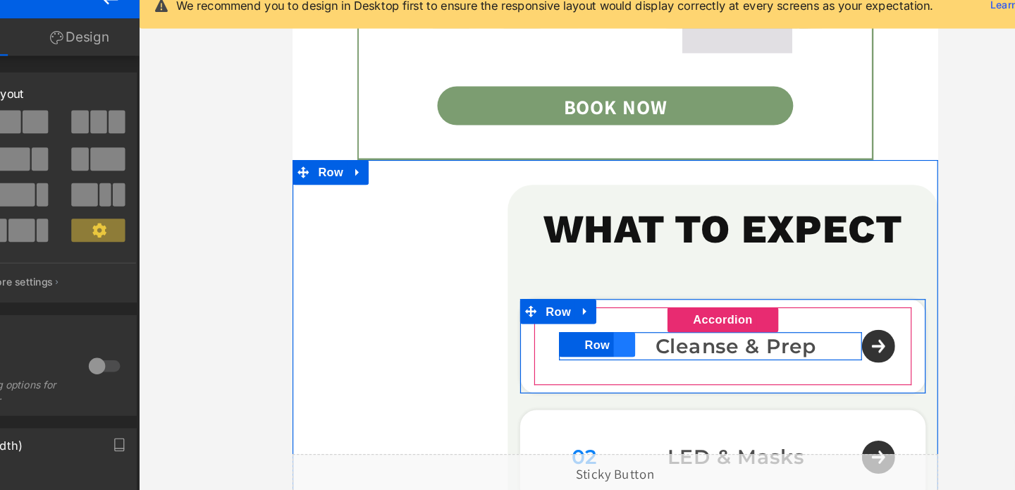
click at [583, 302] on link at bounding box center [574, 291] width 18 height 21
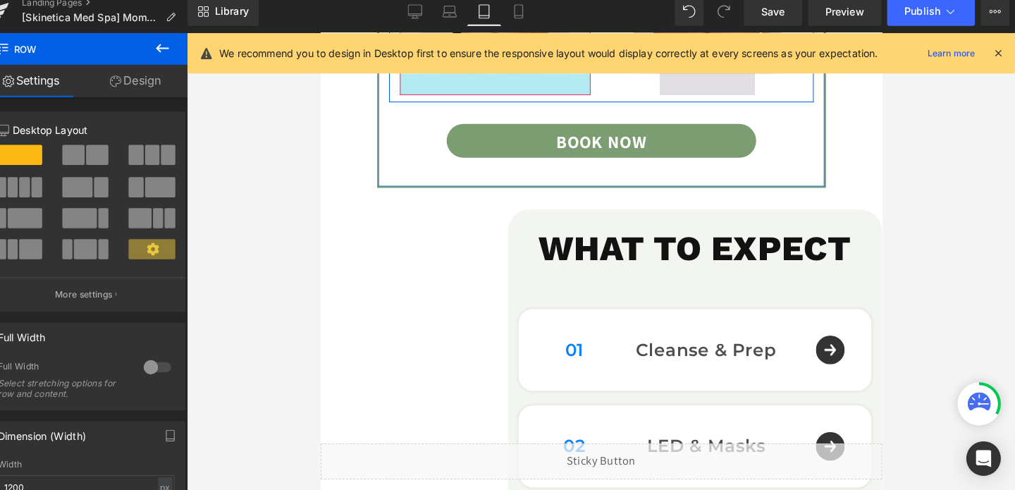
scroll to position [0, 0]
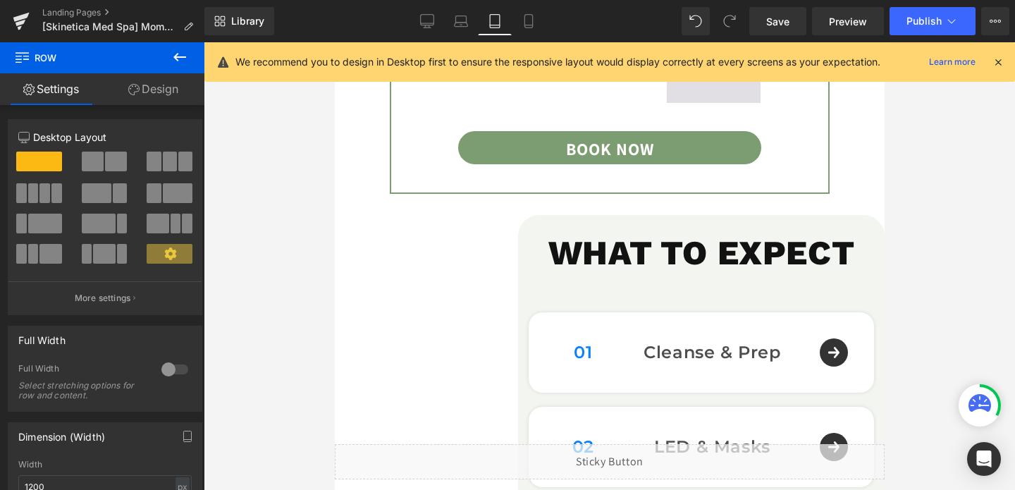
click at [998, 59] on icon at bounding box center [998, 62] width 13 height 13
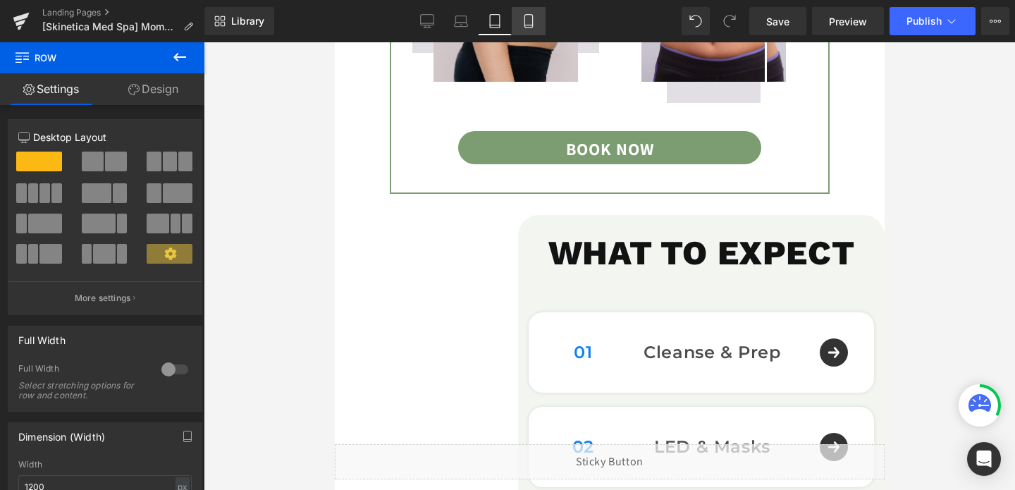
click at [520, 20] on link "Mobile" at bounding box center [529, 21] width 34 height 28
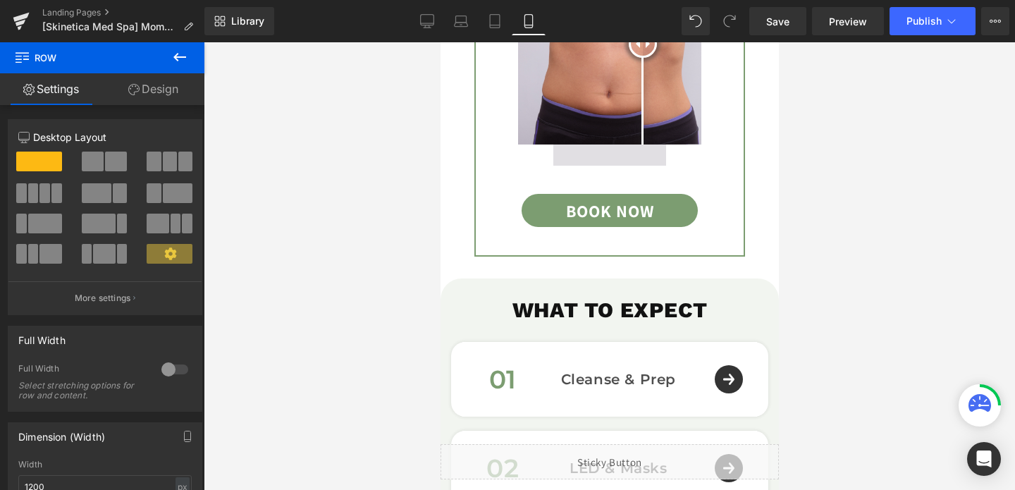
scroll to position [2071, 0]
click at [499, 380] on span at bounding box center [502, 374] width 15 height 17
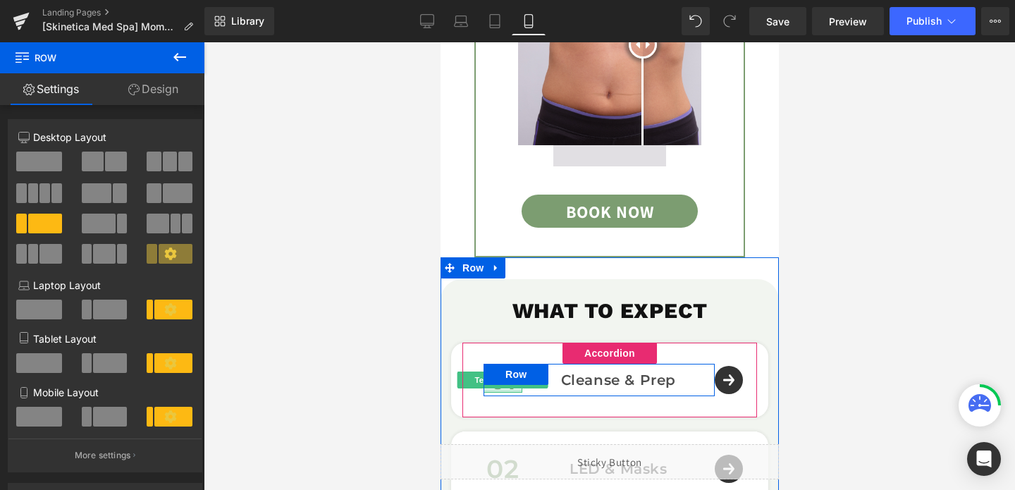
click at [508, 389] on div at bounding box center [502, 391] width 39 height 4
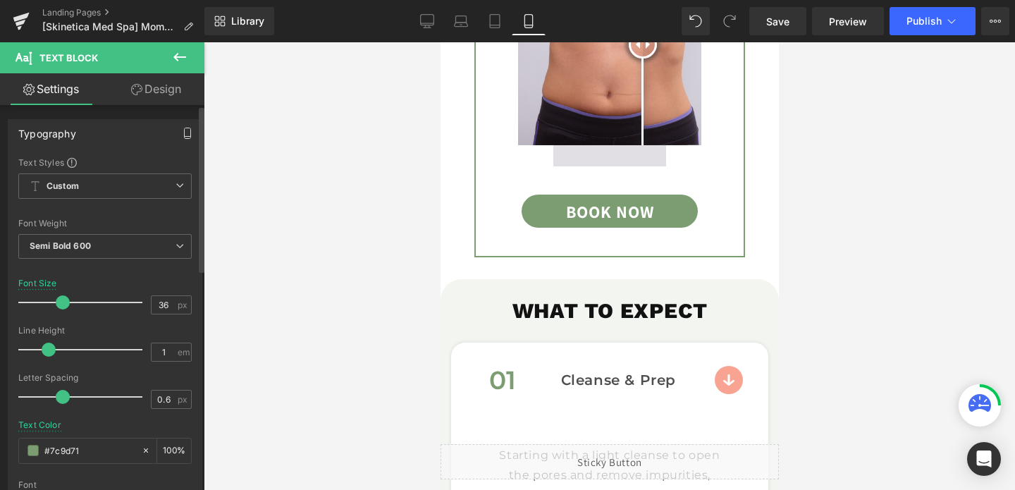
click at [182, 137] on icon "button" at bounding box center [187, 133] width 11 height 11
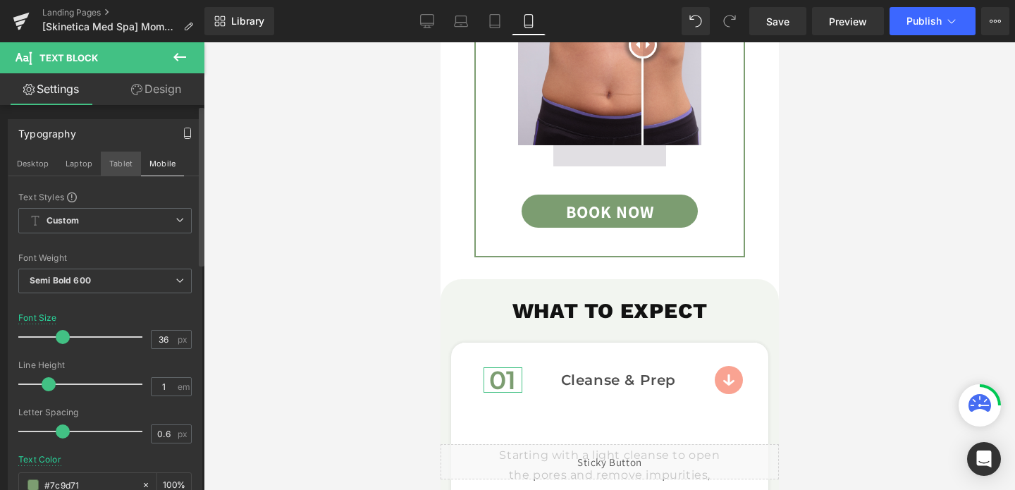
click at [128, 164] on button "Tablet" at bounding box center [121, 164] width 40 height 24
type input "24"
type input "#0d82f7"
type input "100"
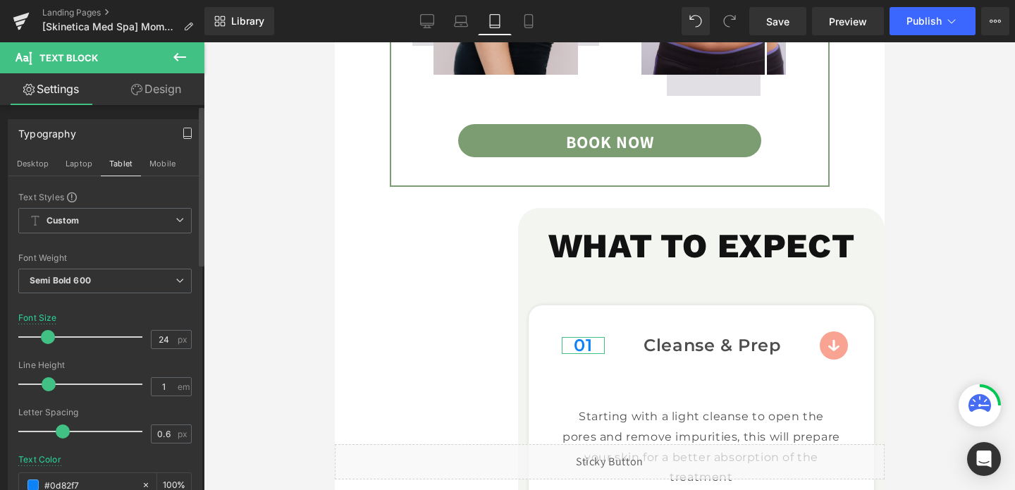
scroll to position [100, 0]
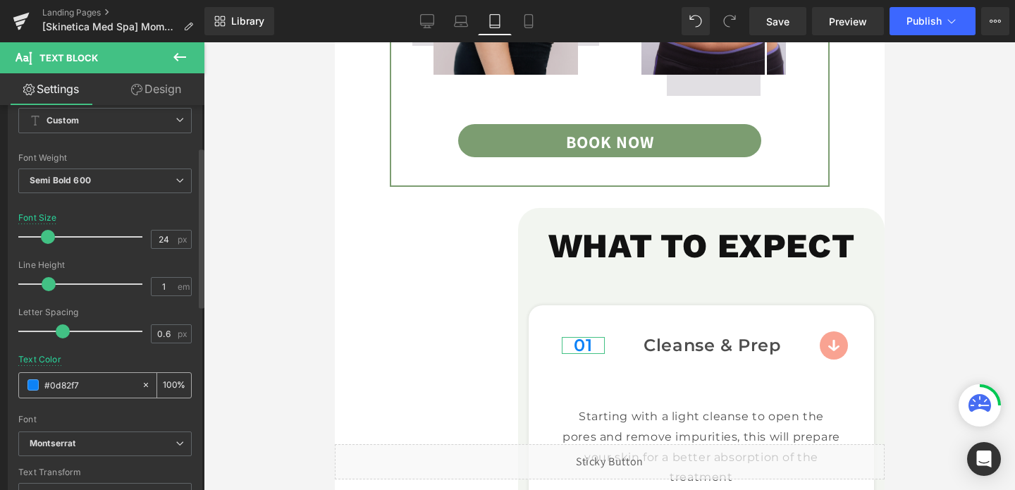
click at [94, 384] on input "#0d82f7" at bounding box center [89, 385] width 90 height 16
paste input "7c9d71"
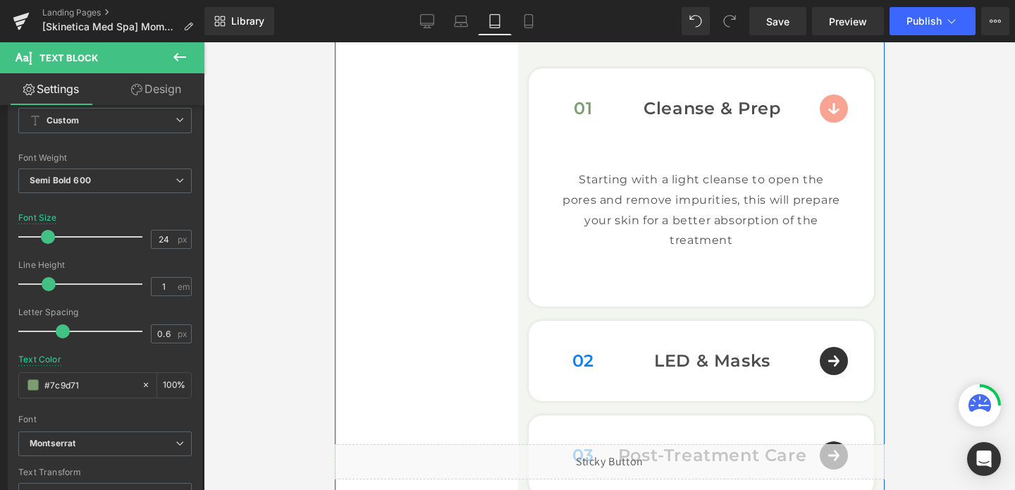
scroll to position [2237, 0]
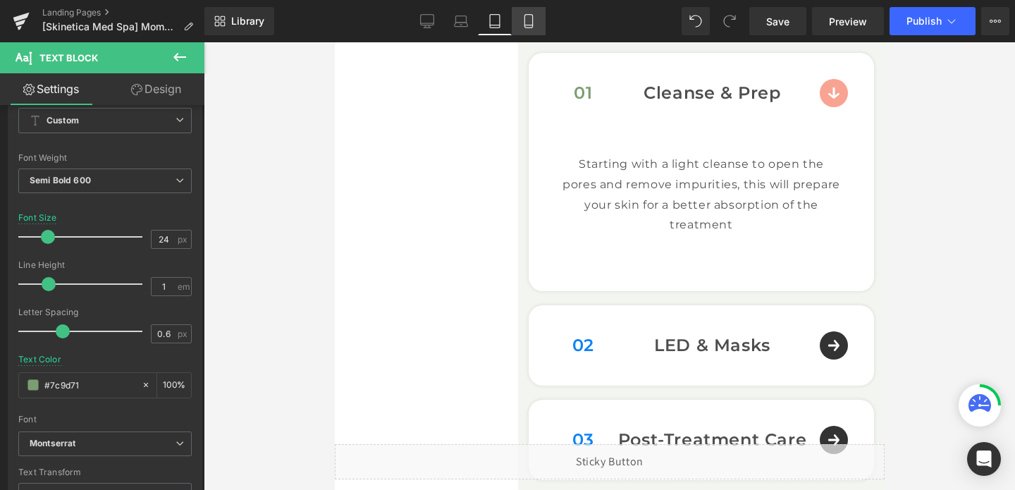
type input "#7c9d71"
click at [530, 29] on link "Mobile" at bounding box center [529, 21] width 34 height 28
type input "36"
type input "100"
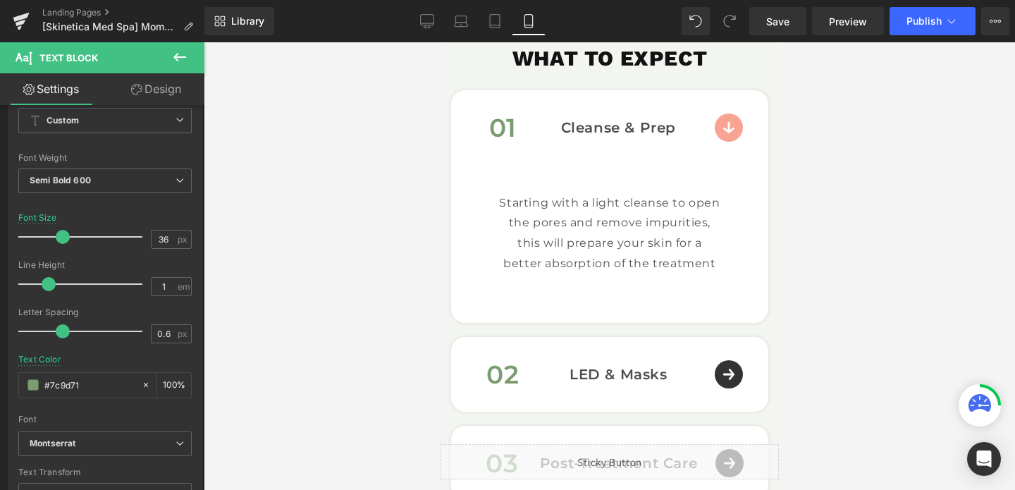
scroll to position [2323, 0]
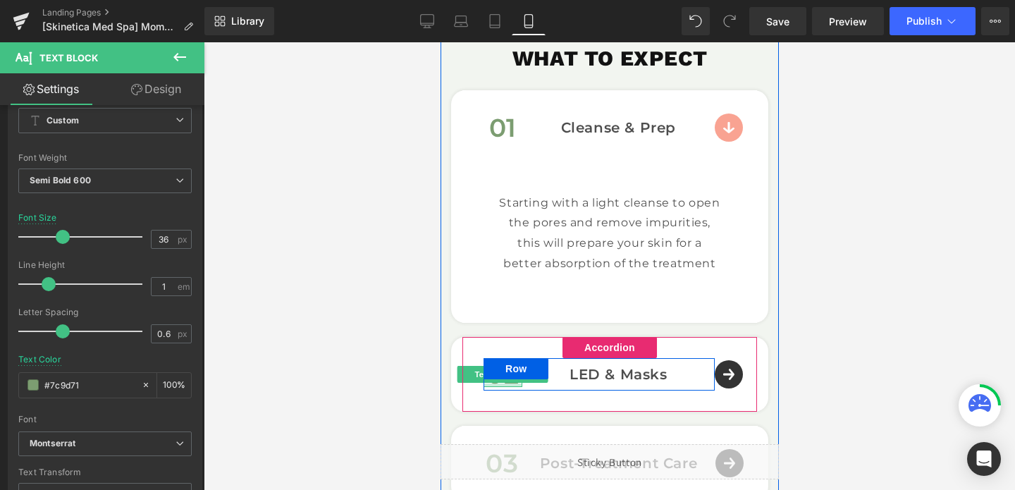
click at [506, 384] on div at bounding box center [502, 386] width 39 height 4
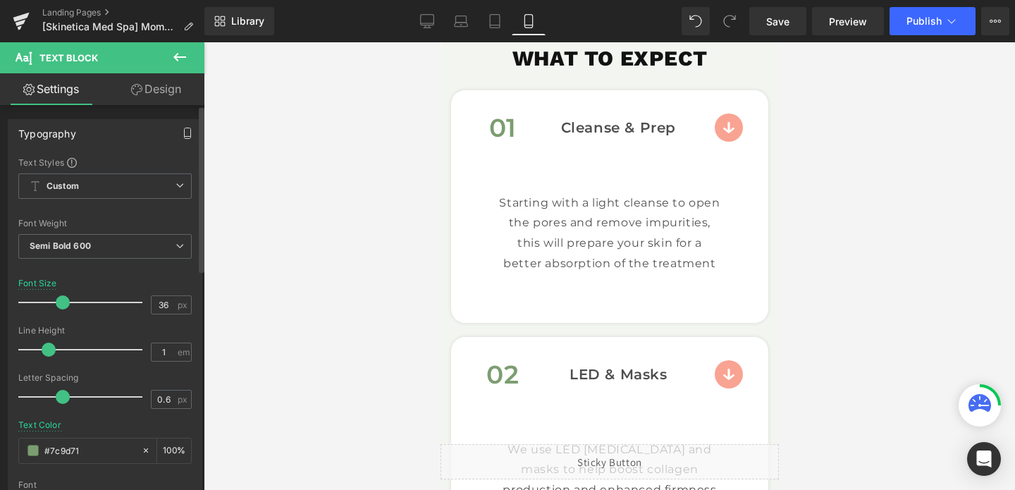
click at [185, 137] on icon "button" at bounding box center [188, 137] width 6 height 0
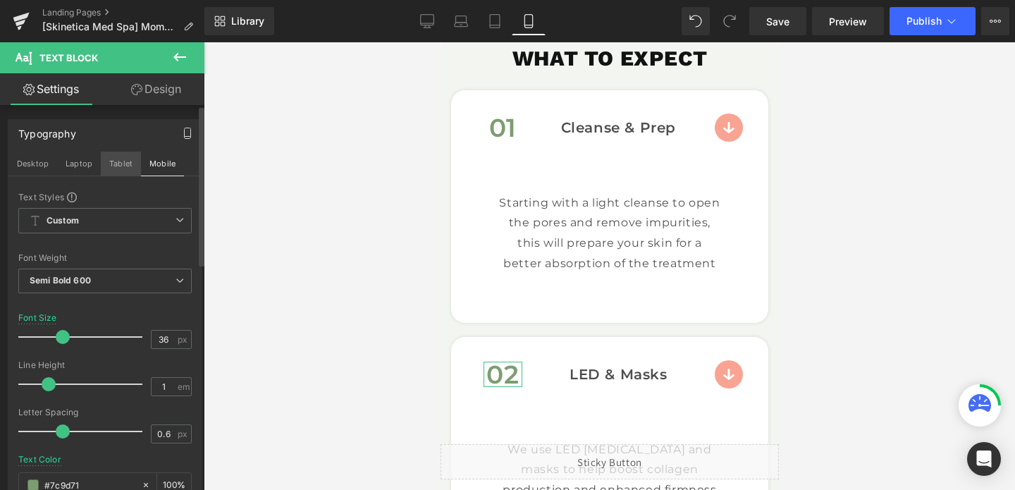
click at [123, 163] on button "Tablet" at bounding box center [121, 164] width 40 height 24
type input "24"
type input "#0d82f7"
type input "100"
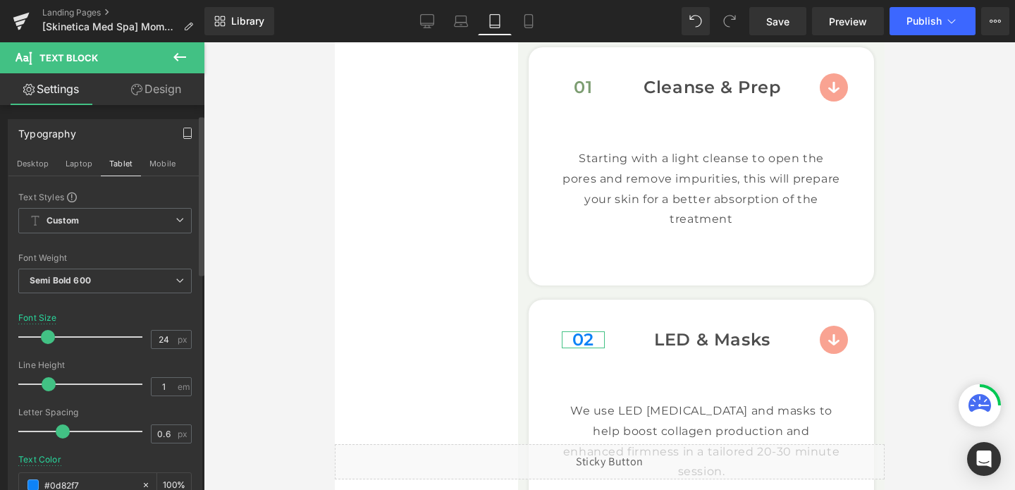
scroll to position [40, 0]
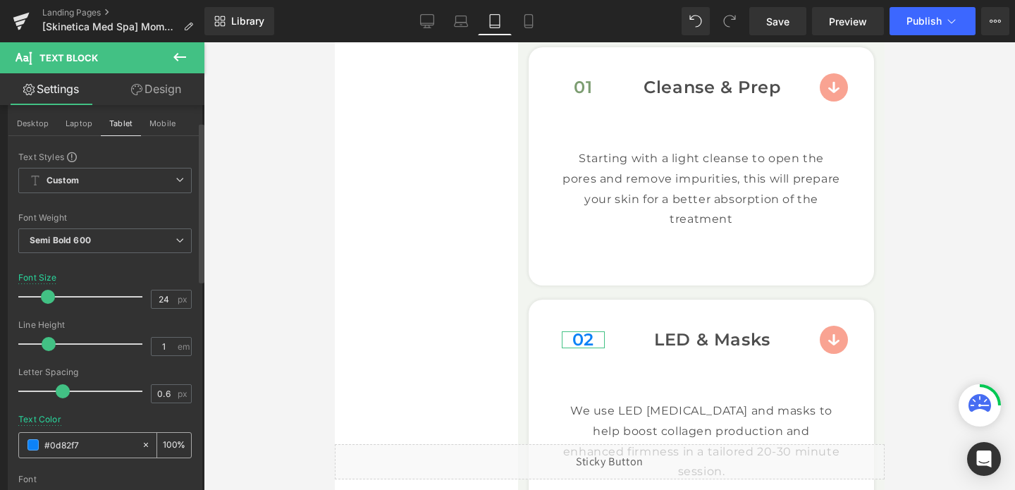
click at [92, 448] on input "#0d82f7" at bounding box center [89, 445] width 90 height 16
paste input "#7c9d71"
type input "##7c9d71"
type input "0"
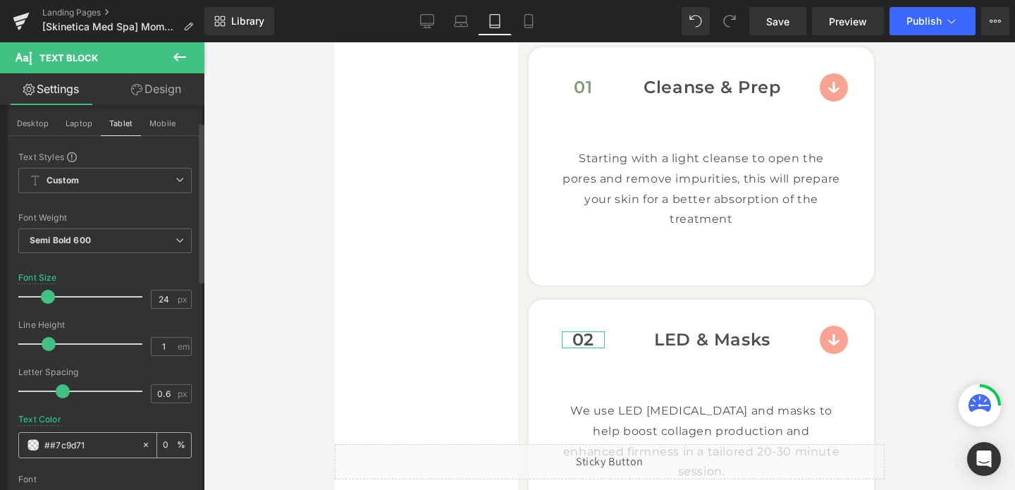
click at [47, 447] on input "##7c9d71" at bounding box center [89, 445] width 90 height 16
type input "#7c9d71"
type input "100"
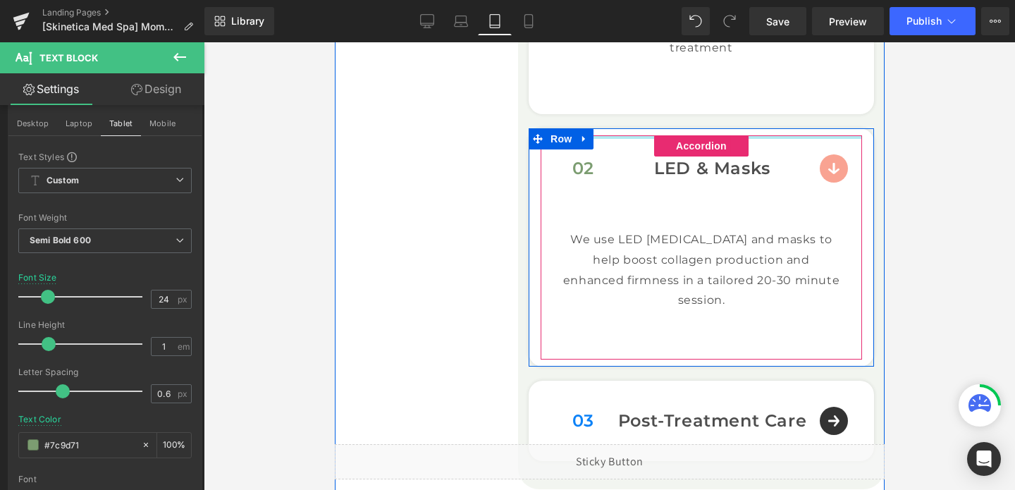
scroll to position [2464, 0]
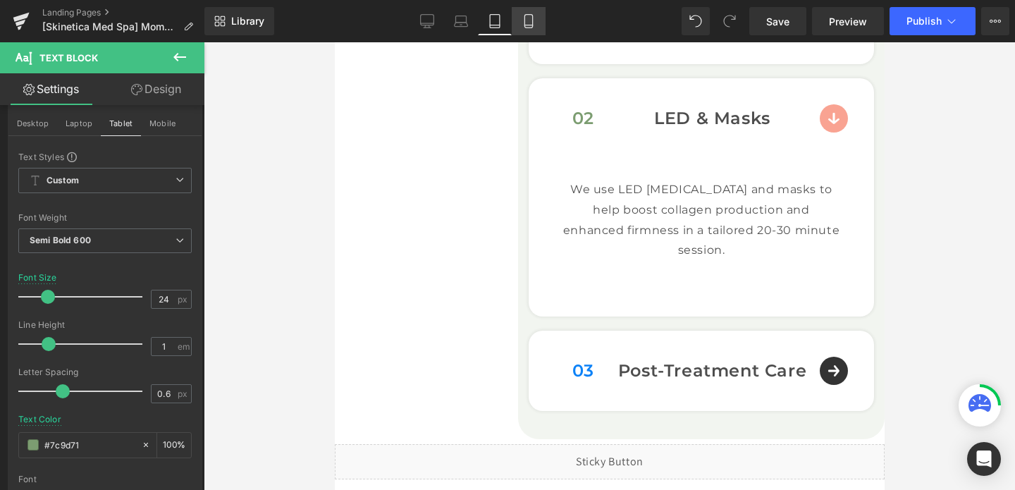
type input "#7c9d71"
click at [532, 12] on link "Mobile" at bounding box center [529, 21] width 34 height 28
type input "36"
type input "100"
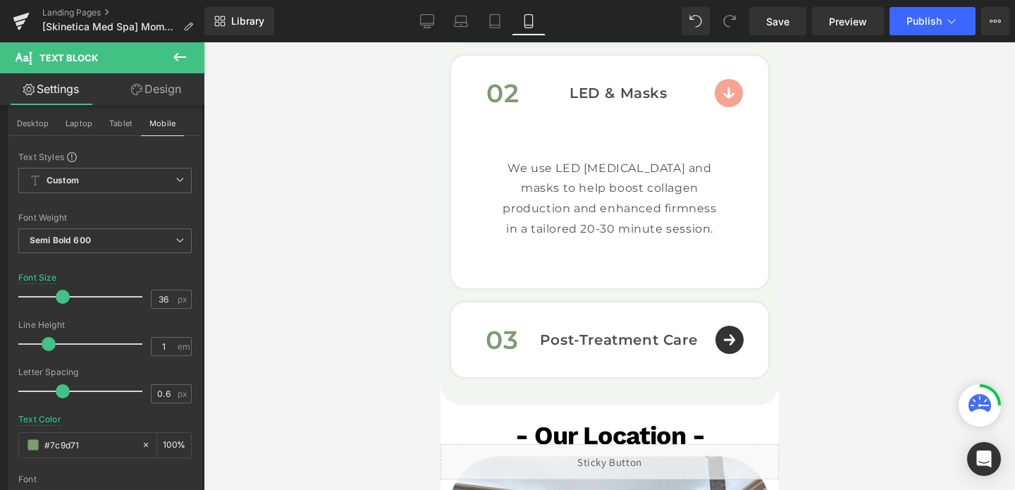
scroll to position [2709, 0]
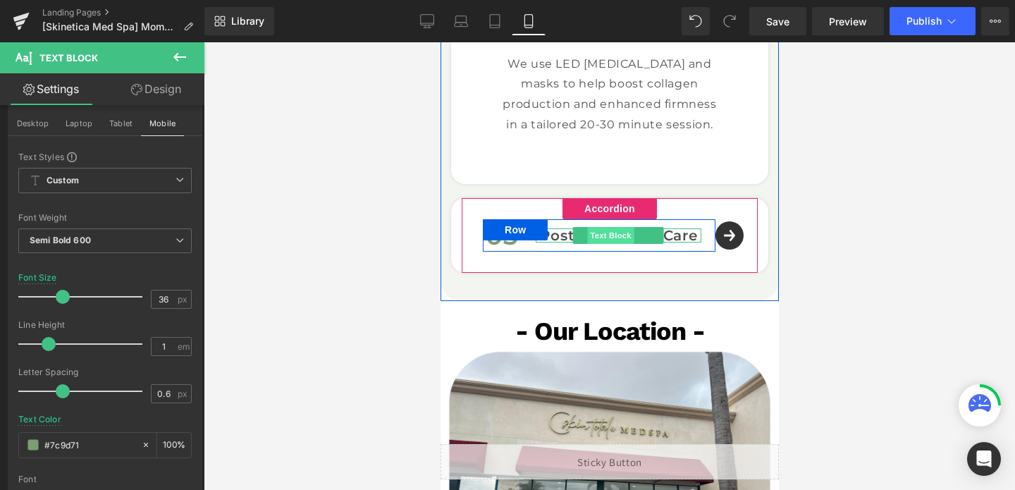
click at [590, 233] on span "Text Block" at bounding box center [610, 235] width 47 height 17
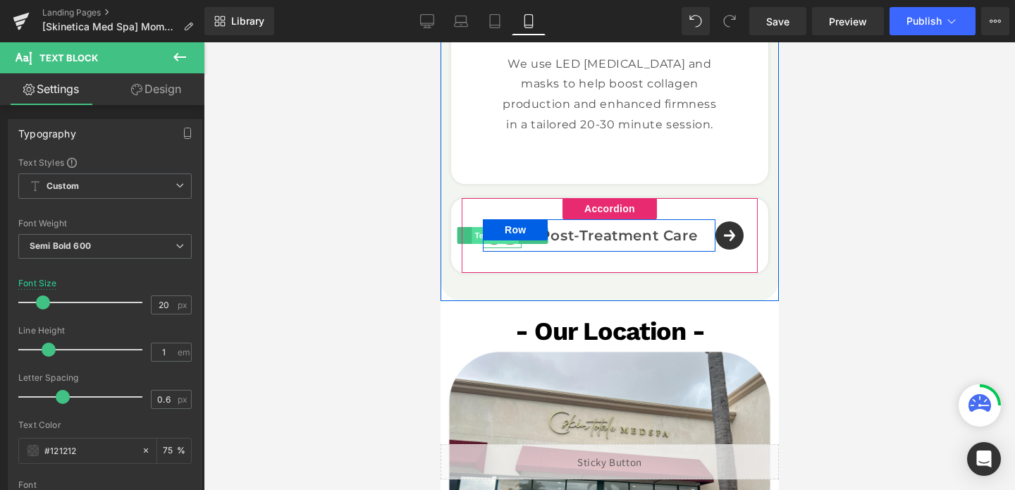
click at [503, 240] on span "Text Block" at bounding box center [494, 235] width 47 height 17
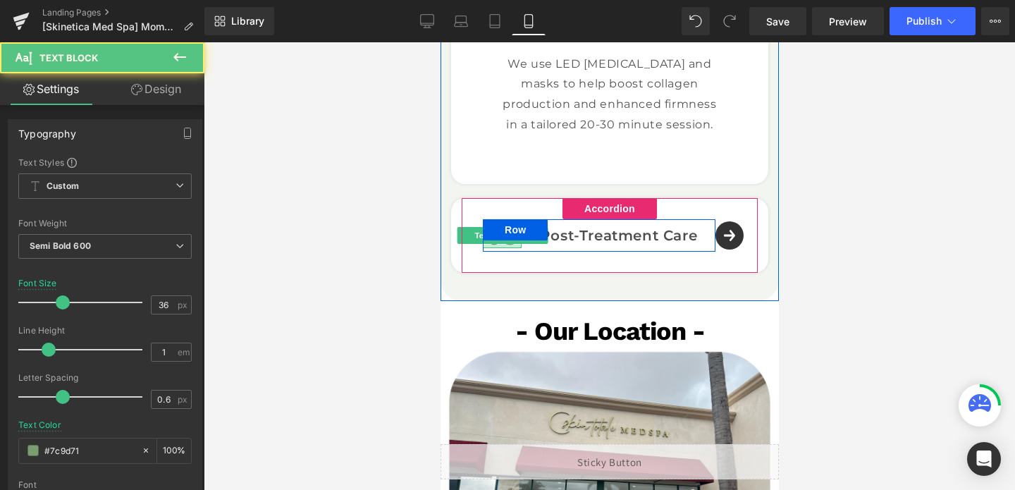
click at [499, 245] on div at bounding box center [501, 247] width 39 height 4
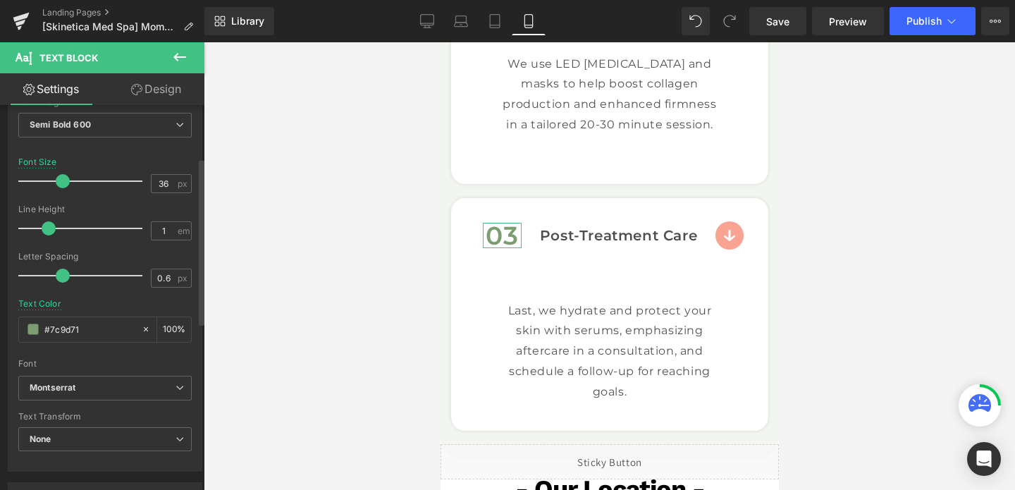
scroll to position [13, 0]
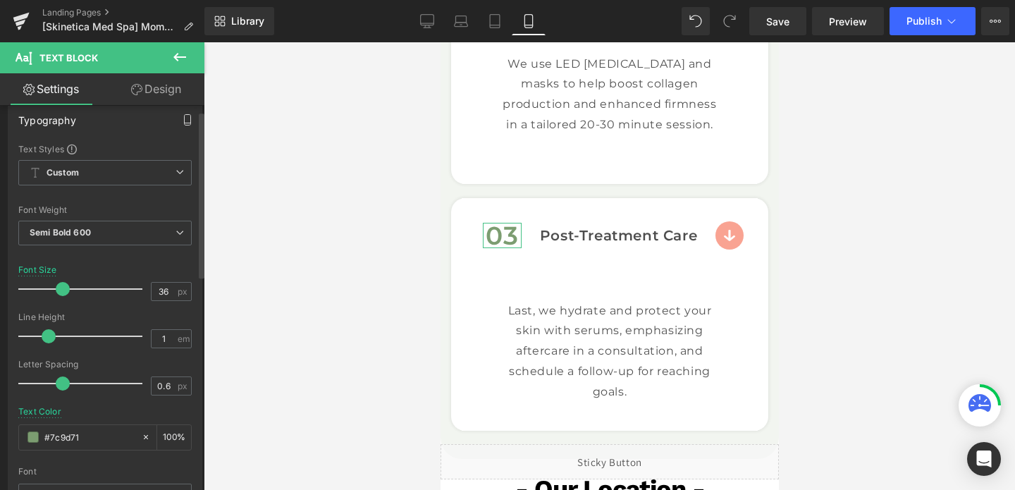
click at [182, 120] on icon "button" at bounding box center [187, 119] width 11 height 11
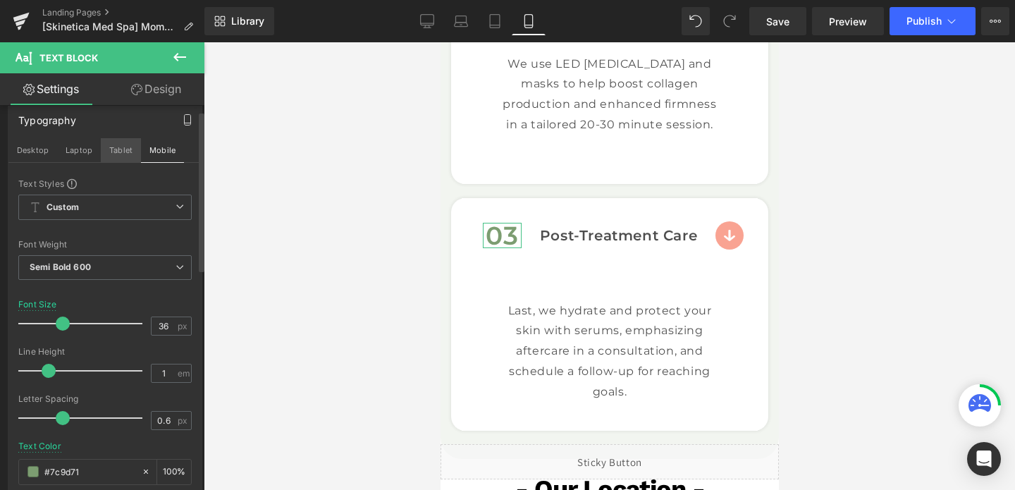
click at [126, 159] on button "Tablet" at bounding box center [121, 150] width 40 height 24
type input "24"
type input "#0d82f7"
type input "100"
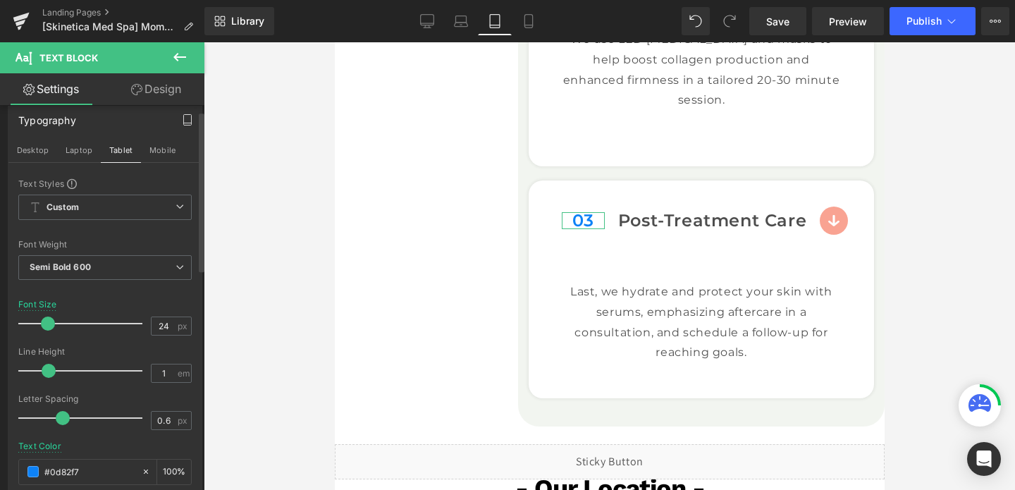
scroll to position [162, 0]
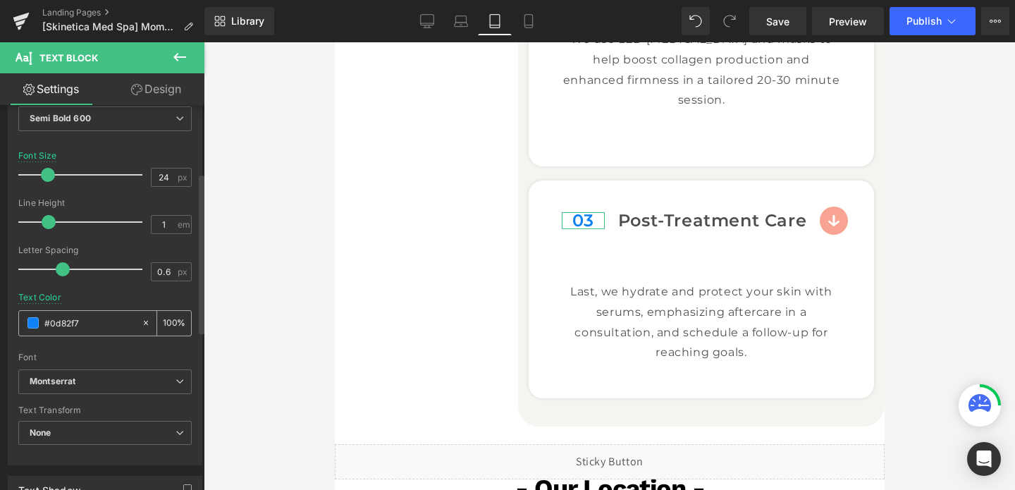
click at [80, 322] on input "#0d82f7" at bounding box center [89, 323] width 90 height 16
paste input "7c9d71"
type input "#7c9d71"
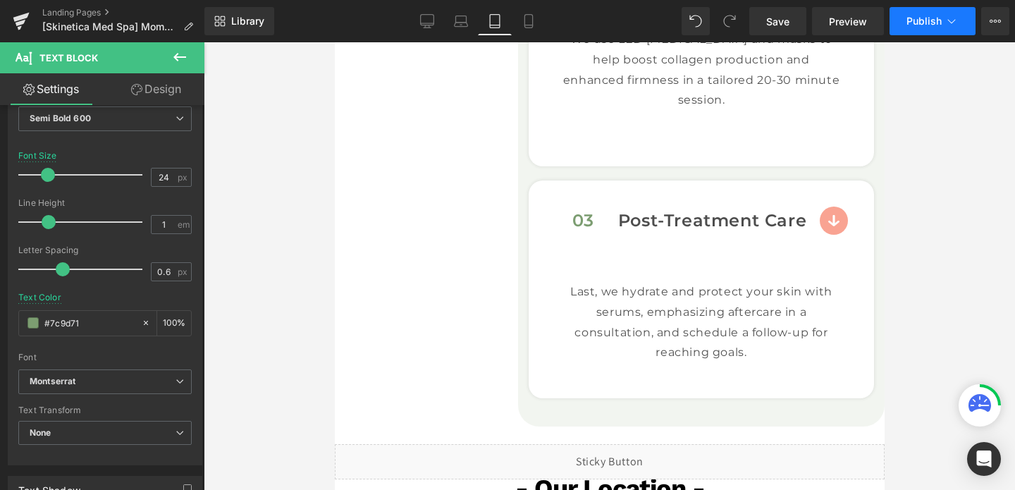
click at [934, 16] on span "Publish" at bounding box center [924, 21] width 35 height 11
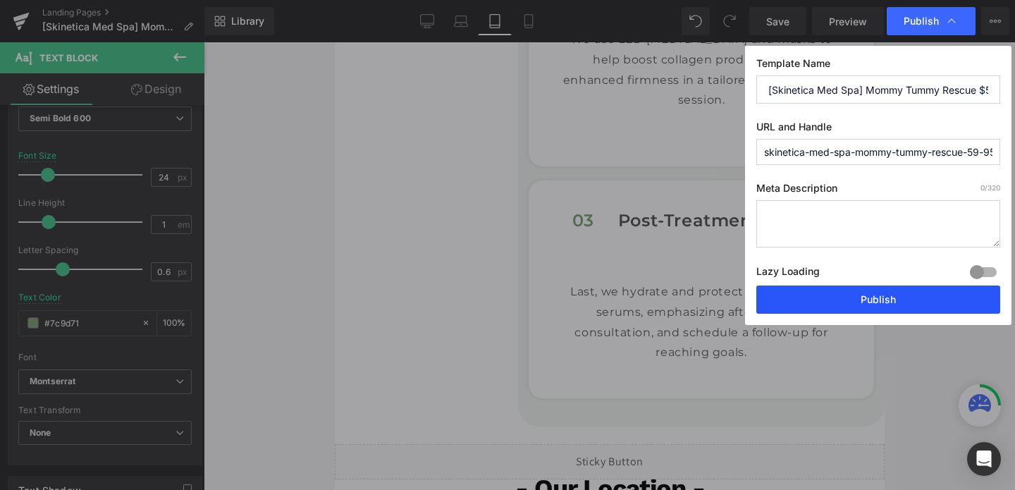
click at [876, 298] on button "Publish" at bounding box center [879, 300] width 244 height 28
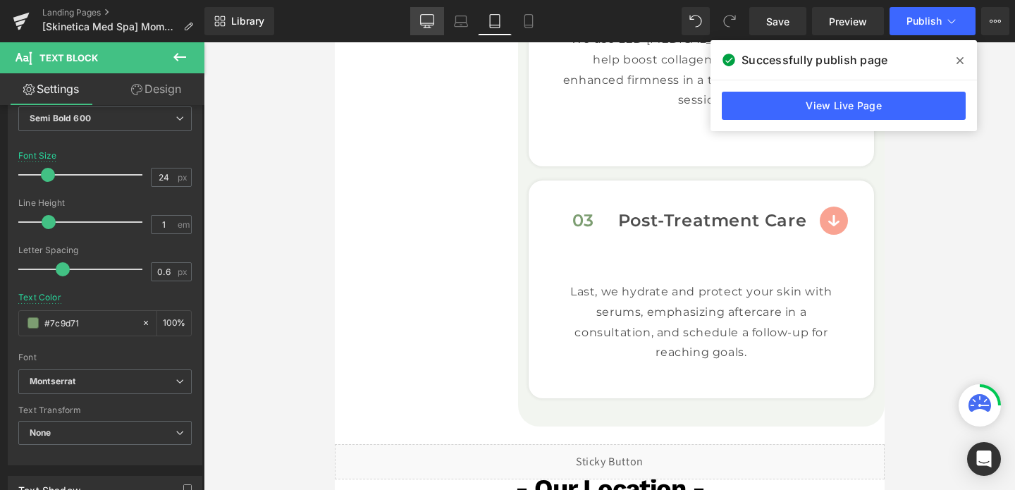
click at [413, 20] on link "Desktop" at bounding box center [427, 21] width 34 height 28
type input "36"
type input "#0d82f7"
type input "100"
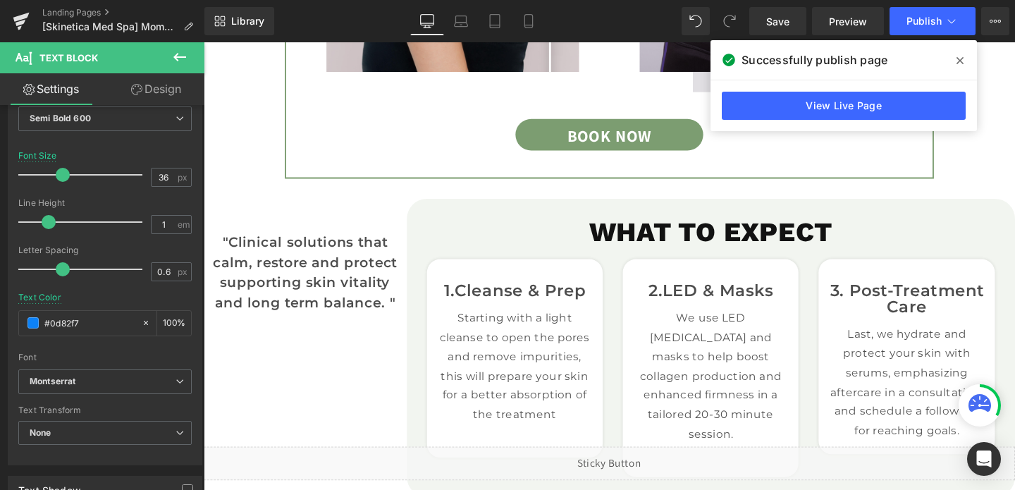
scroll to position [1598, 0]
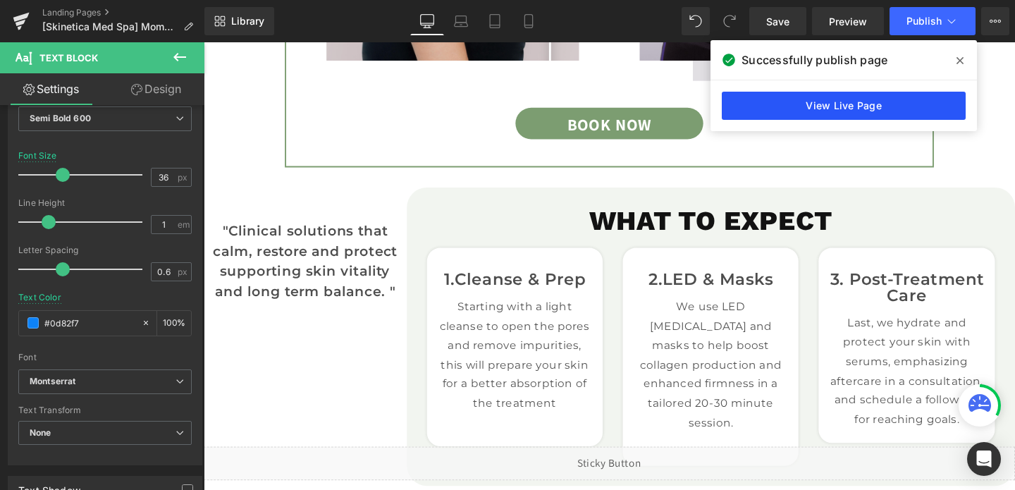
click at [910, 108] on link "View Live Page" at bounding box center [844, 106] width 244 height 28
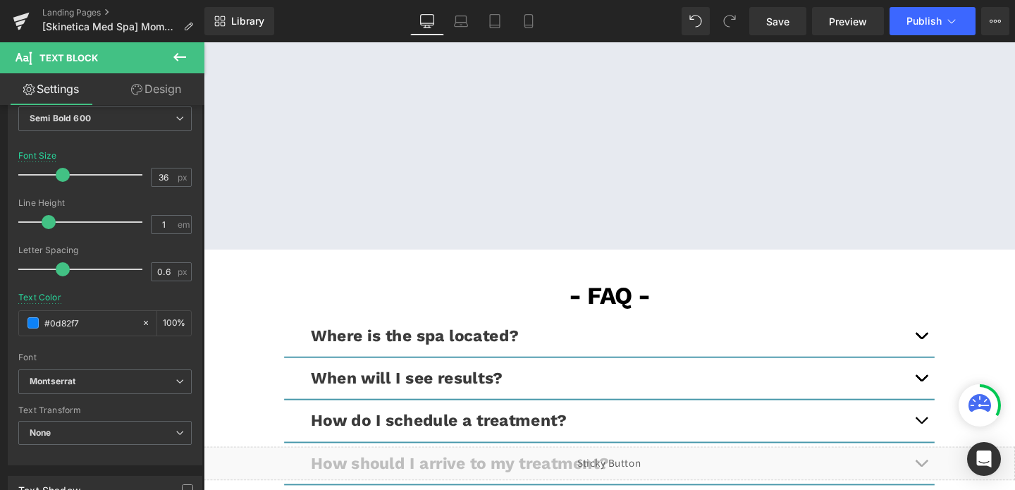
scroll to position [2413, 0]
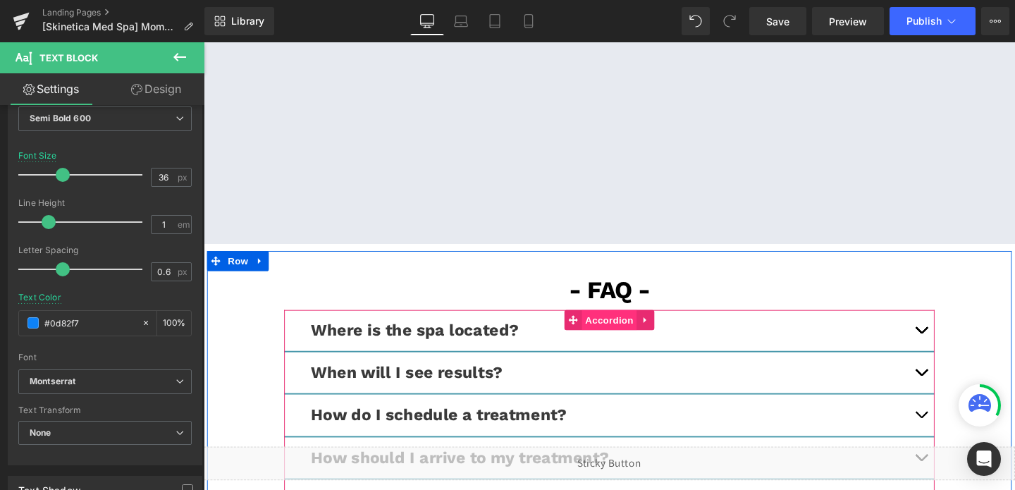
click at [623, 324] on span "Accordion" at bounding box center [630, 334] width 58 height 21
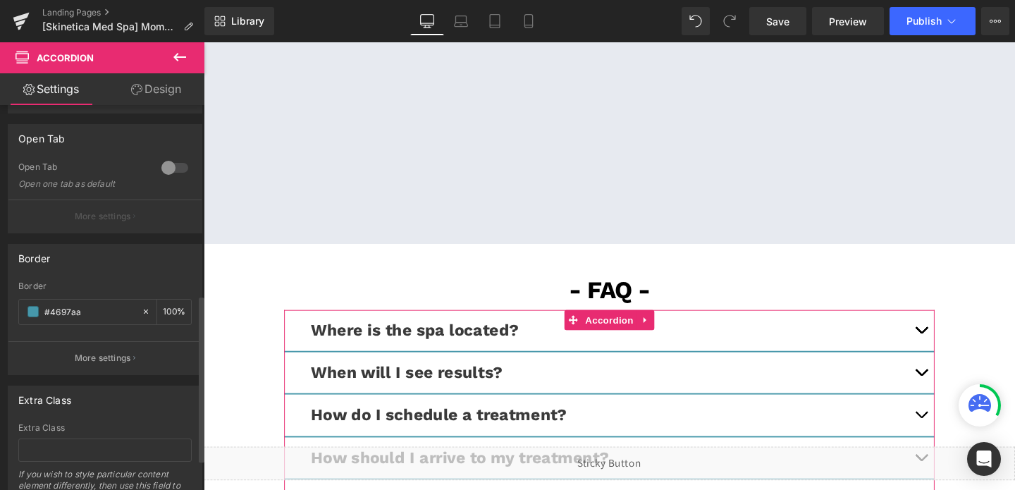
scroll to position [438, 0]
click at [65, 311] on input "#4697aa" at bounding box center [89, 308] width 90 height 16
paste input "7c9d71"
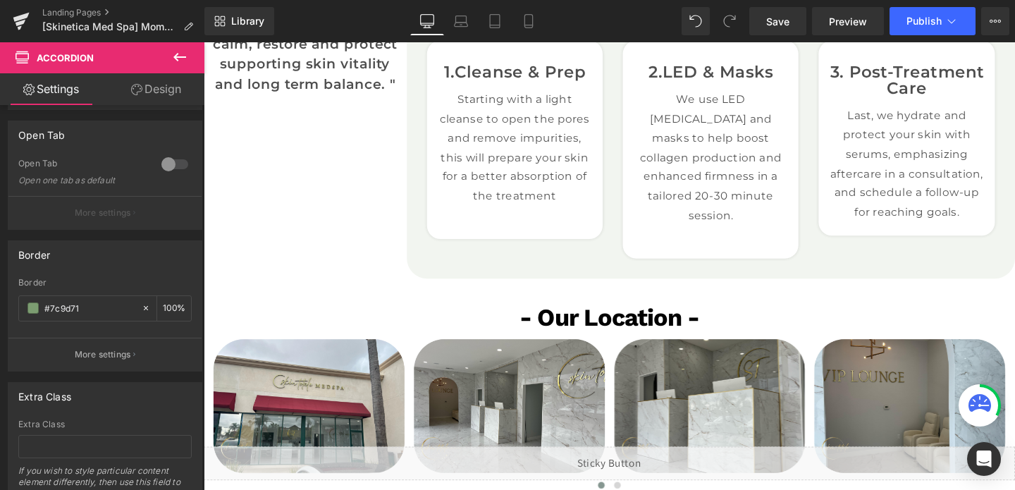
scroll to position [1815, 0]
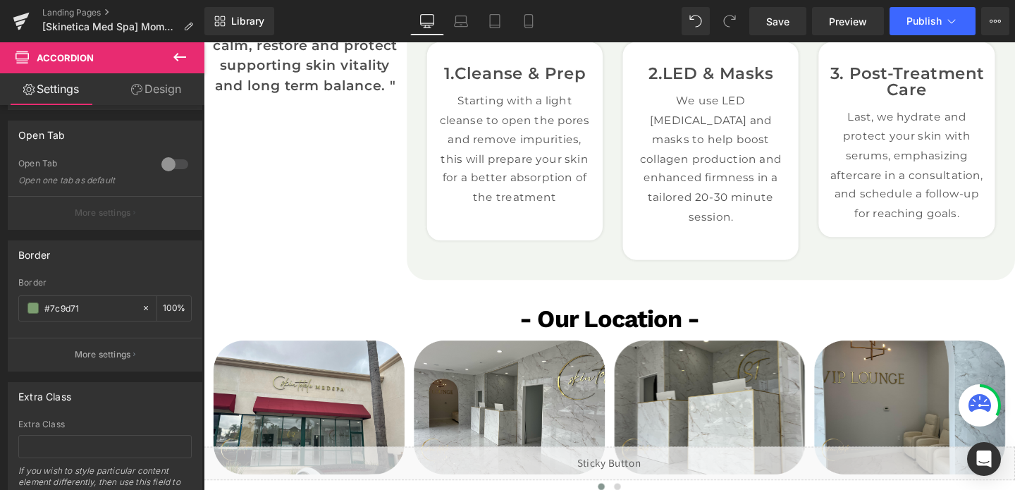
type input "#7c9d71"
click at [917, 14] on button "Publish" at bounding box center [933, 21] width 86 height 28
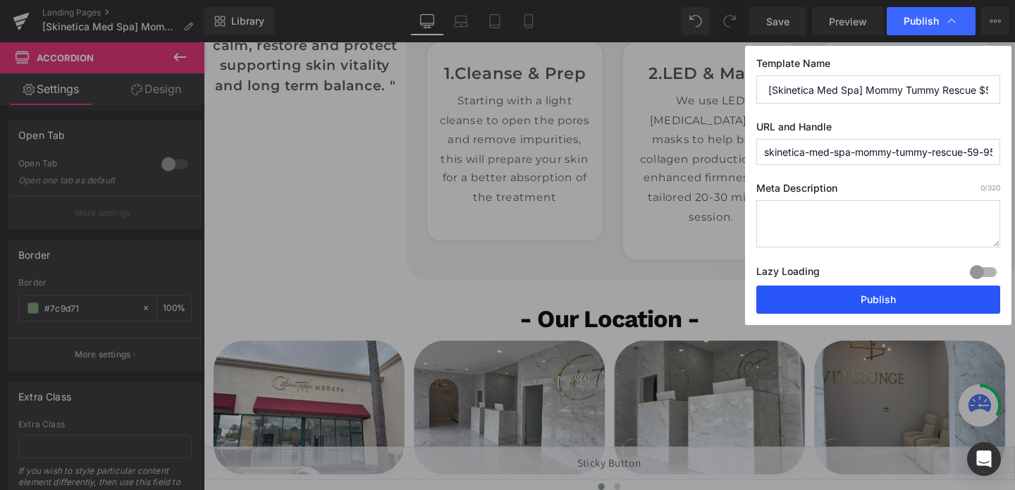
click at [821, 299] on button "Publish" at bounding box center [879, 300] width 244 height 28
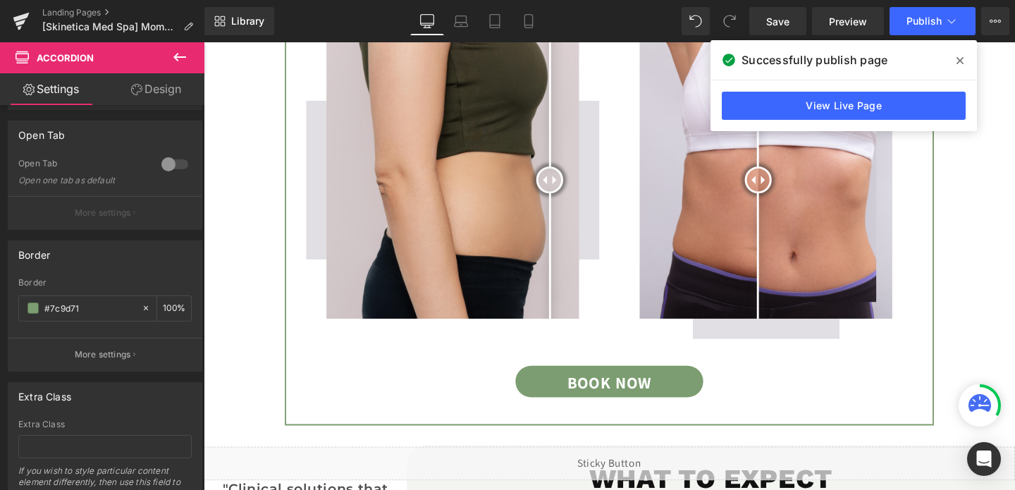
scroll to position [1027, 0]
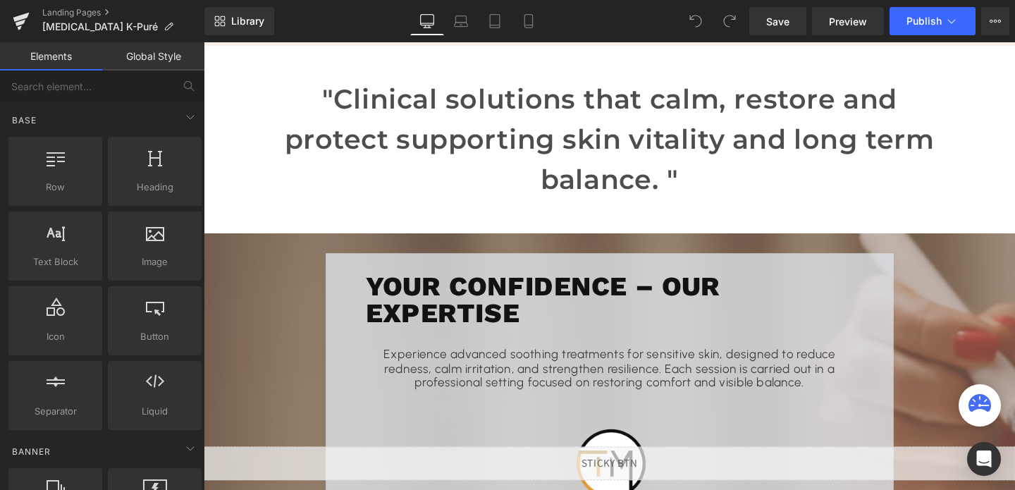
scroll to position [1284, 0]
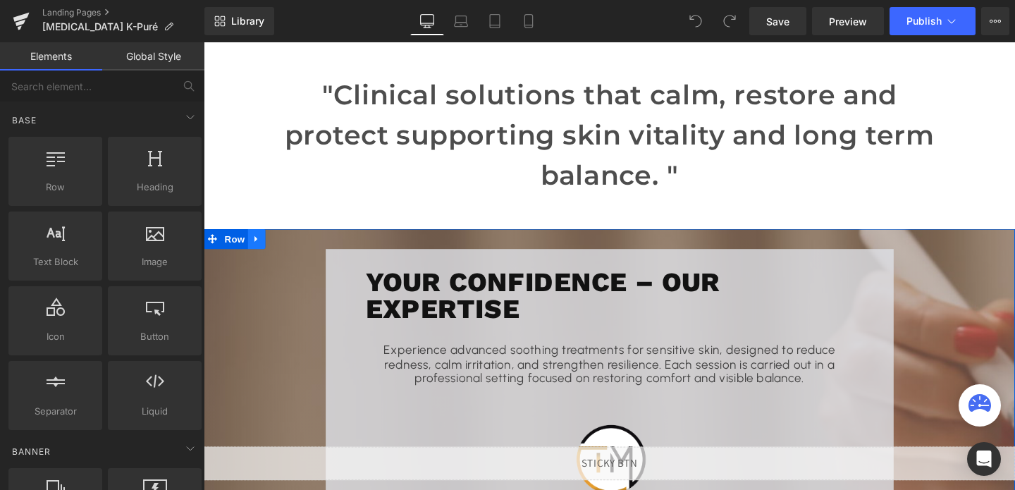
click at [260, 250] on icon at bounding box center [260, 249] width 10 height 11
click at [262, 250] on icon at bounding box center [260, 249] width 10 height 11
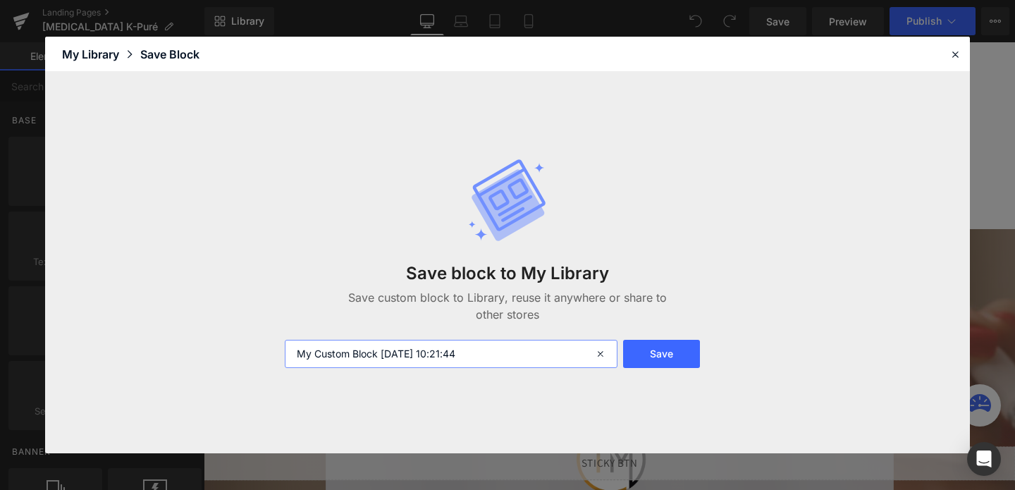
click at [365, 359] on input "My Custom Block [DATE] 10:21:44" at bounding box center [451, 354] width 333 height 28
type input "ABOUT US"
click at [670, 355] on button "Save" at bounding box center [661, 354] width 77 height 28
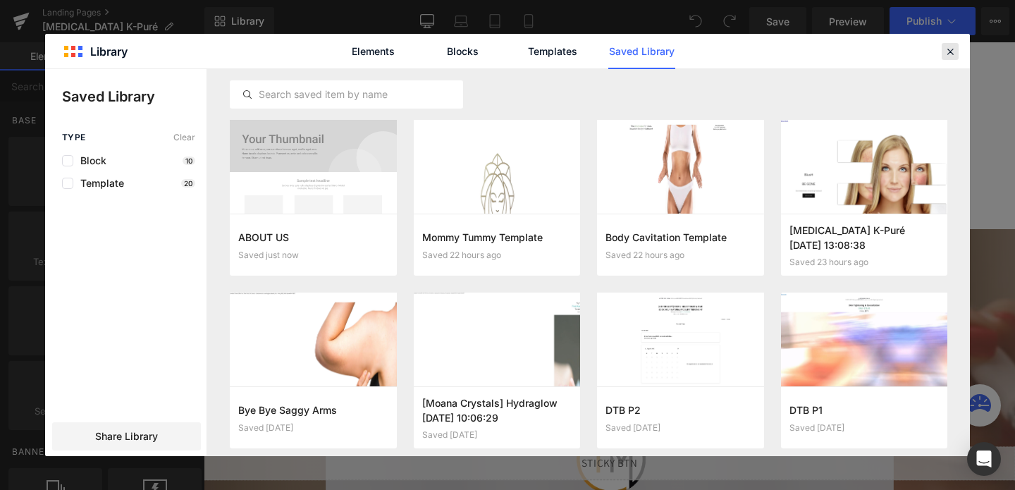
click at [949, 50] on icon at bounding box center [950, 51] width 13 height 13
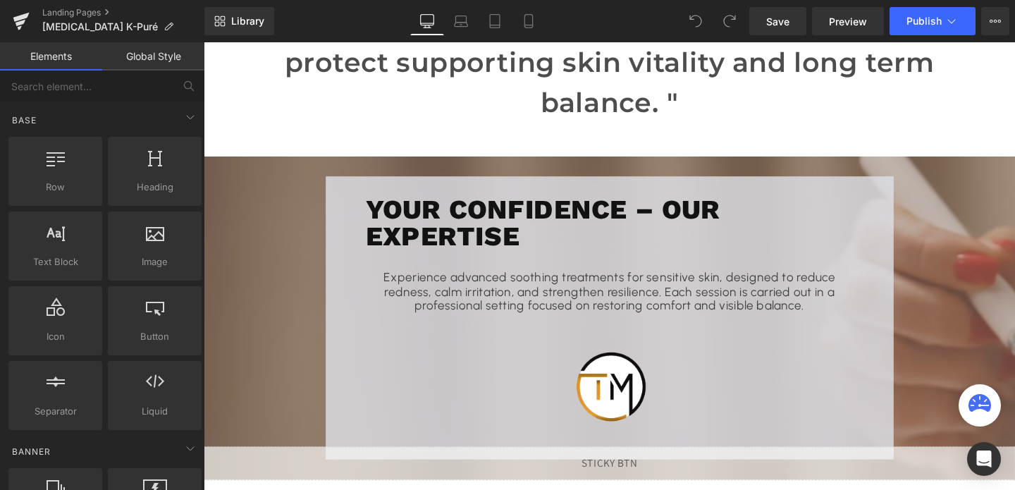
scroll to position [1137, 0]
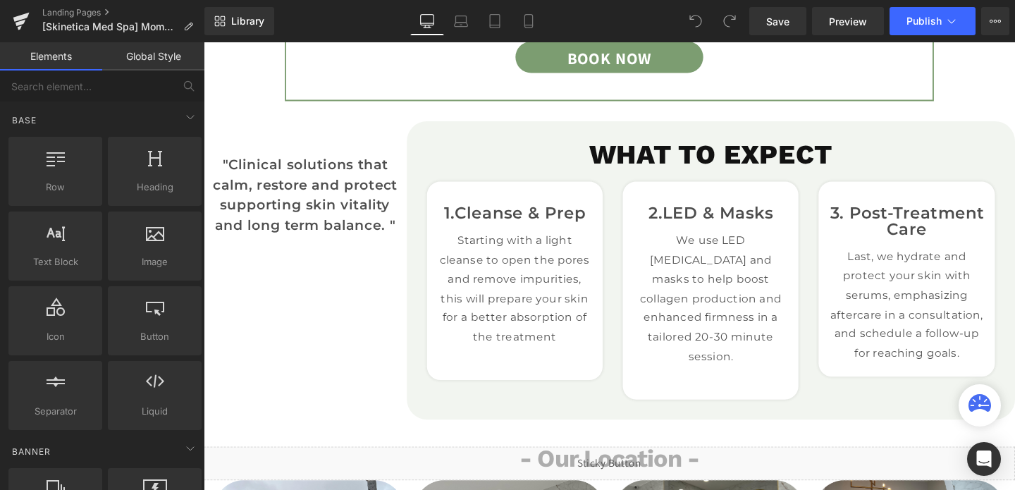
scroll to position [1669, 0]
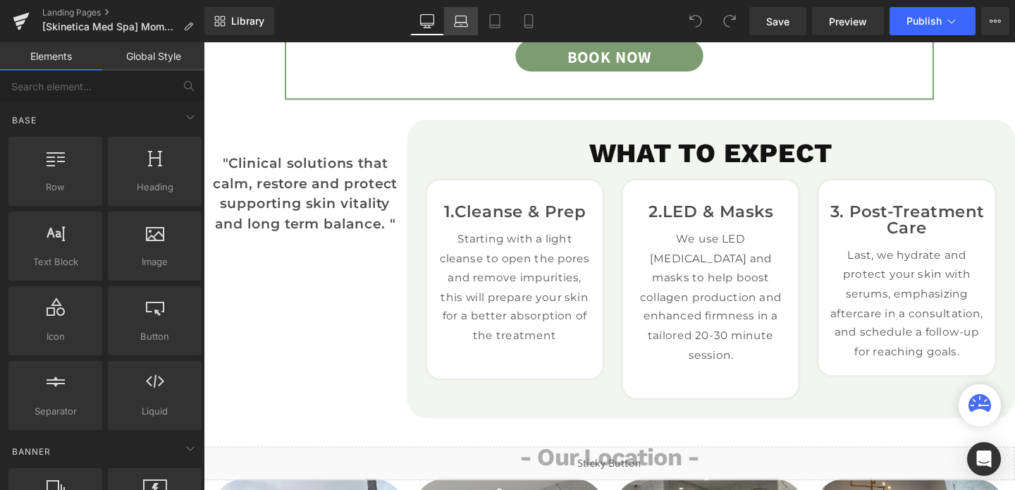
click at [450, 35] on link "Laptop" at bounding box center [461, 21] width 34 height 28
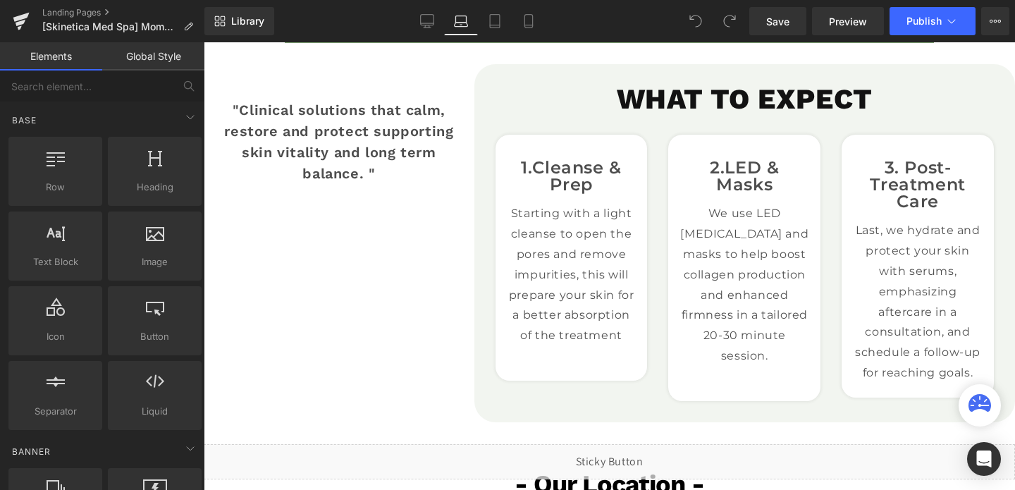
scroll to position [1785, 0]
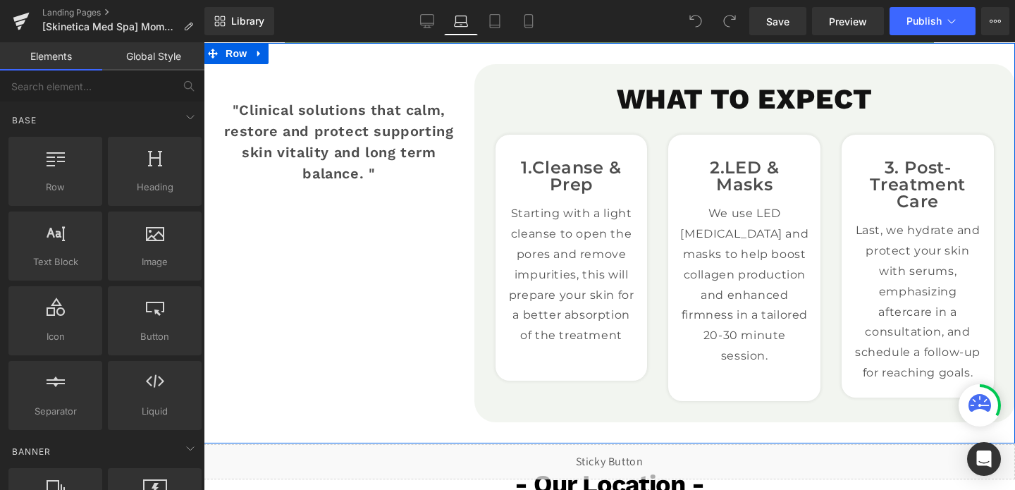
click at [331, 71] on div ""Clinical solutions that calm, restore and protect supporting skin vitality and…" at bounding box center [339, 141] width 271 height 155
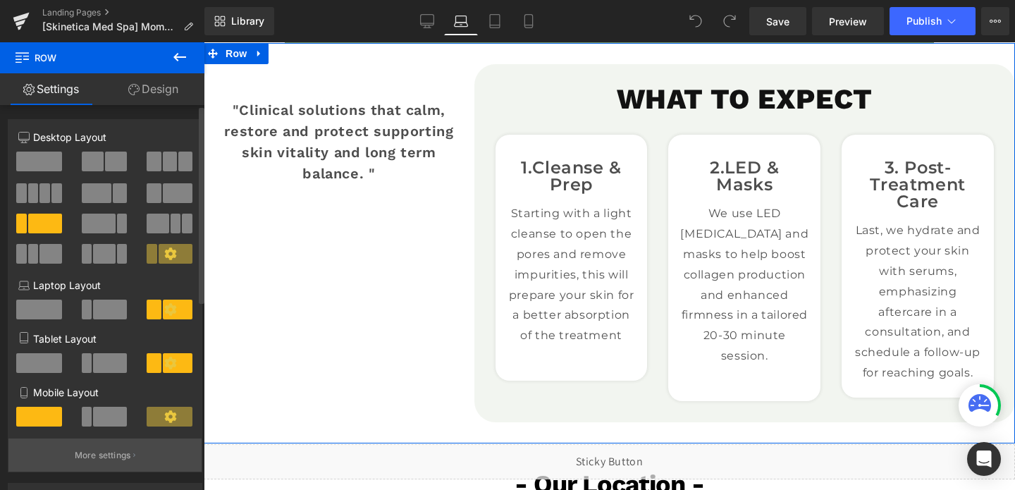
click at [103, 469] on button "More settings" at bounding box center [104, 455] width 193 height 33
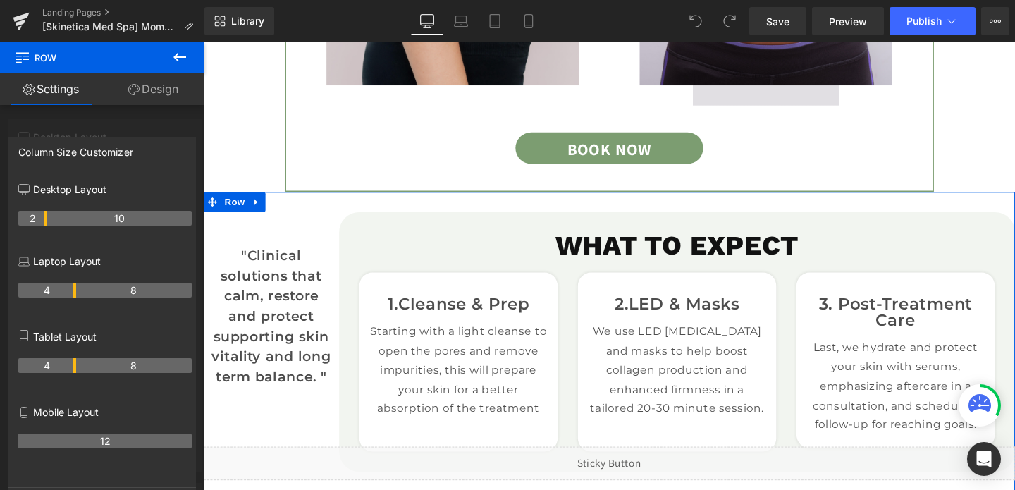
scroll to position [1573, 0]
drag, startPoint x: 59, startPoint y: 218, endPoint x: 48, endPoint y: 219, distance: 10.6
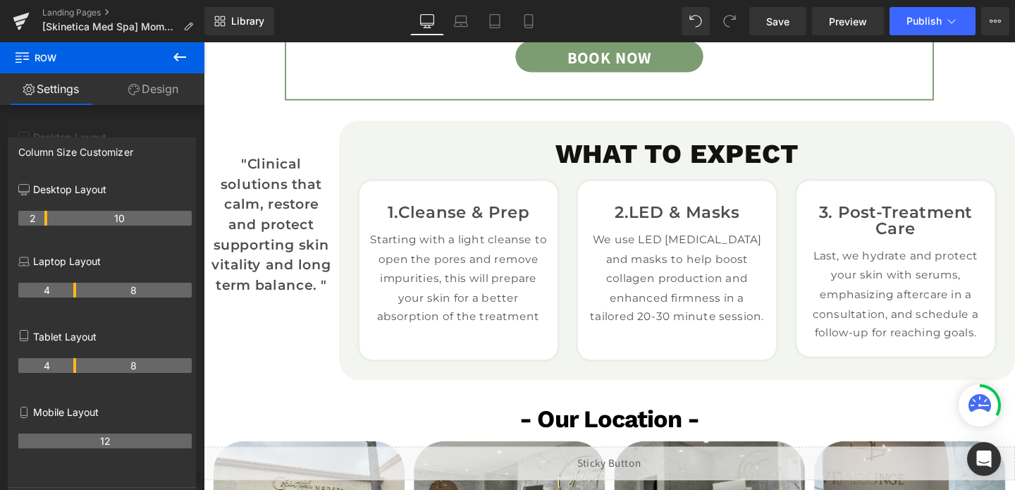
scroll to position [1669, 0]
click at [263, 184] on div at bounding box center [630, 277] width 853 height 471
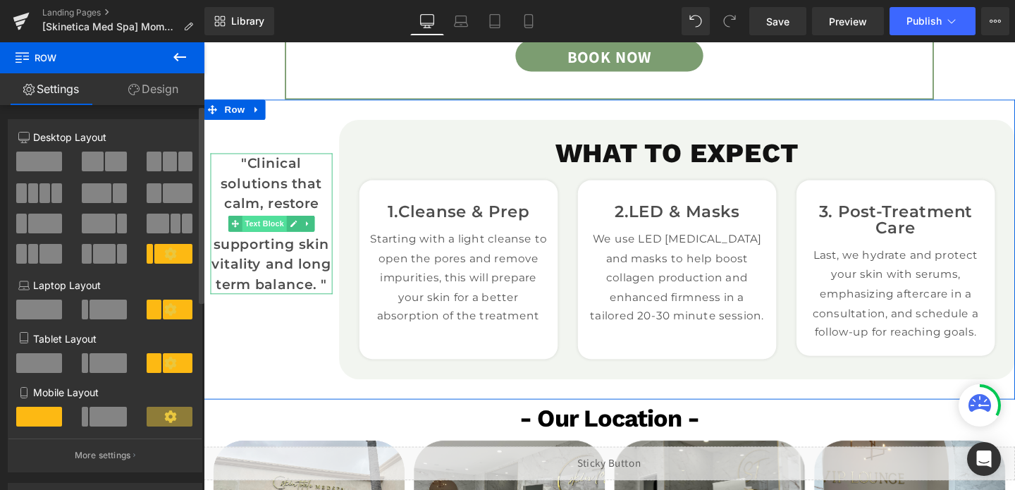
click at [270, 234] on span "Text Block" at bounding box center [267, 233] width 47 height 17
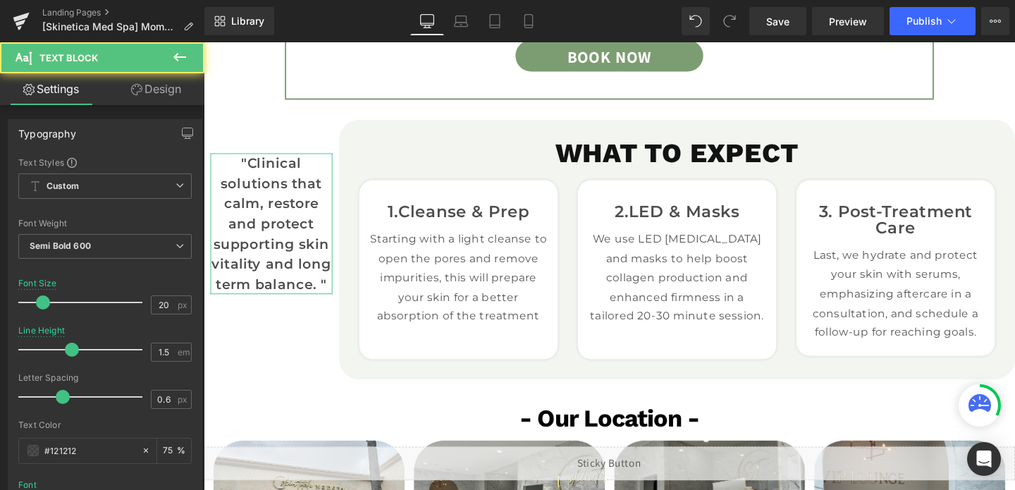
click at [167, 87] on link "Design" at bounding box center [156, 89] width 102 height 32
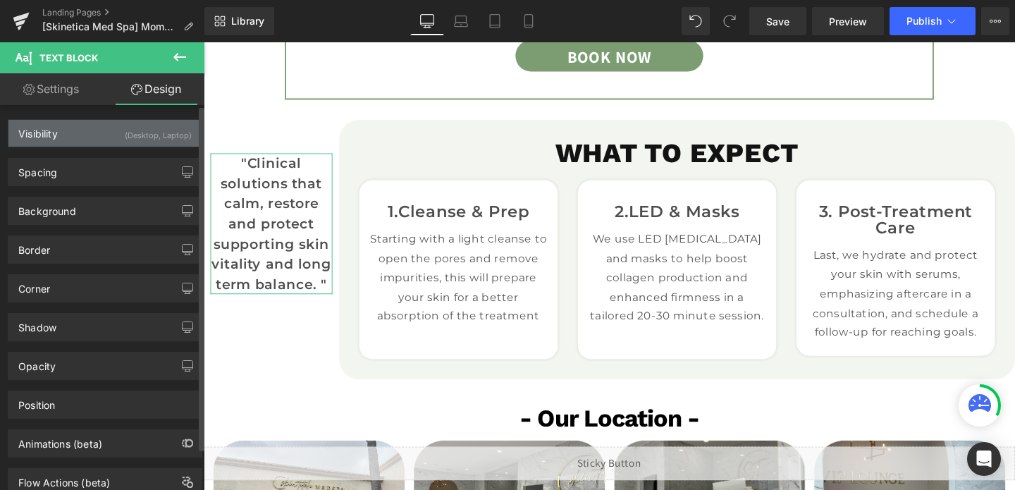
click at [156, 137] on div "(Desktop, Laptop)" at bounding box center [158, 131] width 67 height 23
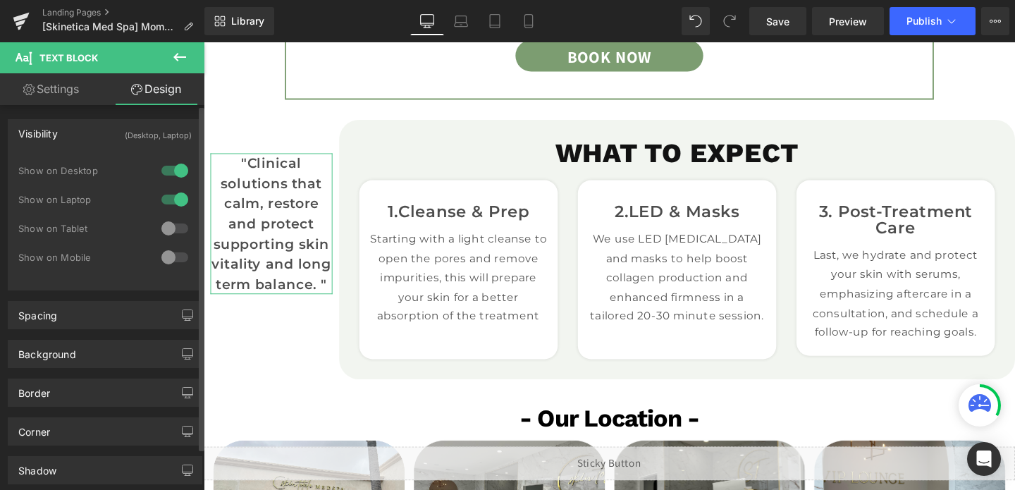
click at [173, 200] on div at bounding box center [175, 199] width 34 height 23
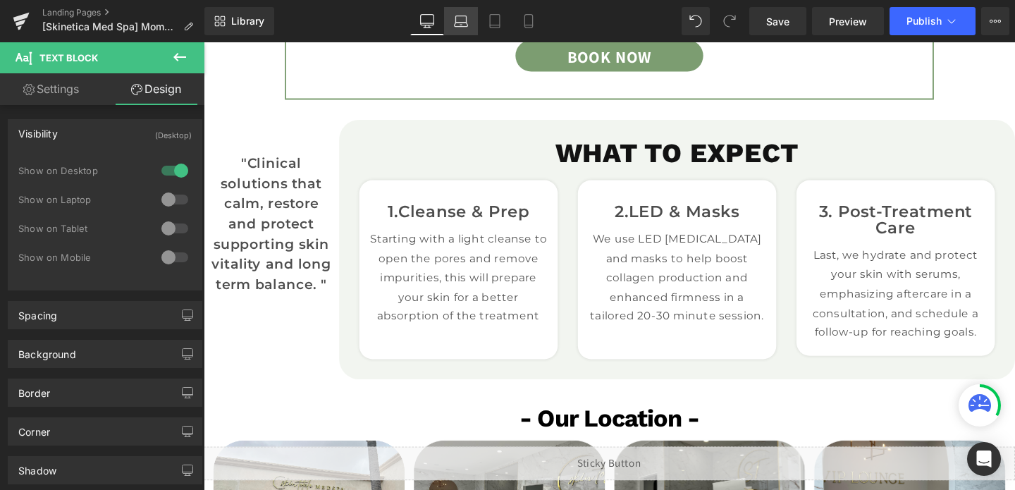
click at [451, 20] on link "Laptop" at bounding box center [461, 21] width 34 height 28
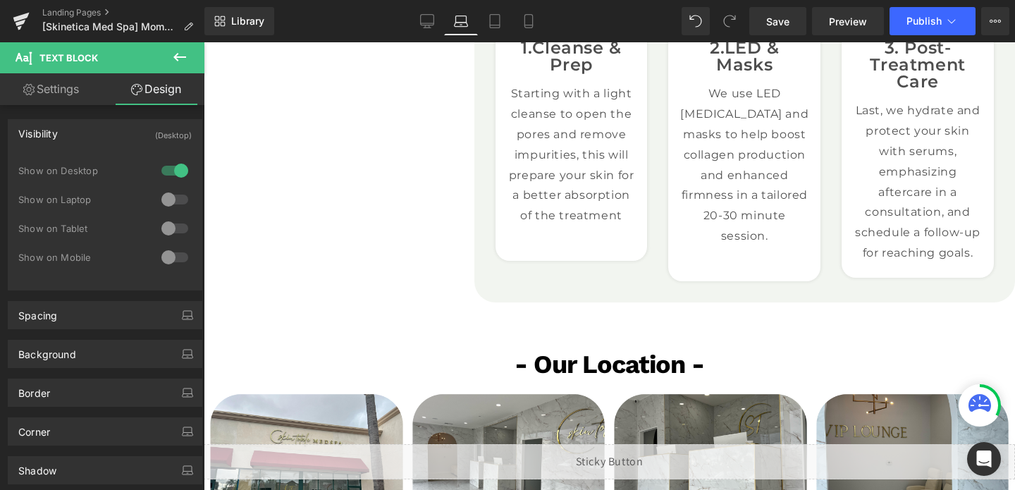
scroll to position [1902, 0]
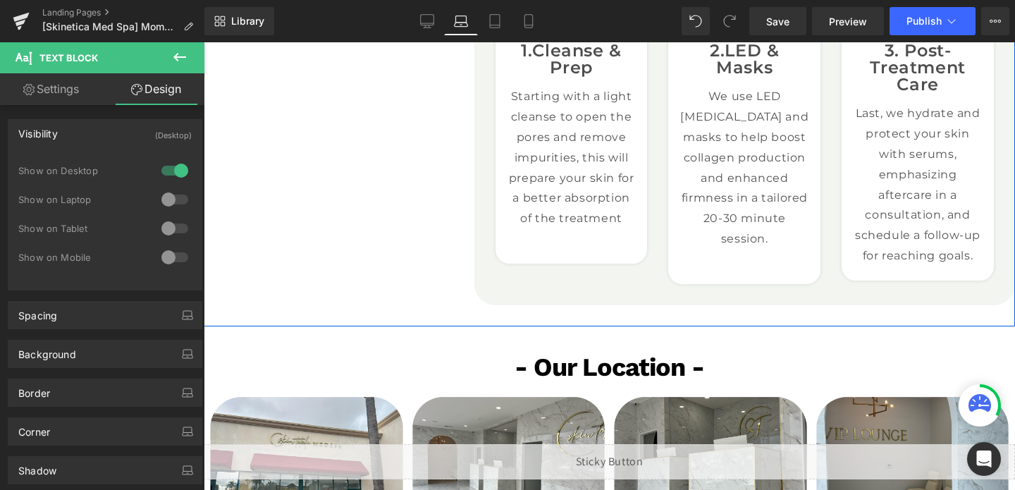
click at [348, 151] on div ""Clinical solutions that calm, restore and protect supporting skin vitality and…" at bounding box center [610, 126] width 812 height 400
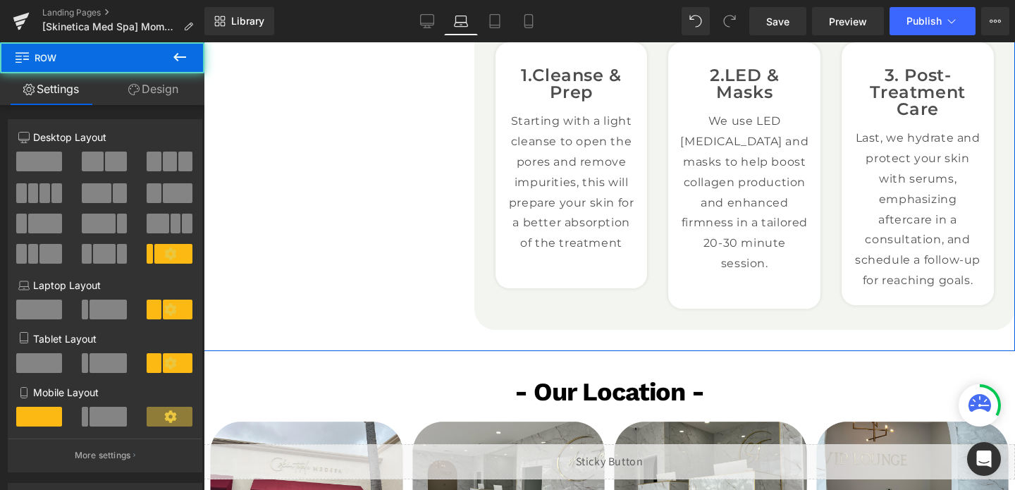
scroll to position [1873, 0]
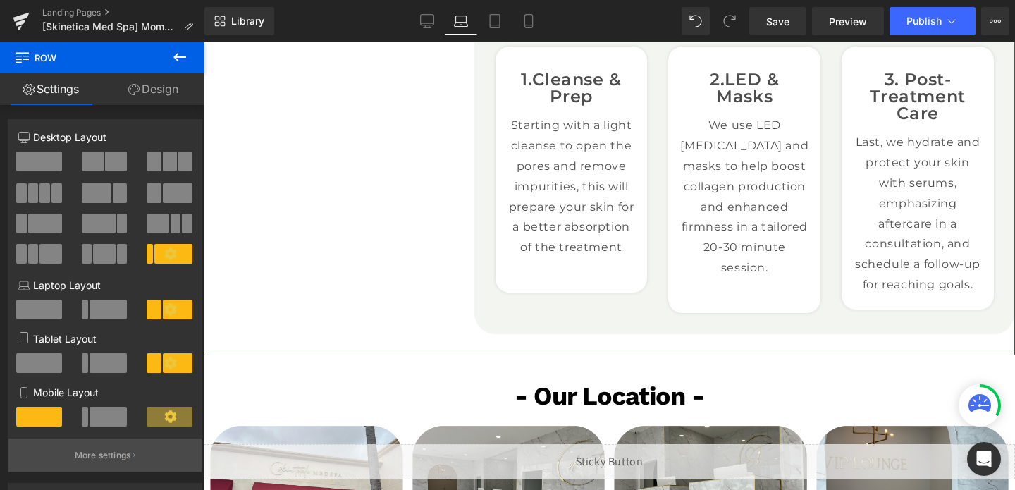
click at [98, 465] on button "More settings" at bounding box center [104, 455] width 193 height 33
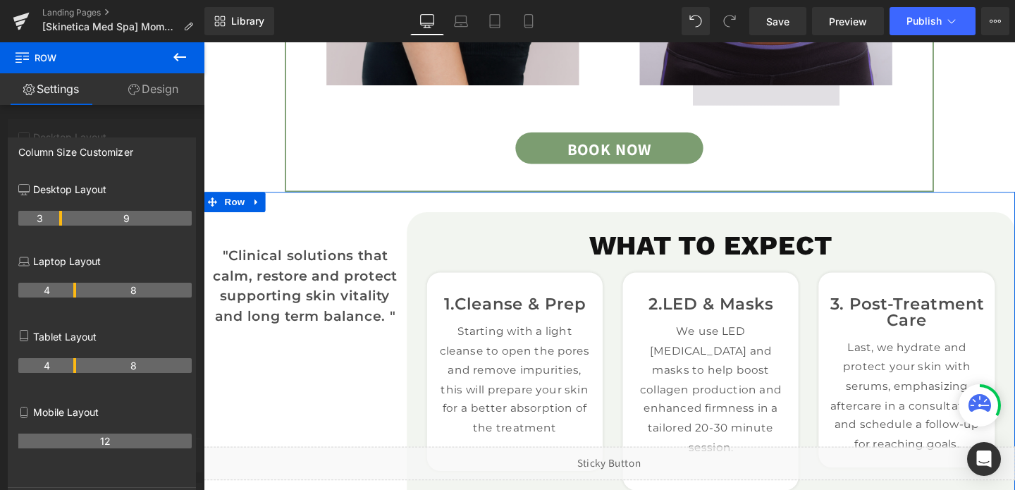
scroll to position [1573, 0]
drag, startPoint x: 47, startPoint y: 218, endPoint x: 61, endPoint y: 219, distance: 14.2
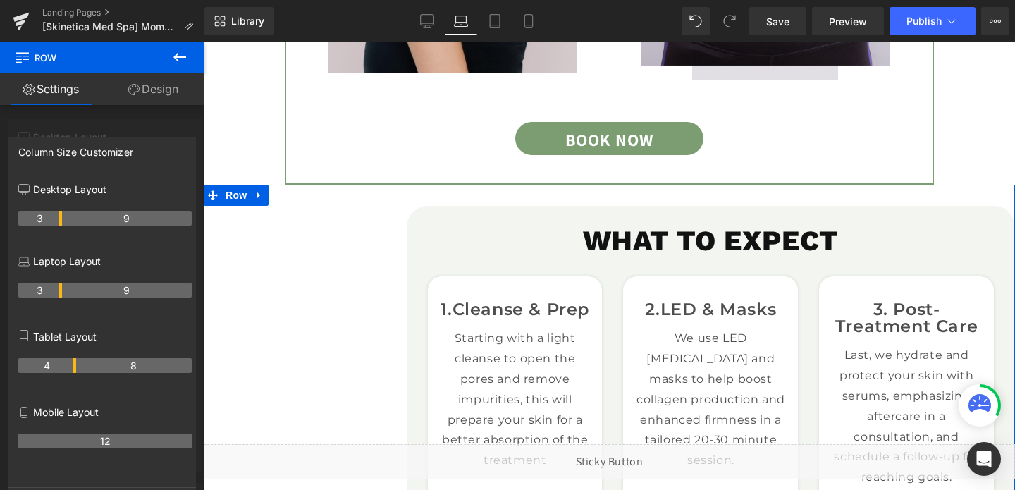
scroll to position [1633, 0]
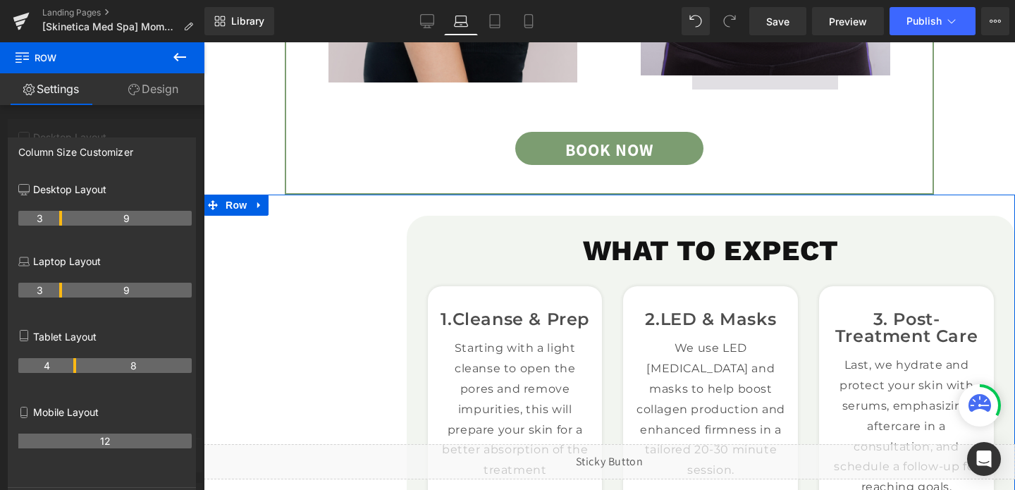
drag, startPoint x: 74, startPoint y: 291, endPoint x: 57, endPoint y: 292, distance: 17.0
click at [57, 292] on th "3" at bounding box center [40, 290] width 44 height 15
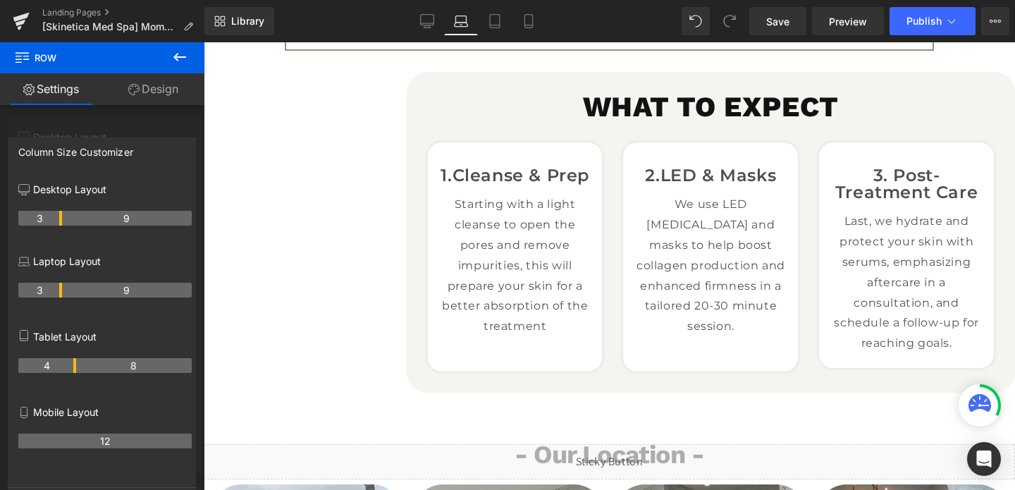
scroll to position [1837, 0]
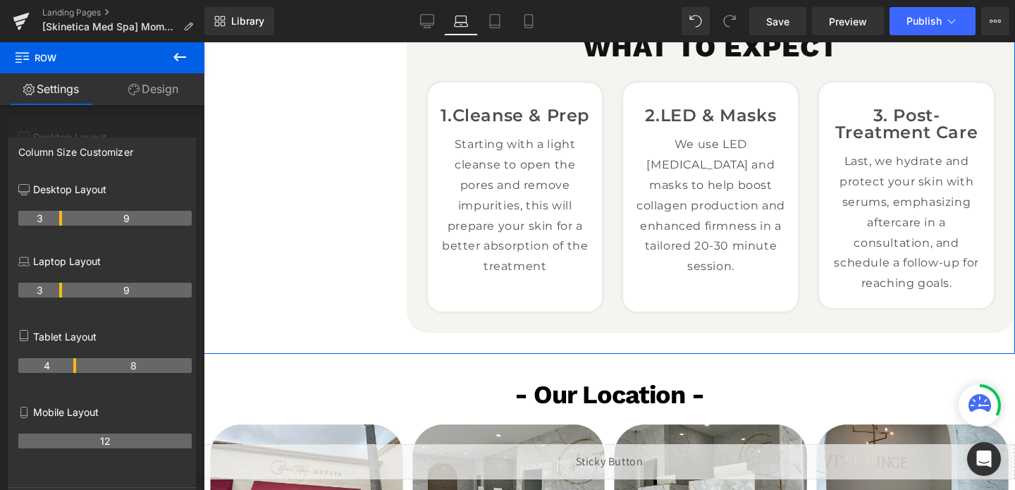
click at [70, 369] on th "4" at bounding box center [47, 365] width 58 height 15
click at [69, 368] on th "4" at bounding box center [47, 365] width 58 height 15
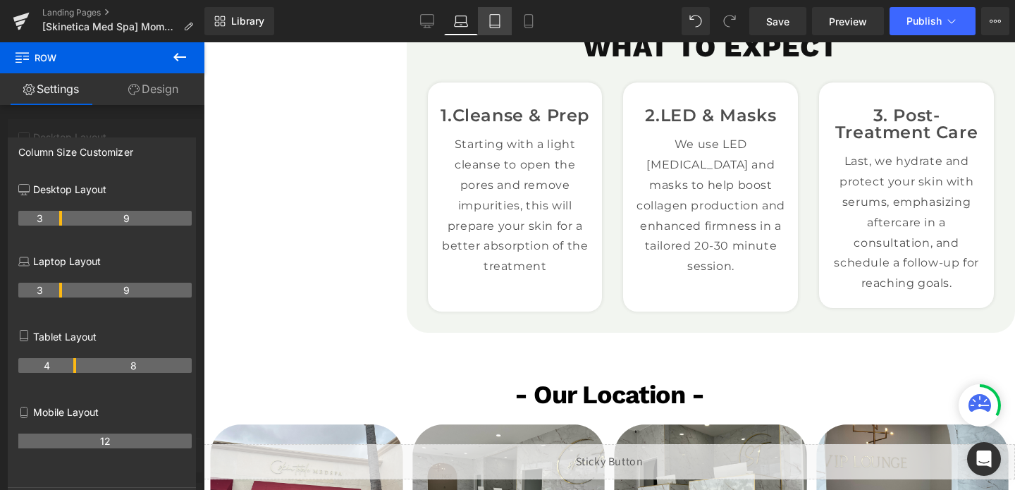
click at [499, 24] on icon at bounding box center [495, 21] width 14 height 14
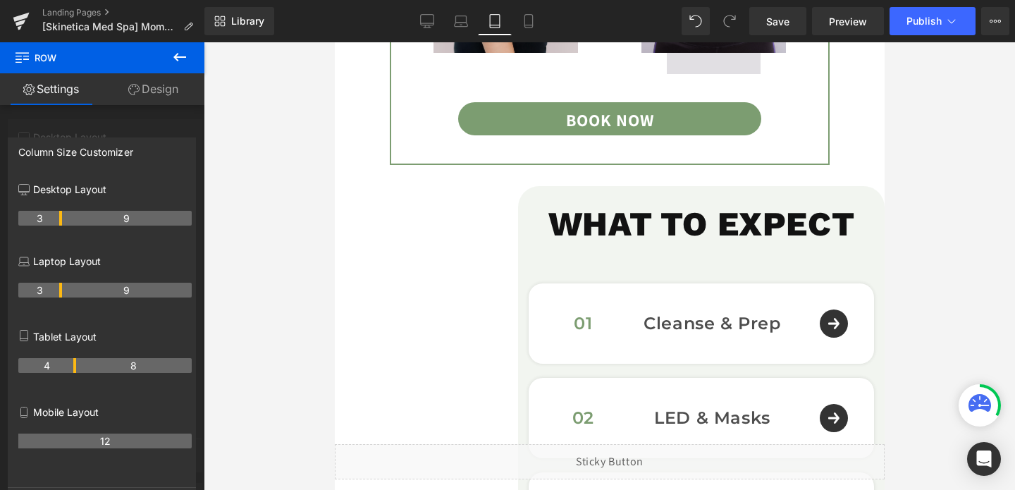
scroll to position [2112, 0]
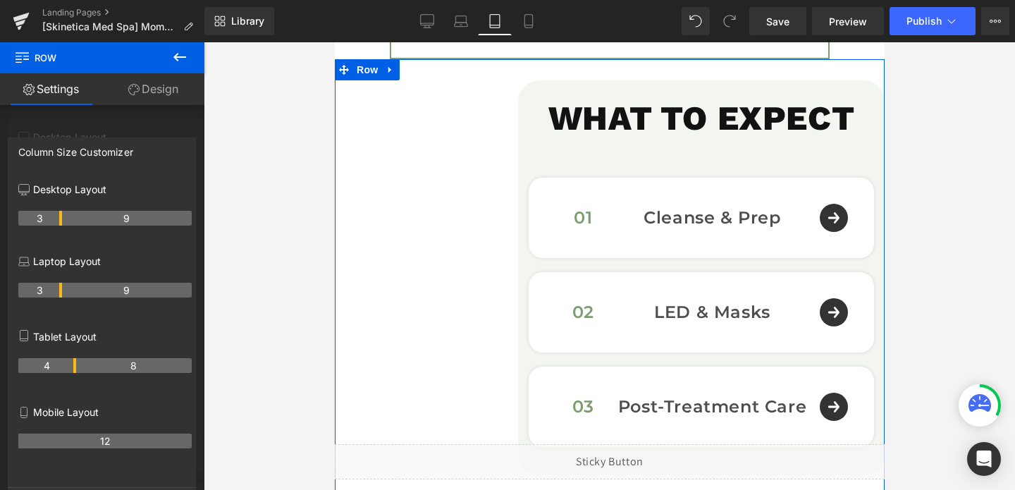
click at [128, 129] on div at bounding box center [102, 269] width 204 height 455
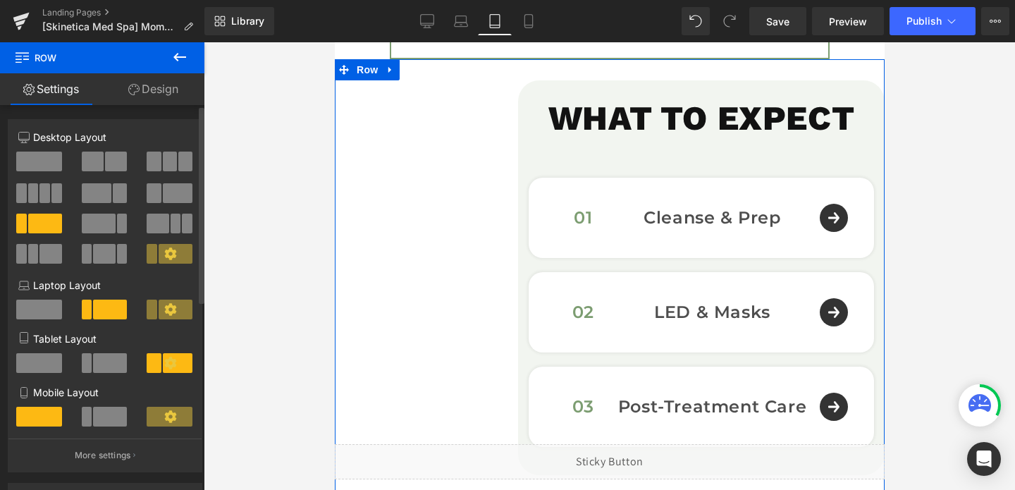
click at [49, 372] on span at bounding box center [39, 363] width 46 height 20
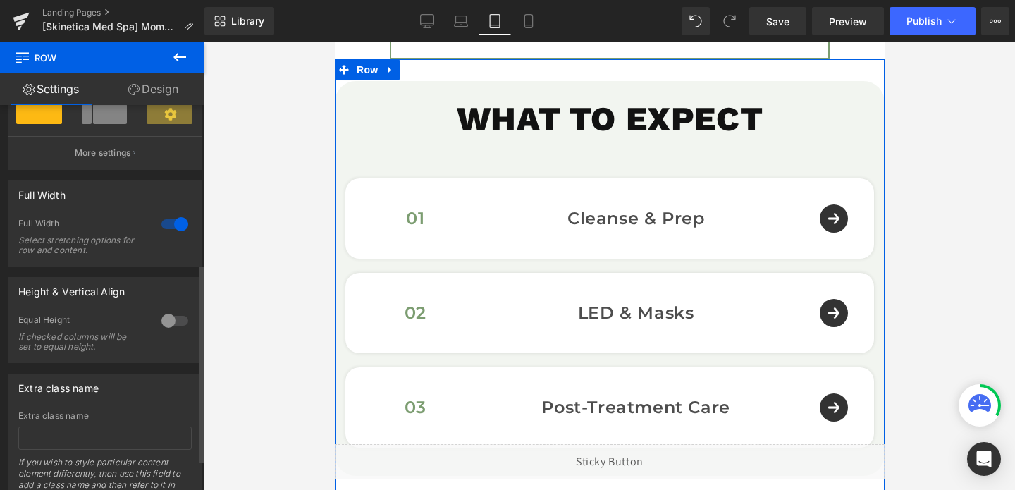
scroll to position [279, 0]
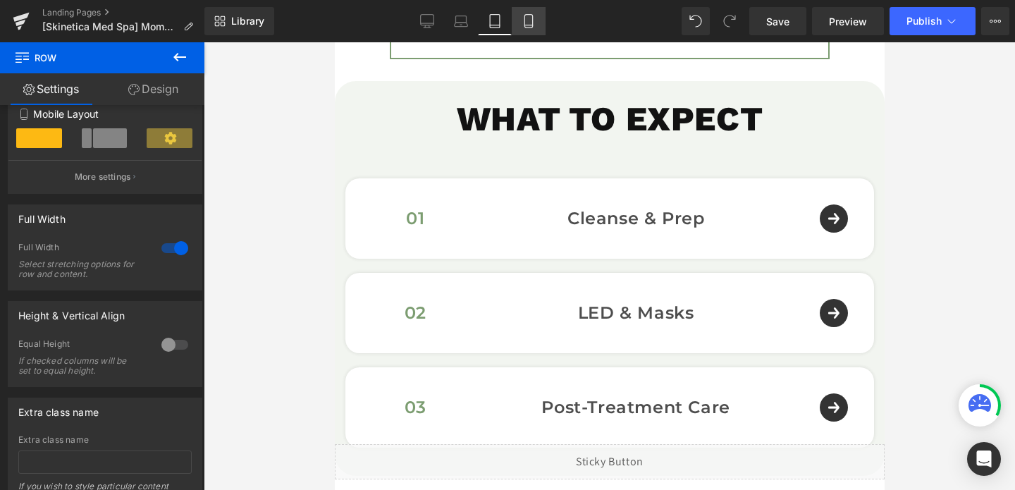
click at [537, 16] on link "Mobile" at bounding box center [529, 21] width 34 height 28
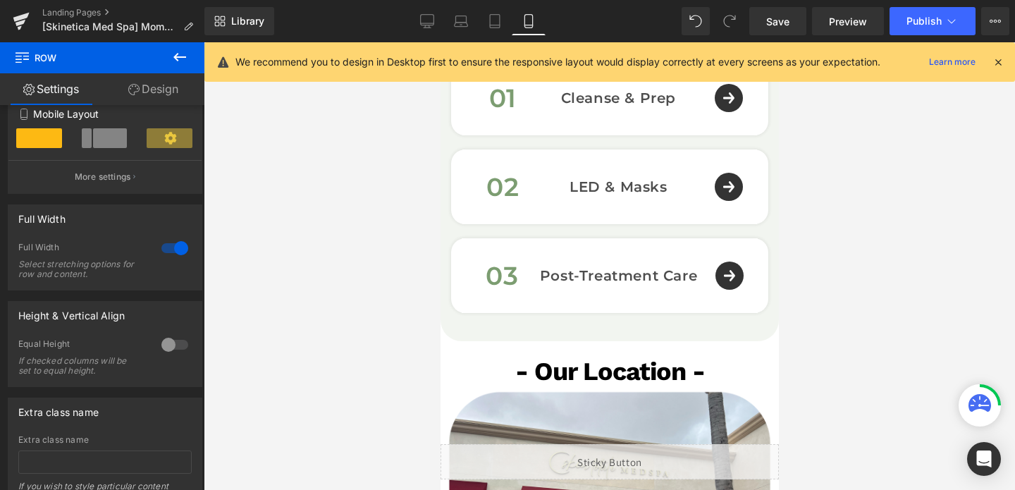
scroll to position [2354, 0]
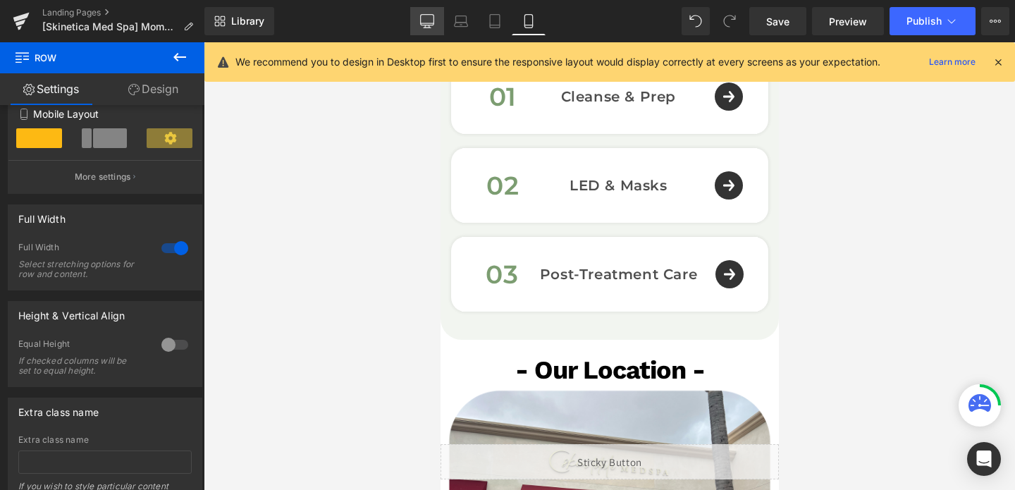
click at [427, 11] on link "Desktop" at bounding box center [427, 21] width 34 height 28
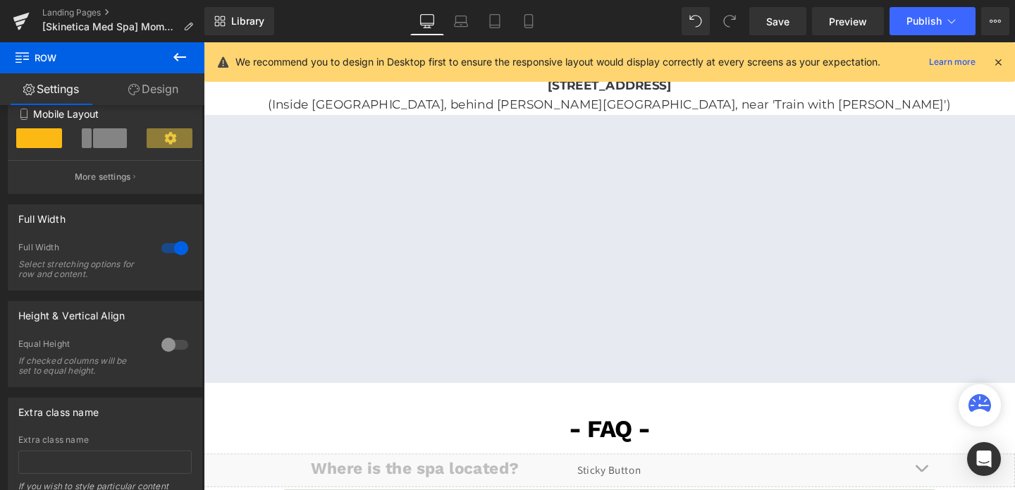
scroll to position [1577, 0]
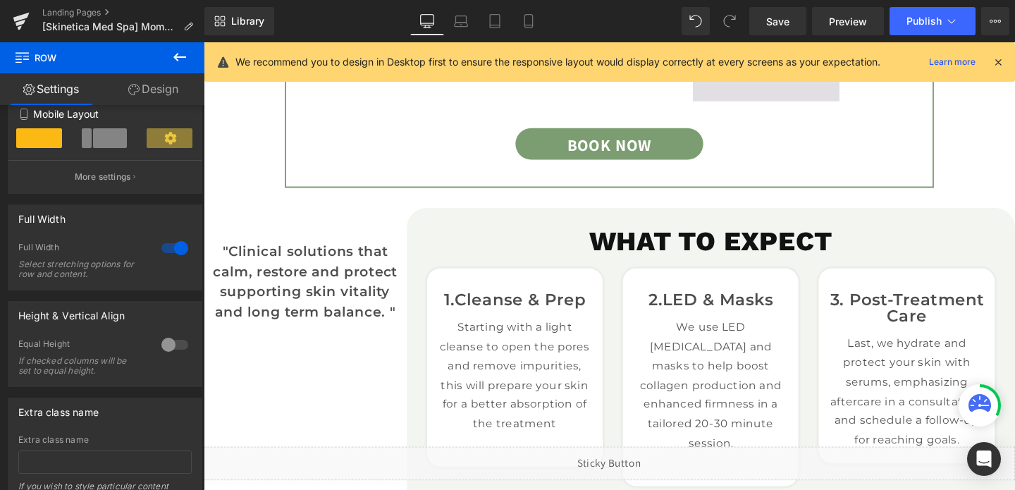
click at [204, 42] on div at bounding box center [204, 42] width 0 height 0
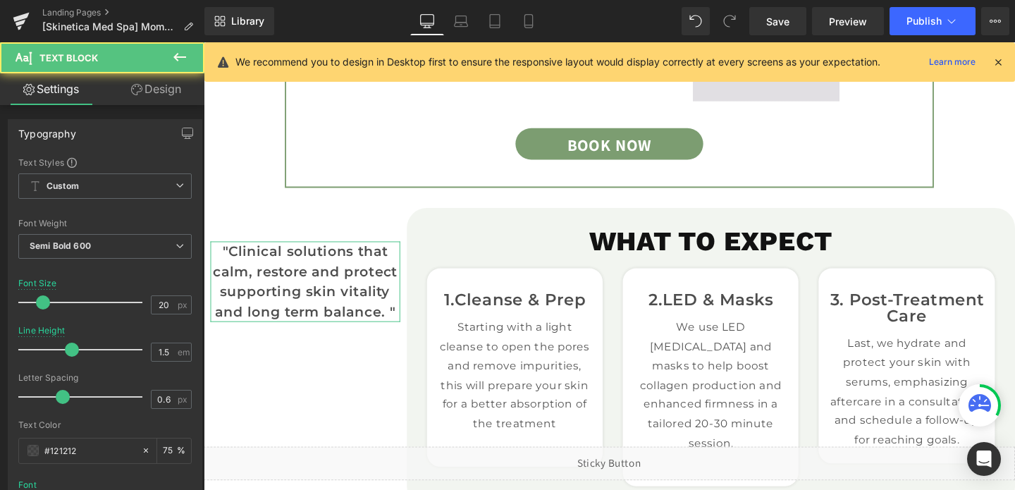
click at [166, 88] on link "Design" at bounding box center [156, 89] width 102 height 32
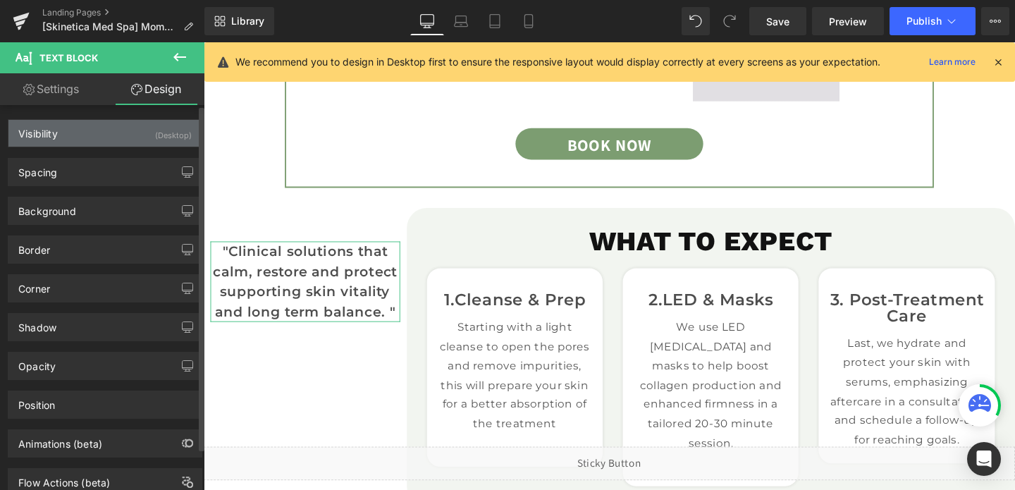
click at [163, 125] on div "(Desktop)" at bounding box center [173, 131] width 37 height 23
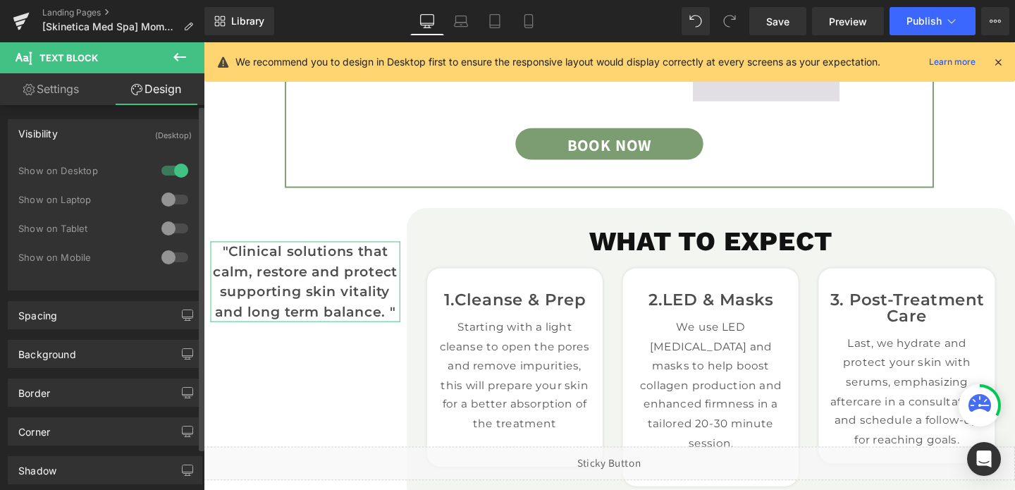
click at [169, 200] on div at bounding box center [175, 199] width 34 height 23
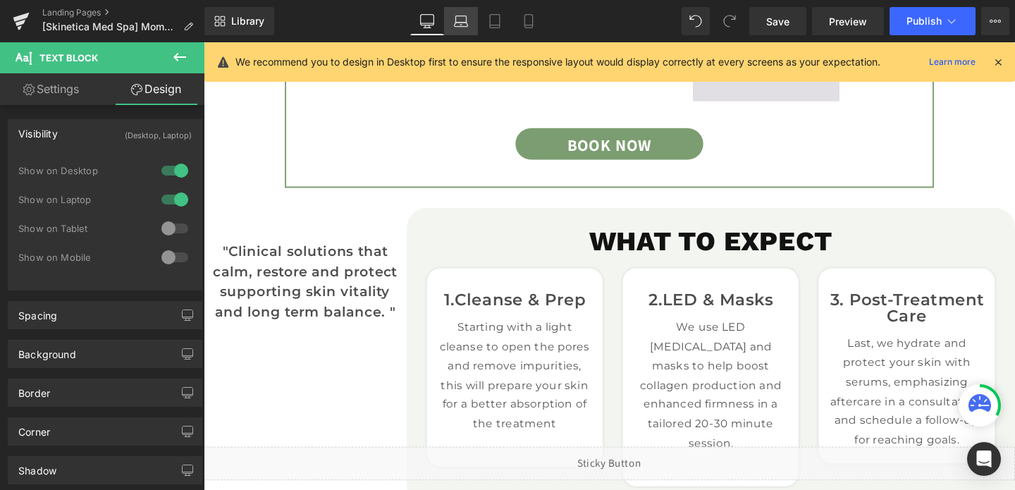
click at [465, 27] on icon at bounding box center [461, 21] width 14 height 14
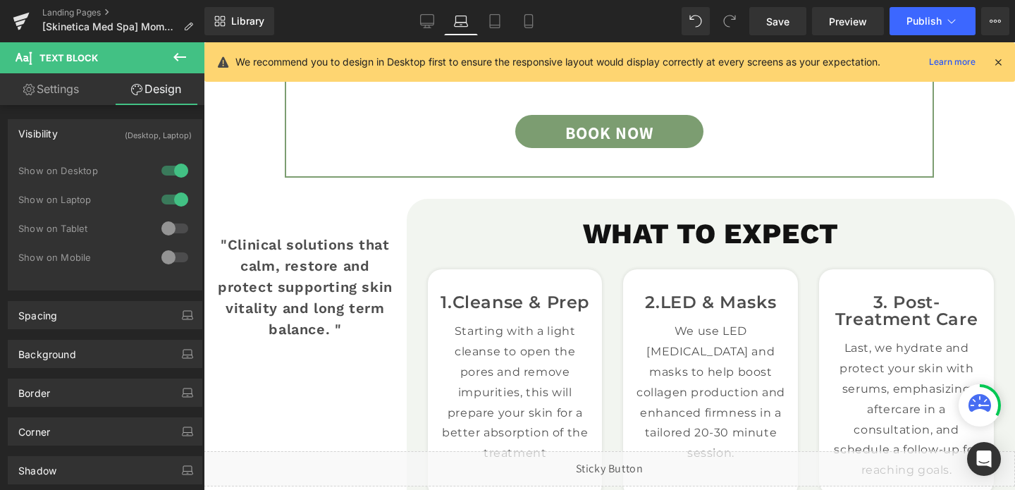
scroll to position [1633, 0]
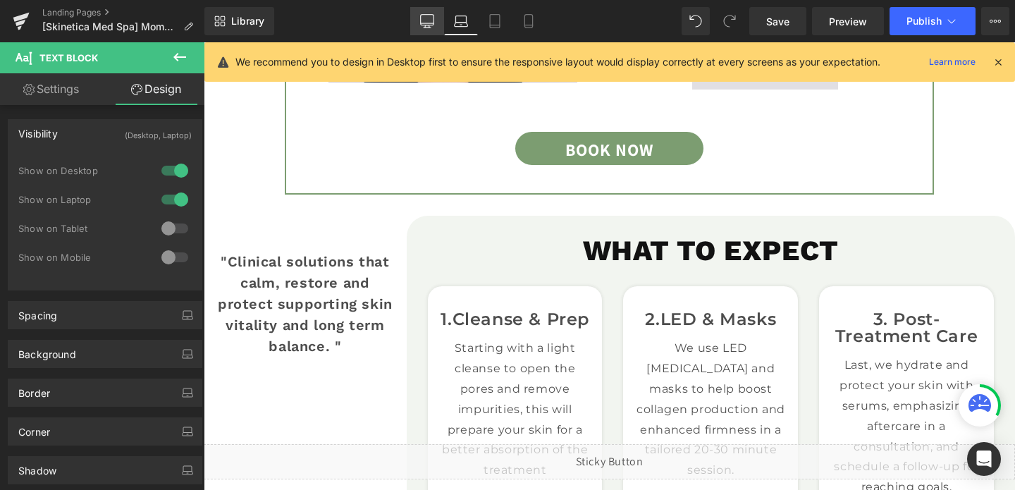
click at [424, 28] on link "Desktop" at bounding box center [427, 21] width 34 height 28
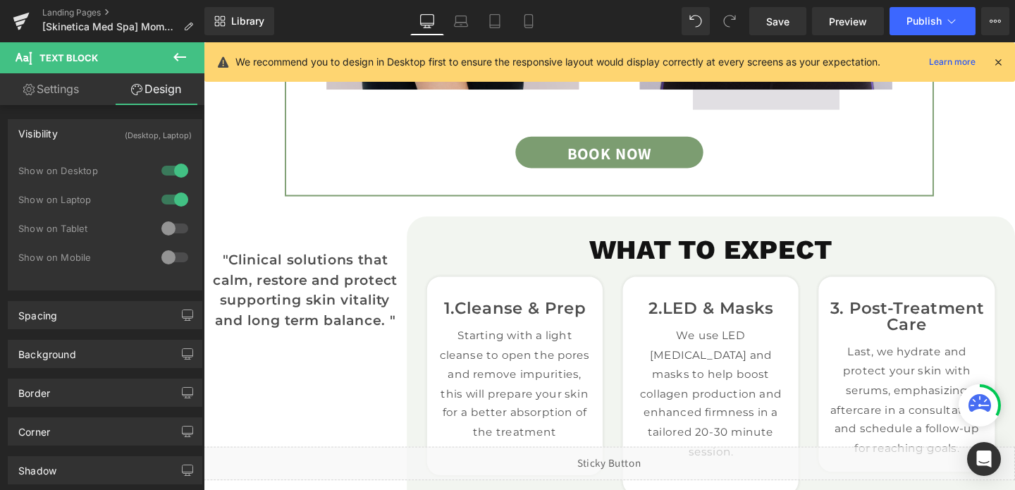
scroll to position [1572, 0]
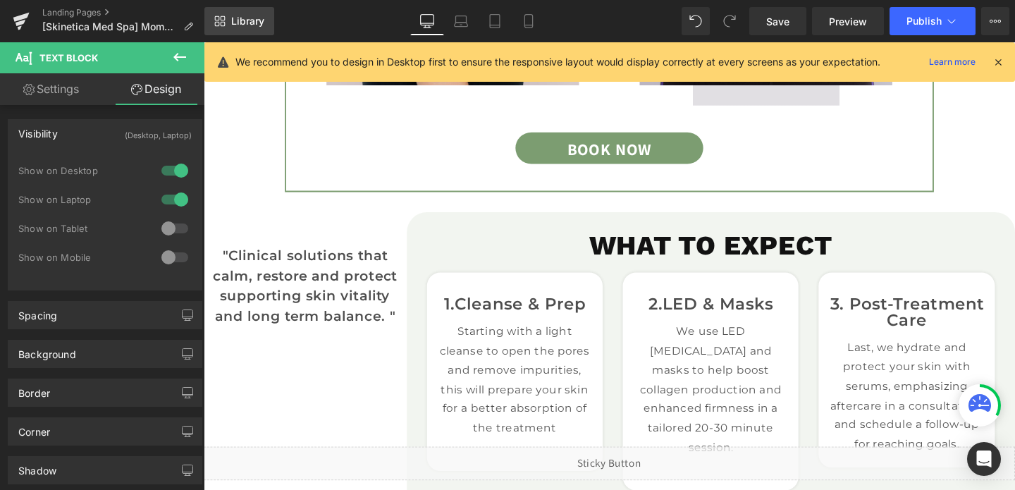
click at [237, 27] on link "Library" at bounding box center [239, 21] width 70 height 28
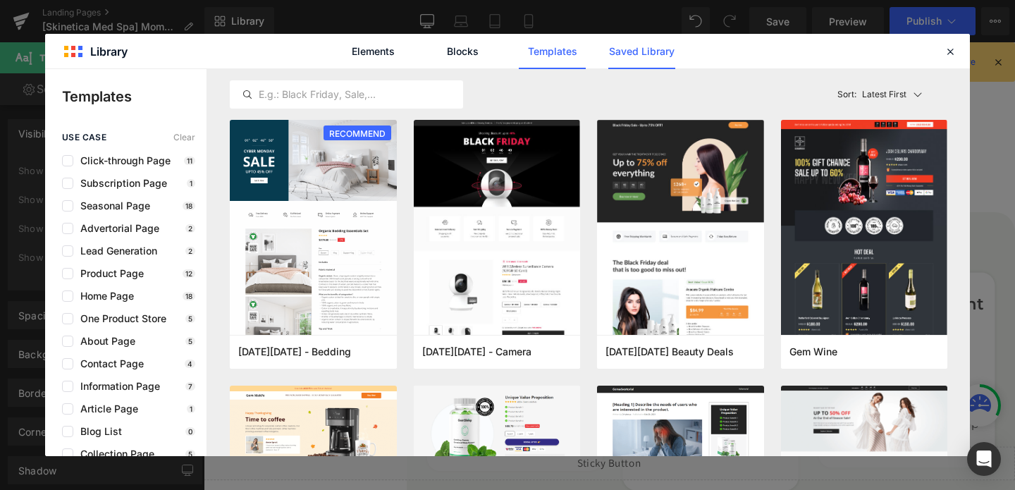
click at [619, 55] on link "Saved Library" at bounding box center [642, 51] width 67 height 35
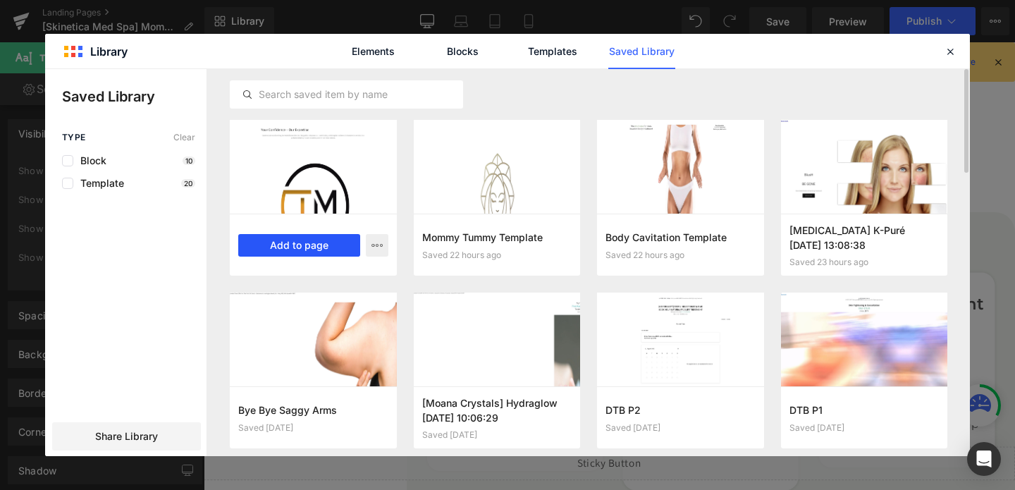
click at [322, 243] on button "Add to page" at bounding box center [299, 245] width 122 height 23
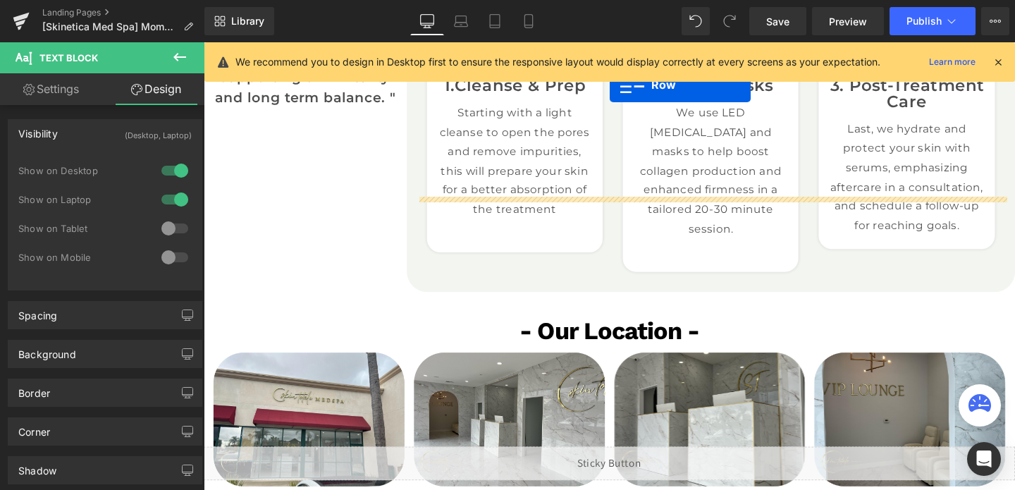
scroll to position [1746, 0]
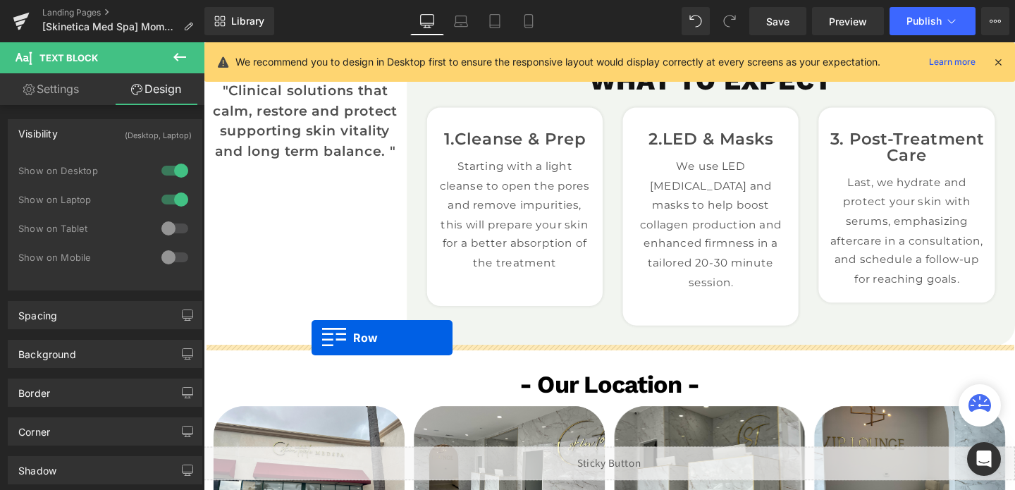
drag, startPoint x: 214, startPoint y: 247, endPoint x: 314, endPoint y: 349, distance: 143.1
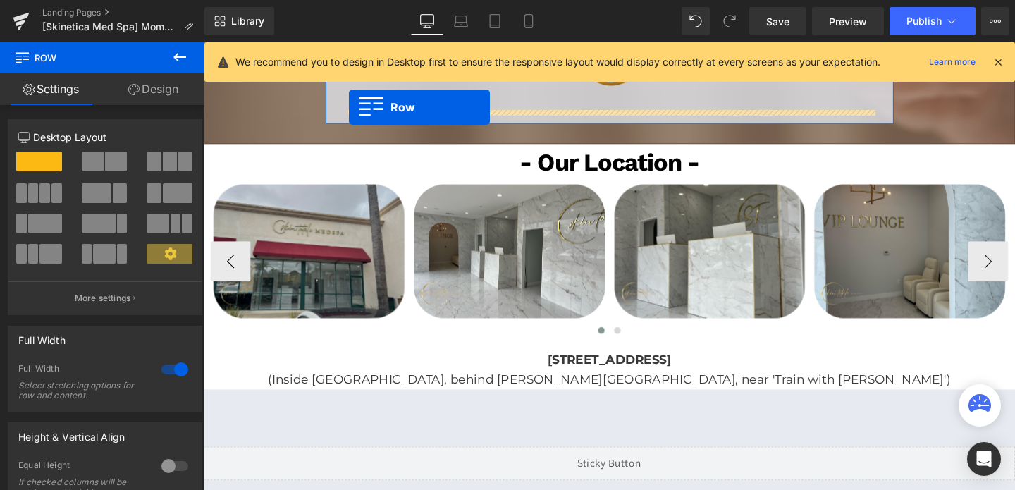
scroll to position [2290, 0]
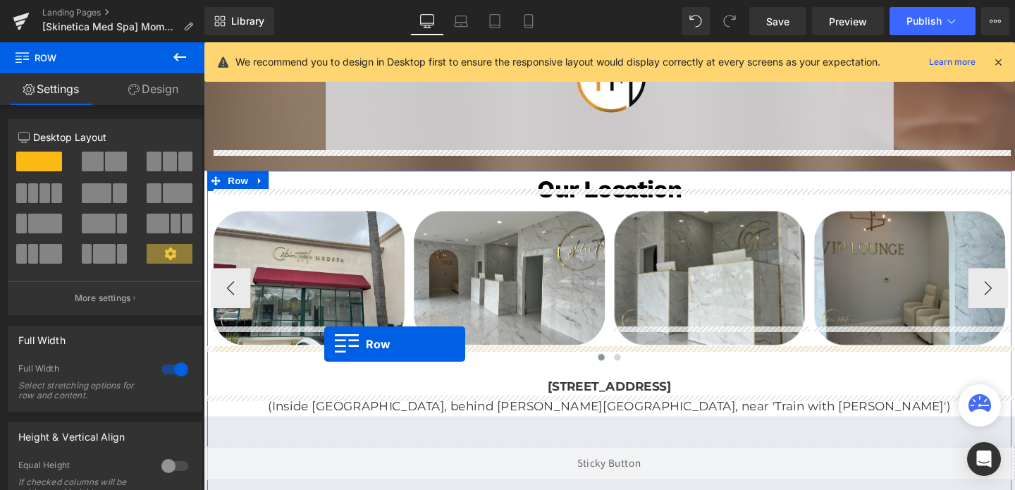
drag, startPoint x: 216, startPoint y: 321, endPoint x: 331, endPoint y: 360, distance: 120.6
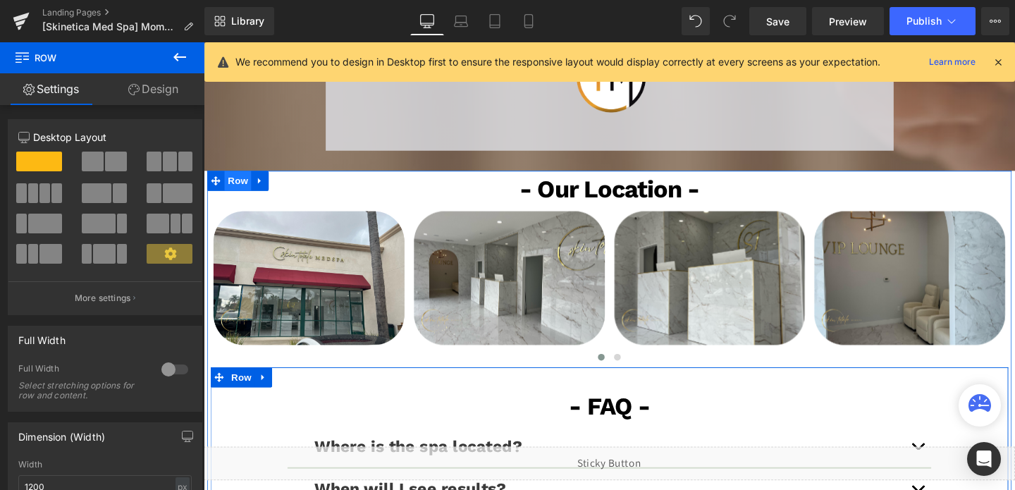
click at [244, 178] on span "Row" at bounding box center [240, 188] width 28 height 21
click at [86, 169] on span at bounding box center [93, 162] width 22 height 20
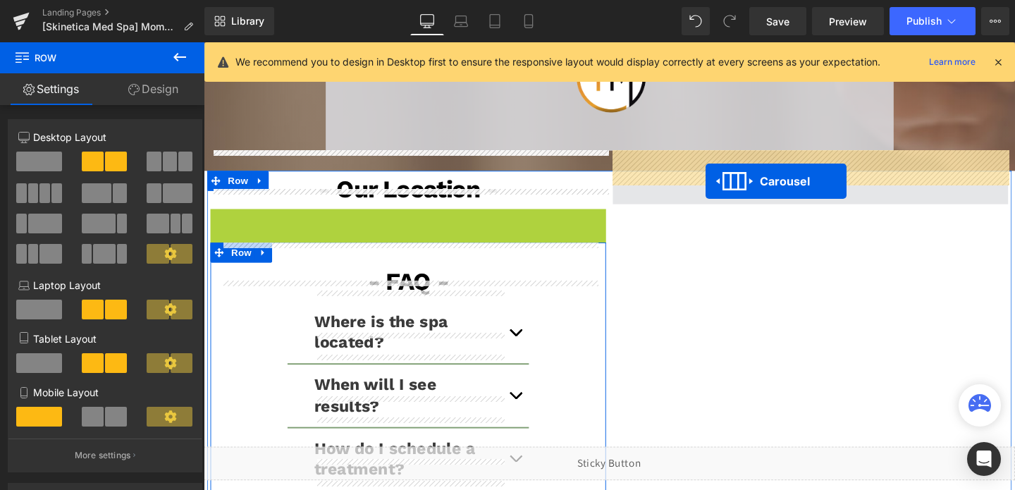
drag, startPoint x: 384, startPoint y: 209, endPoint x: 731, endPoint y: 188, distance: 348.3
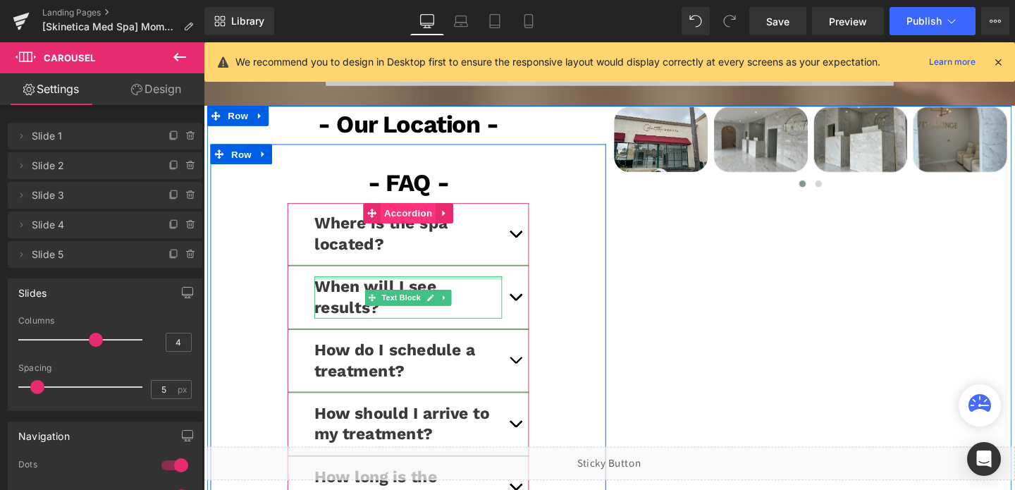
scroll to position [2295, 0]
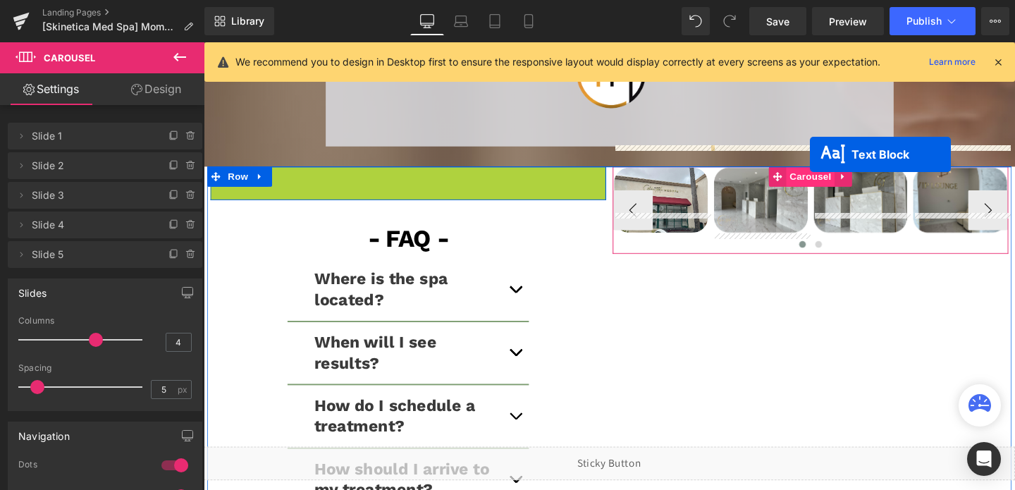
drag, startPoint x: 379, startPoint y: 173, endPoint x: 841, endPoint y: 160, distance: 462.7
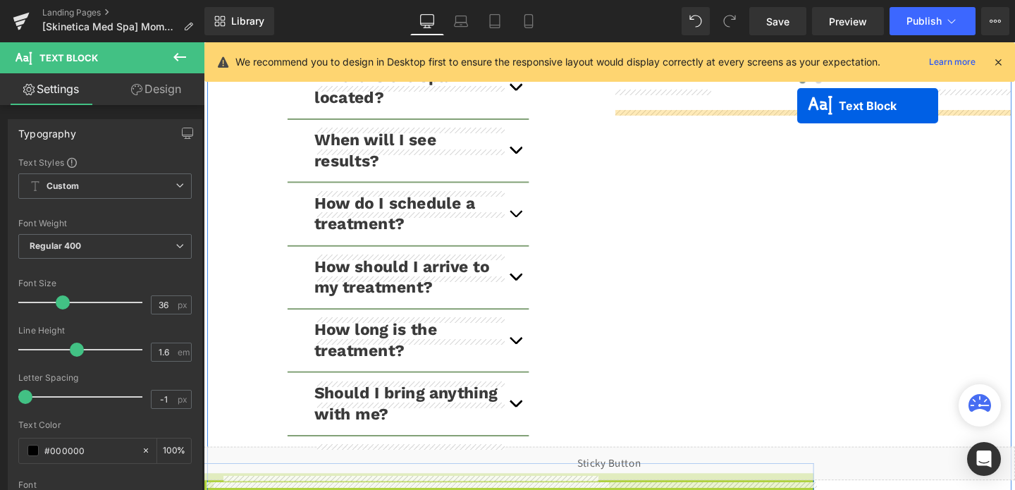
scroll to position [2437, 0]
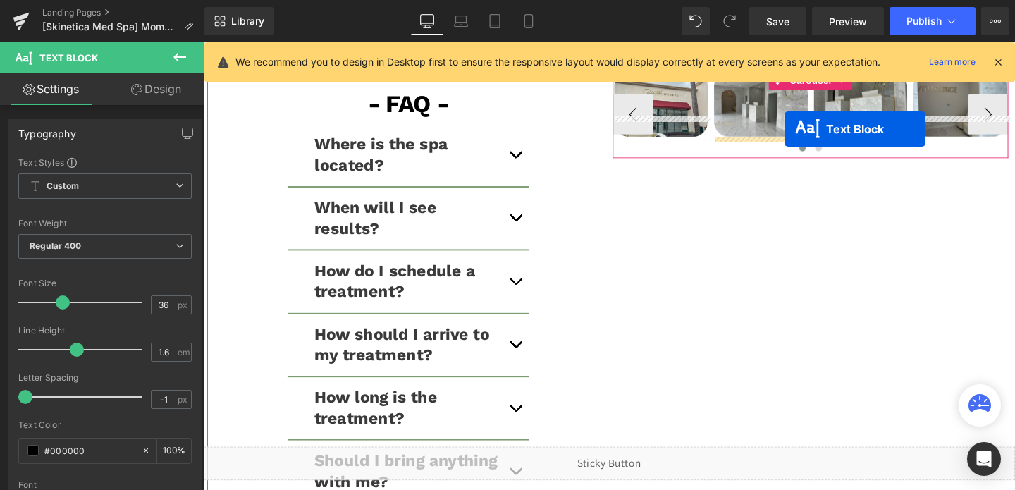
drag, startPoint x: 385, startPoint y: 209, endPoint x: 814, endPoint y: 134, distance: 435.9
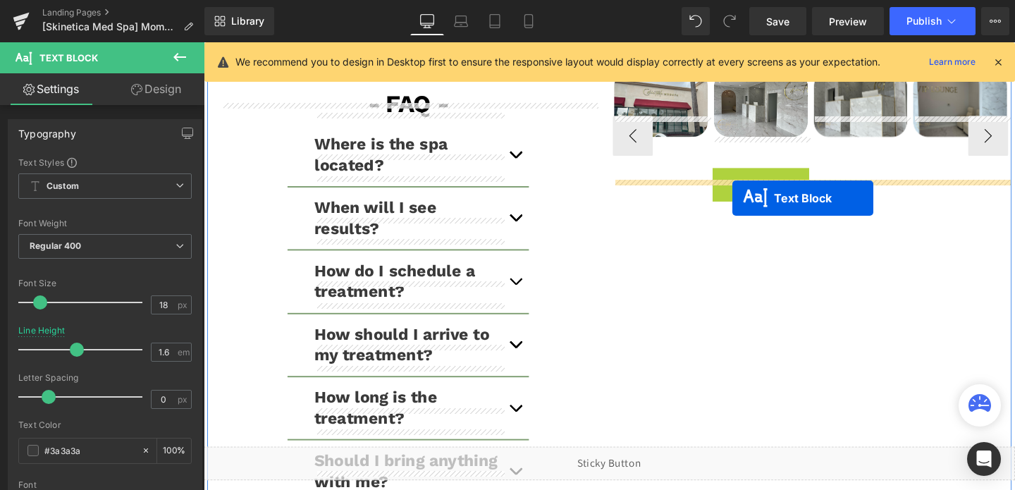
drag, startPoint x: 748, startPoint y: 273, endPoint x: 759, endPoint y: 206, distance: 67.9
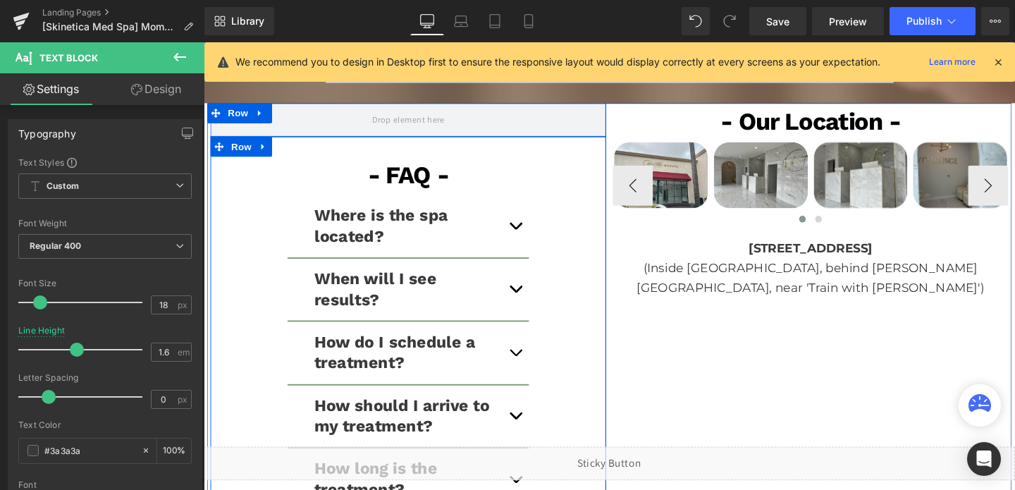
scroll to position [2214, 0]
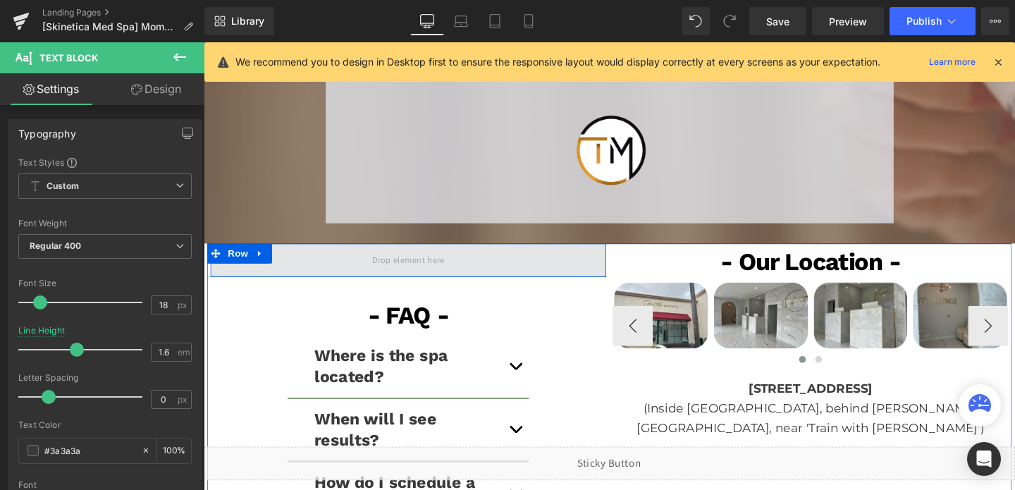
click at [341, 254] on span at bounding box center [419, 271] width 416 height 35
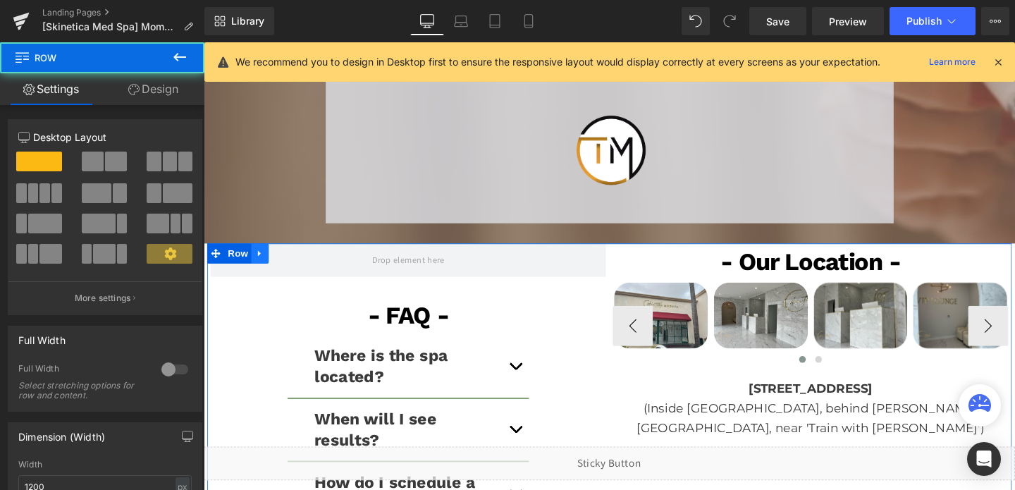
click at [269, 254] on link at bounding box center [263, 264] width 18 height 21
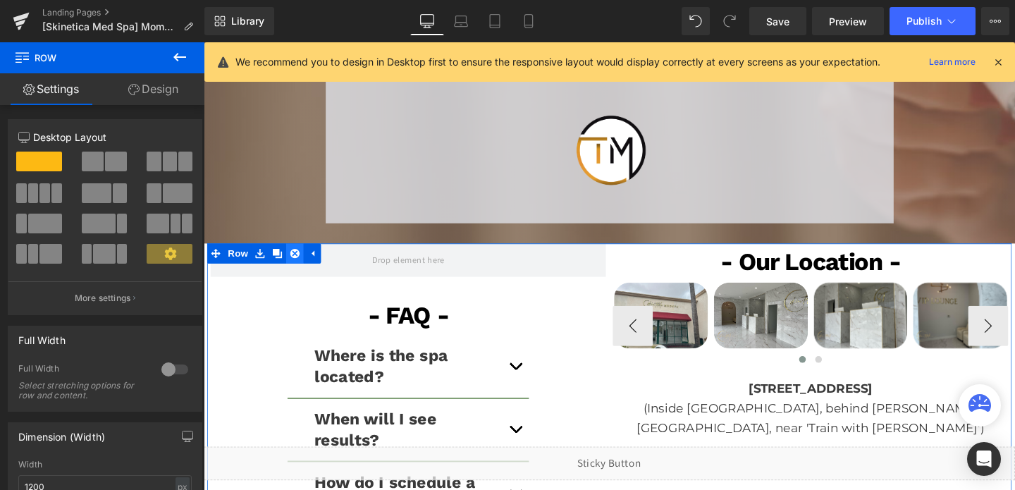
click at [302, 259] on icon at bounding box center [300, 264] width 10 height 10
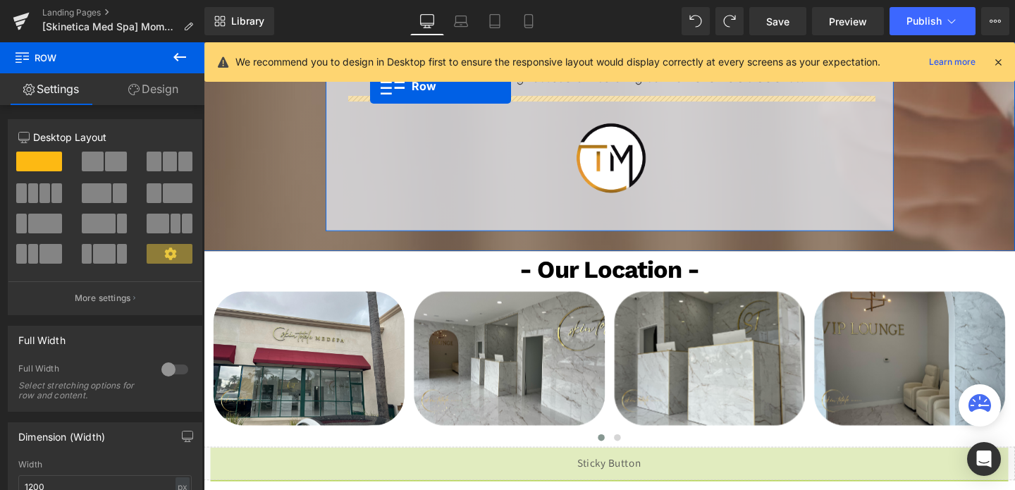
scroll to position [2150, 0]
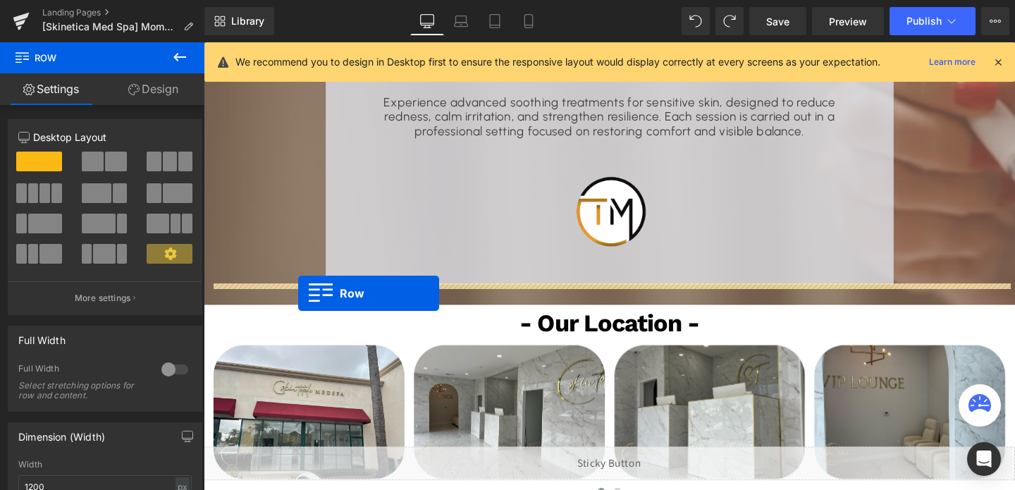
drag, startPoint x: 219, startPoint y: 271, endPoint x: 303, endPoint y: 307, distance: 91.0
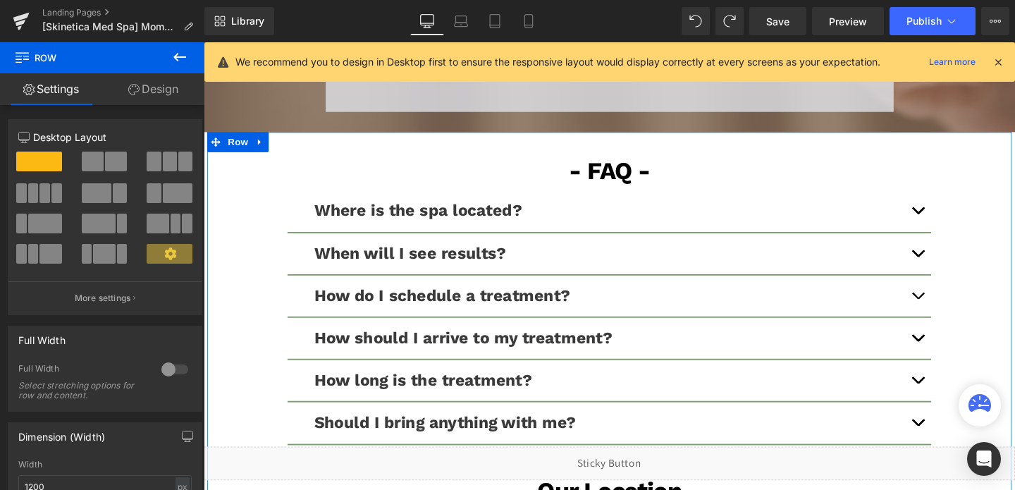
scroll to position [2258, 0]
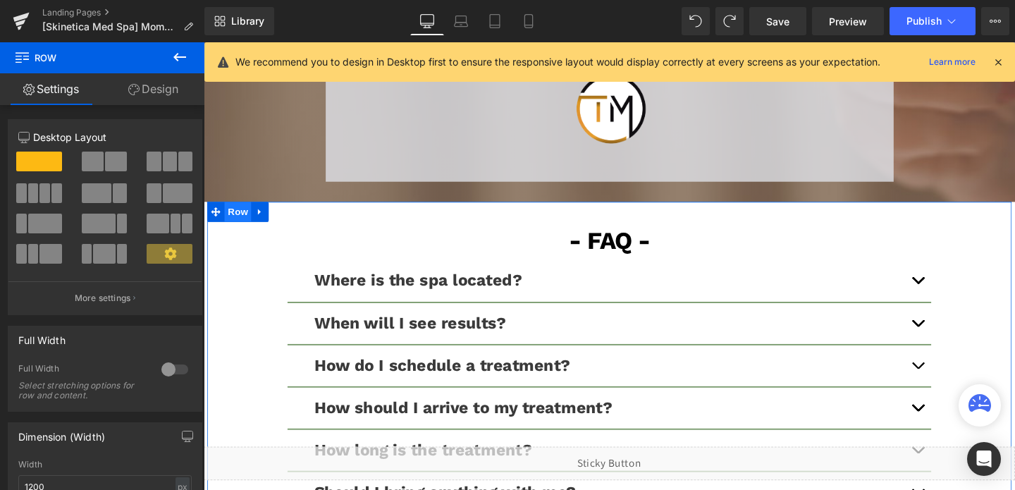
click at [236, 210] on span "Row" at bounding box center [240, 220] width 28 height 21
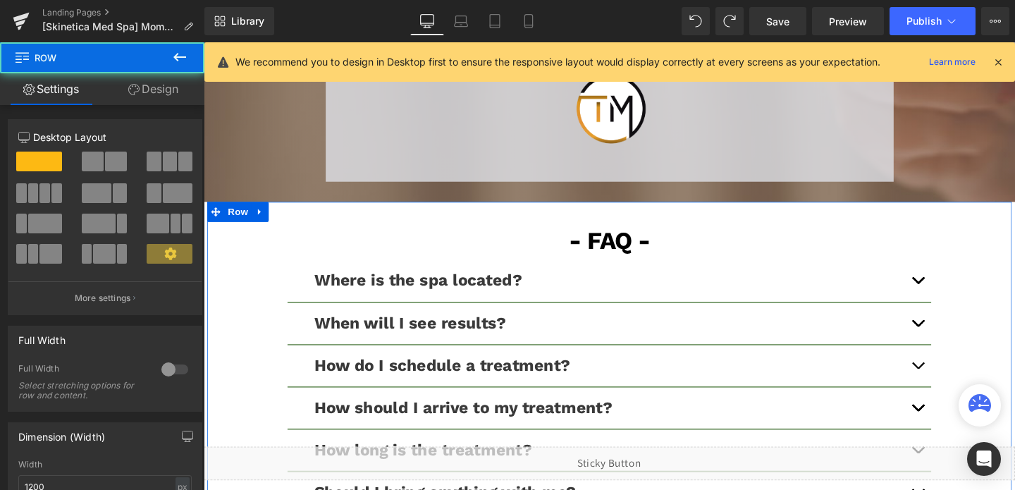
click at [99, 165] on span at bounding box center [93, 162] width 22 height 20
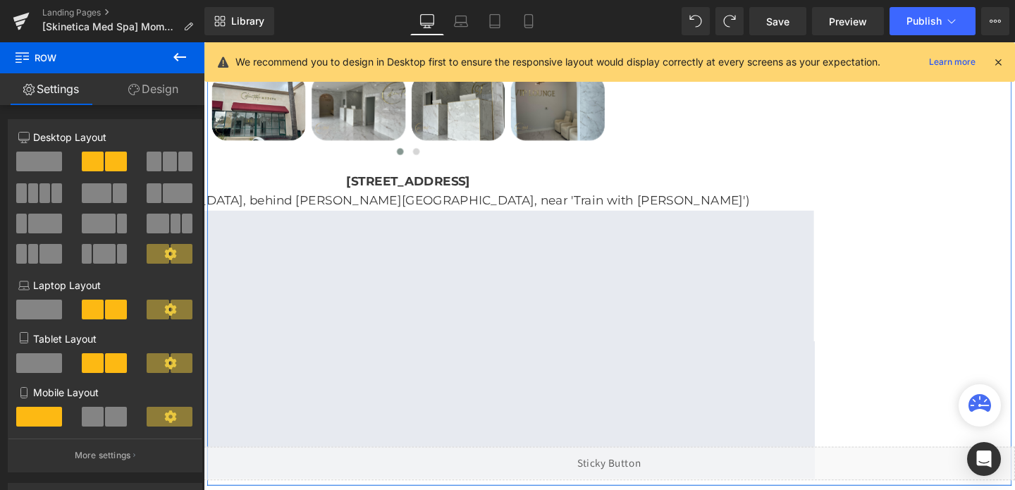
scroll to position [2977, 0]
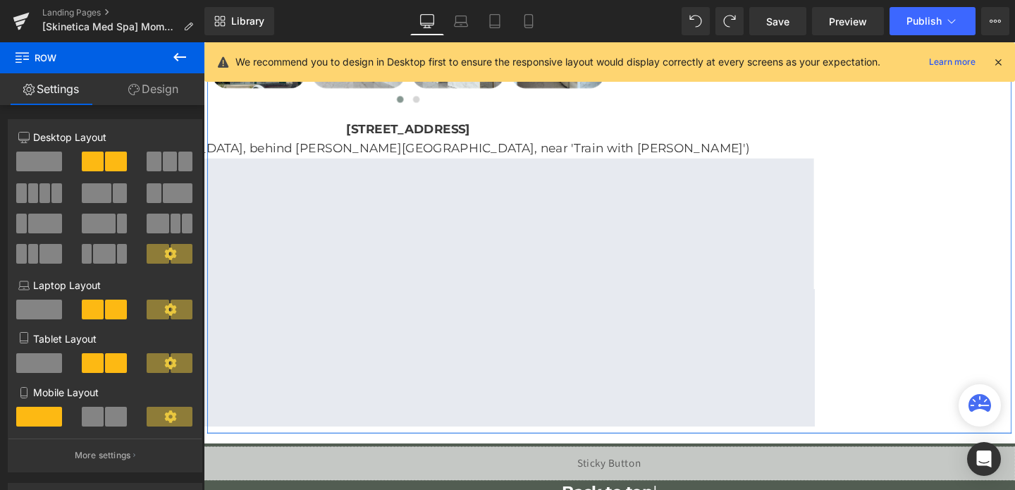
click at [27, 161] on span at bounding box center [39, 162] width 46 height 20
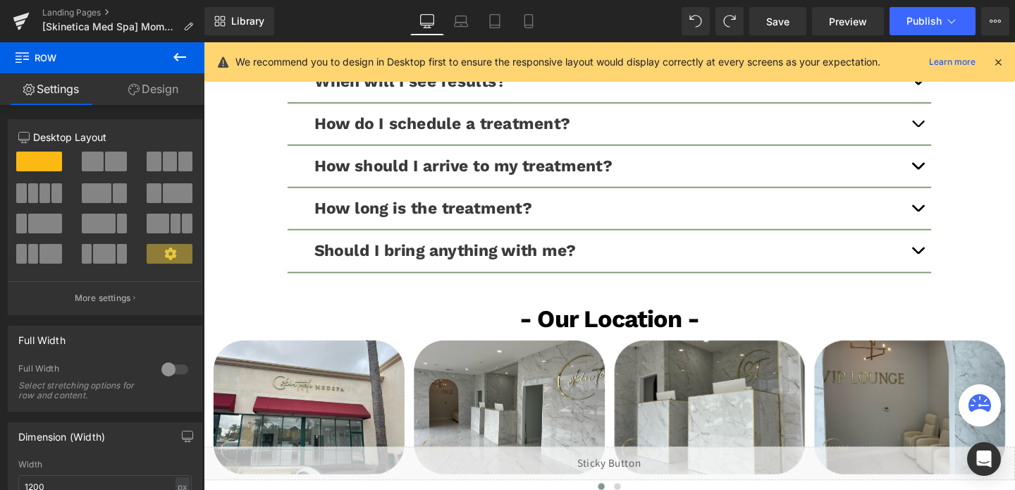
scroll to position [2510, 0]
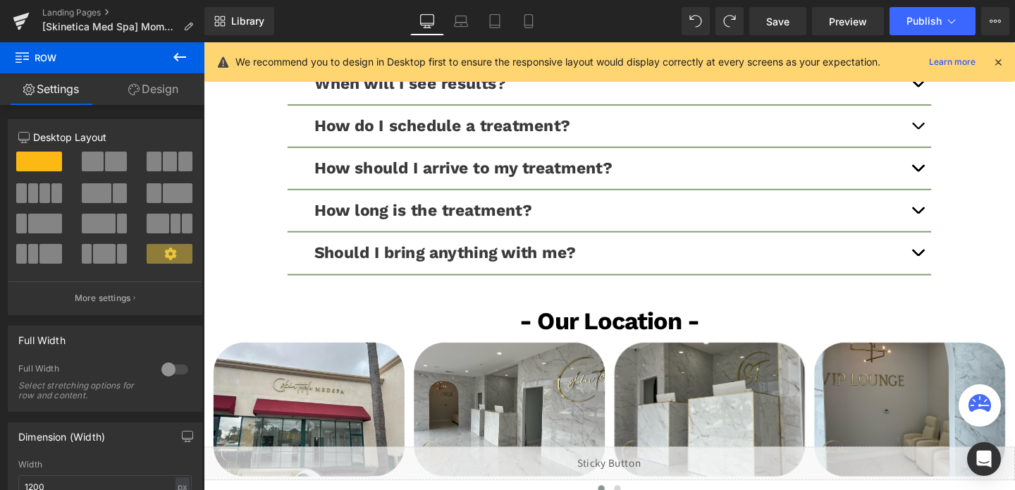
click at [180, 62] on icon at bounding box center [179, 57] width 17 height 17
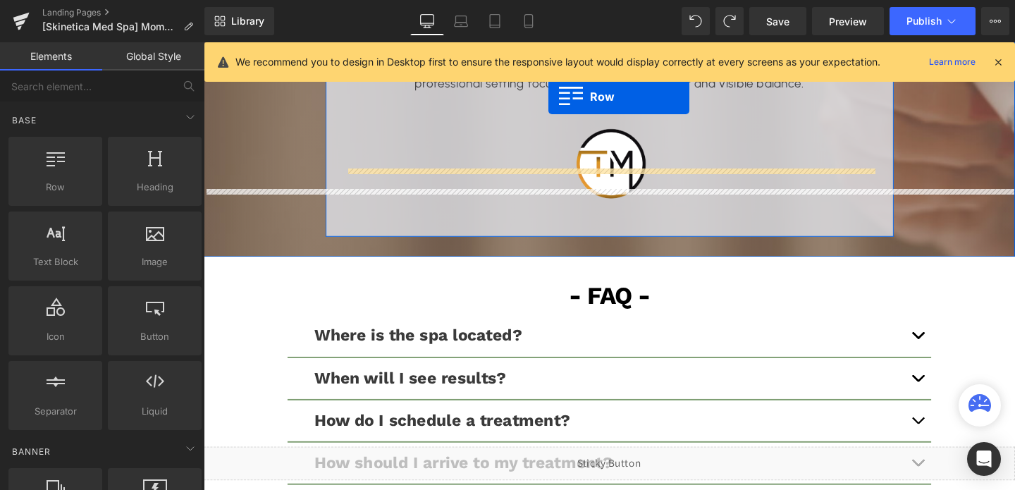
scroll to position [2158, 0]
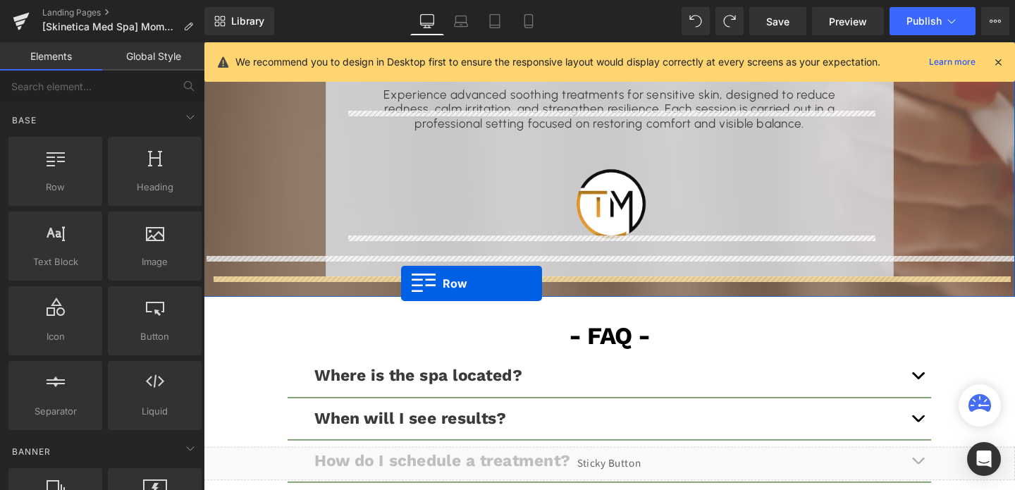
drag, startPoint x: 266, startPoint y: 195, endPoint x: 411, endPoint y: 296, distance: 177.2
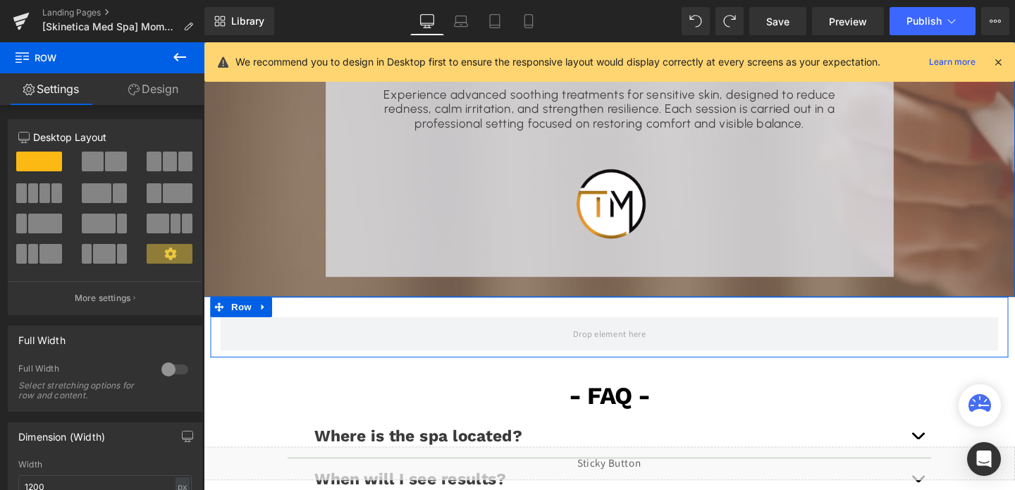
click at [92, 161] on span at bounding box center [93, 162] width 22 height 20
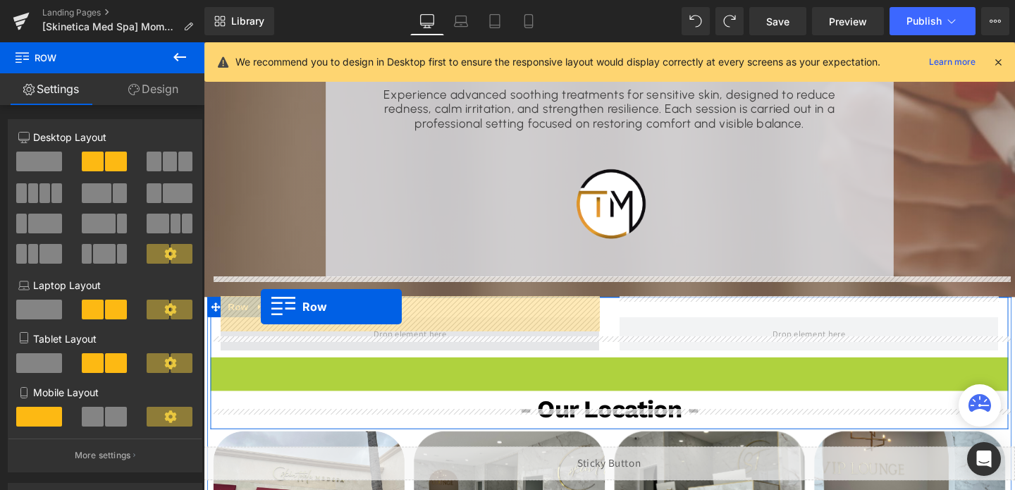
drag, startPoint x: 219, startPoint y: 362, endPoint x: 264, endPoint y: 320, distance: 60.9
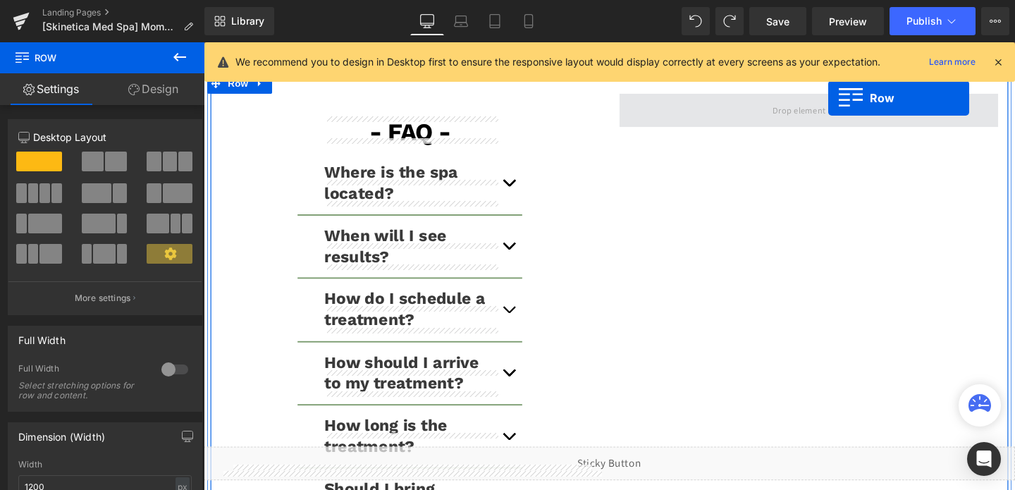
scroll to position [2336, 0]
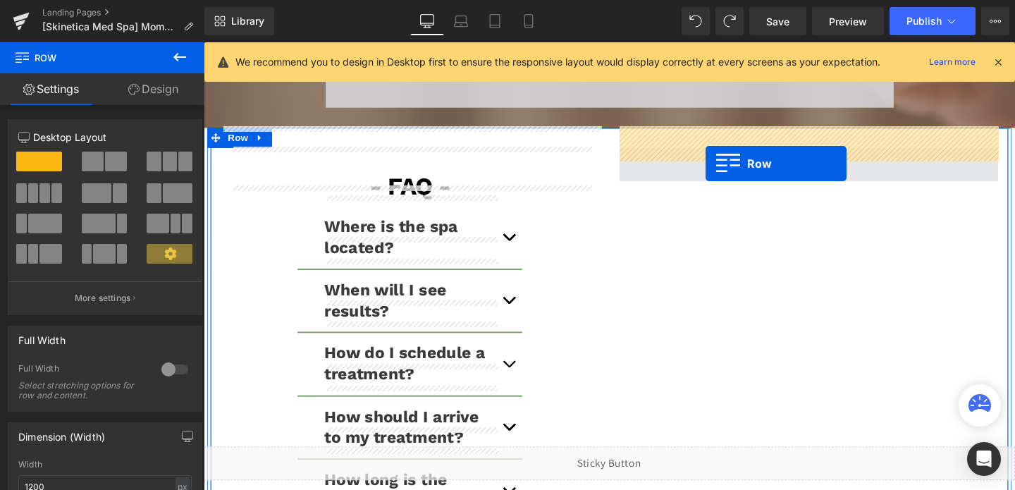
drag, startPoint x: 216, startPoint y: 351, endPoint x: 728, endPoint y: 163, distance: 545.4
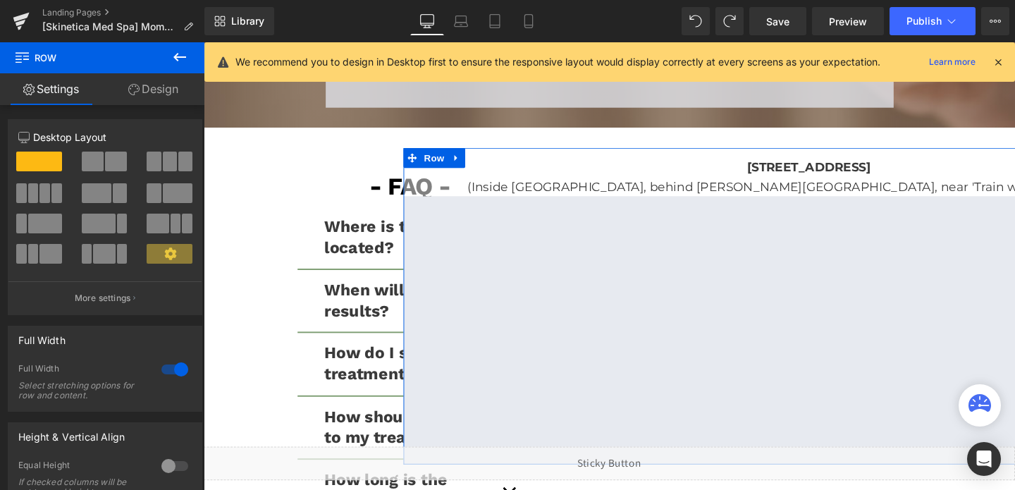
click at [173, 374] on div at bounding box center [175, 369] width 34 height 23
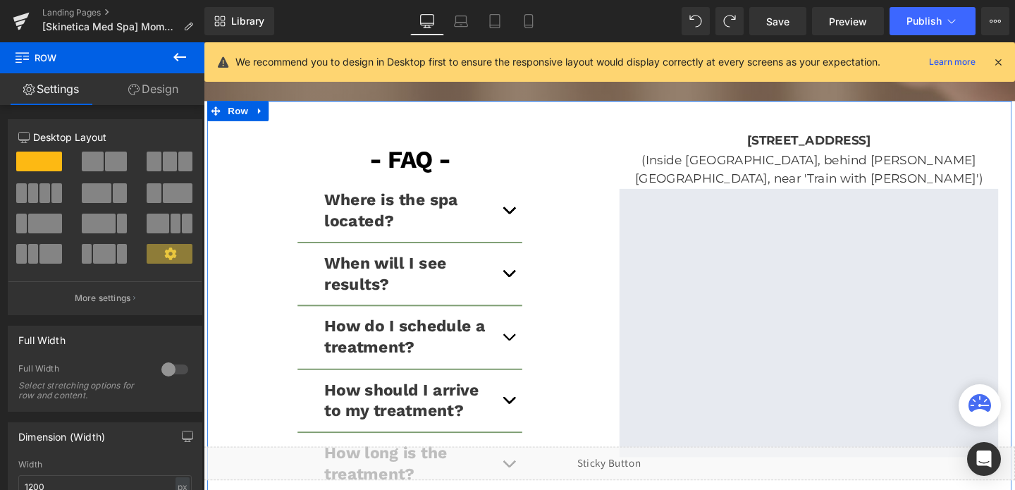
scroll to position [2234, 0]
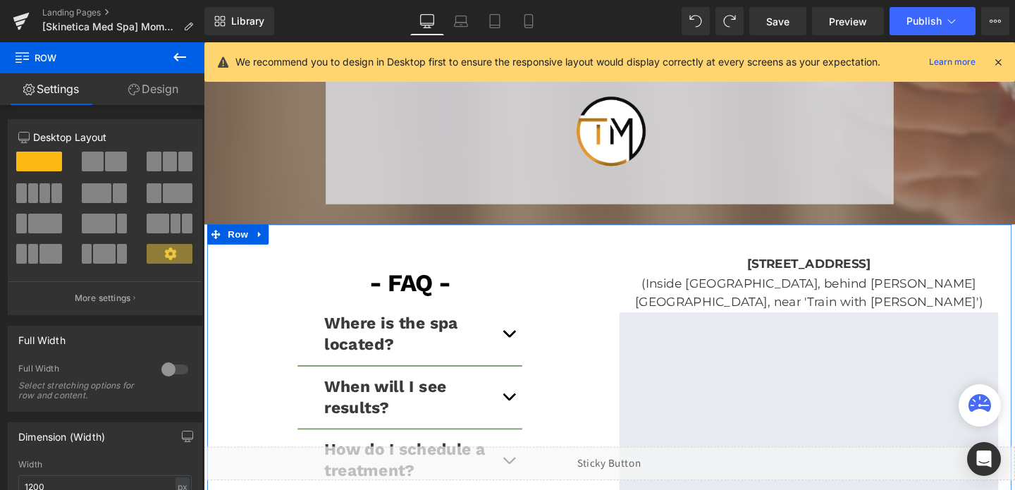
click at [403, 319] on span "Accordion" at bounding box center [421, 327] width 47 height 17
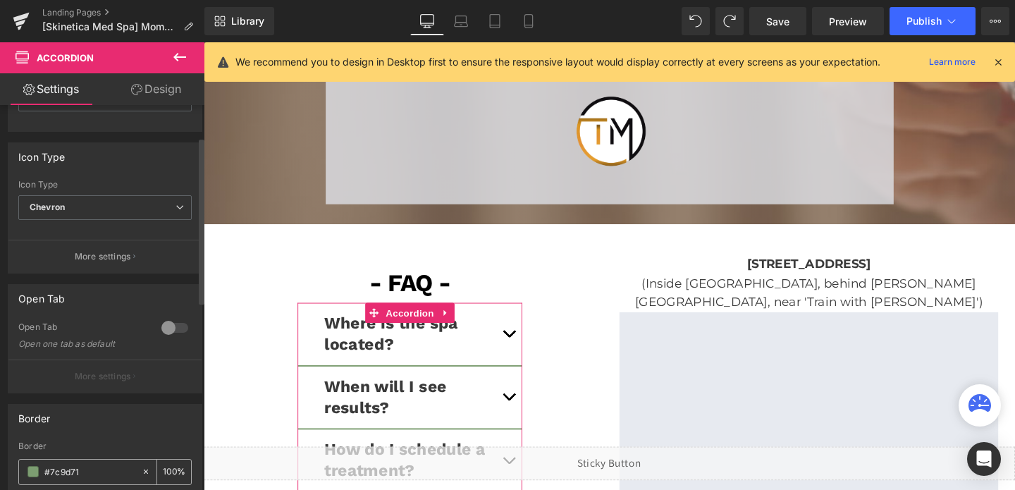
scroll to position [0, 0]
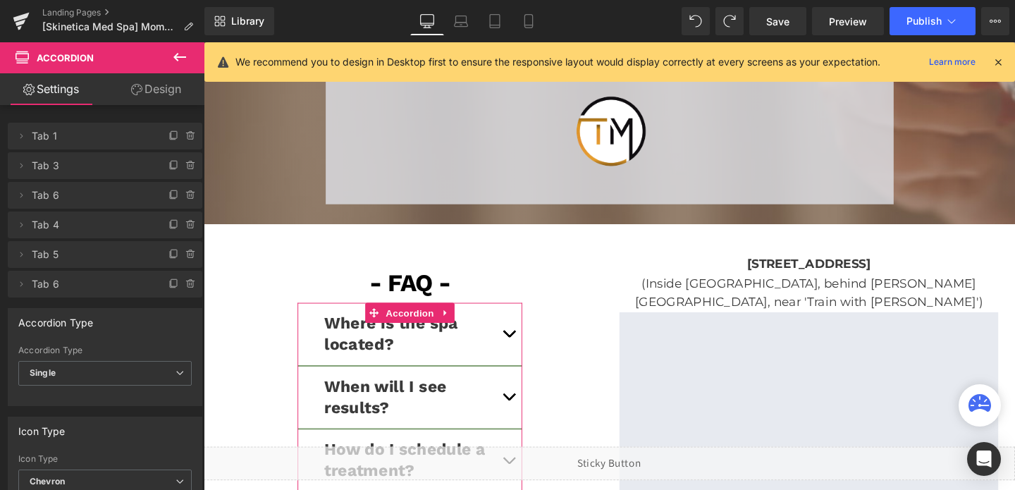
click at [156, 90] on link "Design" at bounding box center [156, 89] width 102 height 32
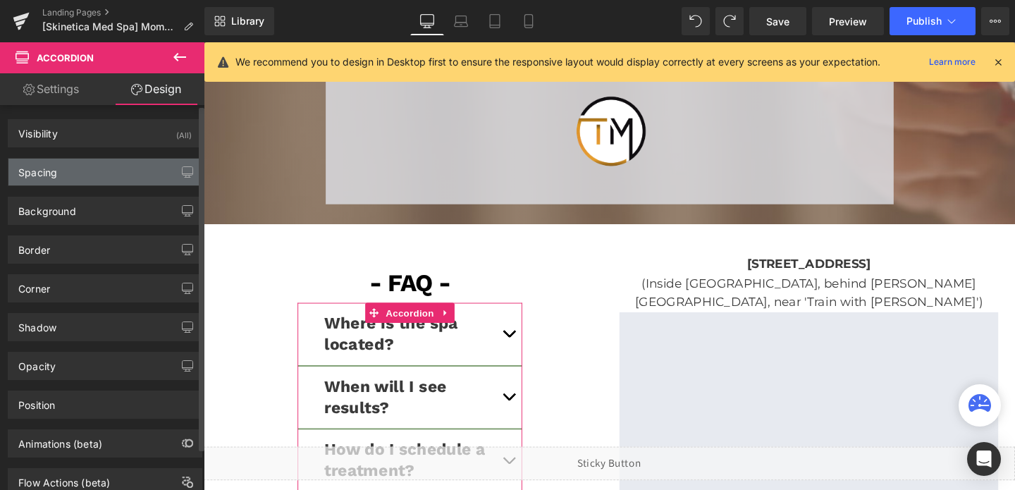
click at [105, 166] on div "Spacing" at bounding box center [104, 172] width 193 height 27
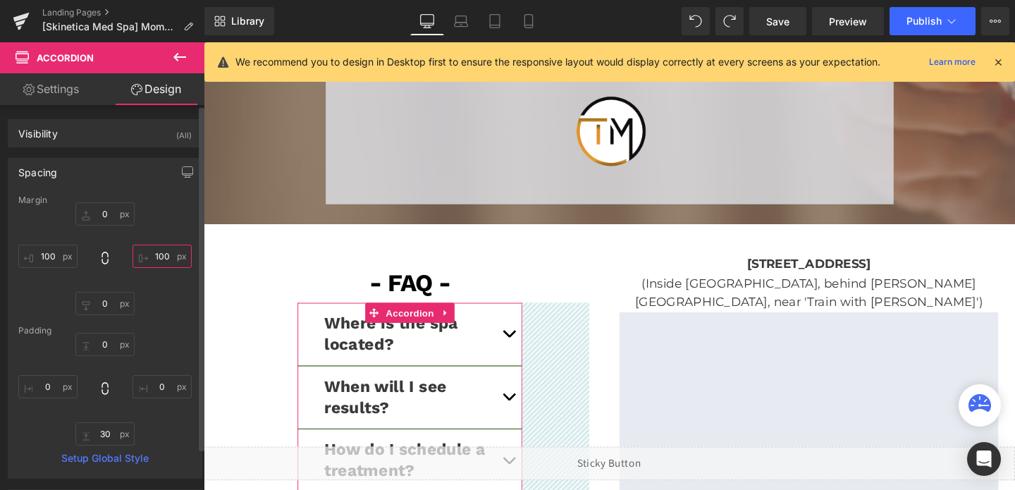
click at [162, 264] on input "text" at bounding box center [162, 256] width 59 height 23
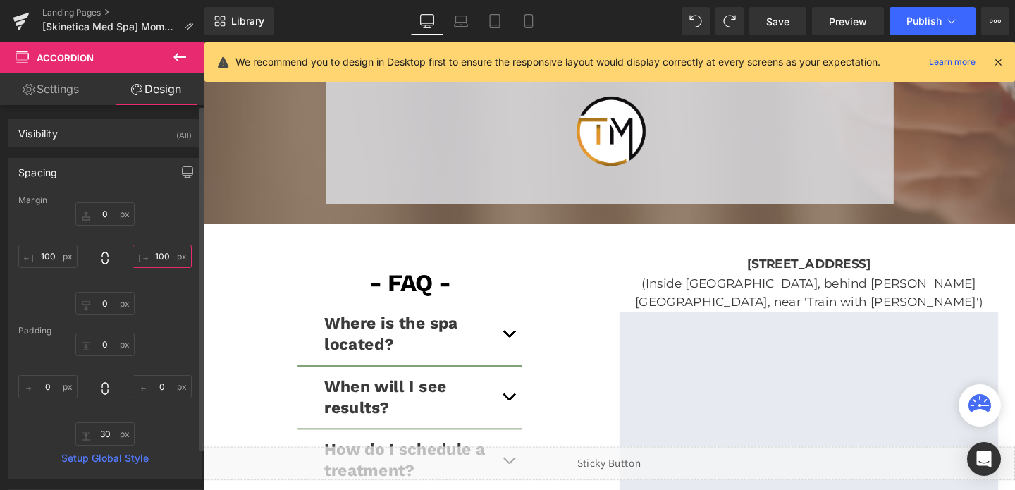
type input "¿"
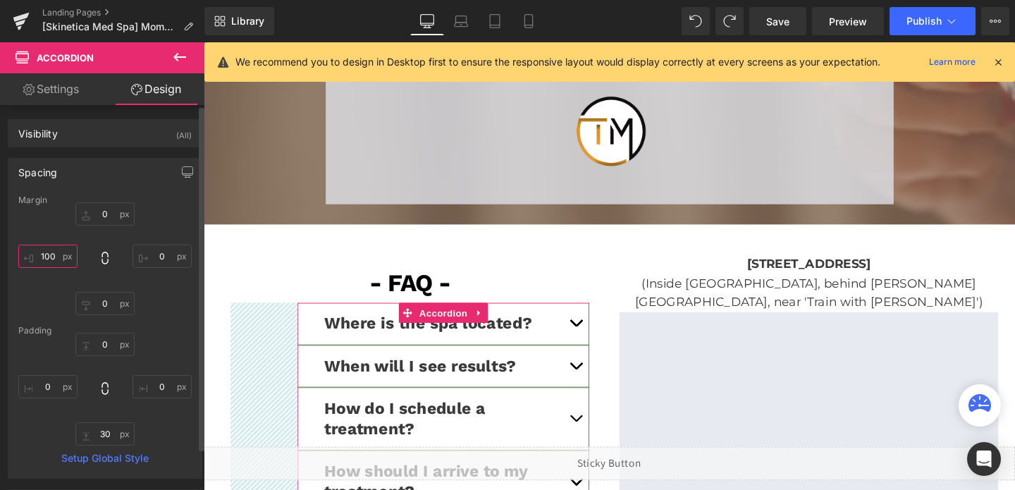
click at [47, 254] on input "text" at bounding box center [47, 256] width 59 height 23
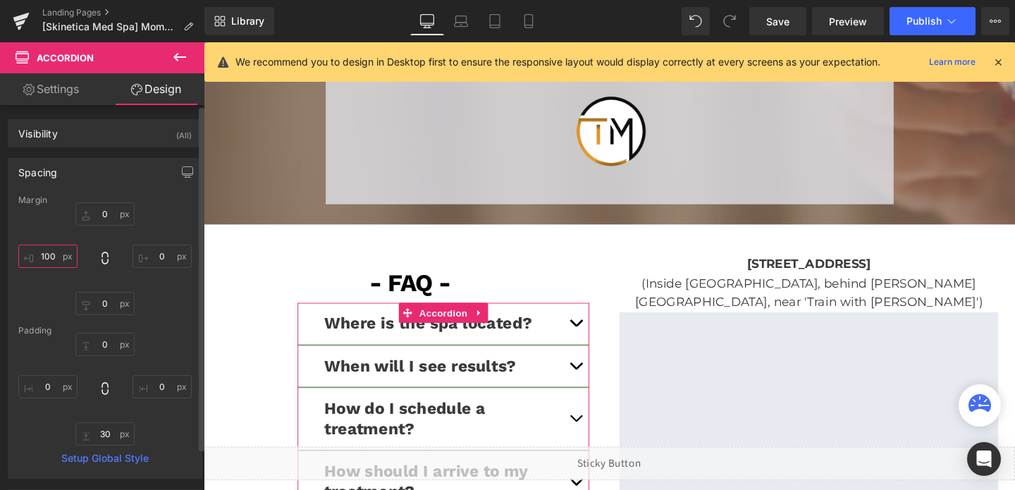
type input "0"
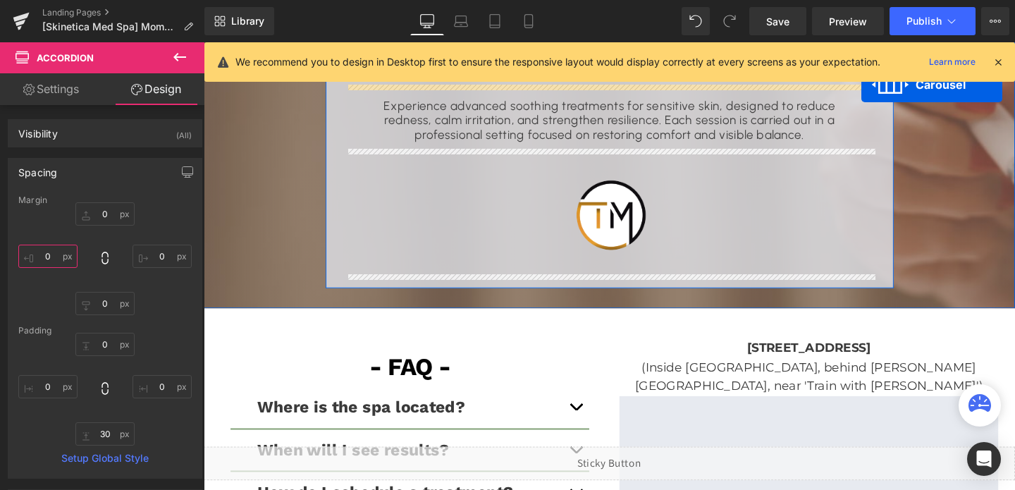
scroll to position [2061, 0]
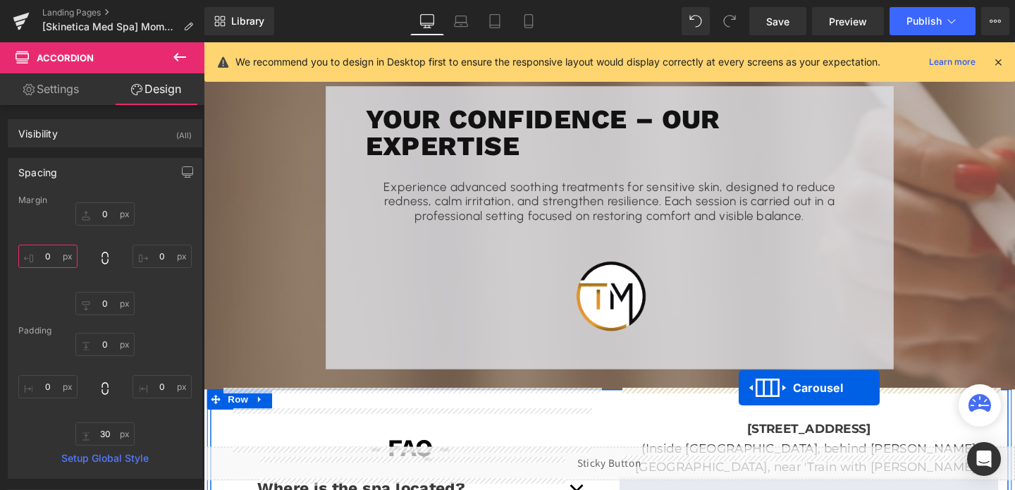
drag, startPoint x: 599, startPoint y: 227, endPoint x: 766, endPoint y: 406, distance: 245.4
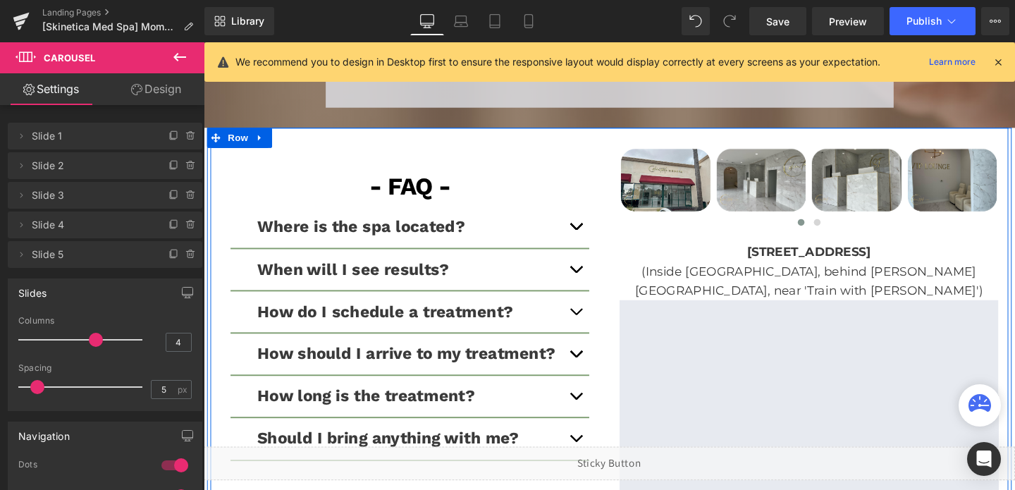
scroll to position [2338, 0]
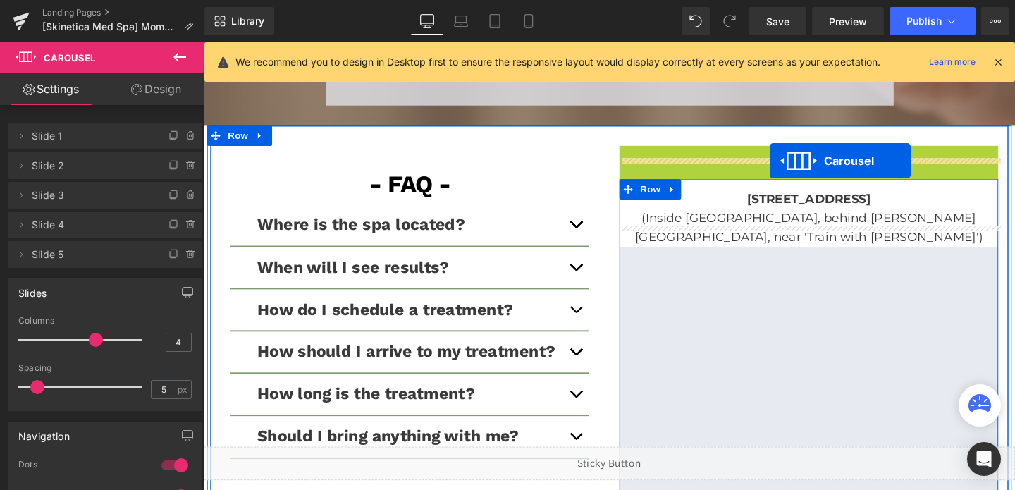
drag, startPoint x: 805, startPoint y: 138, endPoint x: 800, endPoint y: 167, distance: 29.3
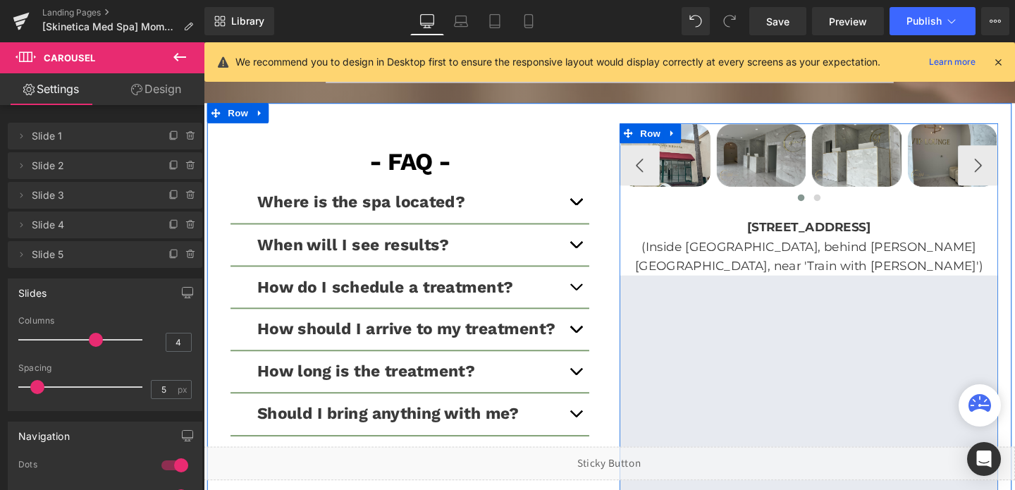
scroll to position [2325, 0]
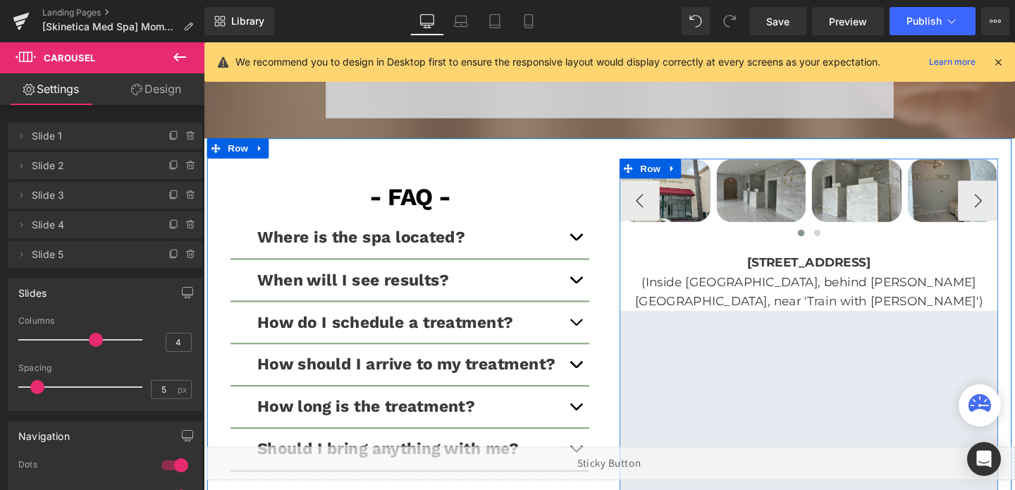
click at [804, 176] on div "Image" at bounding box center [790, 198] width 97 height 68
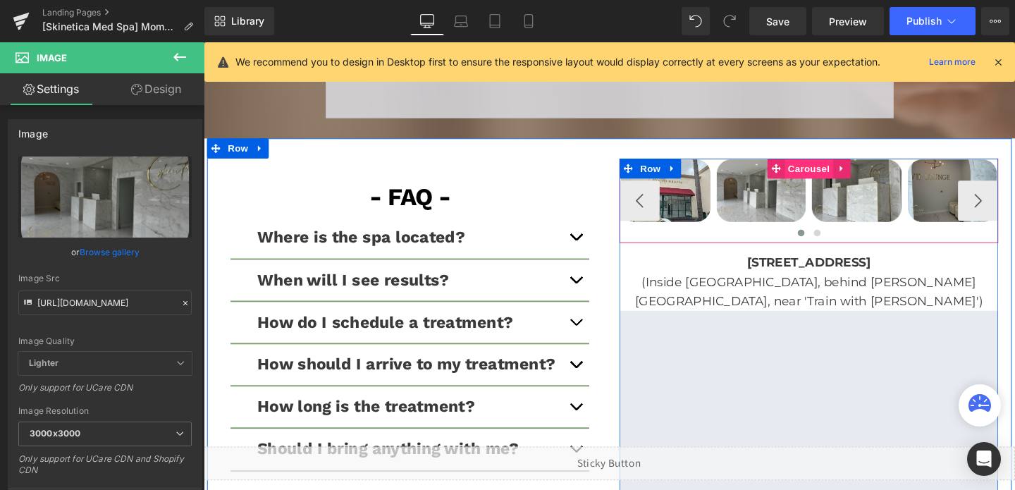
click at [833, 164] on span "Carousel" at bounding box center [839, 174] width 51 height 21
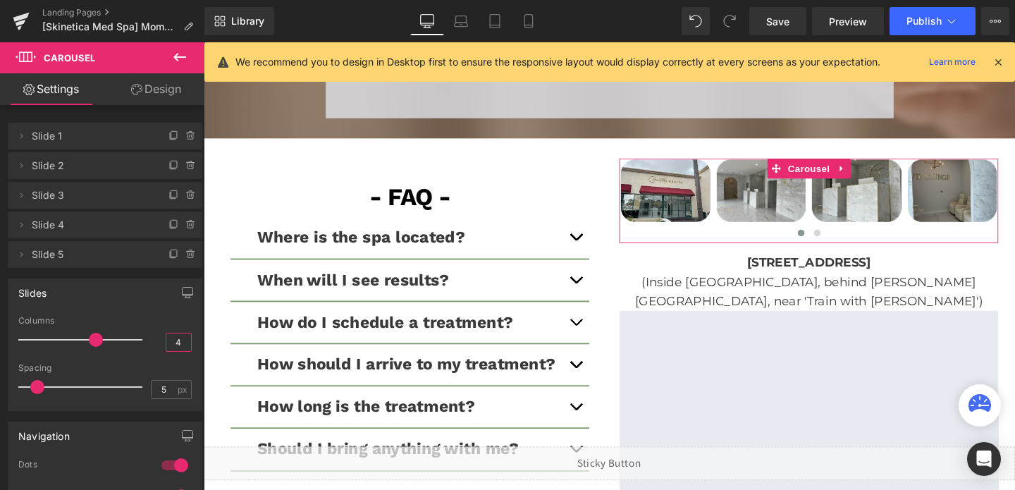
click at [173, 341] on input "4" at bounding box center [178, 343] width 25 height 18
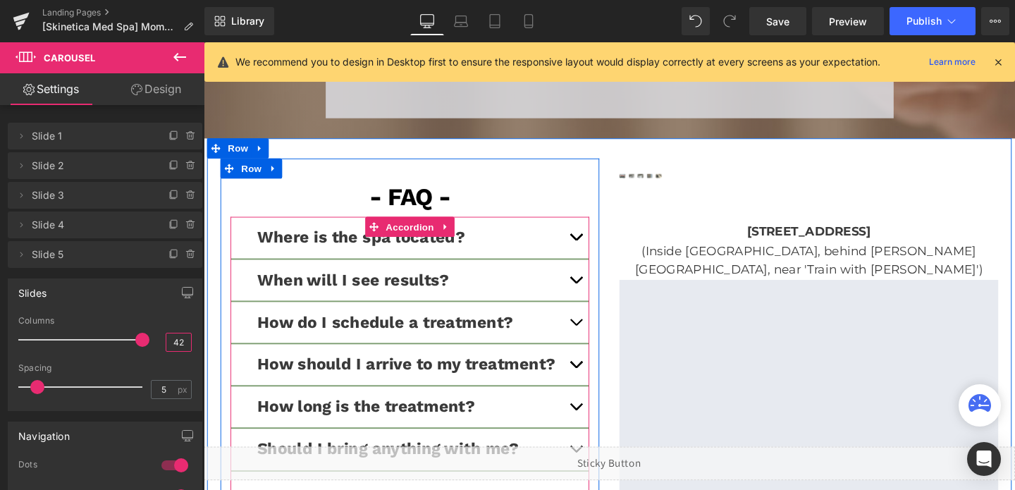
type input "2"
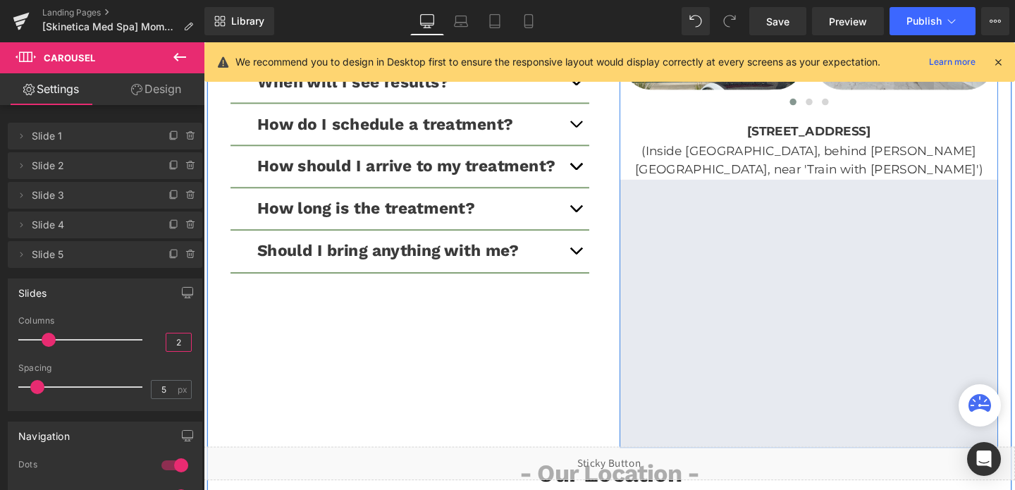
scroll to position [2263, 0]
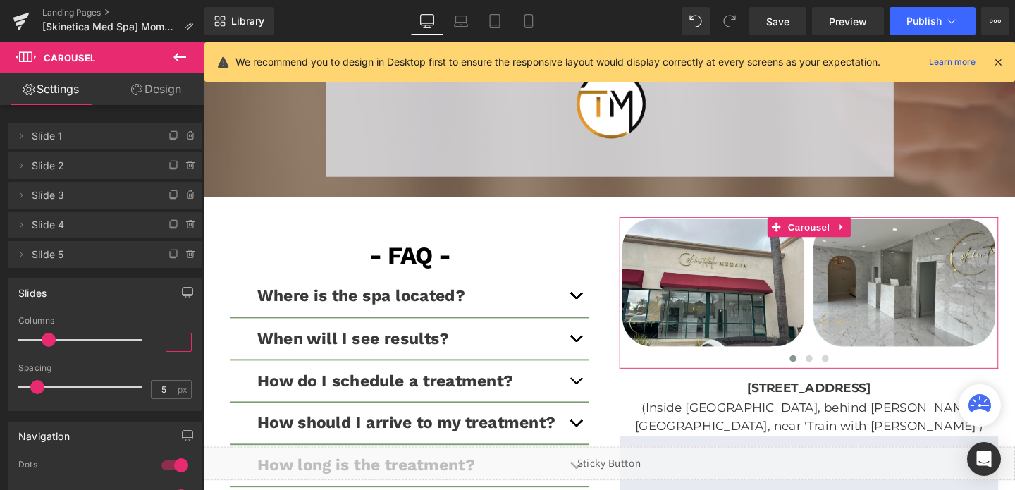
type input "3"
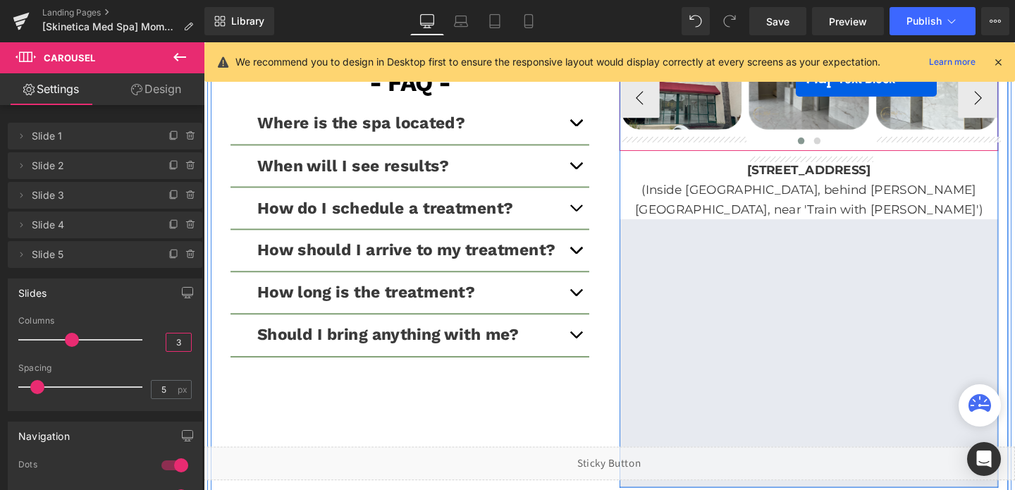
scroll to position [2346, 0]
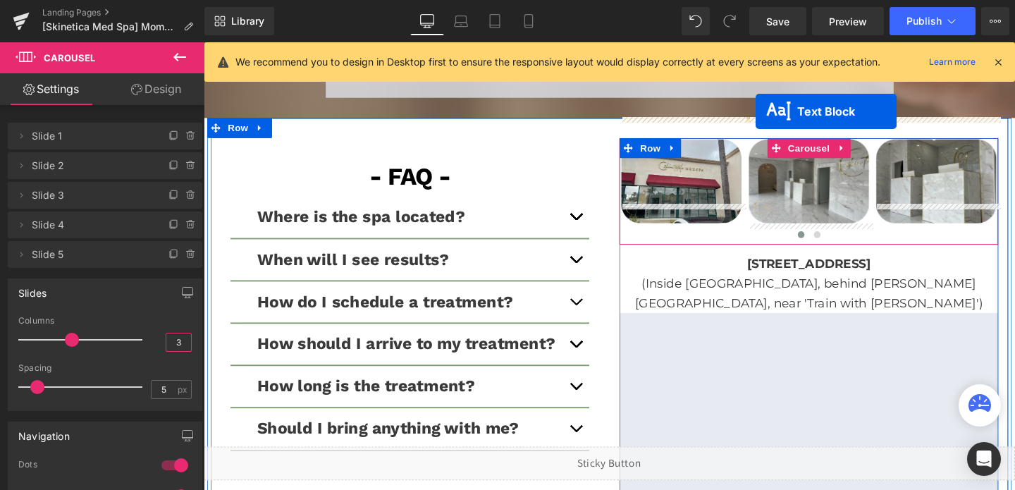
drag, startPoint x: 589, startPoint y: 207, endPoint x: 784, endPoint y: 113, distance: 216.3
click at [784, 122] on div "- FAQ - Text Block Where is the spa located? Text Block We are located at : [ST…" at bounding box center [630, 369] width 839 height 494
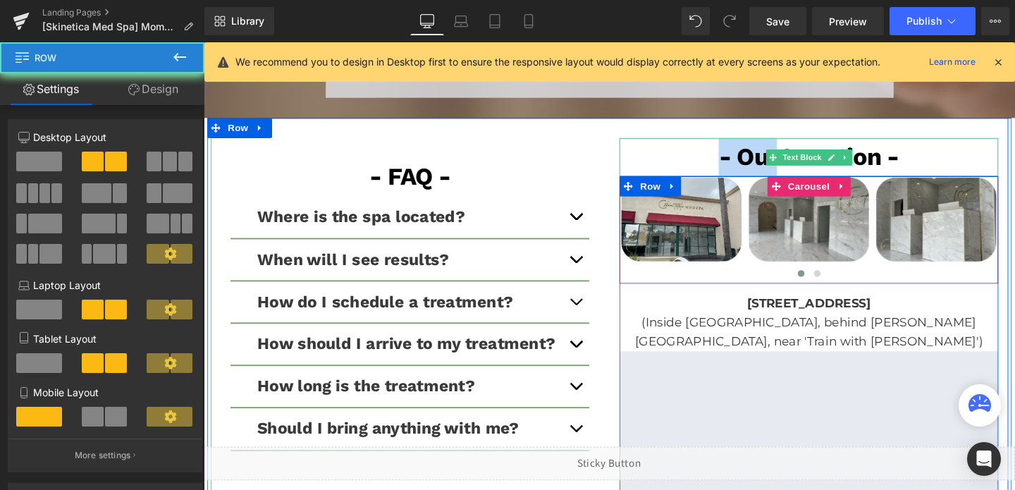
drag, startPoint x: 784, startPoint y: 113, endPoint x: 785, endPoint y: 128, distance: 14.8
click at [785, 128] on div "- FAQ - Text Block Where is the spa located? Text Block We are located at : [ST…" at bounding box center [630, 389] width 839 height 534
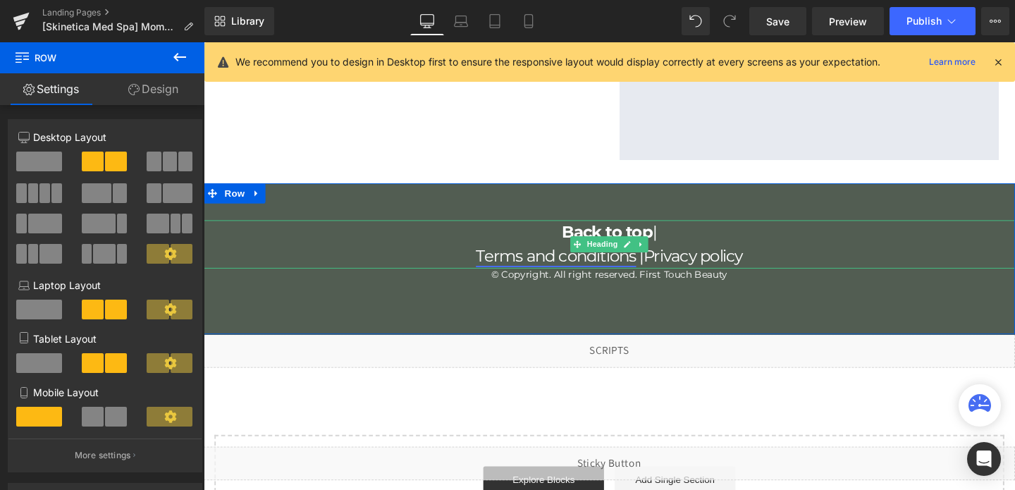
scroll to position [2832, 0]
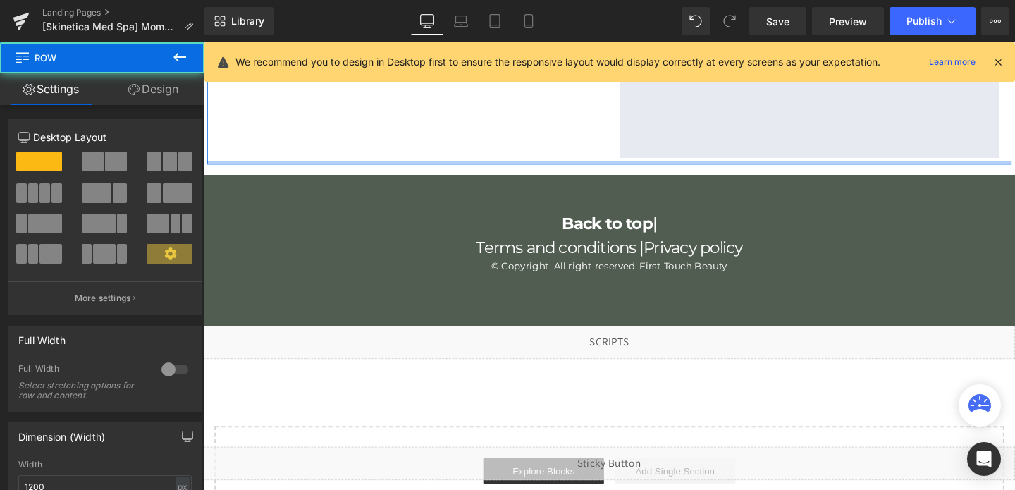
drag, startPoint x: 546, startPoint y: 152, endPoint x: 550, endPoint y: 128, distance: 23.6
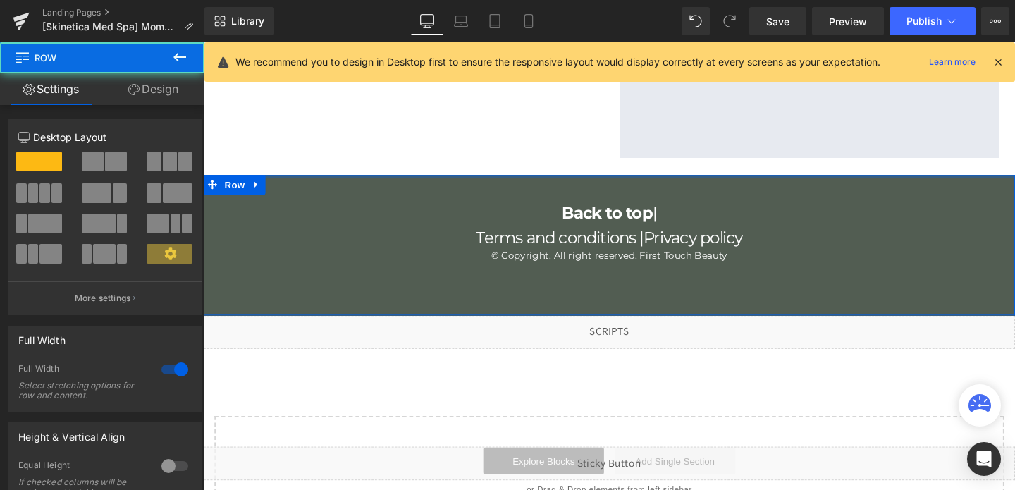
drag, startPoint x: 541, startPoint y: 159, endPoint x: 542, endPoint y: 145, distance: 14.2
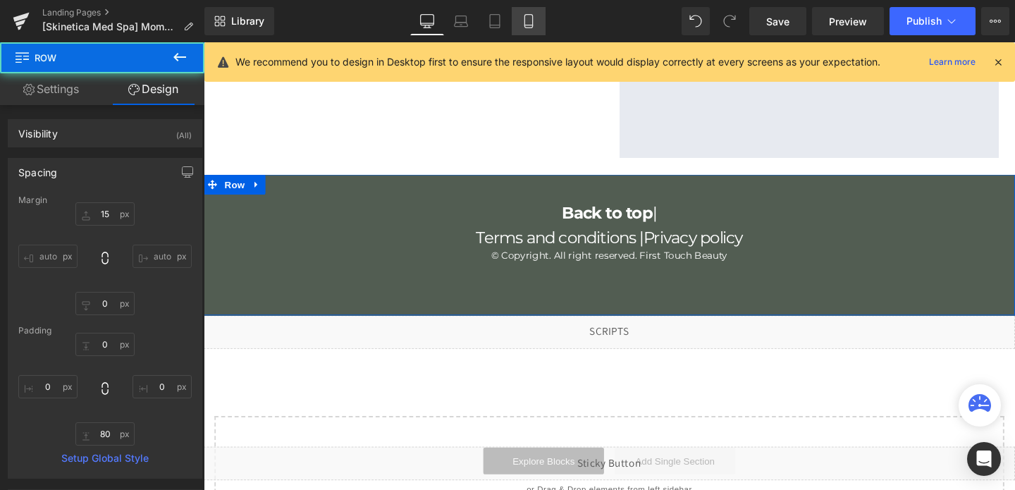
click at [543, 17] on link "Mobile" at bounding box center [529, 21] width 34 height 28
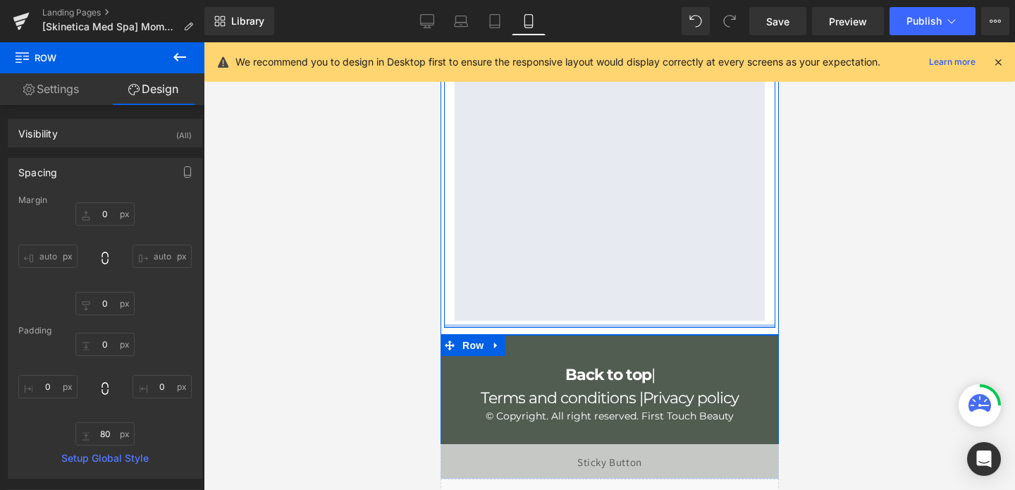
scroll to position [3857, 0]
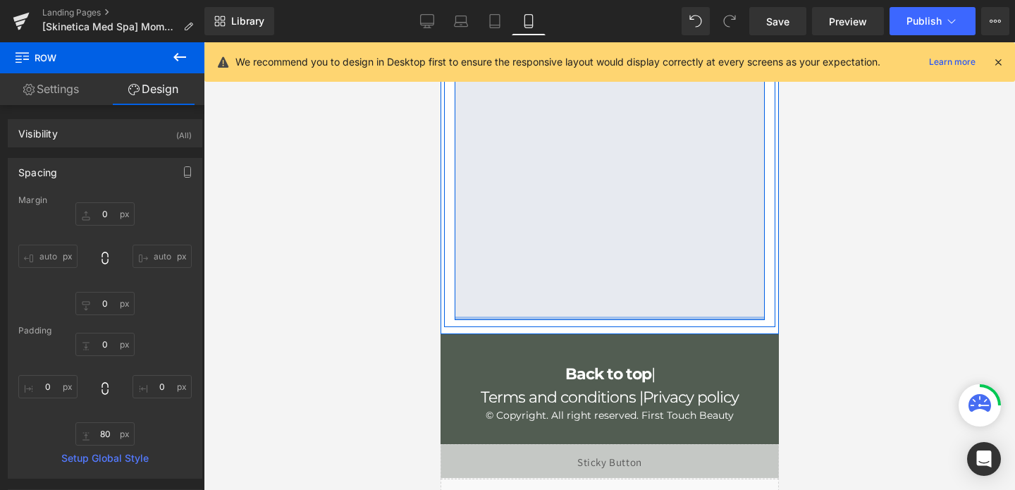
click at [511, 317] on div at bounding box center [609, 319] width 310 height 4
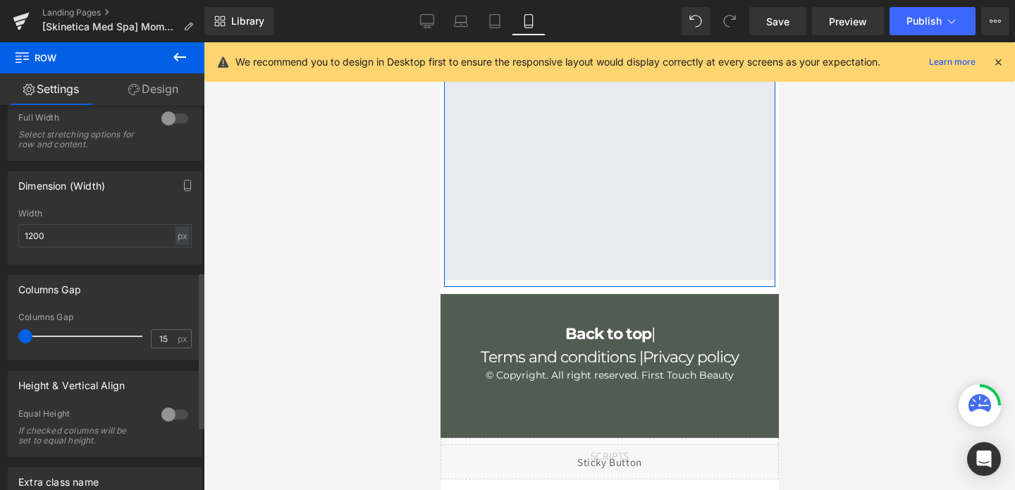
scroll to position [3872, 0]
drag, startPoint x: 35, startPoint y: 342, endPoint x: 0, endPoint y: 342, distance: 34.6
click at [0, 342] on div "Columns Gap 15px Columns Gap 15 px" at bounding box center [105, 312] width 211 height 96
click at [171, 83] on link "Design" at bounding box center [153, 89] width 102 height 32
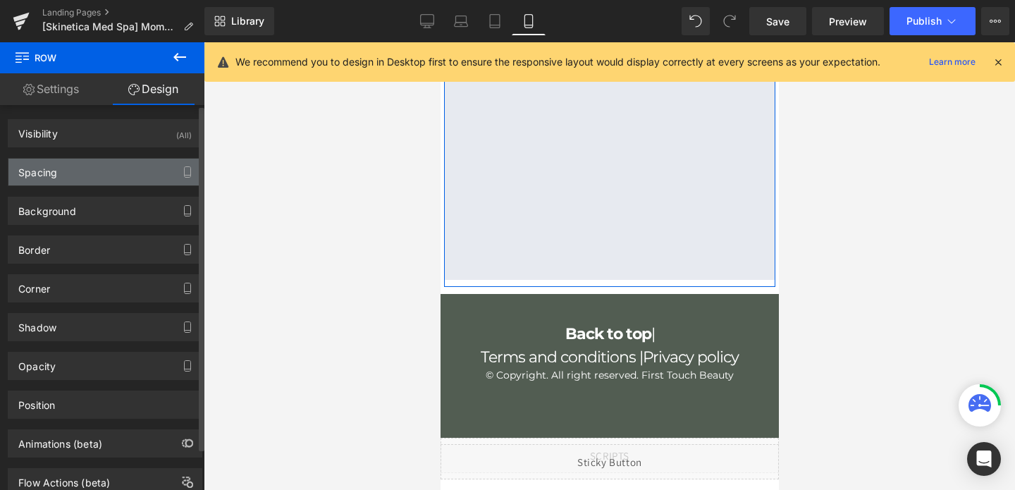
click at [82, 164] on div "Spacing" at bounding box center [104, 172] width 193 height 27
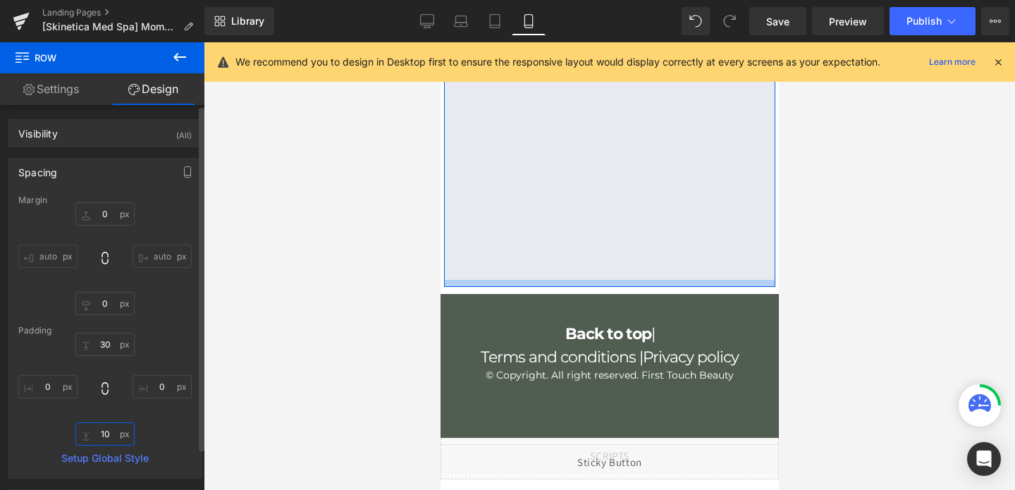
click at [99, 437] on input "10" at bounding box center [104, 433] width 59 height 23
type input "0"
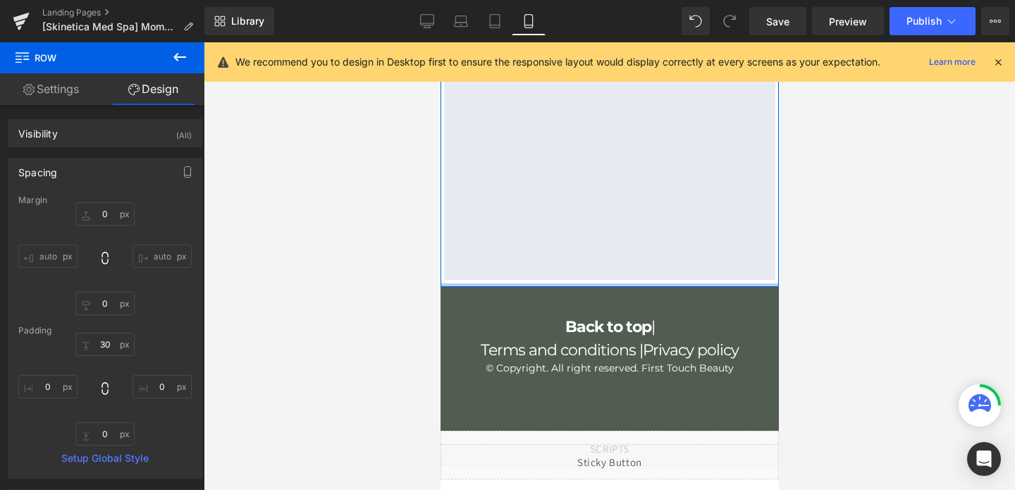
click at [469, 287] on div at bounding box center [609, 285] width 338 height 4
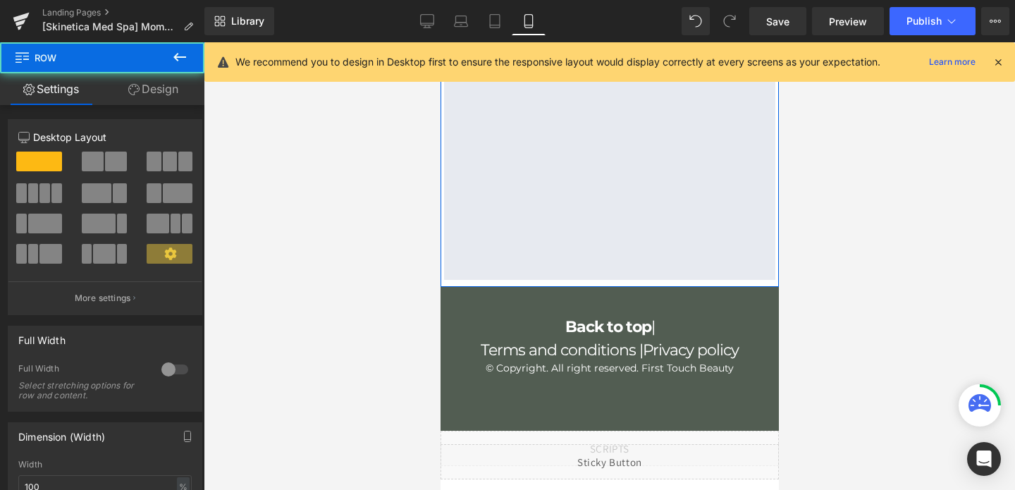
click at [173, 98] on link "Design" at bounding box center [153, 89] width 102 height 32
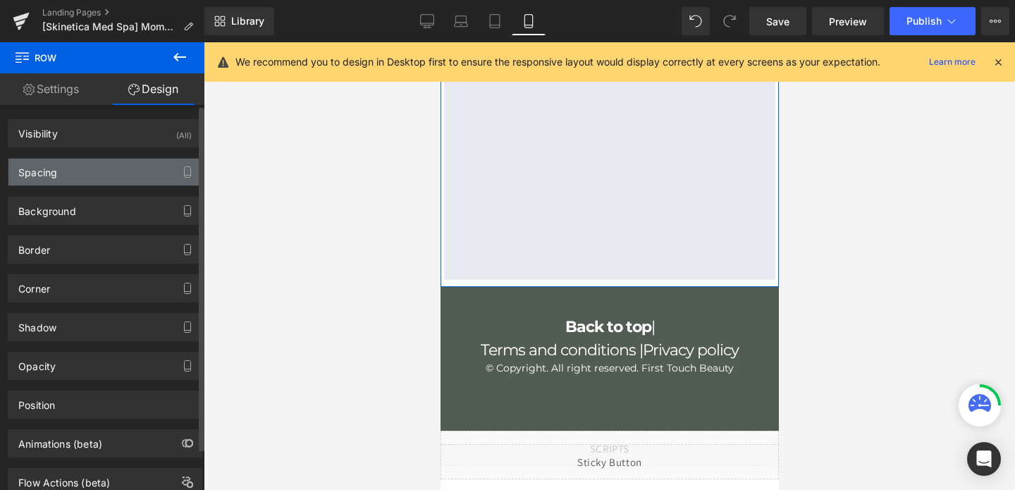
click at [67, 181] on div "Spacing" at bounding box center [104, 172] width 193 height 27
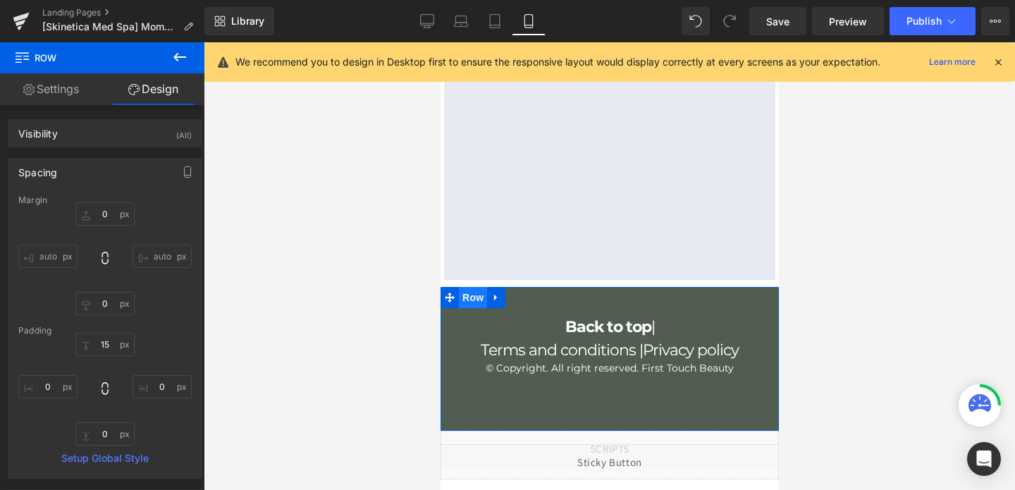
click at [464, 308] on span "Row" at bounding box center [472, 297] width 28 height 21
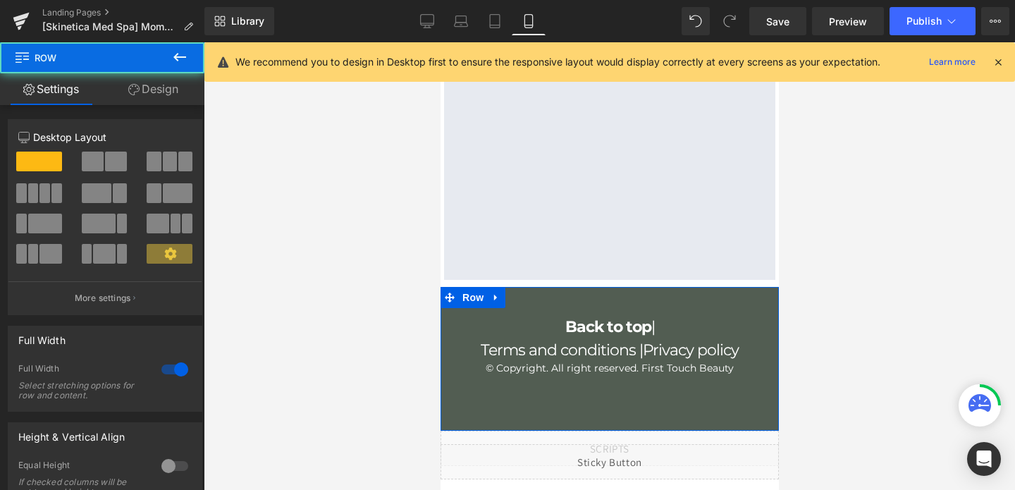
click at [163, 94] on link "Design" at bounding box center [153, 89] width 102 height 32
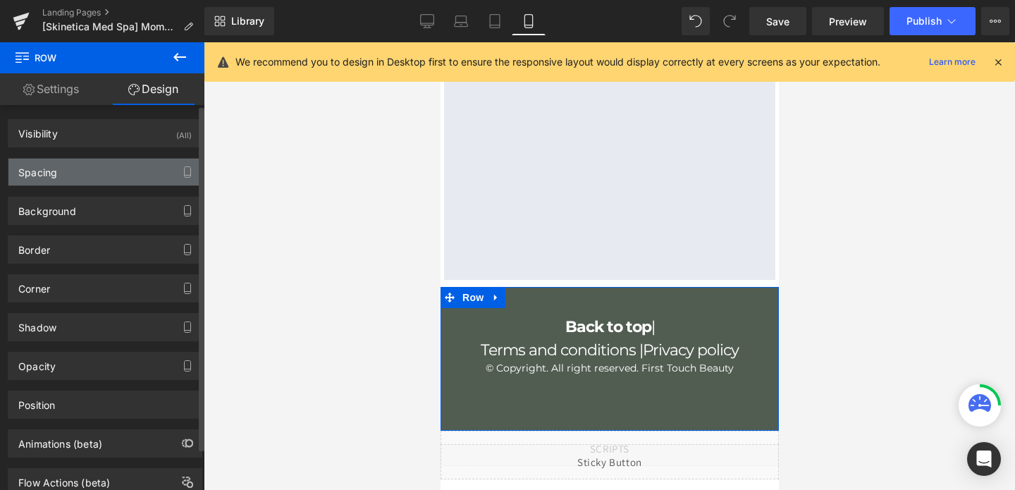
click at [100, 162] on div "Spacing" at bounding box center [104, 172] width 193 height 27
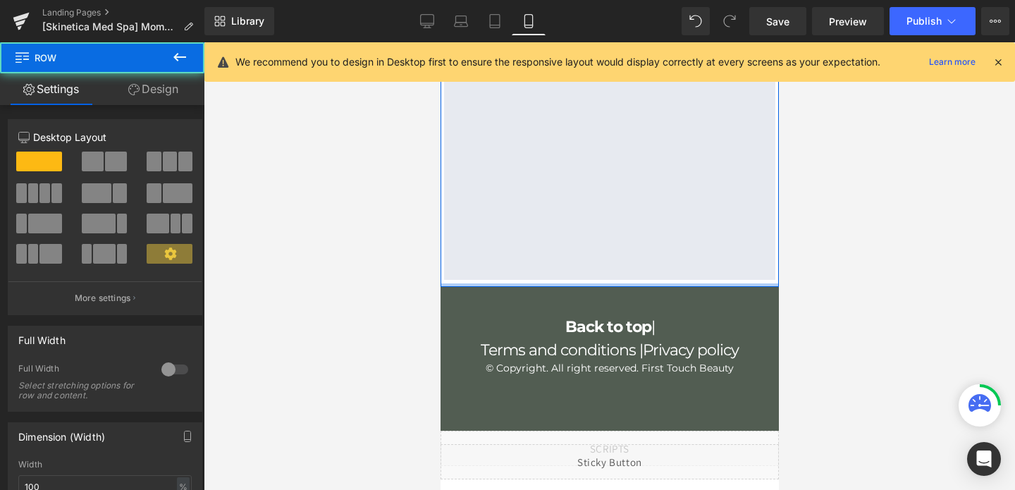
click at [527, 287] on div at bounding box center [609, 285] width 338 height 4
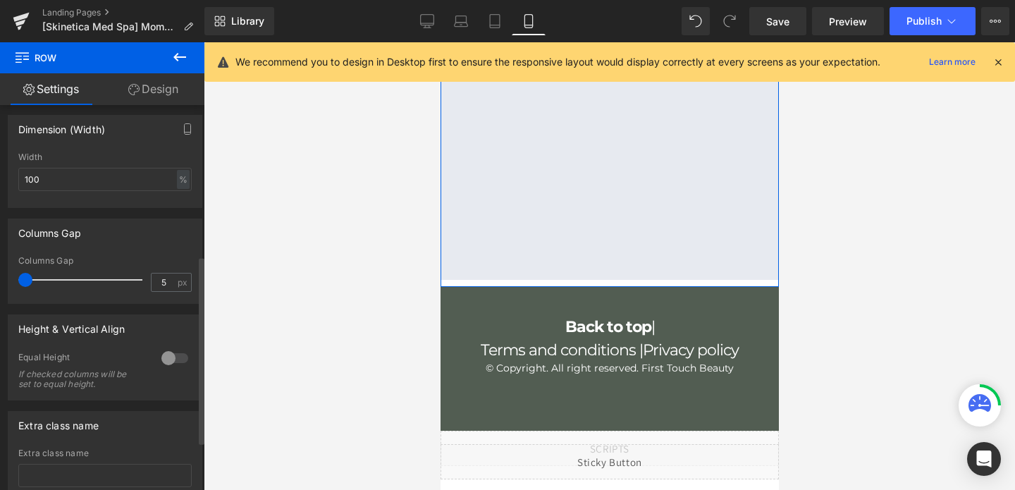
scroll to position [3877, 0]
drag, startPoint x: 26, startPoint y: 279, endPoint x: 0, endPoint y: 287, distance: 27.2
click at [0, 287] on div "Columns Gap 5px Columns Gap 5 px" at bounding box center [105, 256] width 211 height 96
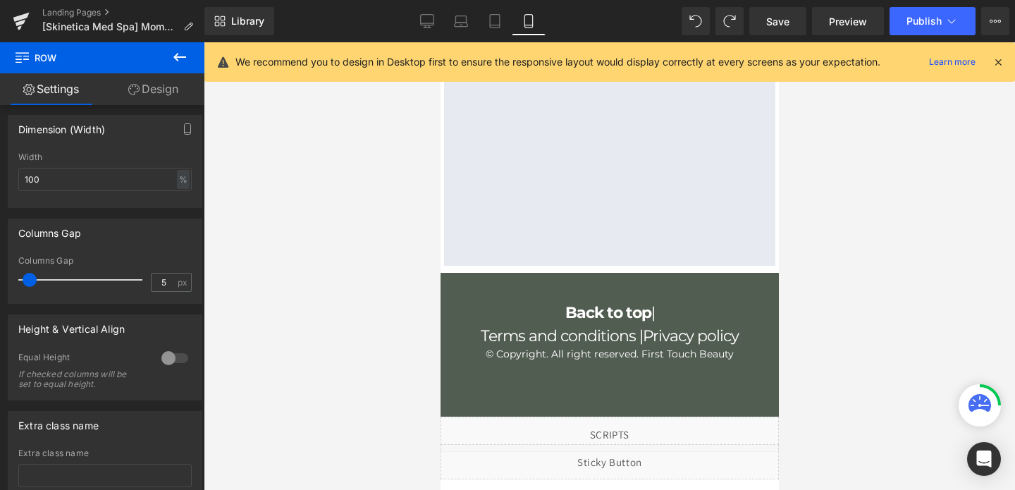
scroll to position [4047, 0]
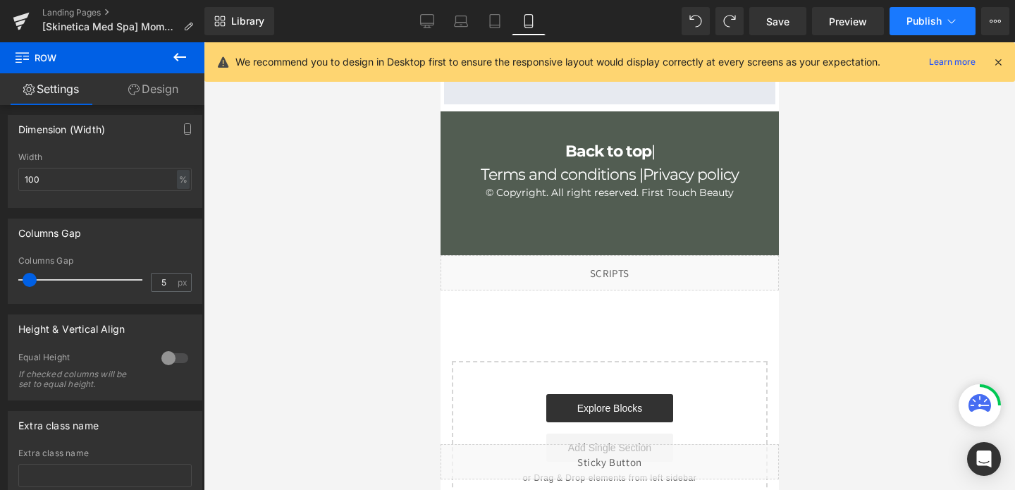
click at [918, 18] on span "Publish" at bounding box center [924, 21] width 35 height 11
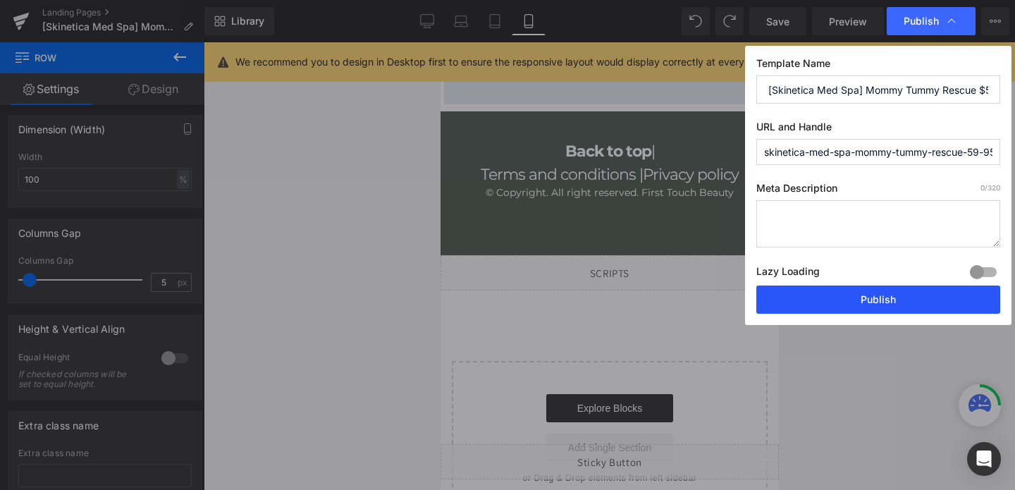
click at [806, 291] on button "Publish" at bounding box center [879, 300] width 244 height 28
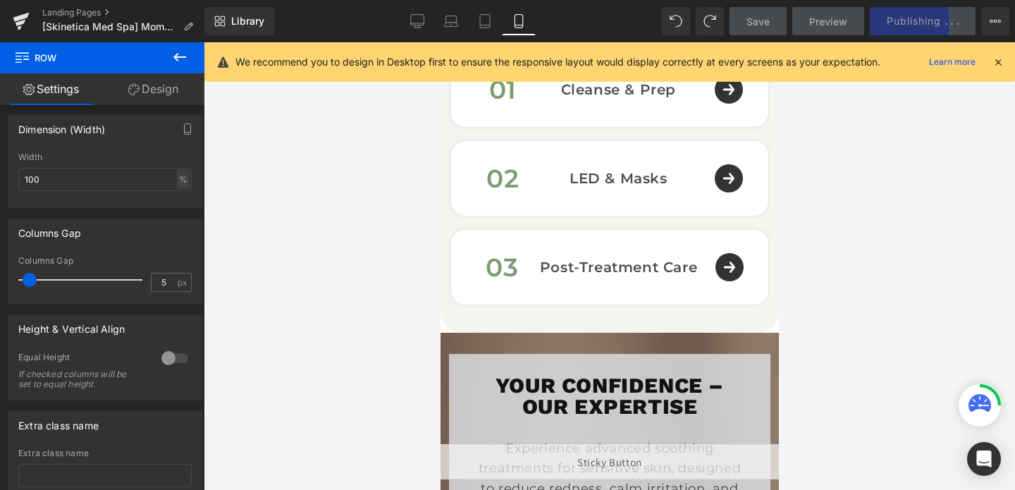
scroll to position [2436, 0]
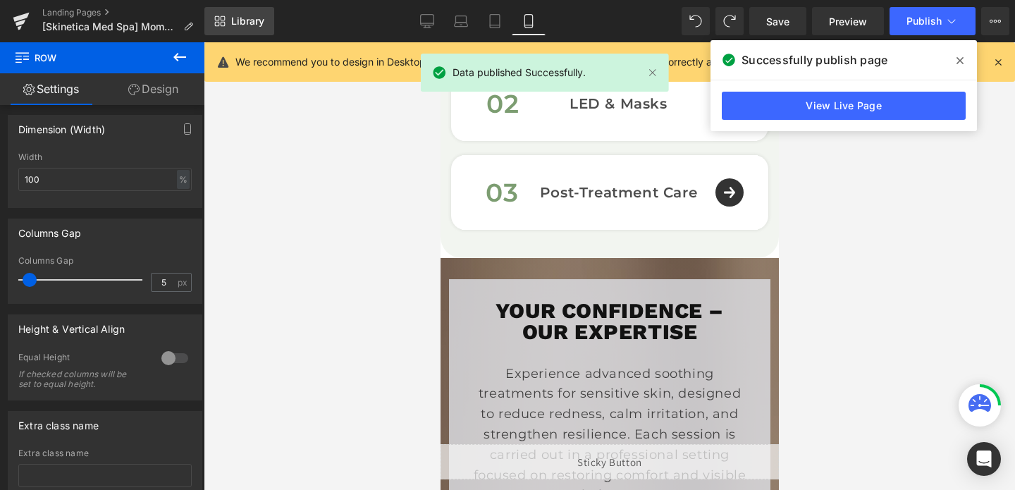
click at [221, 19] on icon at bounding box center [219, 21] width 11 height 11
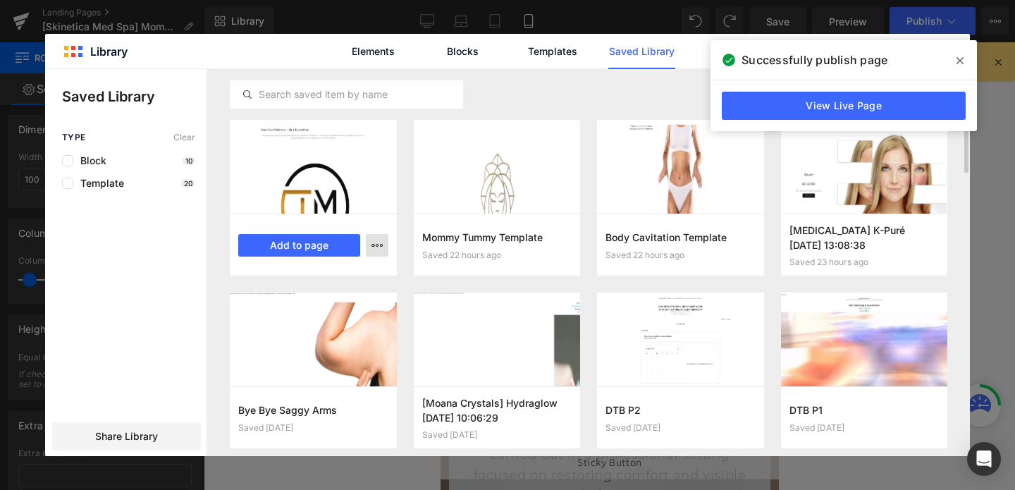
click at [376, 237] on button "button" at bounding box center [377, 245] width 23 height 23
click at [342, 314] on div "Delete" at bounding box center [308, 307] width 161 height 30
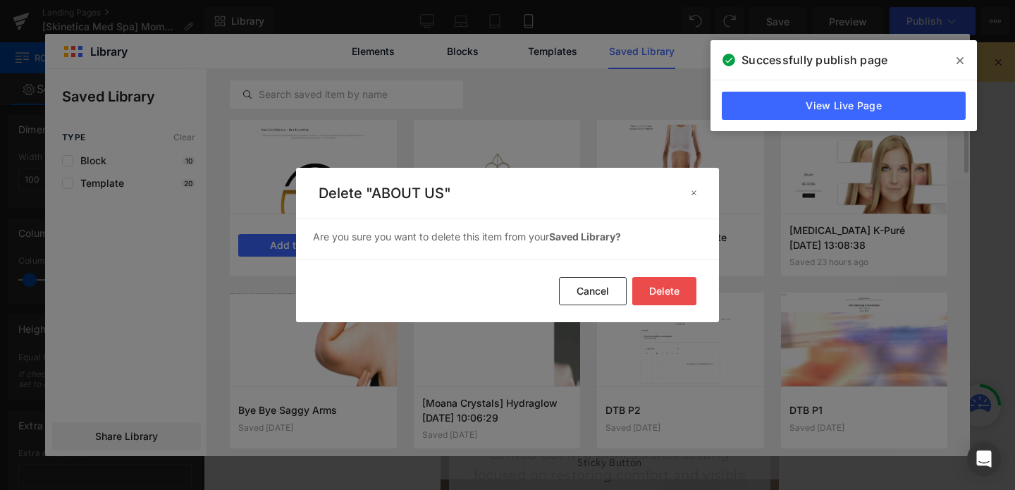
click at [677, 294] on button "Delete" at bounding box center [664, 291] width 64 height 28
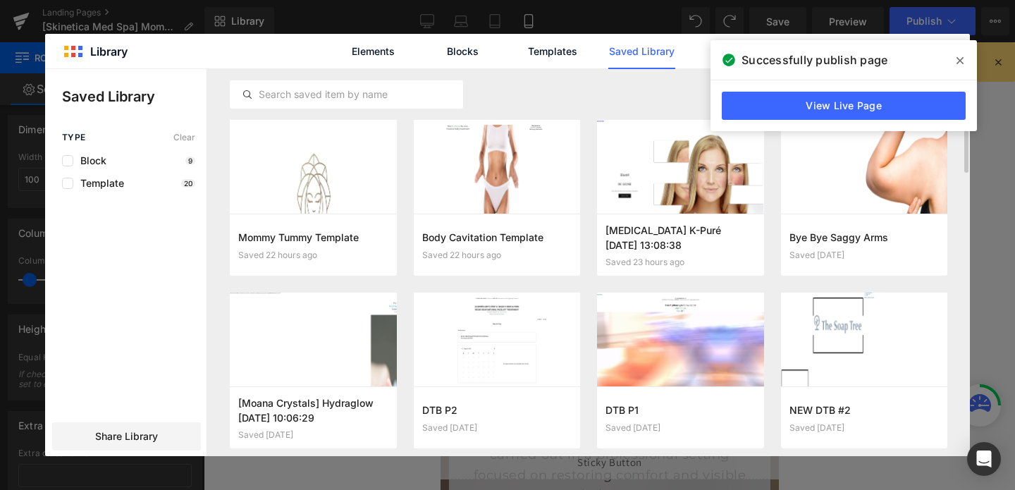
click at [962, 59] on icon at bounding box center [960, 60] width 7 height 7
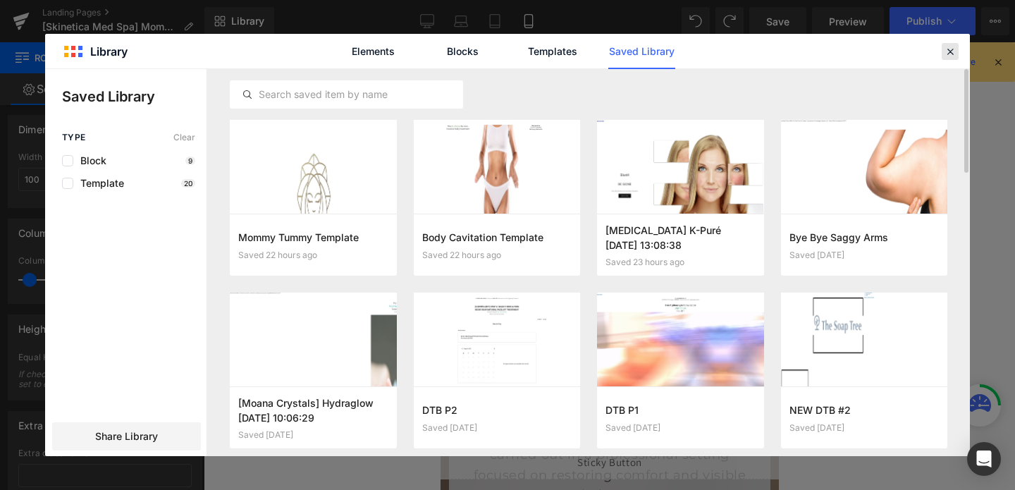
click at [949, 54] on icon at bounding box center [950, 51] width 13 height 13
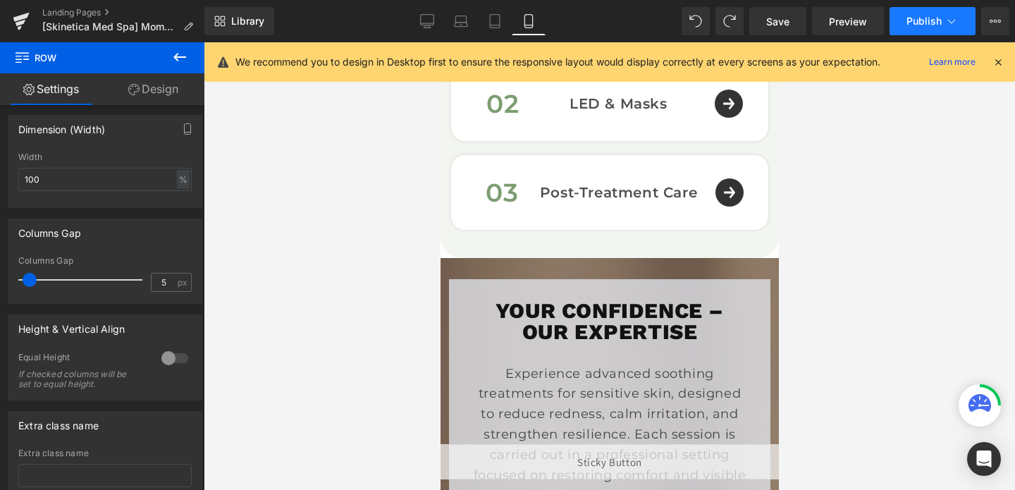
click at [916, 20] on span "Publish" at bounding box center [924, 21] width 35 height 11
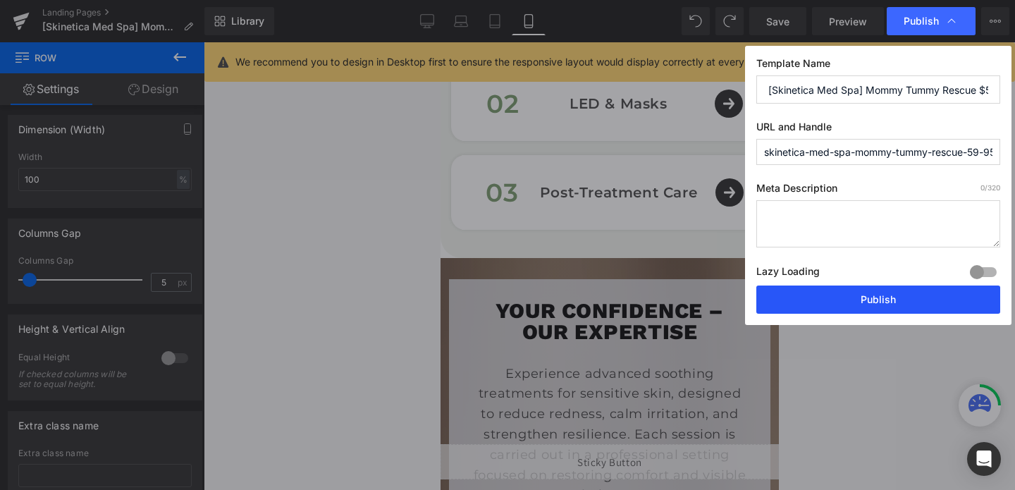
click at [792, 302] on button "Publish" at bounding box center [879, 300] width 244 height 28
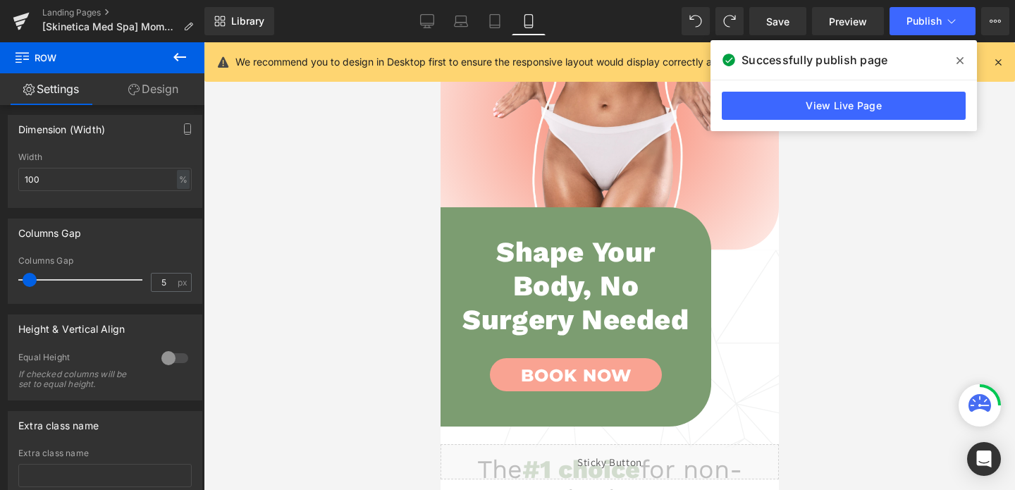
scroll to position [159, 0]
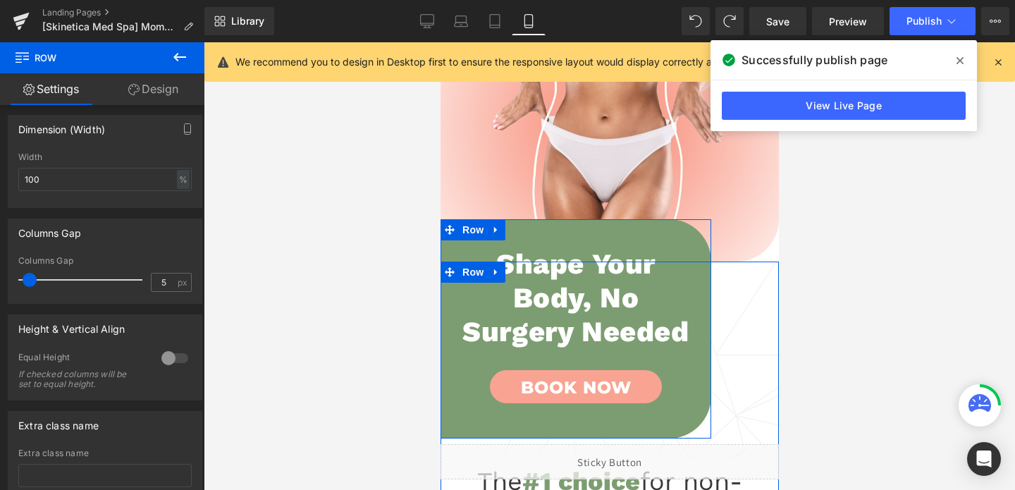
click at [677, 247] on div "Shape Your Body, No Surgery Needed Heading Book Now Button Row" at bounding box center [575, 328] width 271 height 219
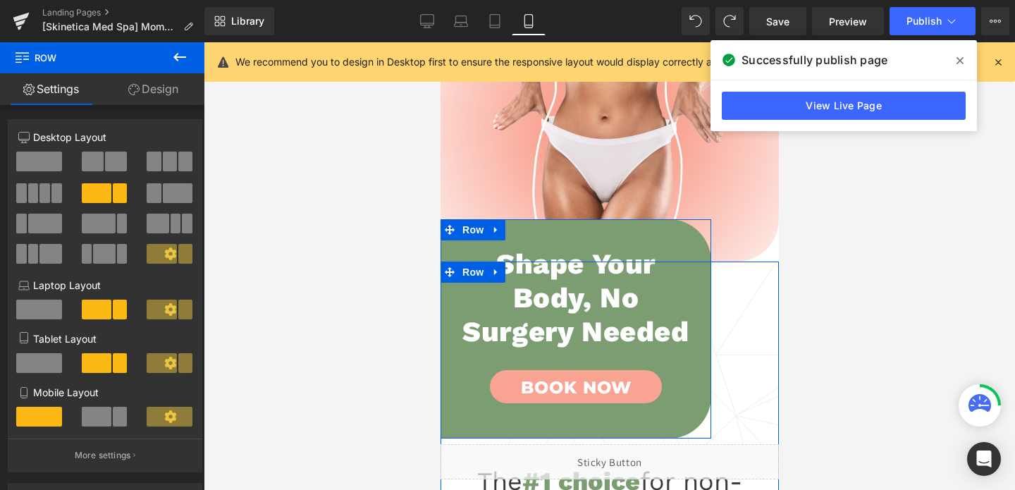
click at [467, 245] on div "Shape Your Body, No Surgery Needed Heading Book Now Button Row" at bounding box center [575, 328] width 271 height 219
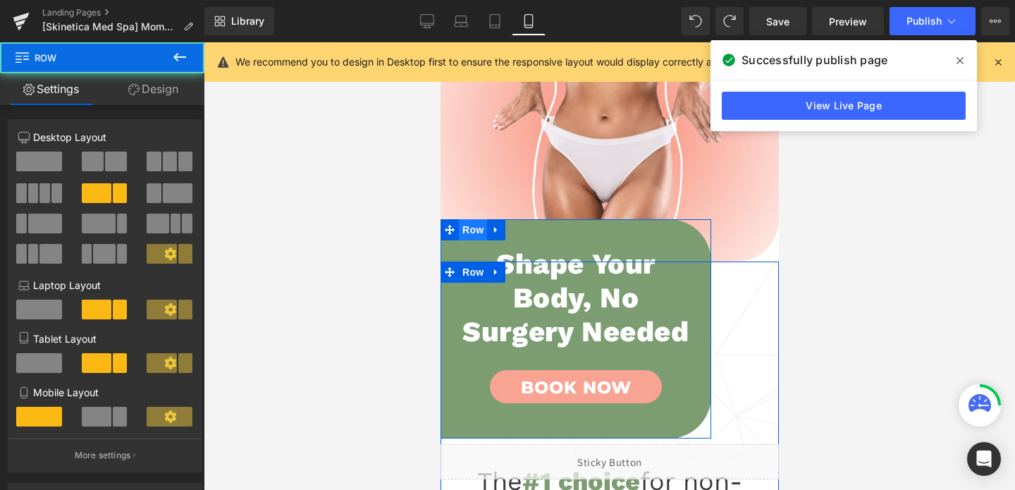
click at [469, 236] on span "Row" at bounding box center [472, 229] width 28 height 21
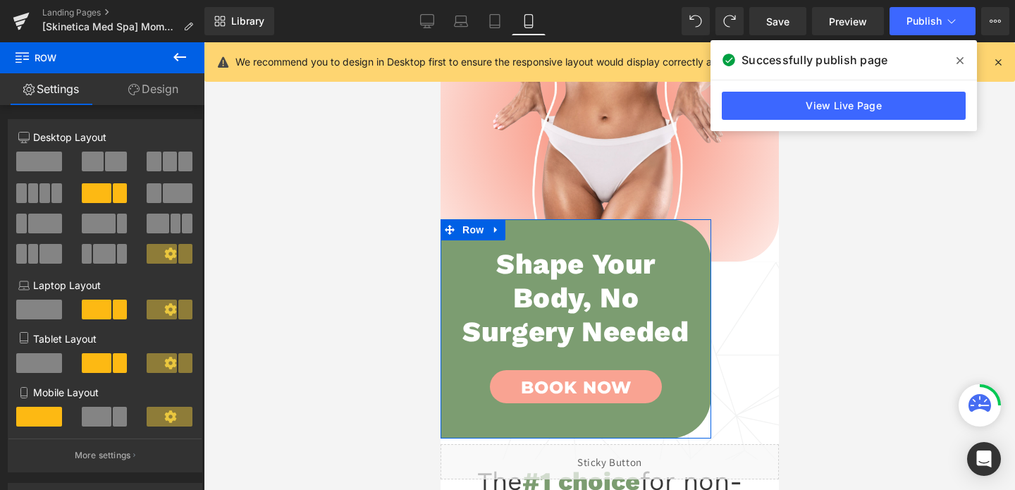
click at [163, 82] on link "Design" at bounding box center [153, 89] width 102 height 32
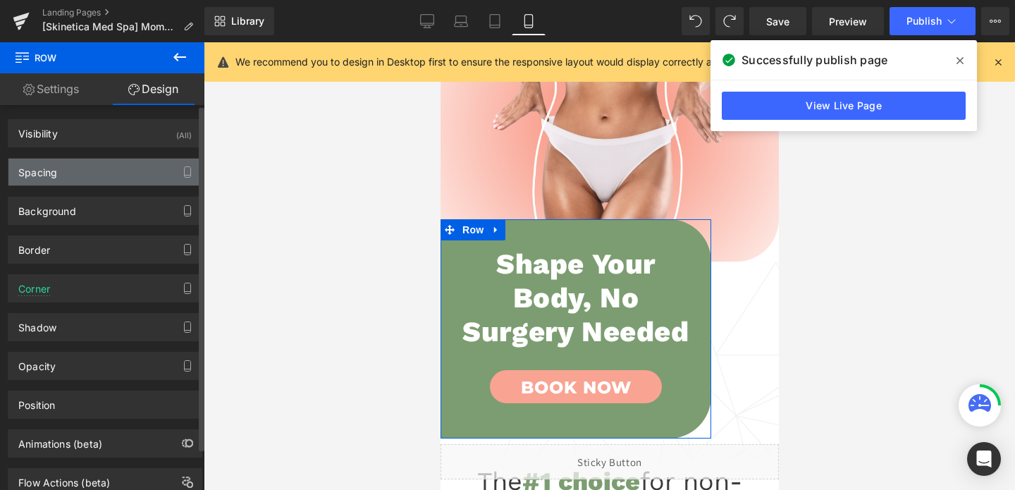
click at [105, 173] on div "Spacing" at bounding box center [104, 172] width 193 height 27
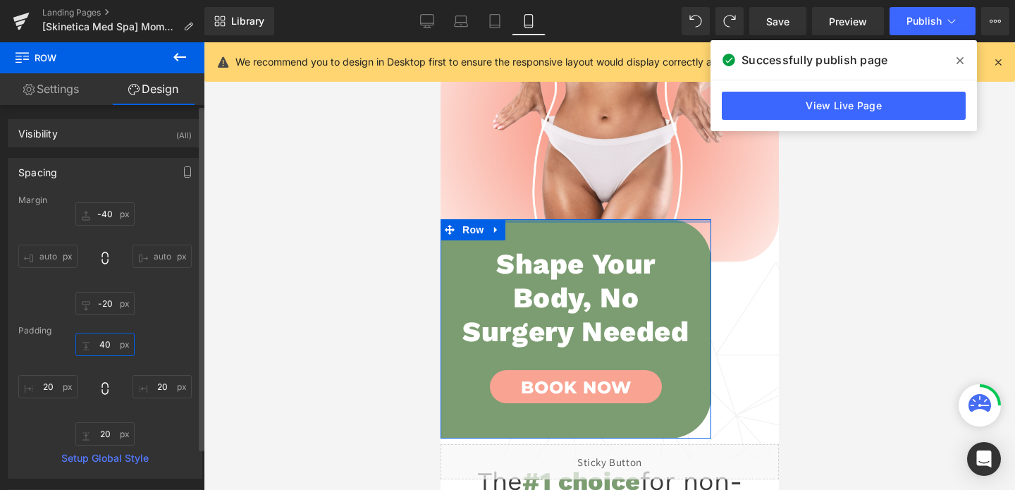
click at [105, 347] on input "40" at bounding box center [104, 344] width 59 height 23
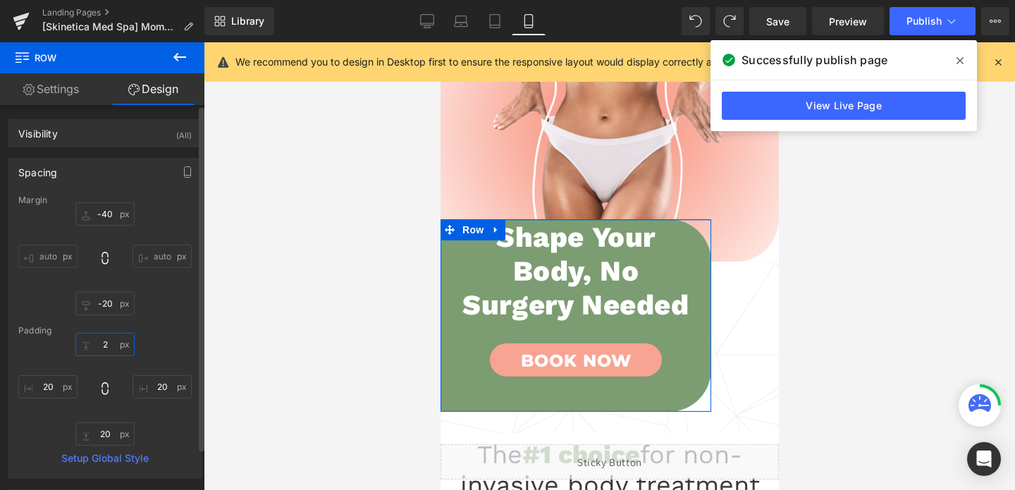
type input "20"
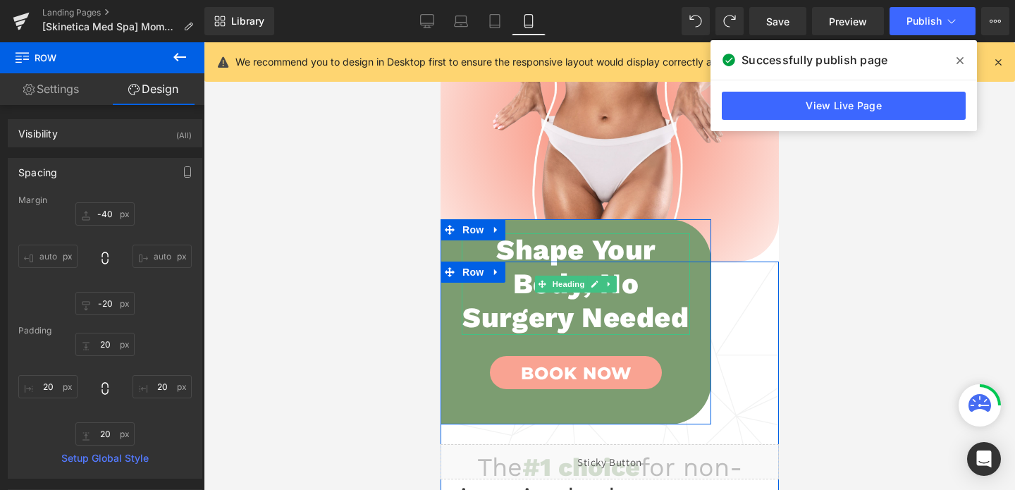
click at [615, 299] on h1 "Shape Your Body, No Surgery Needed" at bounding box center [575, 284] width 228 height 102
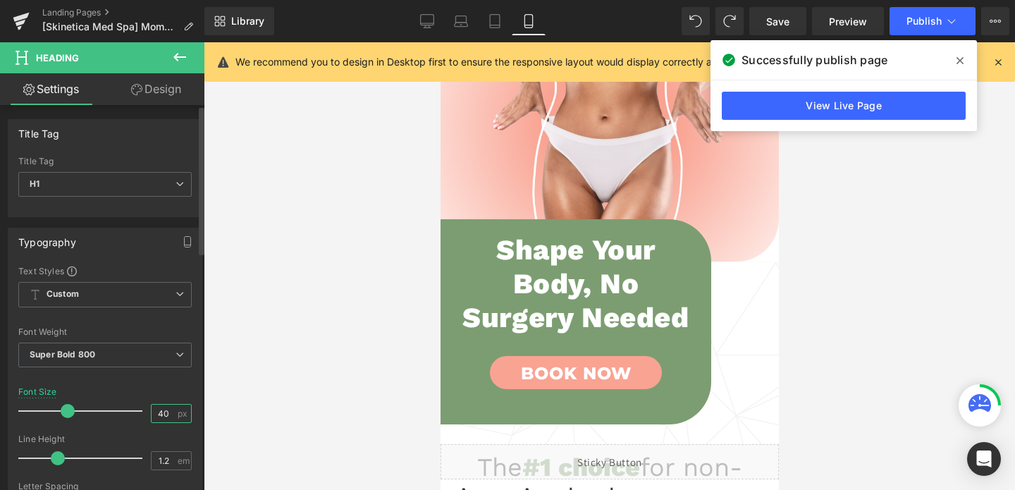
click at [157, 416] on input "40" at bounding box center [164, 414] width 25 height 18
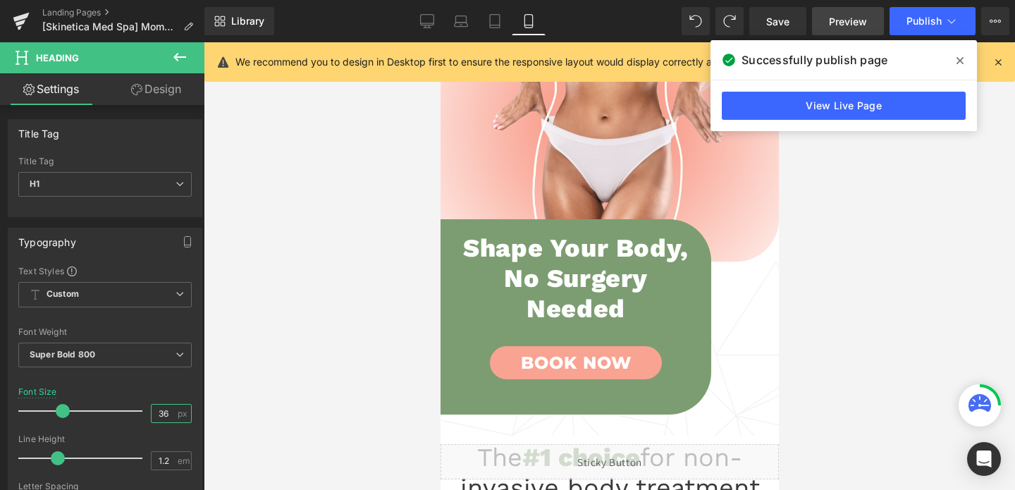
type input "36"
click at [850, 27] on span "Preview" at bounding box center [848, 21] width 38 height 15
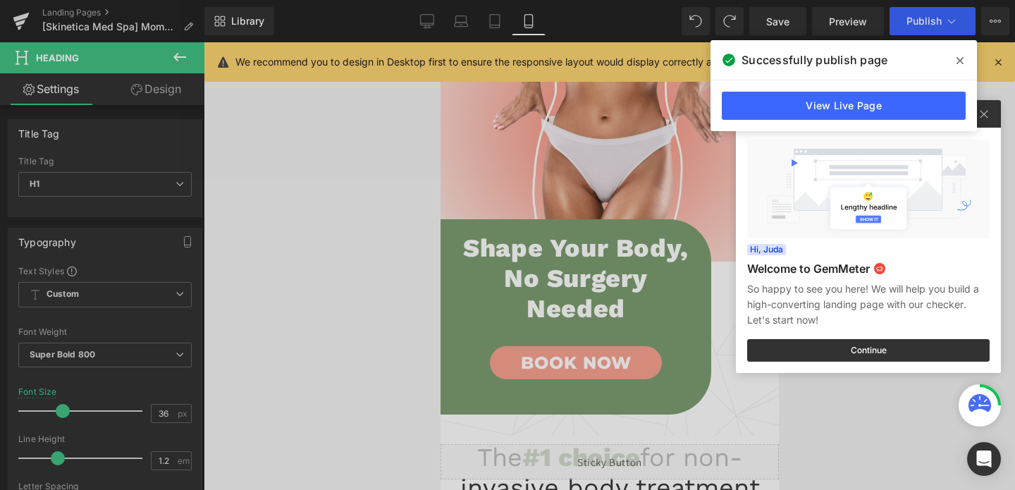
click at [429, 35] on div at bounding box center [507, 245] width 1015 height 490
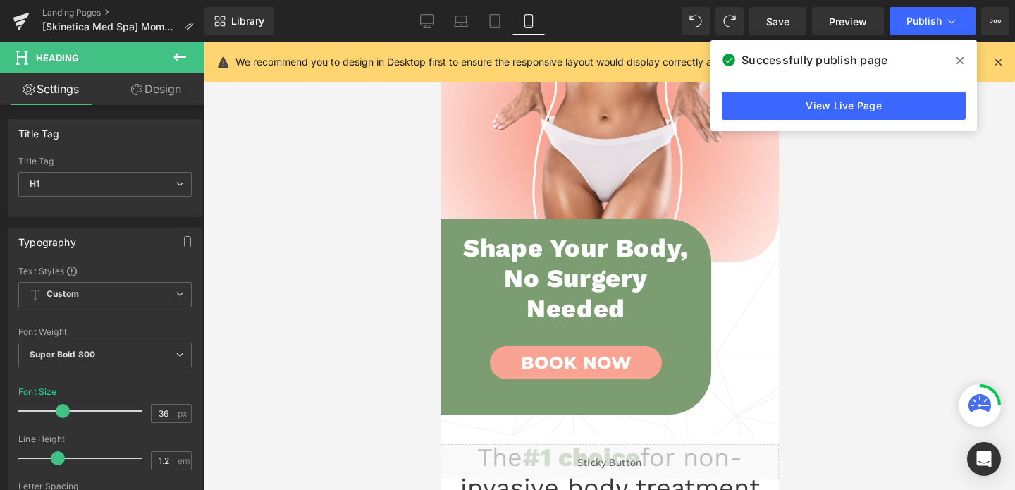
click at [429, 35] on link "Desktop" at bounding box center [427, 21] width 34 height 28
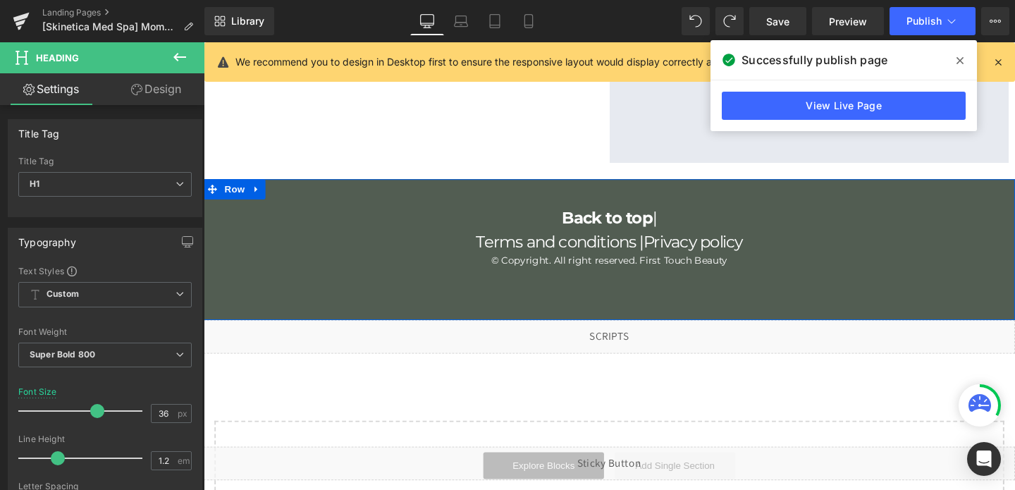
scroll to position [2813, 0]
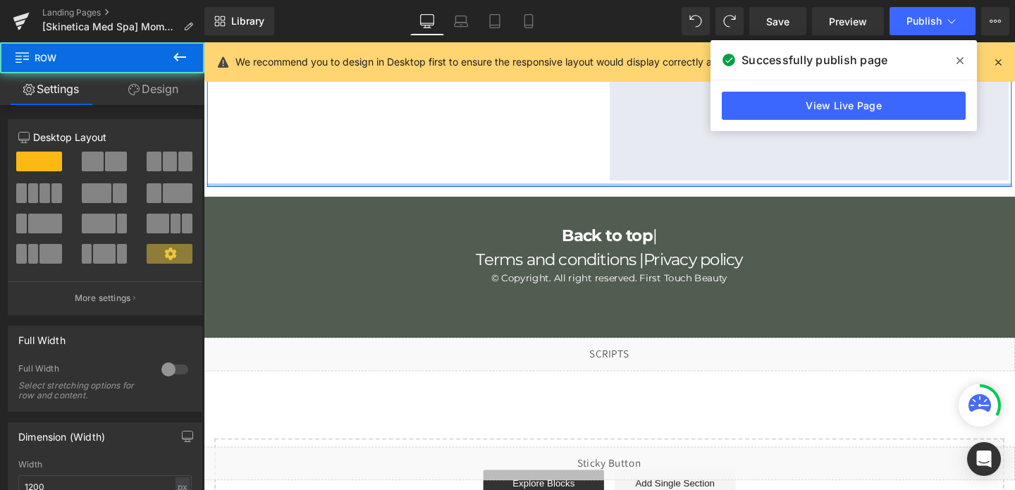
drag, startPoint x: 572, startPoint y: 169, endPoint x: 561, endPoint y: 174, distance: 12.6
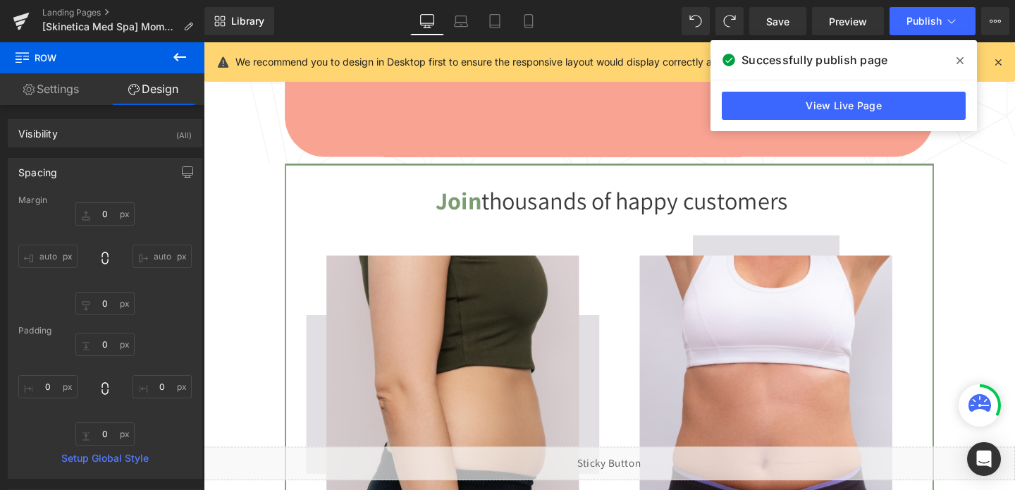
scroll to position [1099, 0]
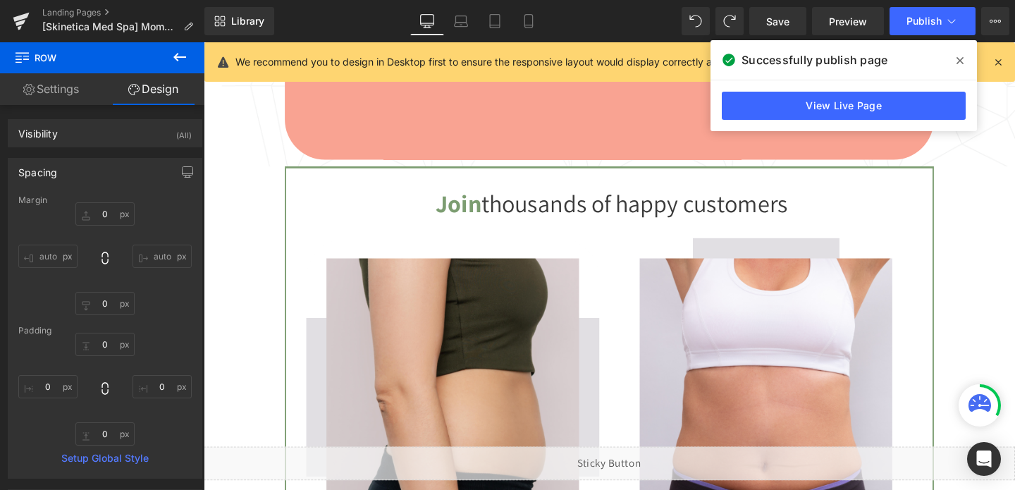
click at [709, 285] on img at bounding box center [795, 415] width 266 height 293
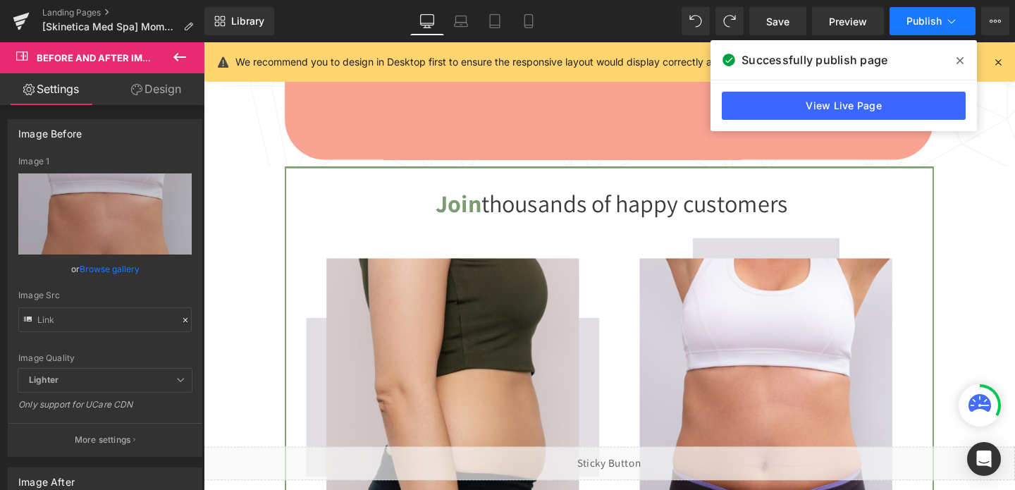
click at [931, 18] on span "Publish" at bounding box center [924, 21] width 35 height 11
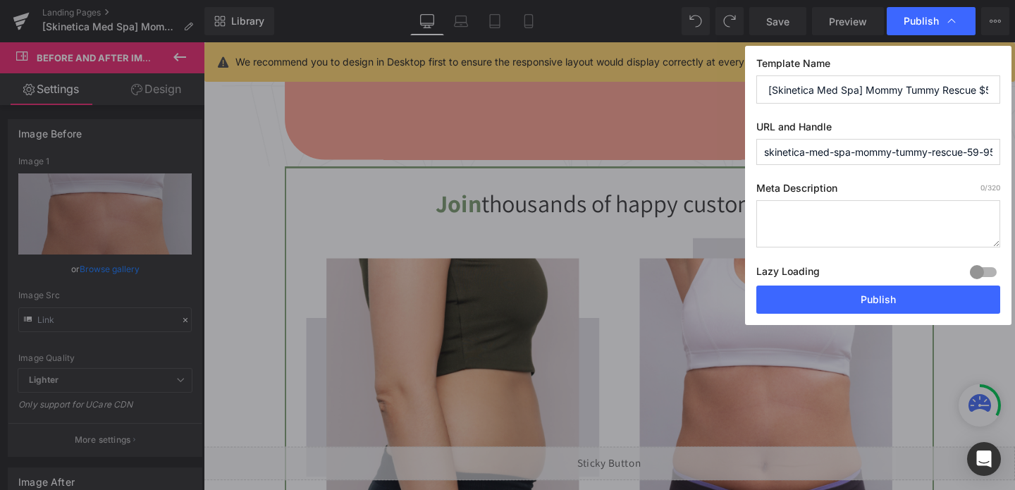
click at [931, 18] on span "Publish" at bounding box center [921, 21] width 35 height 13
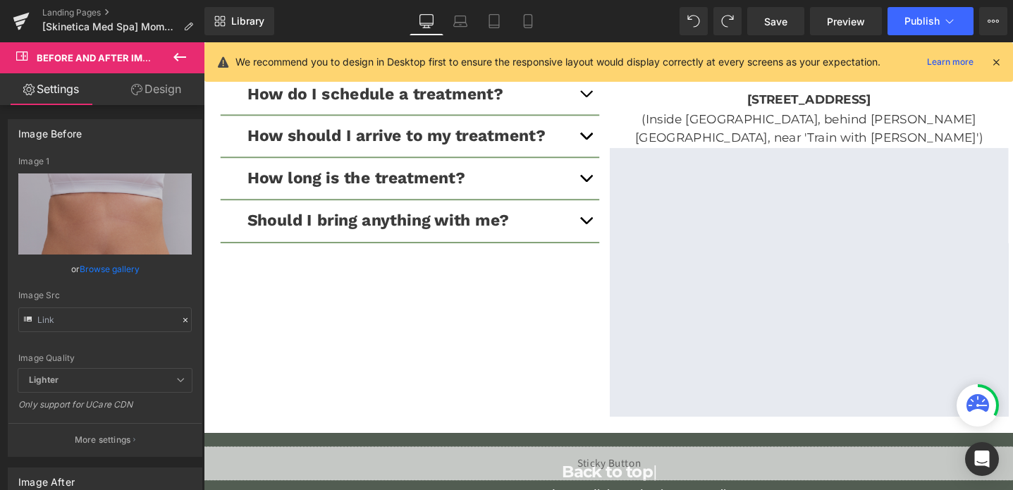
scroll to position [2439, 0]
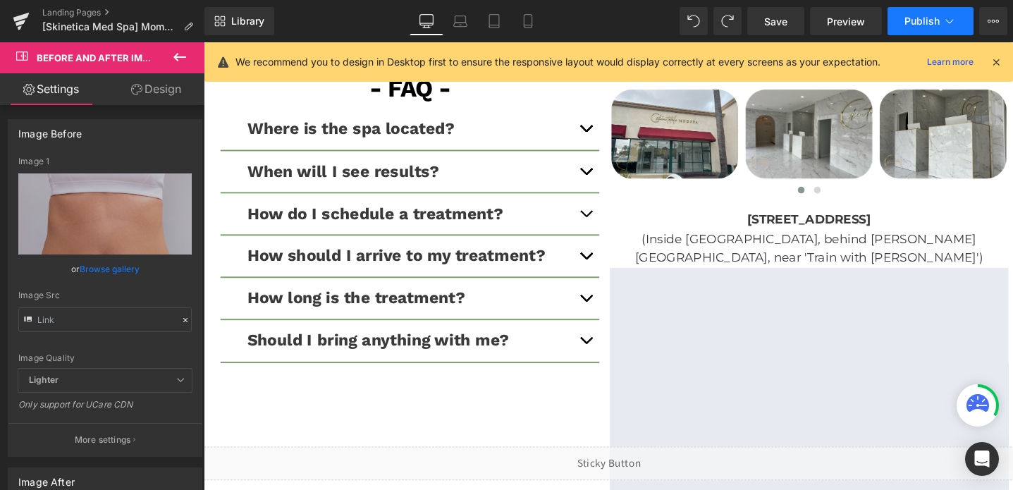
click at [933, 18] on span "Publish" at bounding box center [922, 21] width 35 height 11
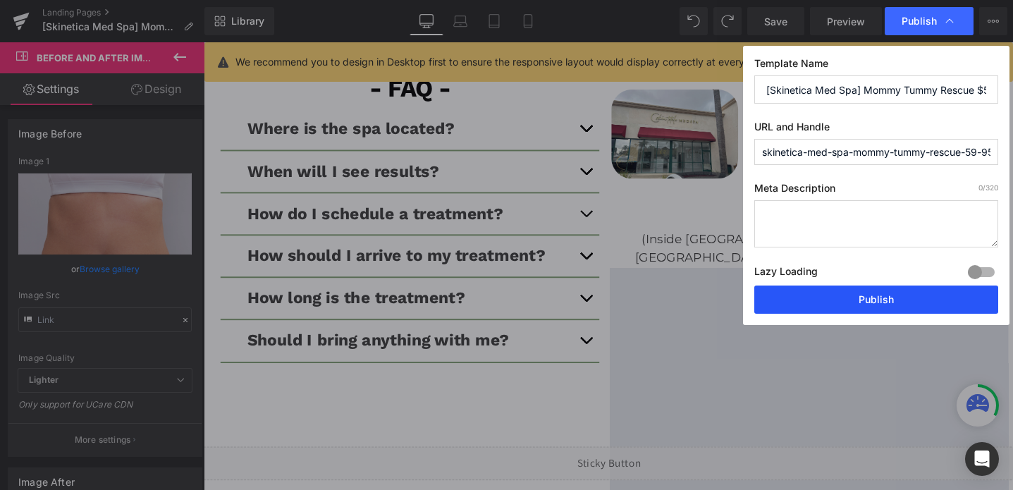
click at [848, 288] on button "Publish" at bounding box center [876, 300] width 244 height 28
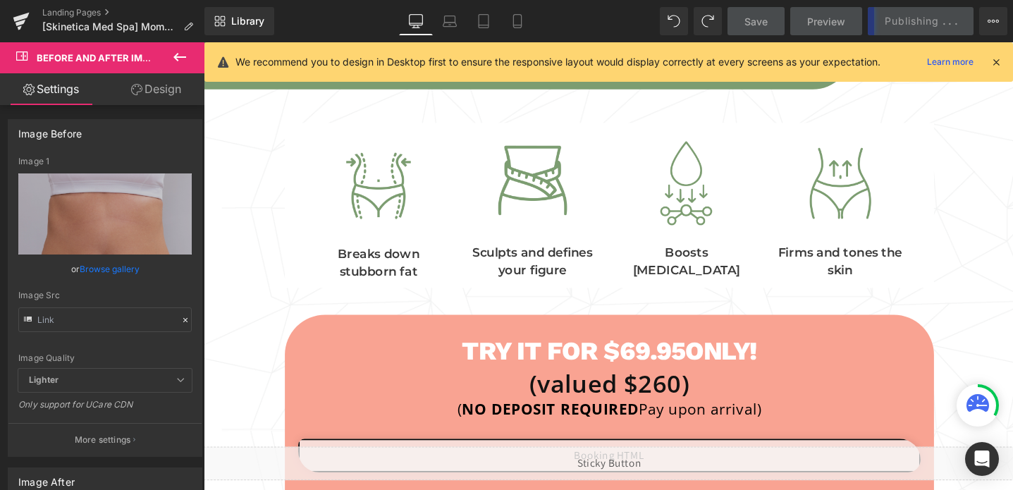
scroll to position [0, 0]
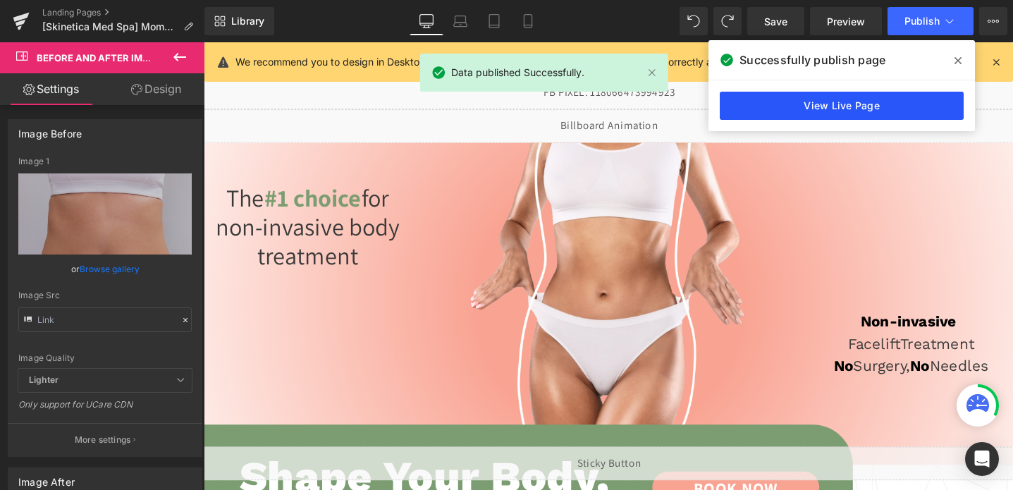
click at [837, 118] on link "View Live Page" at bounding box center [842, 106] width 244 height 28
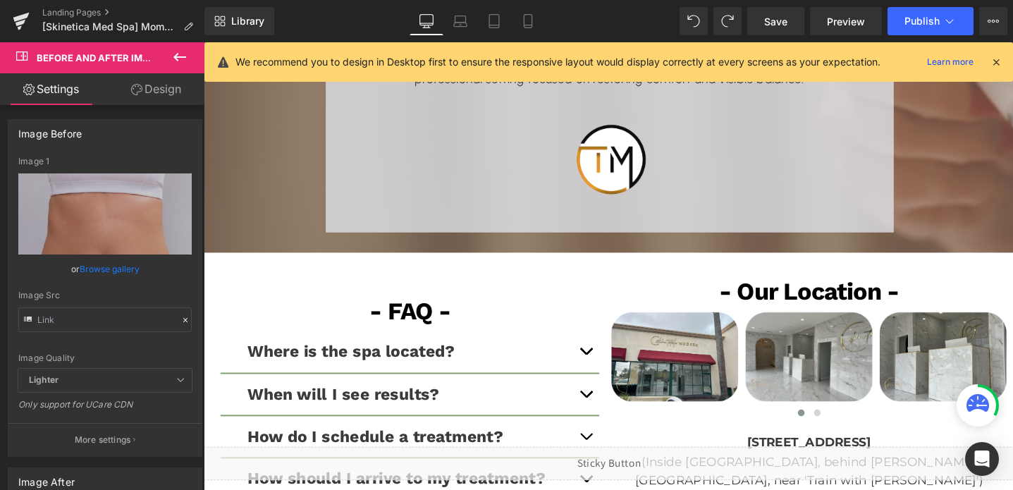
scroll to position [2206, 0]
click at [222, 23] on icon at bounding box center [219, 21] width 11 height 11
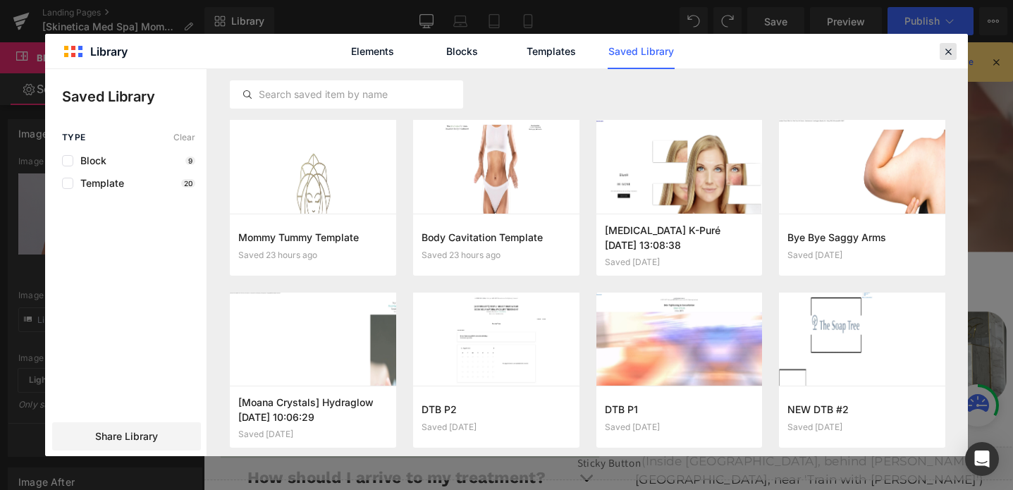
click at [953, 55] on icon at bounding box center [948, 51] width 13 height 13
